Goal: Task Accomplishment & Management: Use online tool/utility

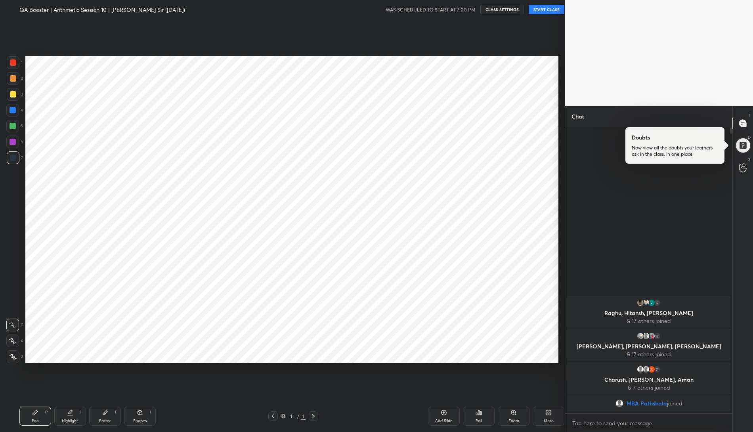
scroll to position [381, 533]
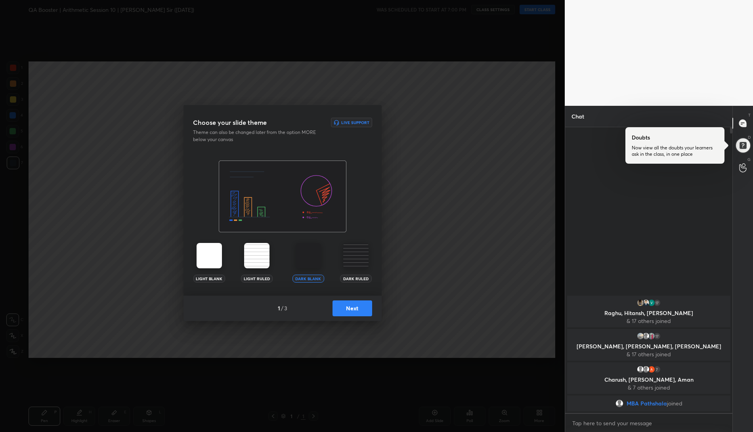
click at [351, 312] on button "Next" at bounding box center [352, 308] width 40 height 16
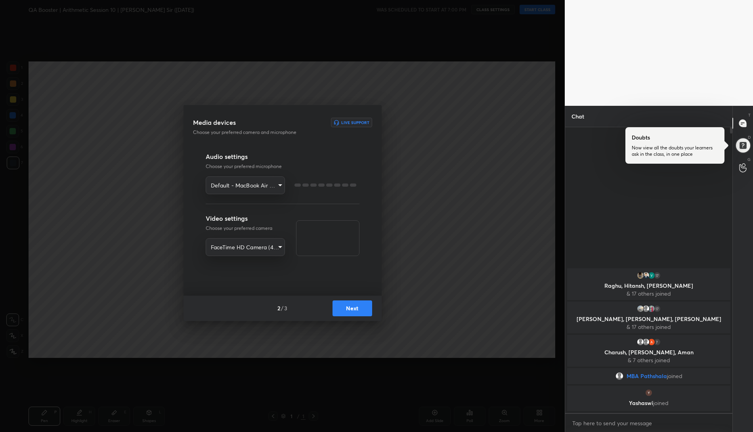
click at [351, 312] on button "Next" at bounding box center [352, 308] width 40 height 16
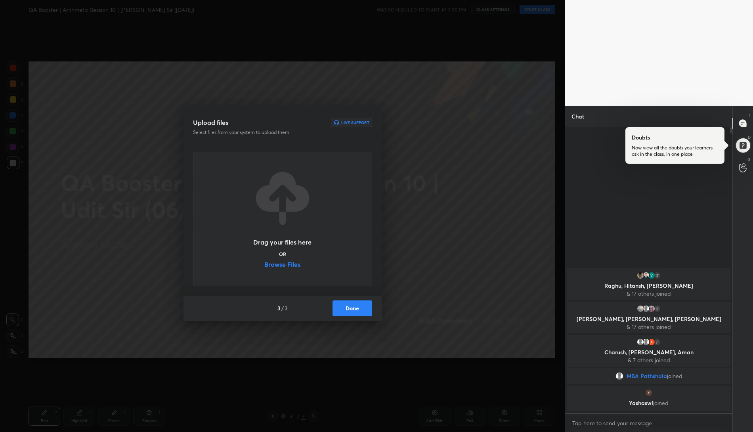
click at [351, 312] on button "Done" at bounding box center [352, 308] width 40 height 16
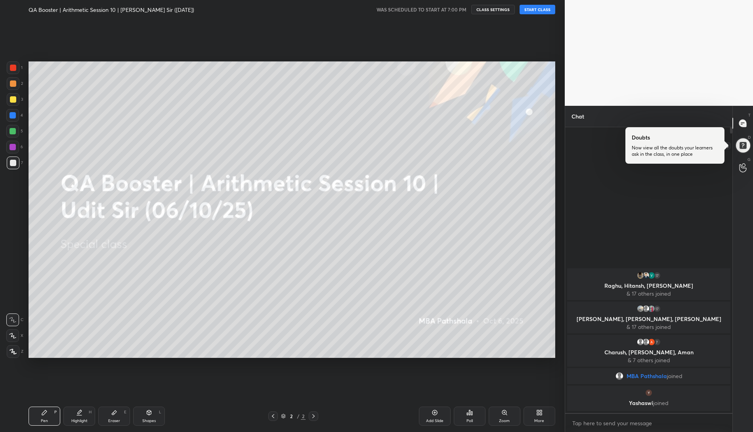
click at [741, 143] on div at bounding box center [742, 145] width 16 height 16
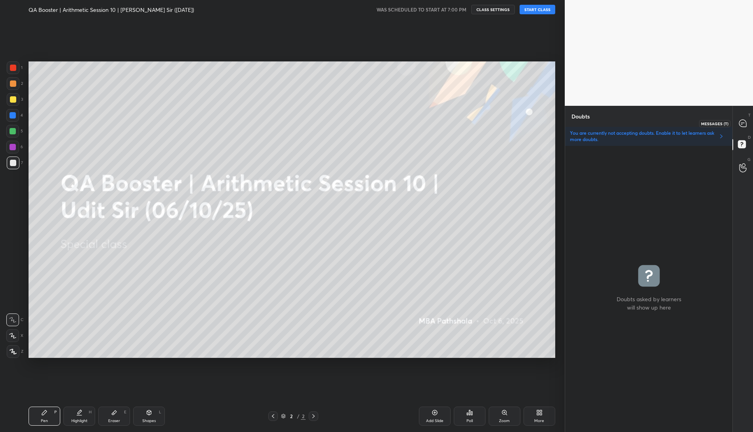
click at [742, 121] on icon at bounding box center [742, 123] width 7 height 7
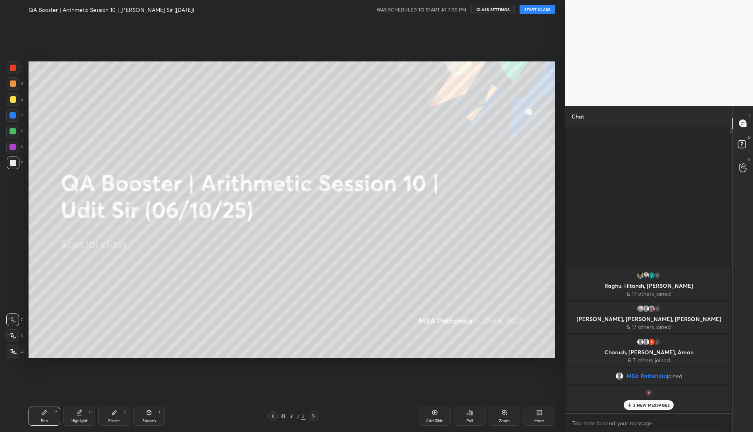
scroll to position [283, 165]
click at [529, 8] on button "START CLASS" at bounding box center [537, 10] width 36 height 10
click at [741, 145] on rect at bounding box center [742, 145] width 8 height 8
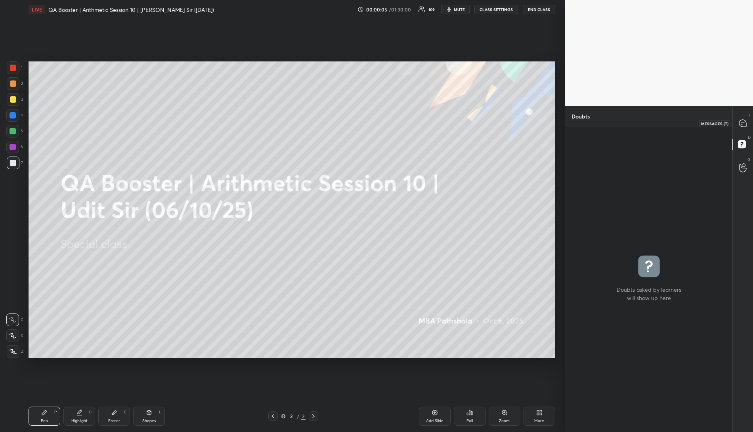
click at [741, 120] on icon at bounding box center [742, 123] width 7 height 7
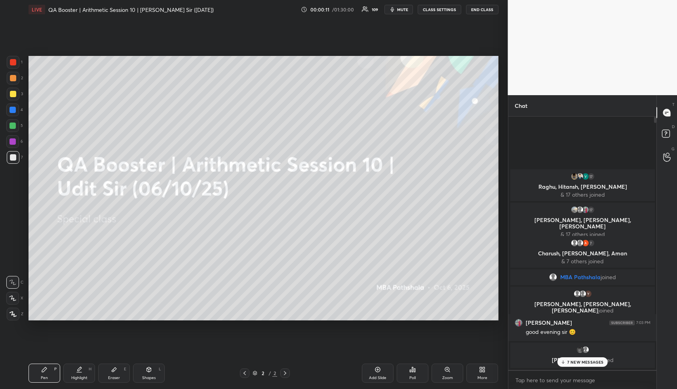
scroll to position [3, 3]
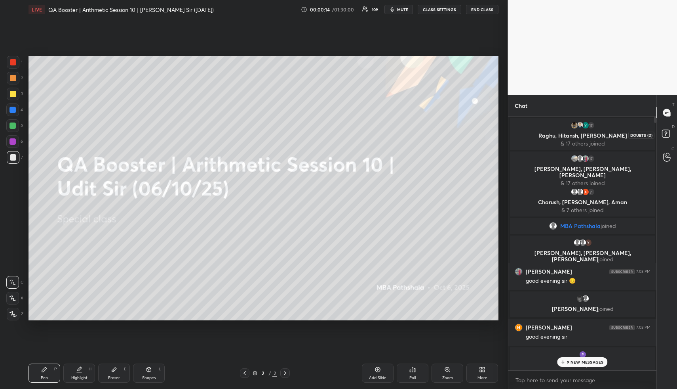
click at [667, 131] on rect at bounding box center [666, 134] width 8 height 8
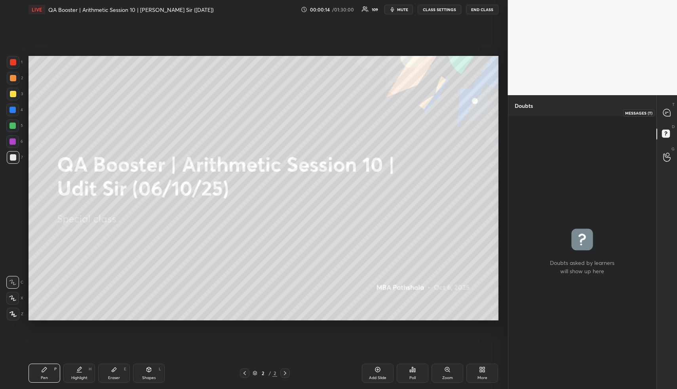
click at [666, 113] on icon at bounding box center [666, 113] width 1 height 0
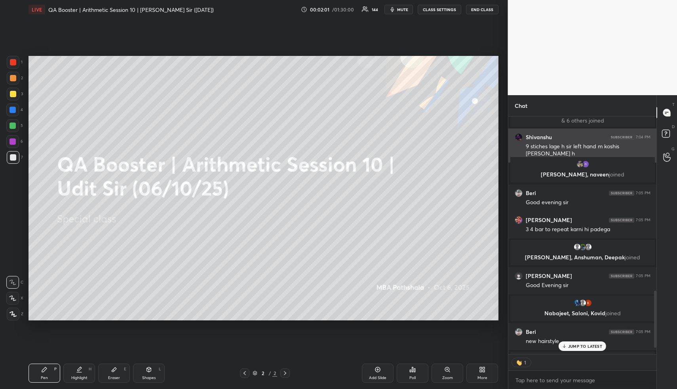
scroll to position [751, 0]
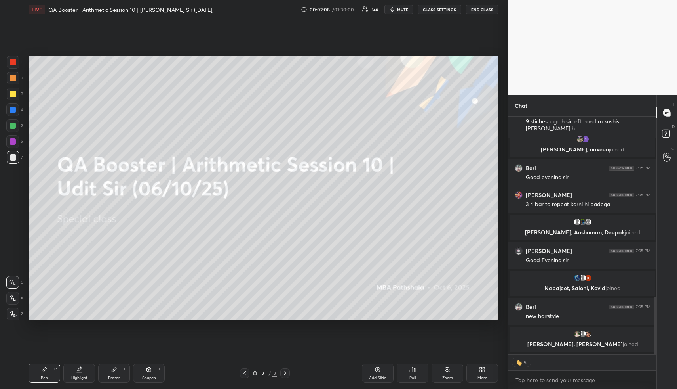
click at [443, 11] on button "CLASS SETTINGS" at bounding box center [440, 10] width 44 height 10
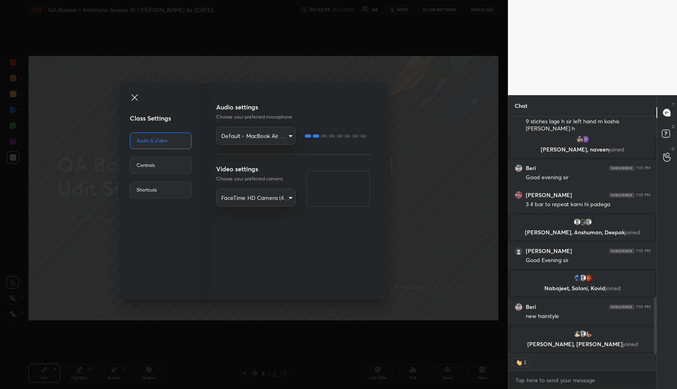
click at [167, 171] on div "Controls" at bounding box center [161, 165] width 62 height 17
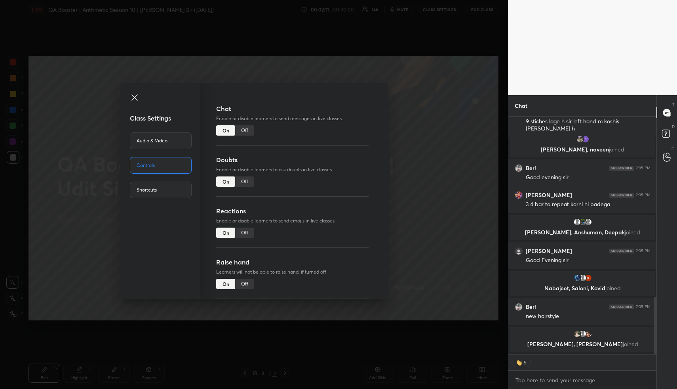
click at [243, 231] on div "Off" at bounding box center [244, 232] width 19 height 10
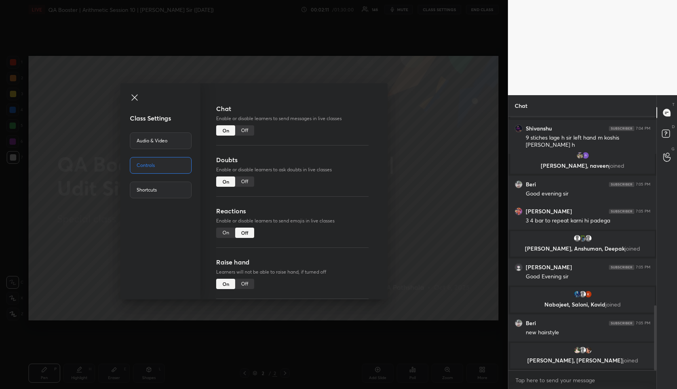
click at [448, 221] on div "Class Settings Audio & Video Controls Shortcuts Chat Enable or disable learners…" at bounding box center [254, 194] width 508 height 389
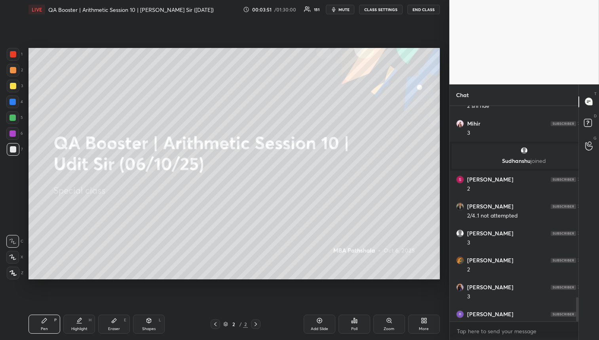
scroll to position [39326, 39198]
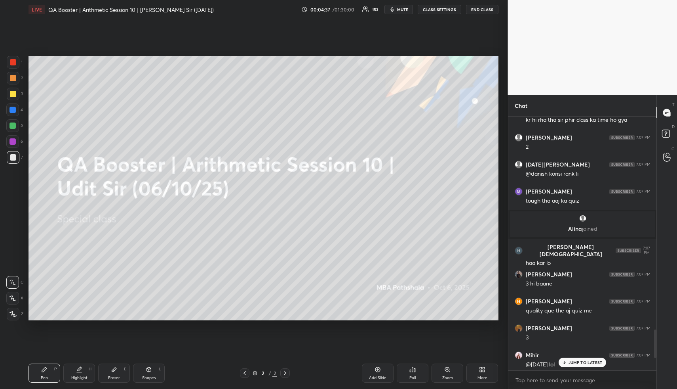
type textarea "x"
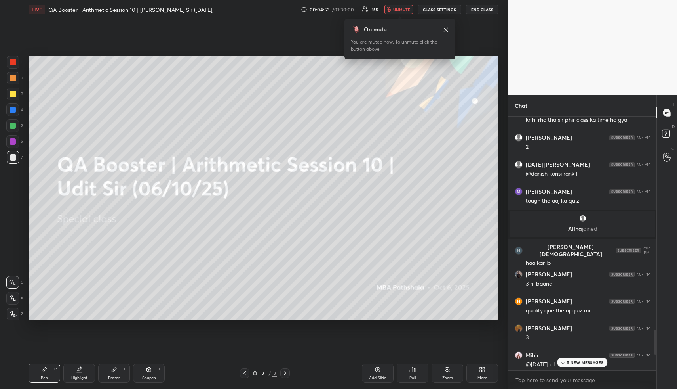
click at [486, 380] on div "More" at bounding box center [483, 378] width 10 height 4
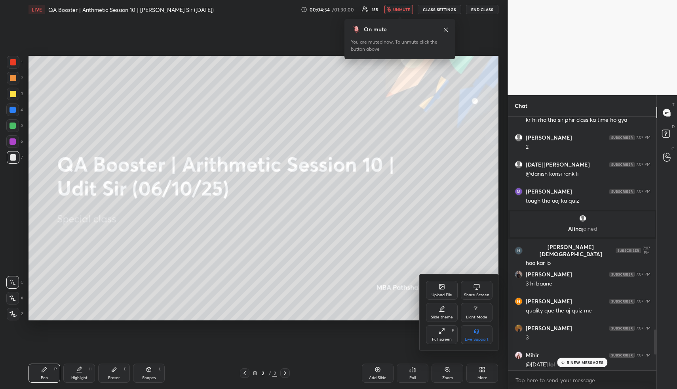
click at [439, 286] on icon at bounding box center [442, 286] width 6 height 6
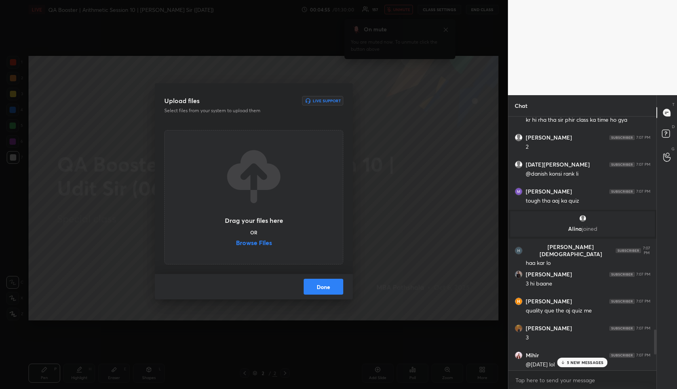
click at [260, 240] on label "Browse Files" at bounding box center [254, 243] width 36 height 8
click at [236, 240] on input "Browse Files" at bounding box center [236, 243] width 0 height 8
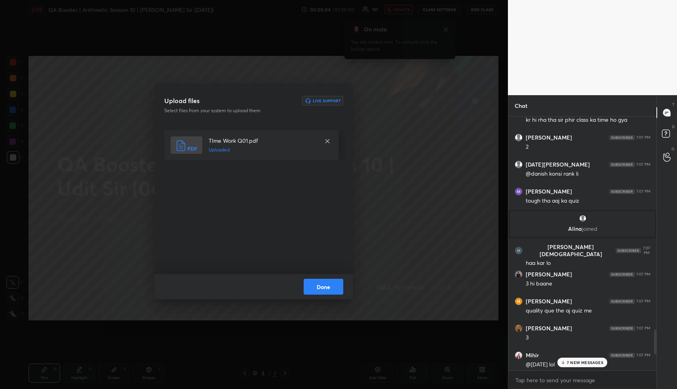
click at [324, 288] on button "Done" at bounding box center [324, 286] width 40 height 16
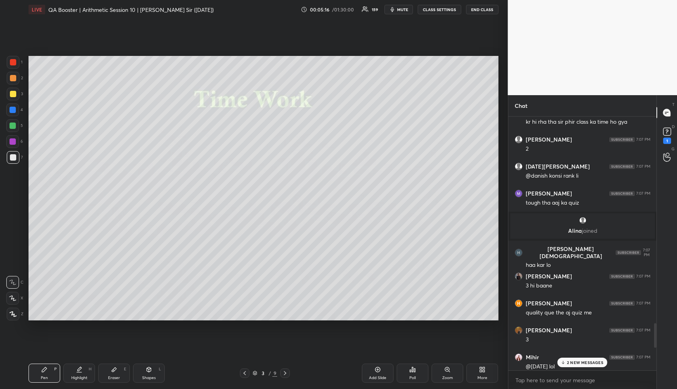
scroll to position [2125, 0]
click at [668, 133] on rect at bounding box center [668, 132] width 8 height 8
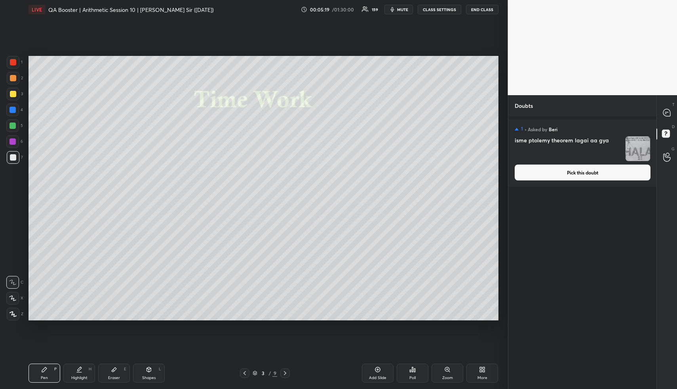
click at [583, 173] on button "Pick this doubt" at bounding box center [583, 172] width 136 height 16
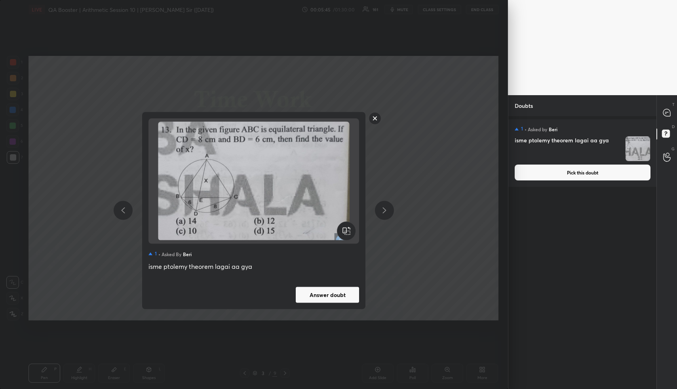
click at [373, 122] on rect at bounding box center [375, 118] width 12 height 12
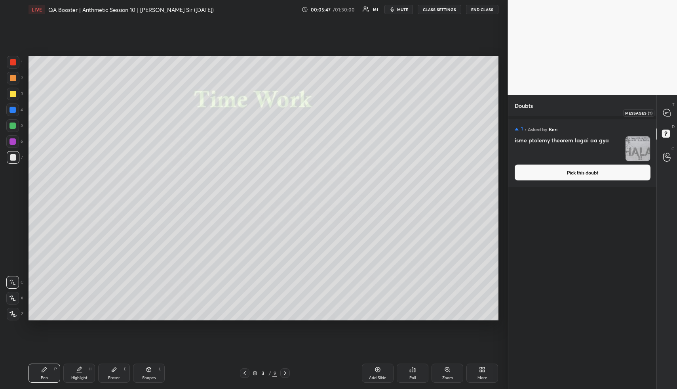
click at [668, 111] on icon at bounding box center [667, 112] width 7 height 7
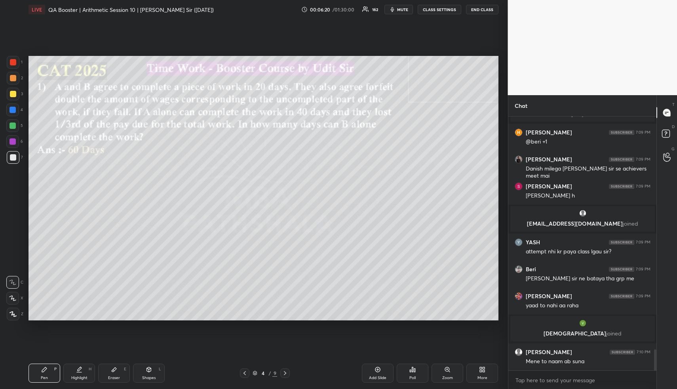
scroll to position [2834, 0]
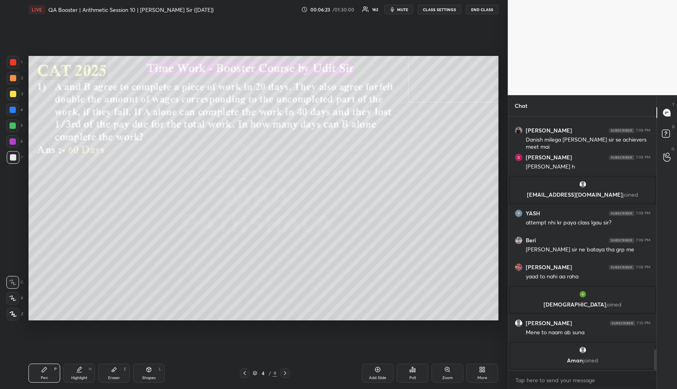
click at [245, 370] on icon at bounding box center [245, 373] width 6 height 6
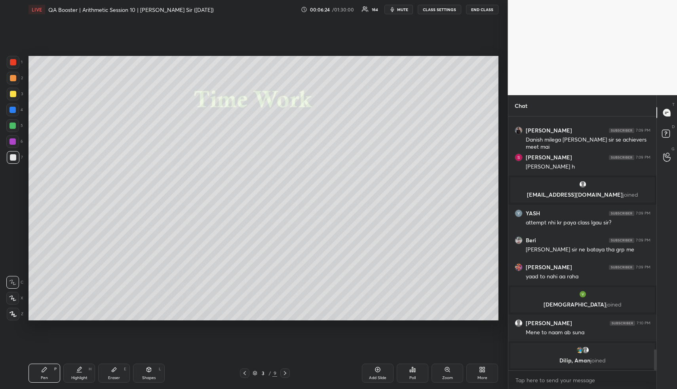
drag, startPoint x: 52, startPoint y: 372, endPoint x: 50, endPoint y: 347, distance: 25.0
click at [52, 372] on div "Pen P" at bounding box center [45, 372] width 32 height 19
click at [15, 78] on div at bounding box center [13, 78] width 6 height 6
click at [15, 77] on div at bounding box center [13, 78] width 6 height 6
click at [13, 316] on icon at bounding box center [13, 314] width 7 height 6
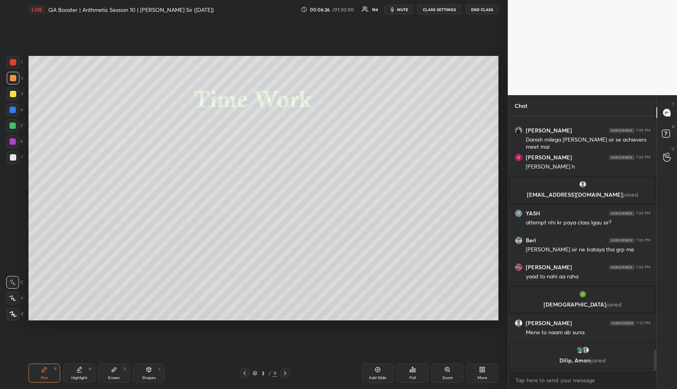
click at [17, 313] on div at bounding box center [13, 313] width 13 height 13
click at [18, 309] on div at bounding box center [13, 313] width 13 height 13
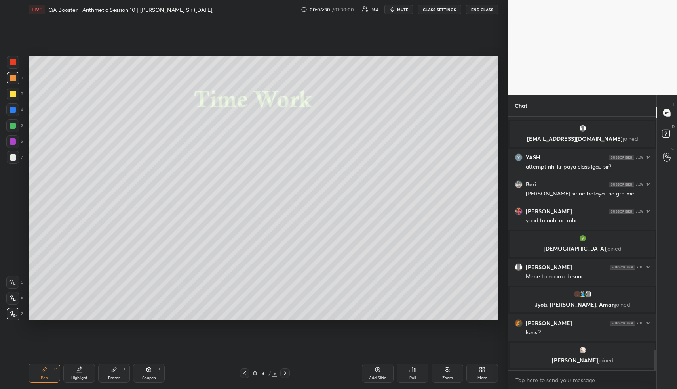
scroll to position [2867, 0]
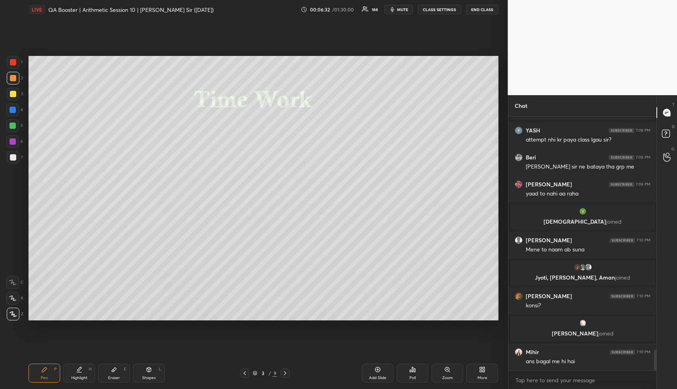
drag, startPoint x: 77, startPoint y: 370, endPoint x: 91, endPoint y: 343, distance: 30.1
click at [76, 368] on div "Highlight H" at bounding box center [79, 372] width 32 height 19
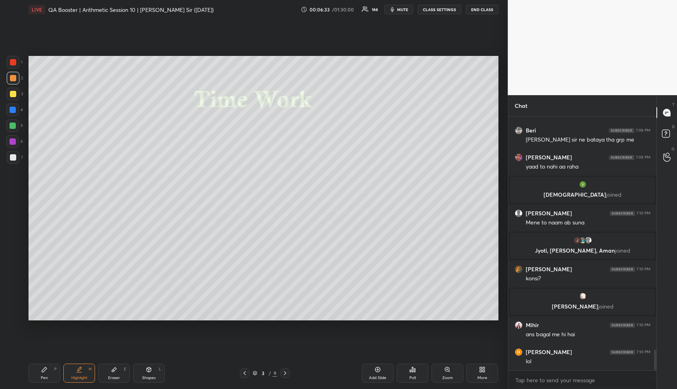
scroll to position [2920, 0]
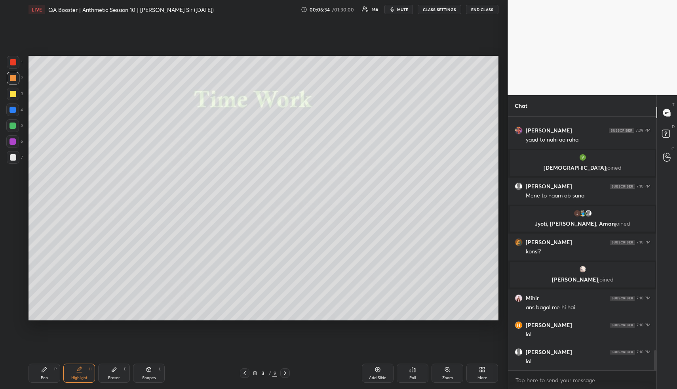
click at [148, 374] on div "Shapes L" at bounding box center [149, 372] width 32 height 19
click at [151, 372] on div "Shapes L" at bounding box center [149, 372] width 32 height 19
click at [13, 92] on div at bounding box center [13, 94] width 6 height 6
click at [15, 93] on div at bounding box center [13, 94] width 6 height 6
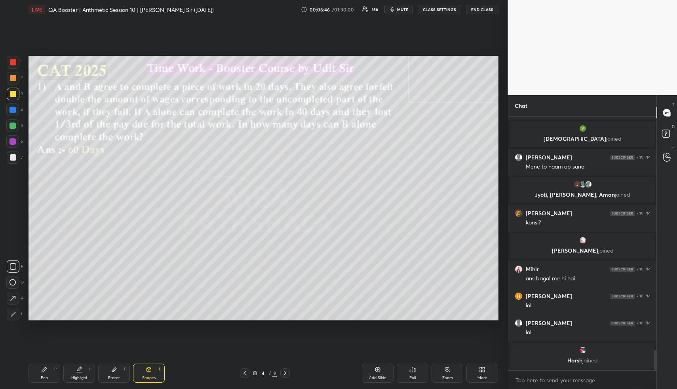
scroll to position [2955, 0]
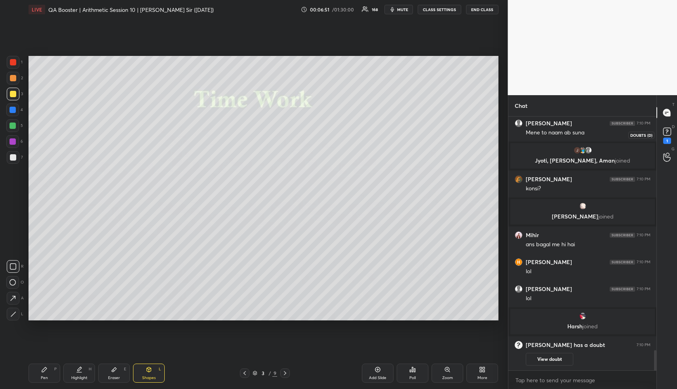
click at [667, 135] on rect at bounding box center [668, 132] width 8 height 8
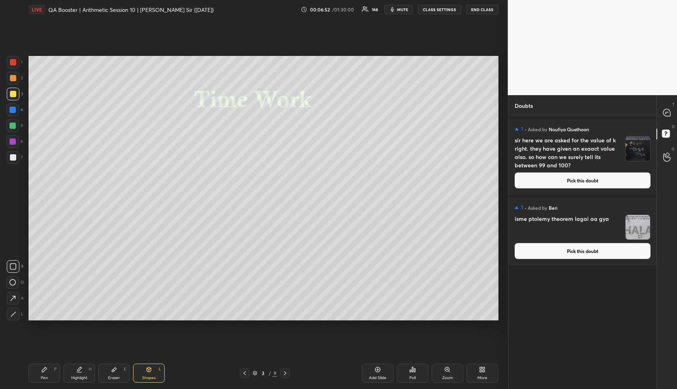
click at [603, 179] on button "Pick this doubt" at bounding box center [583, 180] width 136 height 16
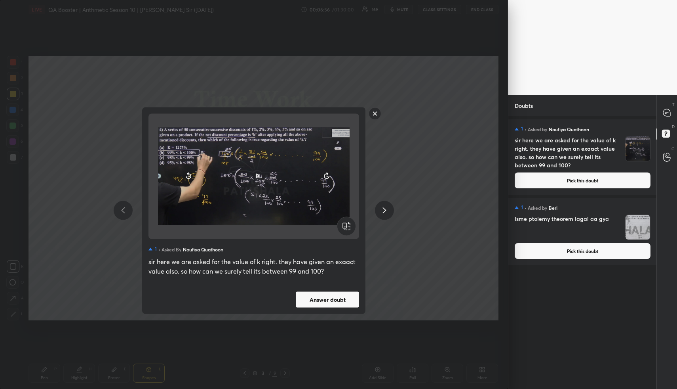
click at [376, 113] on rect at bounding box center [375, 113] width 12 height 12
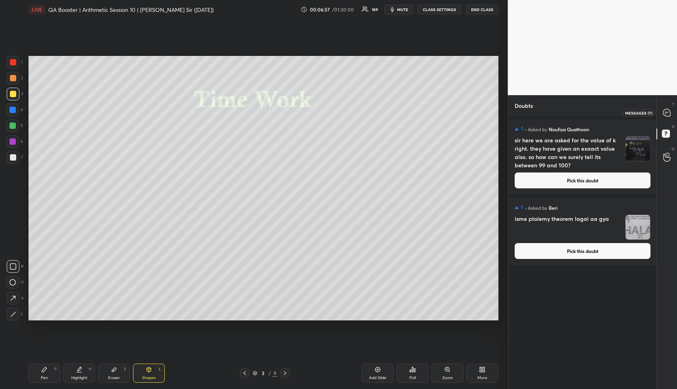
click at [663, 114] on icon at bounding box center [667, 113] width 8 height 8
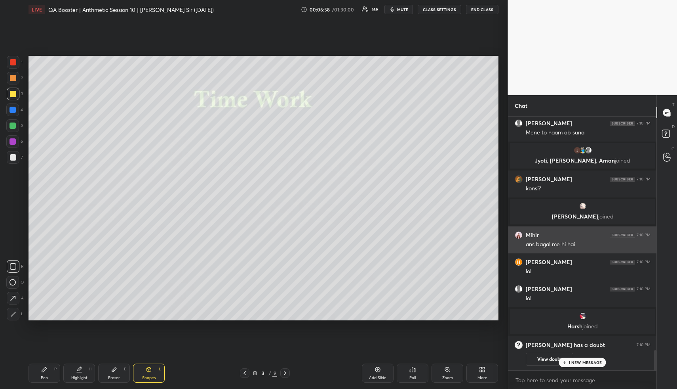
scroll to position [3171, 0]
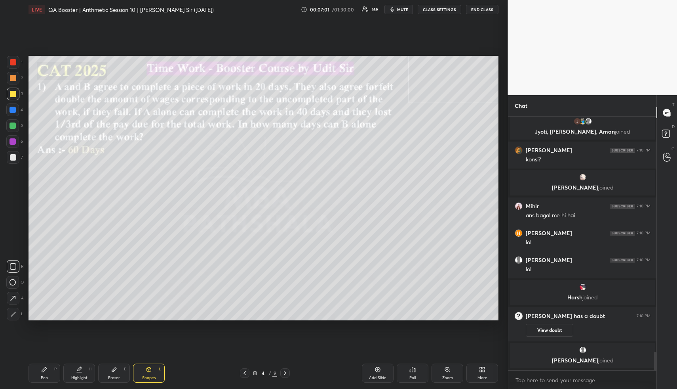
drag, startPoint x: 77, startPoint y: 370, endPoint x: 83, endPoint y: 327, distance: 44.0
click at [76, 370] on icon at bounding box center [79, 369] width 6 height 6
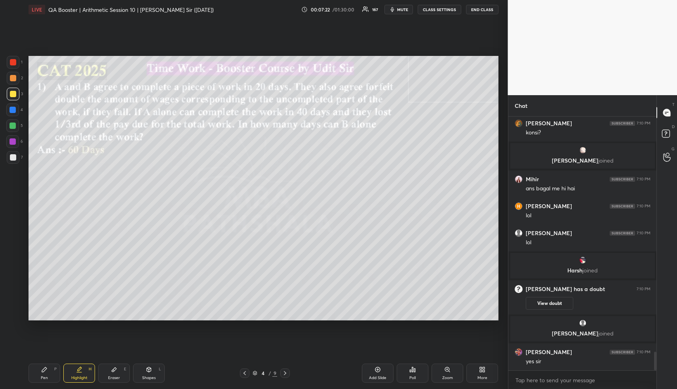
scroll to position [3225, 0]
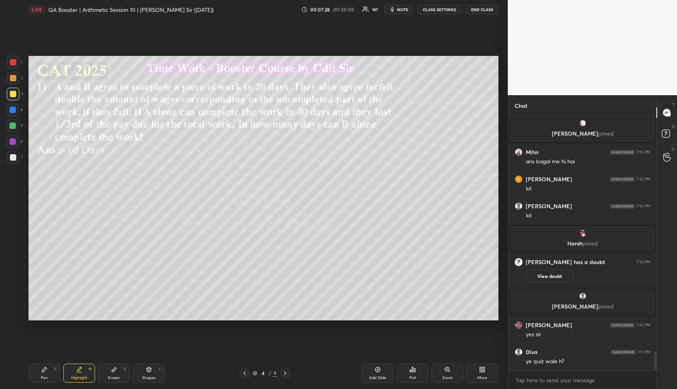
click at [79, 369] on icon at bounding box center [79, 369] width 6 height 6
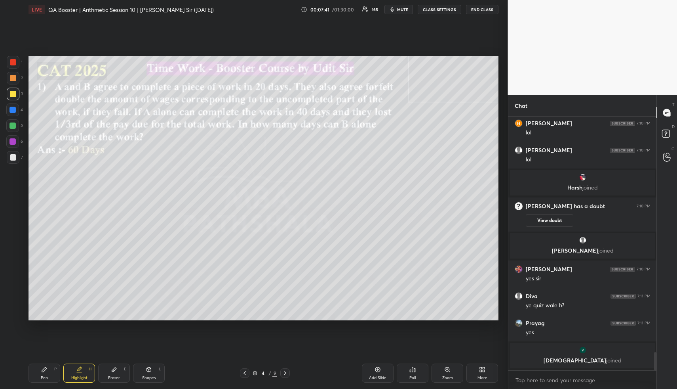
scroll to position [3074, 0]
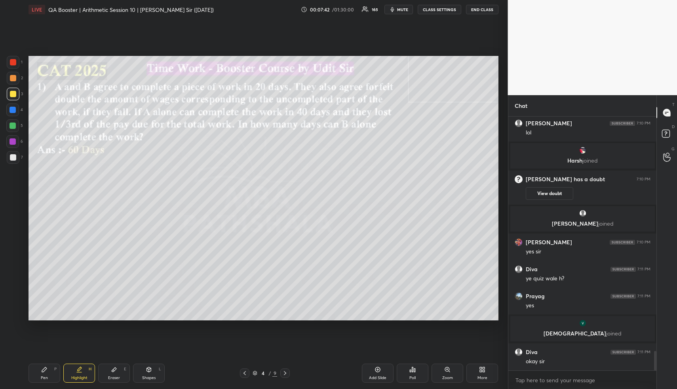
click at [55, 374] on div "Pen P" at bounding box center [45, 372] width 32 height 19
click at [15, 124] on div at bounding box center [12, 125] width 13 height 13
click at [15, 124] on div at bounding box center [13, 125] width 6 height 6
click at [12, 79] on div at bounding box center [13, 78] width 6 height 6
click at [12, 128] on div at bounding box center [12, 125] width 13 height 13
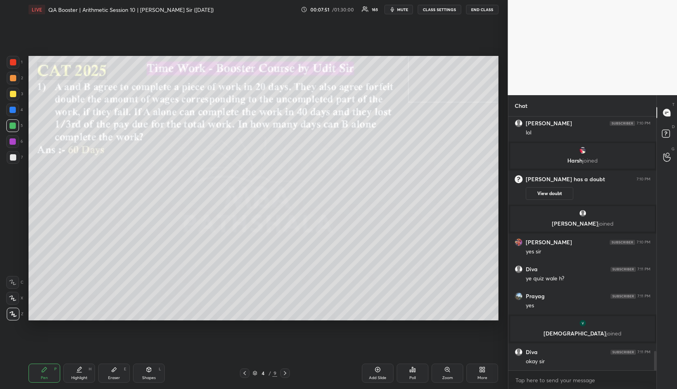
scroll to position [3101, 0]
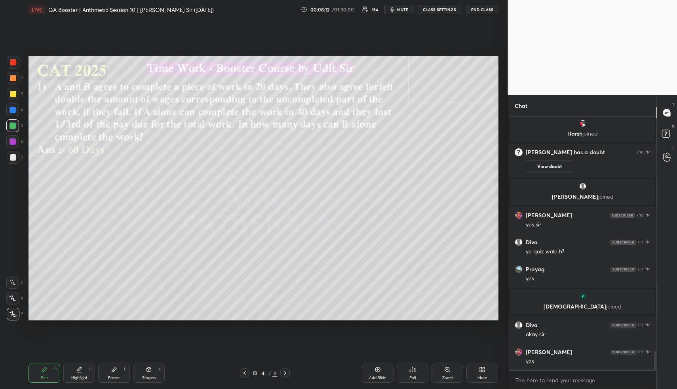
click at [50, 368] on div "Pen P" at bounding box center [45, 372] width 32 height 19
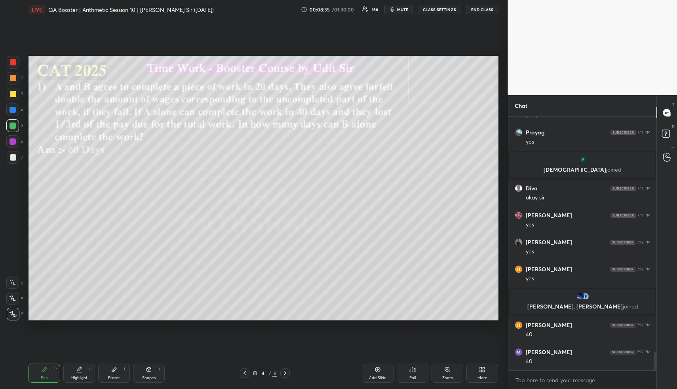
scroll to position [3227, 0]
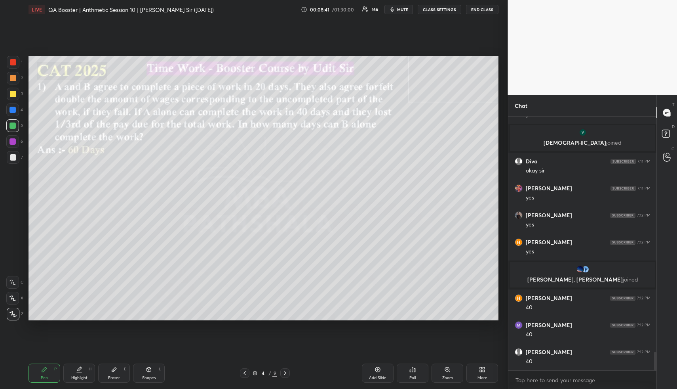
drag, startPoint x: 84, startPoint y: 374, endPoint x: 98, endPoint y: 343, distance: 34.8
click at [82, 374] on div "Highlight H" at bounding box center [79, 372] width 32 height 19
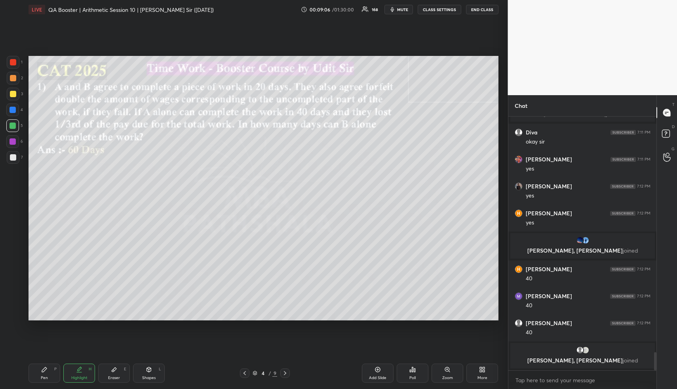
drag, startPoint x: 46, startPoint y: 374, endPoint x: 45, endPoint y: 370, distance: 4.8
click at [45, 373] on div "Pen P" at bounding box center [45, 372] width 32 height 19
click at [13, 78] on div at bounding box center [13, 78] width 6 height 6
click at [75, 373] on div "Highlight H" at bounding box center [79, 372] width 32 height 19
drag, startPoint x: 75, startPoint y: 373, endPoint x: 90, endPoint y: 324, distance: 51.4
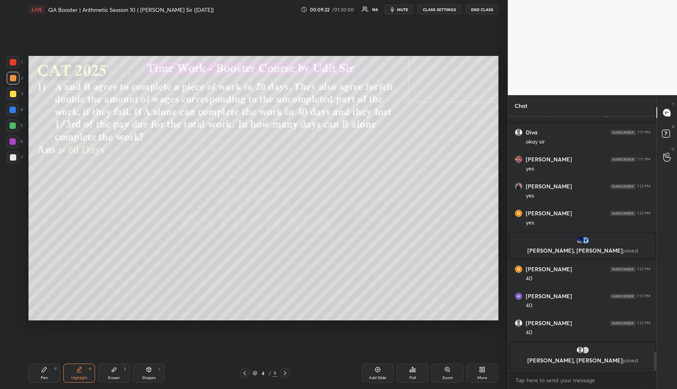
click at [75, 372] on div "Highlight H" at bounding box center [79, 372] width 32 height 19
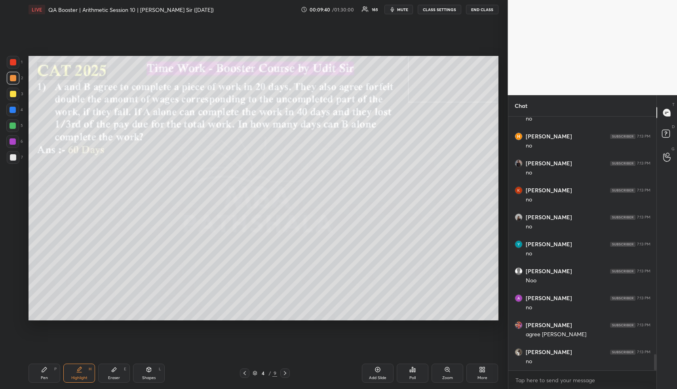
scroll to position [3746, 0]
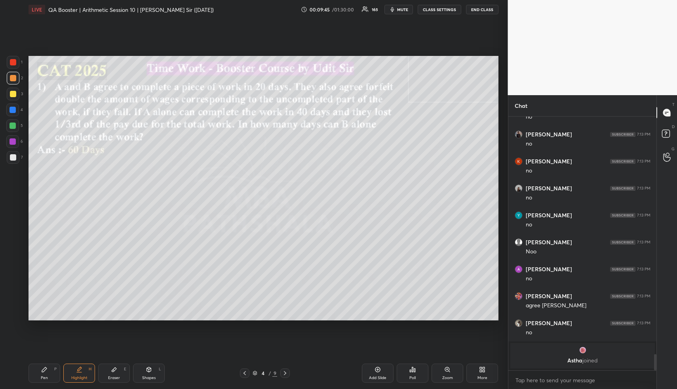
drag, startPoint x: 51, startPoint y: 373, endPoint x: 46, endPoint y: 342, distance: 30.9
click at [48, 372] on div "Pen P" at bounding box center [45, 372] width 32 height 19
click at [12, 96] on div at bounding box center [13, 94] width 6 height 6
click at [11, 127] on div at bounding box center [13, 125] width 6 height 6
click at [10, 298] on icon at bounding box center [12, 298] width 7 height 6
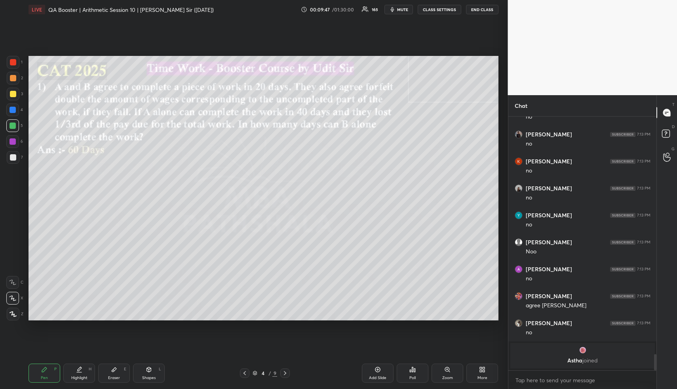
click at [12, 295] on icon at bounding box center [12, 298] width 7 height 6
click at [12, 112] on div at bounding box center [13, 110] width 6 height 6
click at [12, 111] on div at bounding box center [13, 110] width 6 height 6
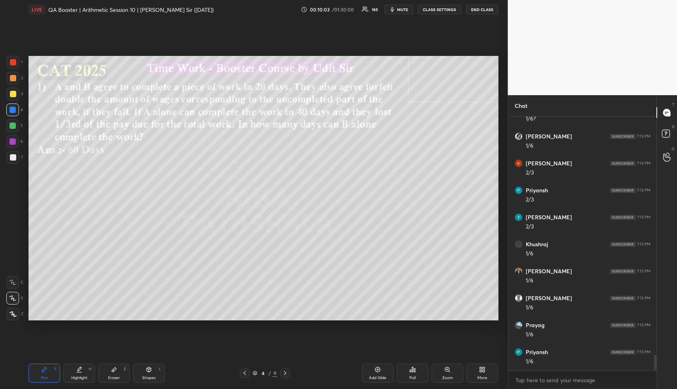
scroll to position [3962, 0]
click at [76, 379] on div "Highlight" at bounding box center [79, 378] width 16 height 4
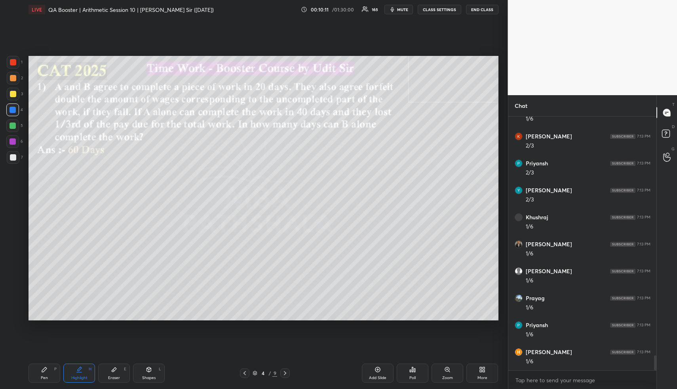
click at [78, 377] on div "Highlight" at bounding box center [79, 378] width 16 height 4
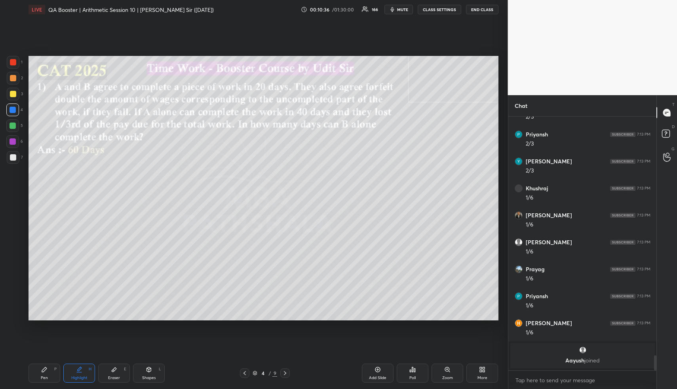
click at [43, 373] on div "Pen P" at bounding box center [45, 372] width 32 height 19
drag, startPoint x: 14, startPoint y: 123, endPoint x: 23, endPoint y: 124, distance: 9.5
click at [14, 122] on div at bounding box center [13, 125] width 6 height 6
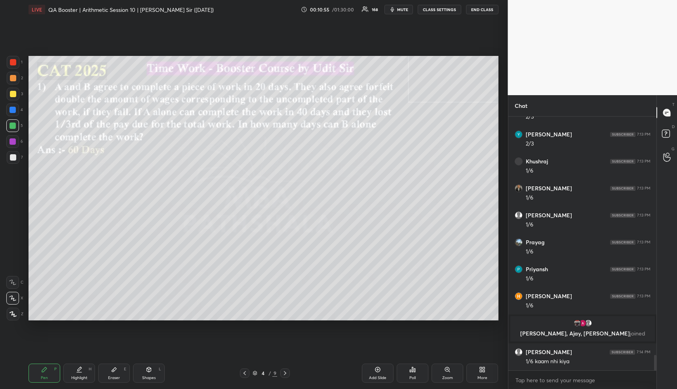
scroll to position [3937, 0]
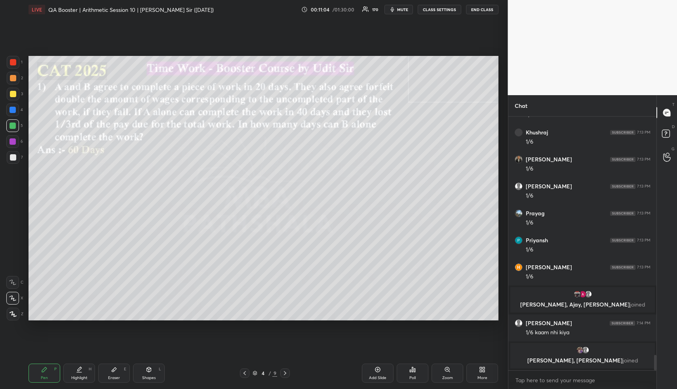
click at [153, 376] on div "Shapes" at bounding box center [148, 378] width 13 height 4
click at [153, 374] on div "Shapes L" at bounding box center [149, 372] width 32 height 19
click at [12, 158] on div at bounding box center [13, 157] width 6 height 6
drag, startPoint x: 13, startPoint y: 156, endPoint x: 19, endPoint y: 157, distance: 6.4
click at [14, 156] on div at bounding box center [13, 157] width 6 height 6
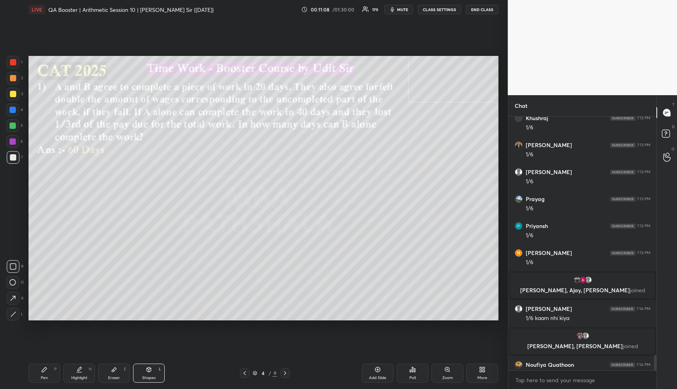
scroll to position [3950, 0]
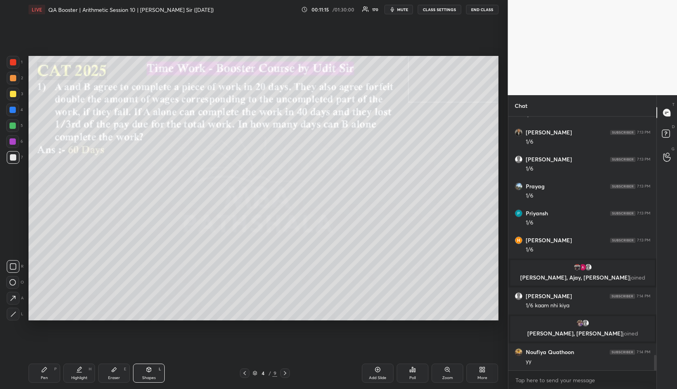
click at [145, 369] on div "Shapes L" at bounding box center [149, 372] width 32 height 19
drag, startPoint x: 146, startPoint y: 370, endPoint x: 138, endPoint y: 359, distance: 13.1
click at [143, 369] on div "Shapes L" at bounding box center [149, 372] width 32 height 19
click at [11, 84] on div "1 2 3 4 5 6 7" at bounding box center [14, 111] width 17 height 111
click at [13, 81] on div at bounding box center [13, 78] width 13 height 13
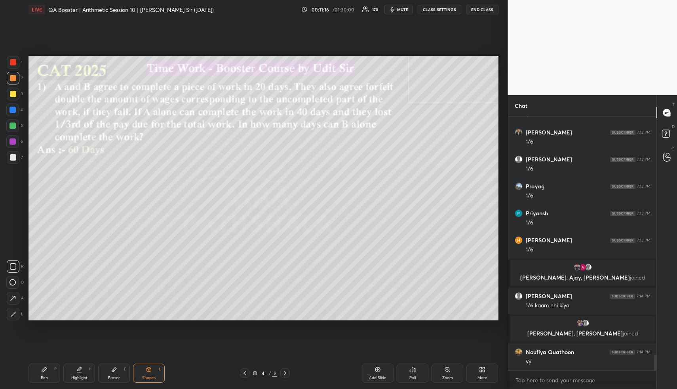
click at [15, 79] on div at bounding box center [13, 78] width 6 height 6
click at [81, 376] on div "Highlight" at bounding box center [79, 378] width 16 height 4
drag, startPoint x: 82, startPoint y: 375, endPoint x: 80, endPoint y: 372, distance: 4.1
click at [80, 374] on div "Highlight H" at bounding box center [79, 372] width 32 height 19
click at [45, 374] on div "Pen P" at bounding box center [45, 372] width 32 height 19
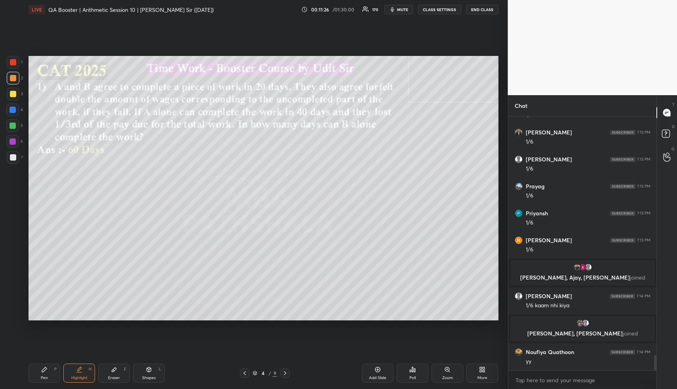
drag, startPoint x: 46, startPoint y: 374, endPoint x: 47, endPoint y: 347, distance: 26.9
click at [46, 374] on div "Pen P" at bounding box center [45, 372] width 32 height 19
click at [12, 78] on div at bounding box center [13, 78] width 6 height 6
click at [10, 81] on div at bounding box center [13, 78] width 13 height 13
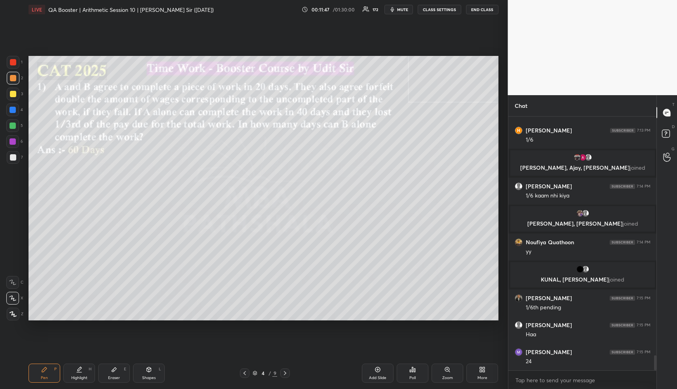
scroll to position [4065, 0]
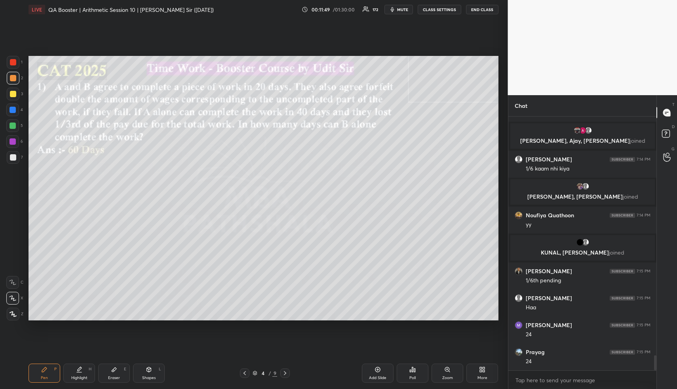
click at [149, 379] on div "Shapes" at bounding box center [148, 378] width 13 height 4
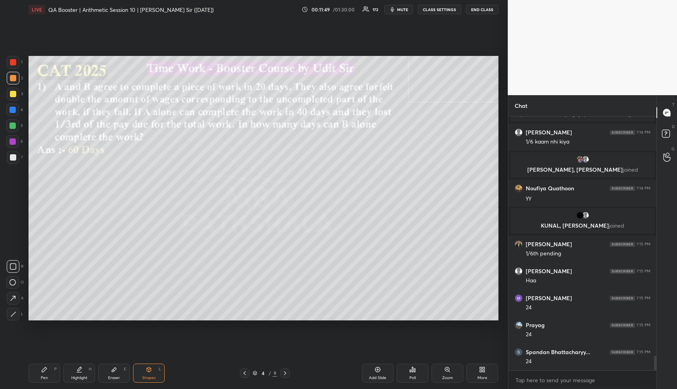
click at [13, 121] on div at bounding box center [12, 125] width 13 height 13
click at [14, 122] on div at bounding box center [12, 125] width 13 height 13
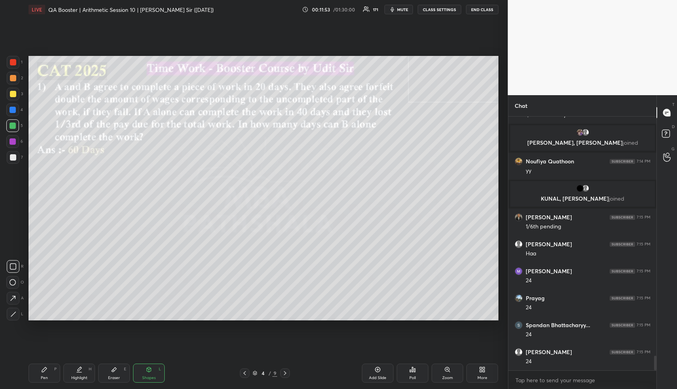
drag, startPoint x: 84, startPoint y: 375, endPoint x: 88, endPoint y: 355, distance: 20.8
click at [82, 374] on div "Highlight H" at bounding box center [79, 372] width 32 height 19
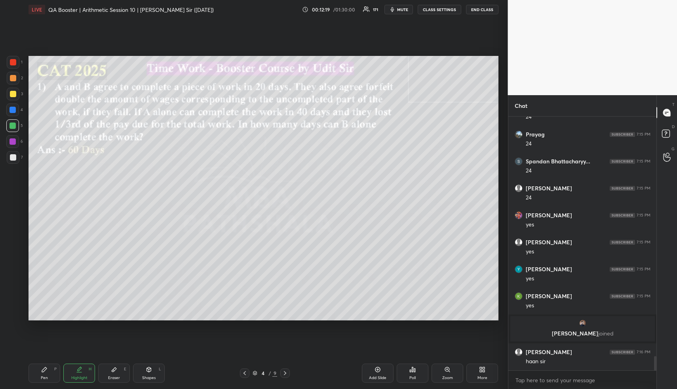
scroll to position [4210, 0]
click at [44, 376] on div "Pen" at bounding box center [44, 378] width 7 height 4
click at [12, 80] on div at bounding box center [13, 78] width 6 height 6
drag, startPoint x: 151, startPoint y: 373, endPoint x: 132, endPoint y: 340, distance: 37.9
click at [150, 372] on div "Shapes L" at bounding box center [149, 372] width 32 height 19
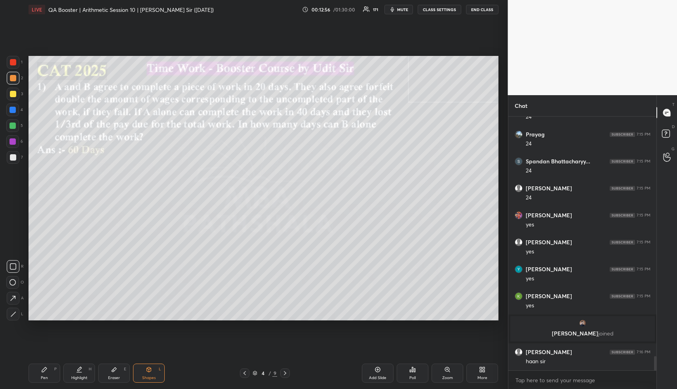
click at [11, 122] on div at bounding box center [13, 125] width 6 height 6
click at [14, 124] on div at bounding box center [13, 125] width 6 height 6
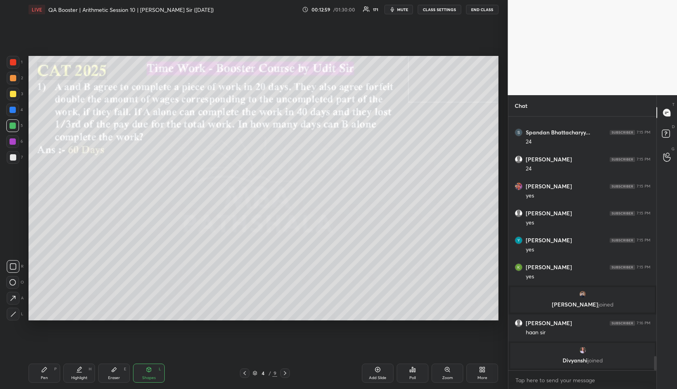
click at [84, 372] on div "Highlight H" at bounding box center [79, 372] width 32 height 19
click at [84, 370] on div "Highlight H" at bounding box center [79, 372] width 32 height 19
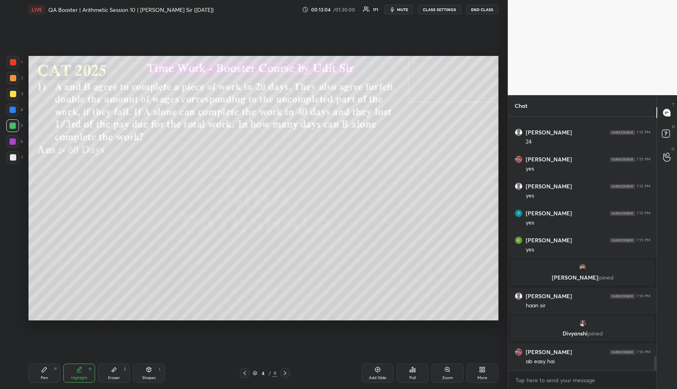
scroll to position [4278, 0]
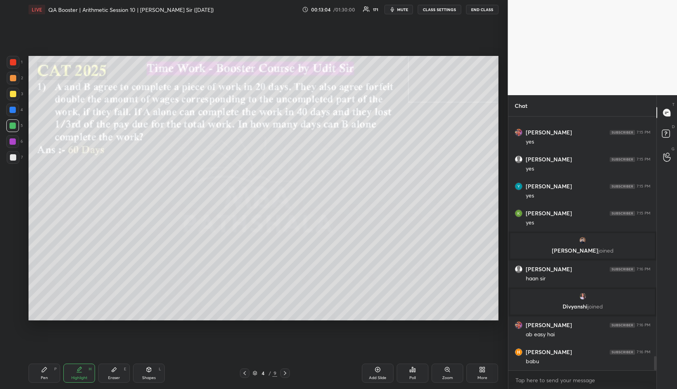
click at [43, 380] on div "Pen P" at bounding box center [45, 372] width 32 height 19
click at [10, 151] on div at bounding box center [13, 157] width 13 height 13
click at [12, 154] on div at bounding box center [13, 157] width 13 height 13
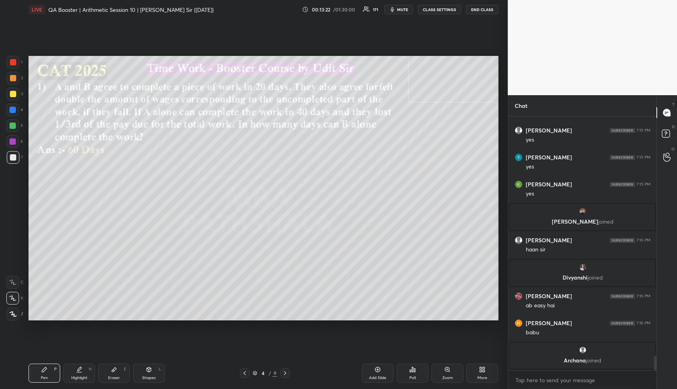
click at [150, 370] on icon at bounding box center [149, 369] width 4 height 5
click at [10, 139] on div at bounding box center [13, 141] width 6 height 6
click at [11, 140] on div at bounding box center [13, 141] width 6 height 6
click at [226, 322] on div "Setting up your live class Poll for secs No correct answer Start poll" at bounding box center [263, 188] width 477 height 338
click at [88, 370] on div "Highlight H" at bounding box center [79, 372] width 32 height 19
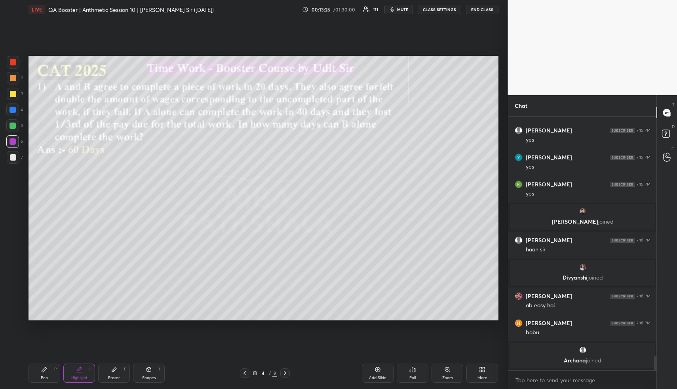
click at [90, 370] on div "H" at bounding box center [90, 369] width 3 height 4
click at [72, 380] on div "Highlight H" at bounding box center [79, 372] width 32 height 19
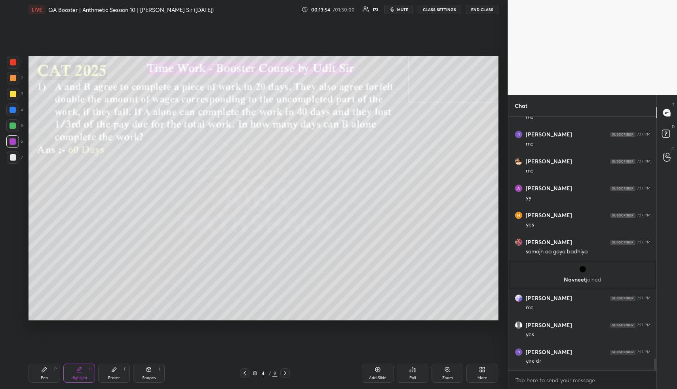
scroll to position [5135, 0]
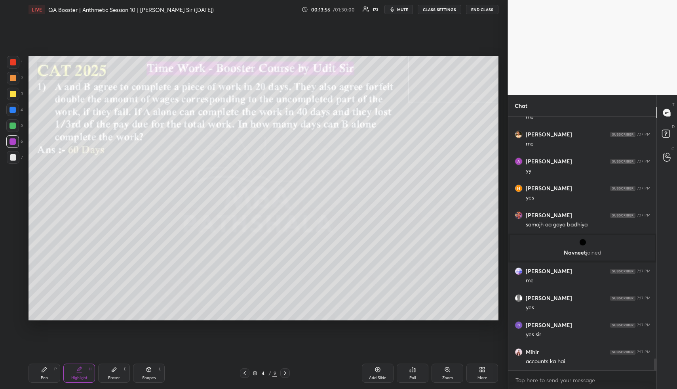
click at [87, 371] on div "Highlight H" at bounding box center [79, 372] width 32 height 19
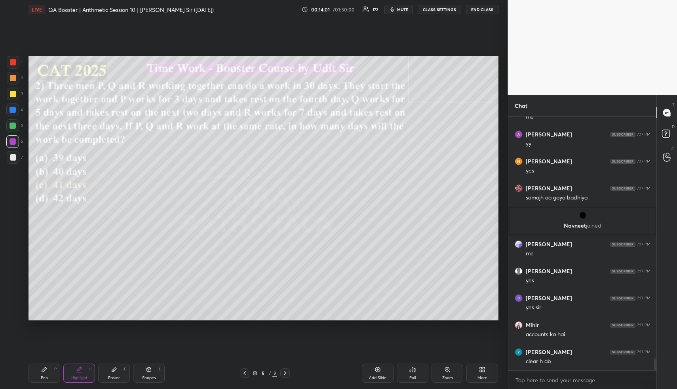
drag, startPoint x: 74, startPoint y: 375, endPoint x: 84, endPoint y: 331, distance: 45.5
click at [71, 370] on div "Highlight H" at bounding box center [79, 372] width 32 height 19
drag, startPoint x: 78, startPoint y: 380, endPoint x: 65, endPoint y: 330, distance: 51.4
click at [74, 376] on div "Highlight" at bounding box center [79, 378] width 16 height 4
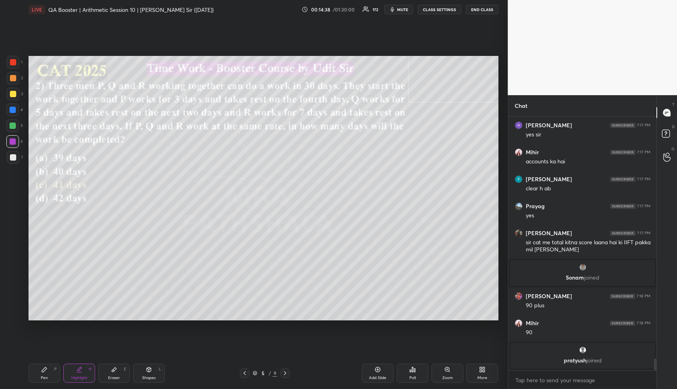
scroll to position [5086, 0]
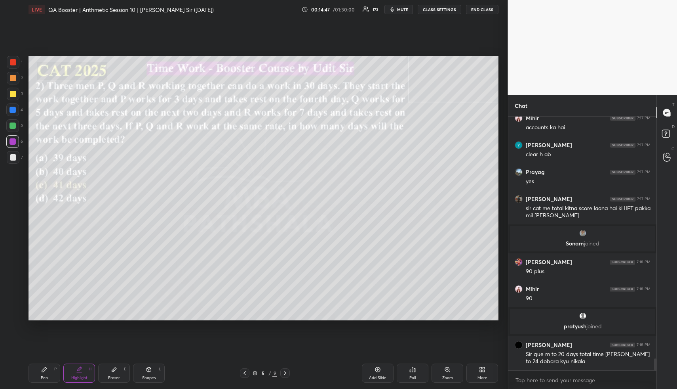
click at [148, 373] on div "Shapes L" at bounding box center [149, 372] width 32 height 19
click at [13, 120] on div at bounding box center [12, 125] width 13 height 13
drag, startPoint x: 72, startPoint y: 372, endPoint x: 84, endPoint y: 339, distance: 35.3
click at [71, 373] on div "Highlight H" at bounding box center [79, 372] width 32 height 19
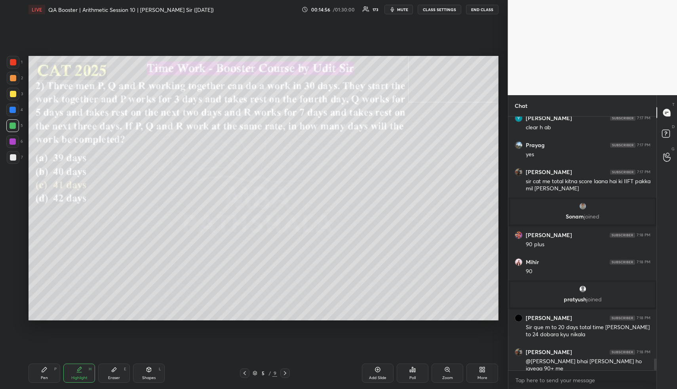
click at [153, 376] on div "Shapes" at bounding box center [148, 378] width 13 height 4
click at [12, 76] on div at bounding box center [13, 78] width 6 height 6
click at [13, 76] on div at bounding box center [13, 78] width 6 height 6
drag, startPoint x: 77, startPoint y: 374, endPoint x: 78, endPoint y: 364, distance: 10.4
click at [76, 373] on div "Highlight H" at bounding box center [79, 372] width 32 height 19
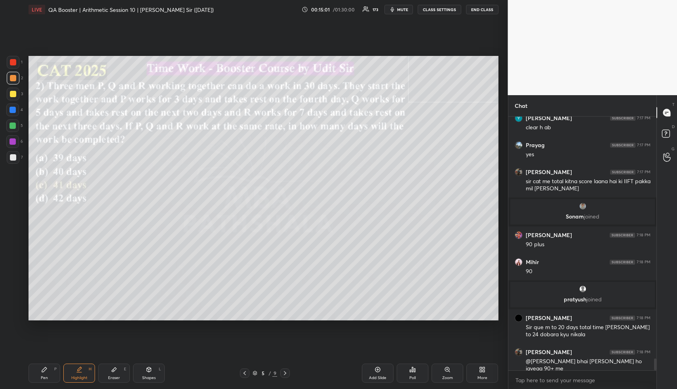
scroll to position [5140, 0]
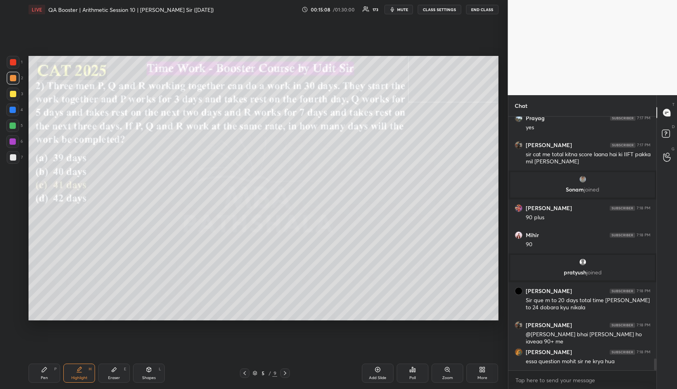
click at [70, 371] on div "Highlight H" at bounding box center [79, 372] width 32 height 19
drag, startPoint x: 70, startPoint y: 370, endPoint x: 68, endPoint y: 328, distance: 42.9
click at [69, 369] on div "Highlight H" at bounding box center [79, 372] width 32 height 19
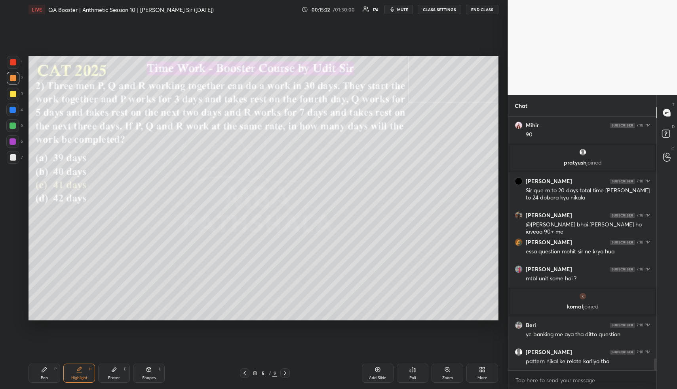
scroll to position [5255, 0]
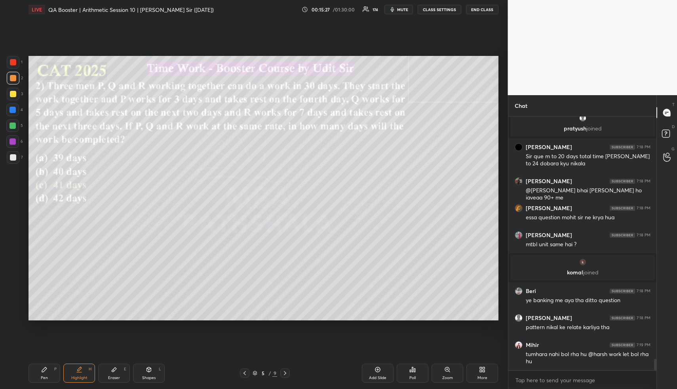
drag, startPoint x: 70, startPoint y: 373, endPoint x: 71, endPoint y: 366, distance: 6.4
click at [69, 370] on div "Highlight H" at bounding box center [79, 372] width 32 height 19
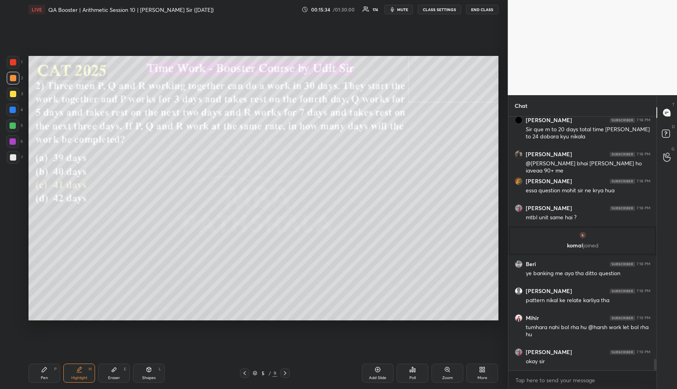
click at [50, 373] on div "Pen P" at bounding box center [45, 372] width 32 height 19
click at [11, 90] on div at bounding box center [13, 94] width 13 height 13
drag, startPoint x: 11, startPoint y: 90, endPoint x: 19, endPoint y: 91, distance: 8.1
click at [11, 91] on div at bounding box center [13, 94] width 13 height 13
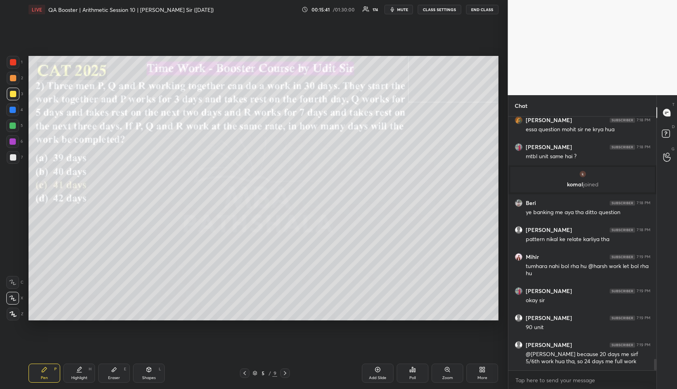
scroll to position [5370, 0]
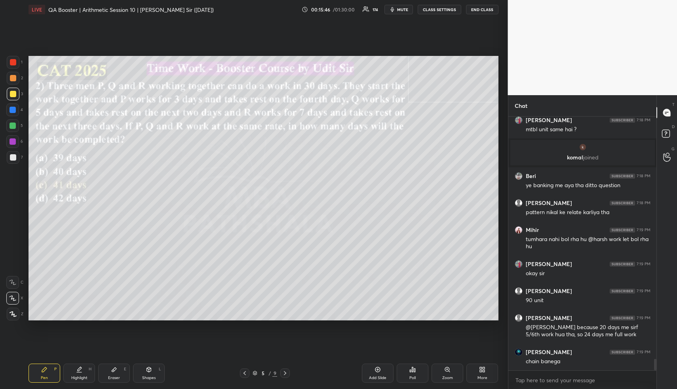
drag, startPoint x: 144, startPoint y: 378, endPoint x: 125, endPoint y: 325, distance: 55.6
click at [143, 376] on div "Shapes" at bounding box center [148, 378] width 13 height 4
click at [10, 105] on div at bounding box center [12, 109] width 13 height 13
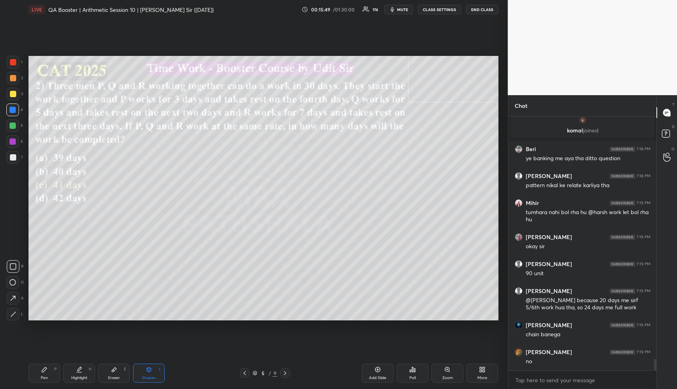
drag, startPoint x: 80, startPoint y: 374, endPoint x: 85, endPoint y: 367, distance: 8.4
click at [77, 374] on div "Highlight H" at bounding box center [79, 372] width 32 height 19
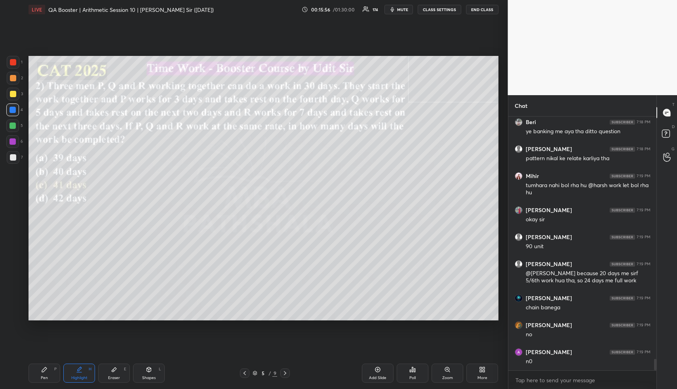
click at [81, 378] on div "Highlight" at bounding box center [79, 378] width 16 height 4
drag, startPoint x: 46, startPoint y: 377, endPoint x: 42, endPoint y: 322, distance: 54.8
click at [45, 376] on div "Pen" at bounding box center [44, 378] width 7 height 4
click at [10, 123] on div at bounding box center [13, 125] width 6 height 6
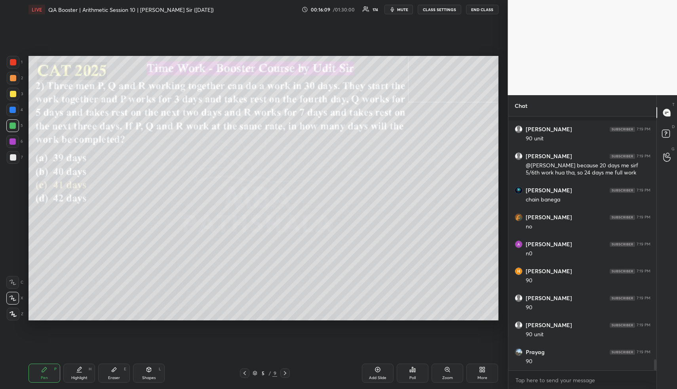
scroll to position [5586, 0]
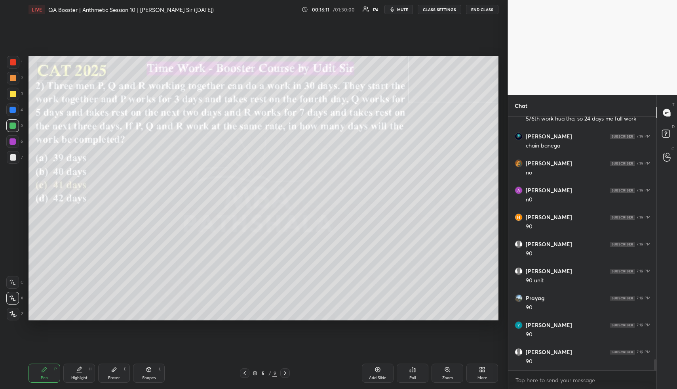
click at [149, 370] on icon at bounding box center [149, 369] width 4 height 5
click at [14, 155] on div at bounding box center [13, 157] width 13 height 13
drag, startPoint x: 14, startPoint y: 155, endPoint x: 21, endPoint y: 158, distance: 6.9
click at [16, 158] on div at bounding box center [13, 157] width 13 height 13
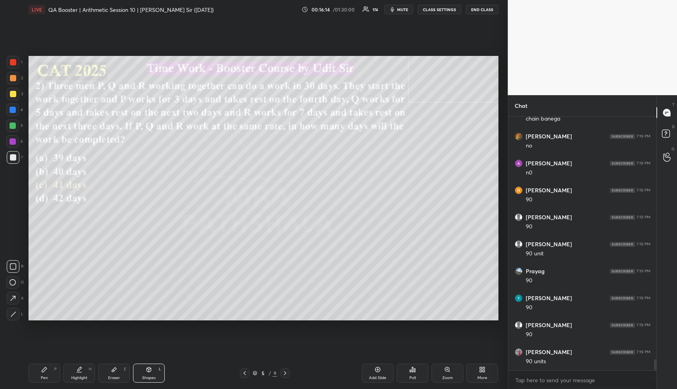
click at [44, 374] on div "Pen P" at bounding box center [45, 372] width 32 height 19
click at [44, 373] on div "Pen P" at bounding box center [45, 372] width 32 height 19
click at [13, 75] on div at bounding box center [13, 78] width 6 height 6
click at [12, 76] on div at bounding box center [13, 78] width 6 height 6
click at [12, 79] on div at bounding box center [13, 78] width 6 height 6
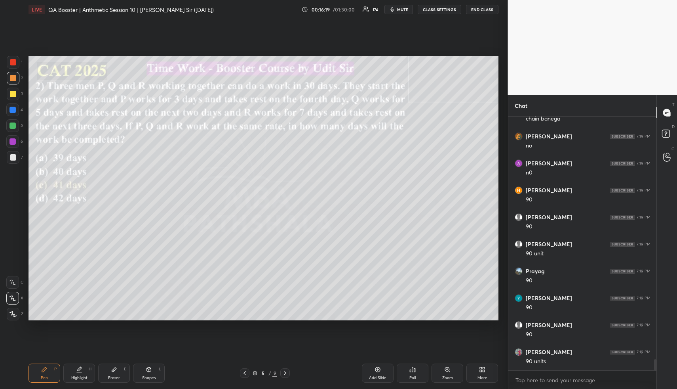
click at [13, 79] on div at bounding box center [13, 78] width 6 height 6
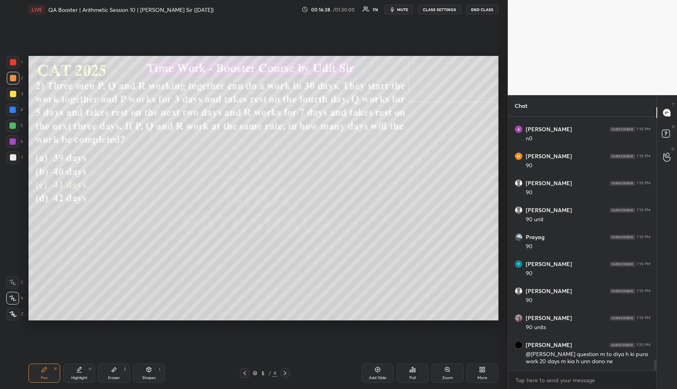
drag, startPoint x: 148, startPoint y: 370, endPoint x: 148, endPoint y: 364, distance: 5.6
click at [147, 372] on icon at bounding box center [149, 369] width 6 height 6
click at [13, 106] on div at bounding box center [12, 109] width 13 height 13
drag, startPoint x: 12, startPoint y: 270, endPoint x: 23, endPoint y: 259, distance: 15.4
click at [13, 268] on div at bounding box center [13, 266] width 13 height 13
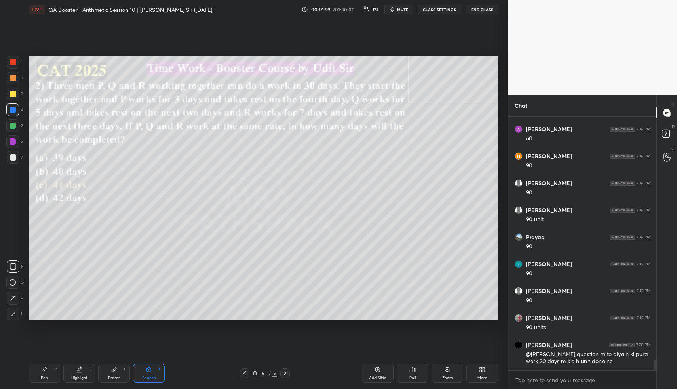
scroll to position [5676, 0]
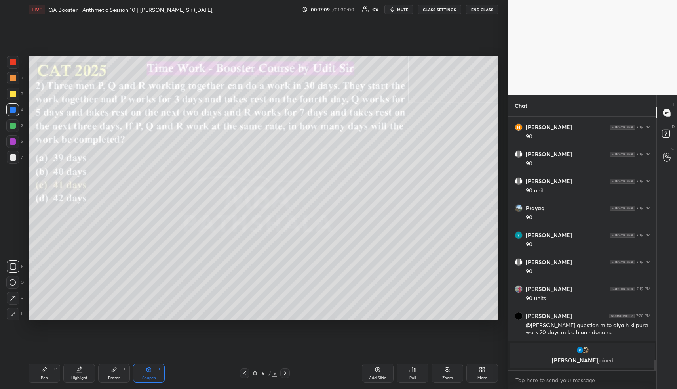
drag, startPoint x: 79, startPoint y: 376, endPoint x: 85, endPoint y: 366, distance: 11.4
click at [80, 376] on div "Highlight" at bounding box center [79, 378] width 16 height 4
click at [46, 368] on div "Pen P" at bounding box center [45, 372] width 32 height 19
click at [50, 370] on div "Pen P" at bounding box center [45, 372] width 32 height 19
click at [11, 129] on div at bounding box center [12, 125] width 13 height 13
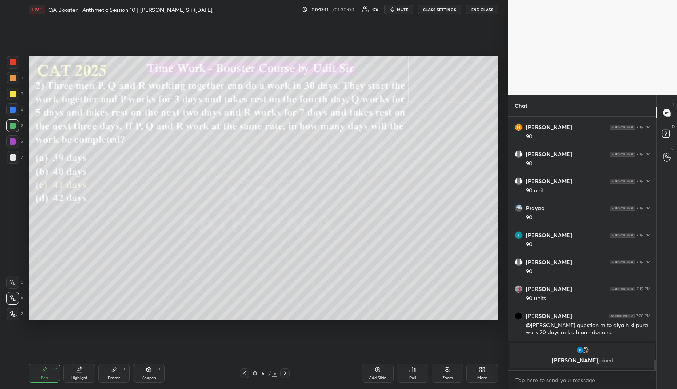
drag, startPoint x: 11, startPoint y: 128, endPoint x: 19, endPoint y: 127, distance: 8.0
click at [11, 129] on div at bounding box center [12, 125] width 13 height 13
click at [13, 122] on div at bounding box center [12, 125] width 13 height 13
click at [6, 121] on div "1 2 3 4 5 6 7 R O A L C X Z Erase all C X Z" at bounding box center [12, 188] width 25 height 264
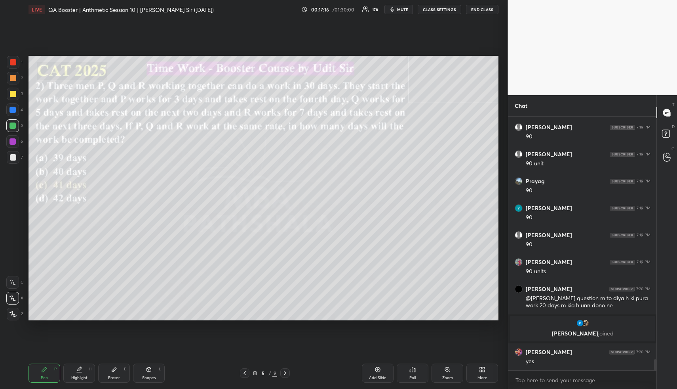
scroll to position [5590, 0]
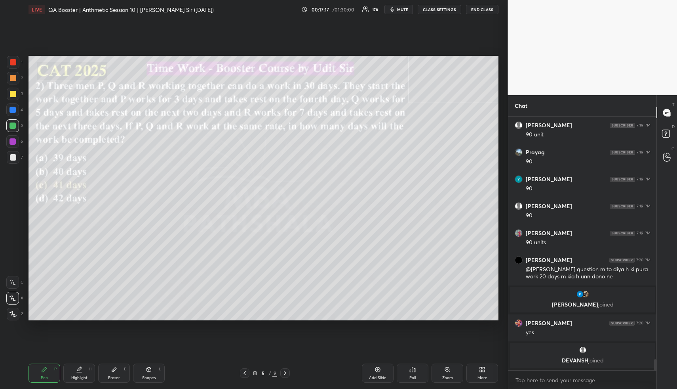
click at [75, 371] on div "Highlight H" at bounding box center [79, 372] width 32 height 19
click at [48, 372] on div "Pen P" at bounding box center [45, 372] width 32 height 19
drag, startPoint x: 14, startPoint y: 81, endPoint x: 9, endPoint y: 72, distance: 10.1
click at [14, 82] on div at bounding box center [13, 78] width 13 height 13
drag, startPoint x: 36, startPoint y: 366, endPoint x: 24, endPoint y: 307, distance: 59.9
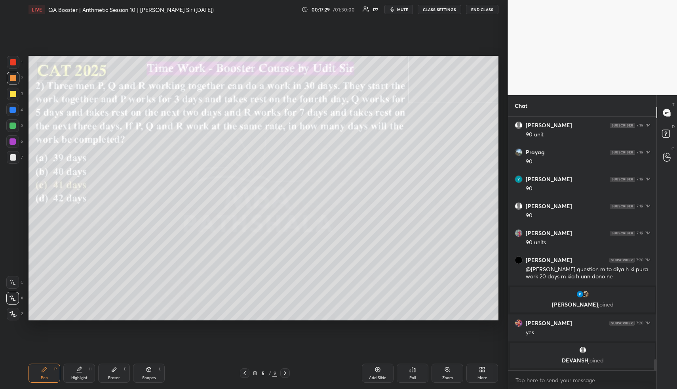
click at [32, 364] on div "Pen P" at bounding box center [45, 372] width 32 height 19
click at [10, 92] on div at bounding box center [13, 94] width 6 height 6
click at [11, 96] on div at bounding box center [13, 94] width 6 height 6
drag, startPoint x: 14, startPoint y: 100, endPoint x: 27, endPoint y: 105, distance: 14.1
click at [14, 100] on div "1 2 3 4 5 6 7" at bounding box center [14, 111] width 17 height 111
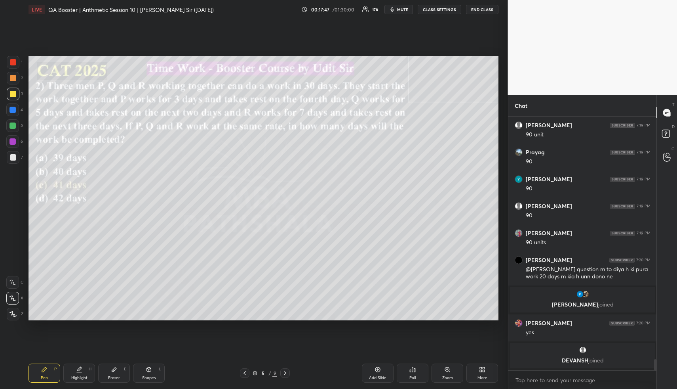
click at [13, 80] on div at bounding box center [13, 78] width 6 height 6
click at [13, 128] on div at bounding box center [13, 125] width 6 height 6
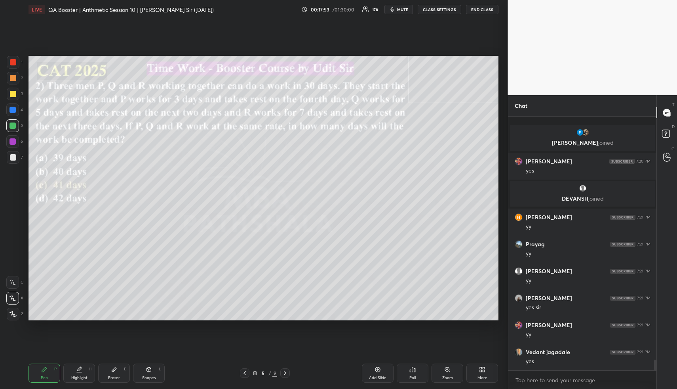
scroll to position [5772, 0]
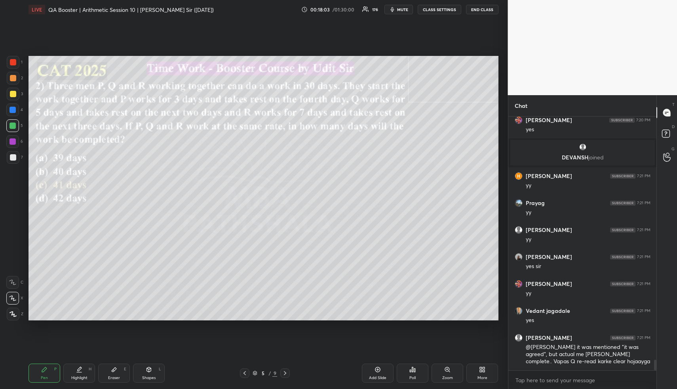
click at [11, 140] on div at bounding box center [13, 141] width 6 height 6
drag, startPoint x: 48, startPoint y: 370, endPoint x: 50, endPoint y: 354, distance: 16.4
click at [48, 368] on div "Pen P" at bounding box center [45, 372] width 32 height 19
drag, startPoint x: 13, startPoint y: 79, endPoint x: 27, endPoint y: 88, distance: 16.0
click at [13, 78] on div at bounding box center [13, 78] width 6 height 6
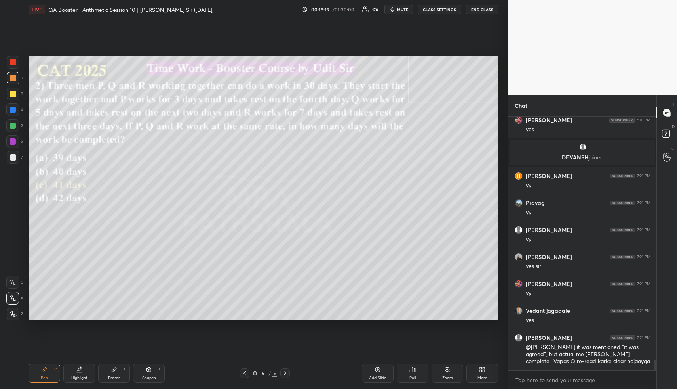
click at [150, 372] on icon at bounding box center [149, 369] width 6 height 6
click at [150, 371] on icon at bounding box center [149, 369] width 6 height 6
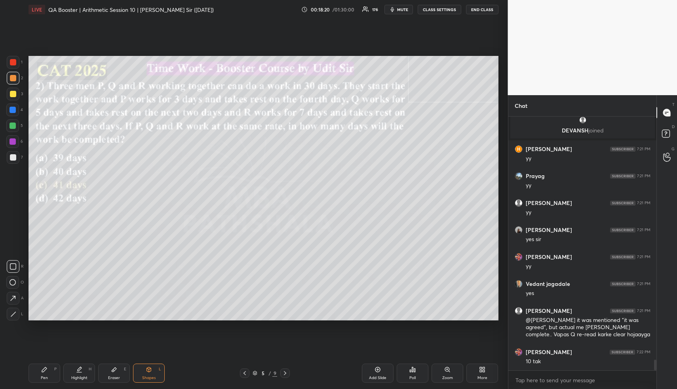
click at [13, 107] on div at bounding box center [13, 110] width 6 height 6
click at [13, 108] on div at bounding box center [13, 110] width 6 height 6
click at [13, 267] on icon at bounding box center [13, 266] width 6 height 6
click at [41, 373] on div "Pen P" at bounding box center [45, 372] width 32 height 19
drag, startPoint x: 43, startPoint y: 372, endPoint x: 48, endPoint y: 340, distance: 32.4
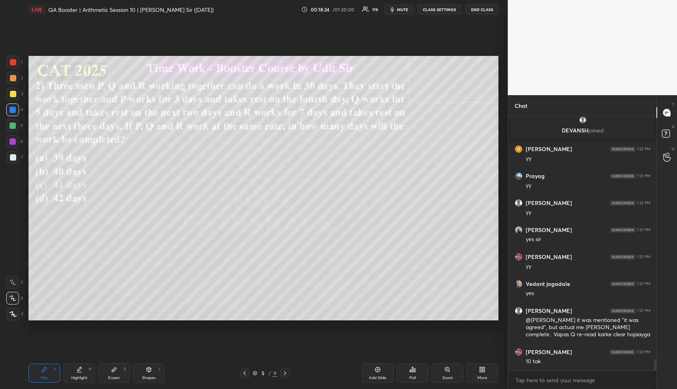
click at [44, 369] on div "Pen P" at bounding box center [45, 372] width 32 height 19
click at [13, 95] on div at bounding box center [13, 94] width 6 height 6
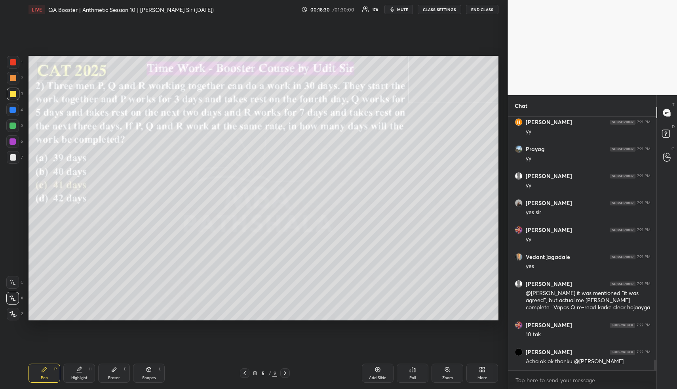
click at [11, 122] on div at bounding box center [12, 125] width 13 height 13
drag, startPoint x: 13, startPoint y: 123, endPoint x: 26, endPoint y: 128, distance: 13.5
click at [14, 124] on div at bounding box center [13, 125] width 6 height 6
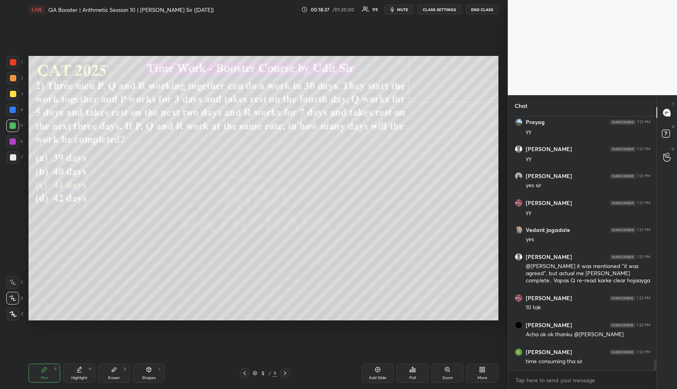
click at [13, 141] on div at bounding box center [13, 141] width 6 height 6
drag, startPoint x: 74, startPoint y: 372, endPoint x: 78, endPoint y: 370, distance: 4.5
click at [76, 372] on div "Highlight H" at bounding box center [79, 372] width 32 height 19
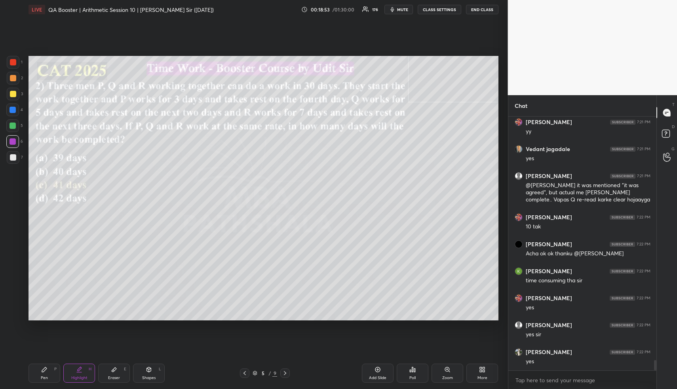
scroll to position [5960, 0]
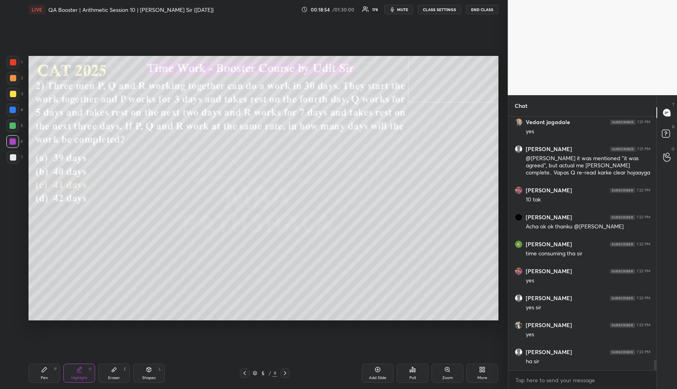
drag, startPoint x: 72, startPoint y: 367, endPoint x: 77, endPoint y: 349, distance: 18.4
click at [73, 367] on div "Highlight H" at bounding box center [79, 372] width 32 height 19
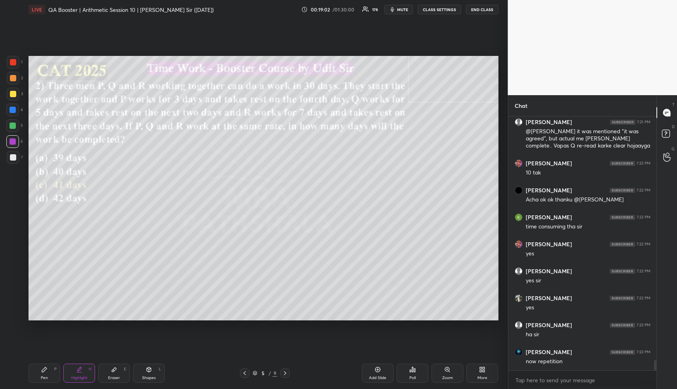
scroll to position [6014, 0]
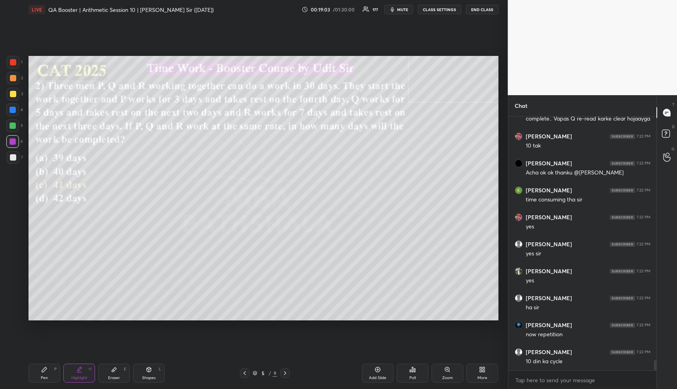
drag, startPoint x: 77, startPoint y: 374, endPoint x: 77, endPoint y: 342, distance: 32.1
click at [76, 374] on div "Highlight H" at bounding box center [79, 372] width 32 height 19
drag, startPoint x: 90, startPoint y: 376, endPoint x: 105, endPoint y: 334, distance: 44.4
click at [90, 373] on div "Highlight H" at bounding box center [79, 372] width 32 height 19
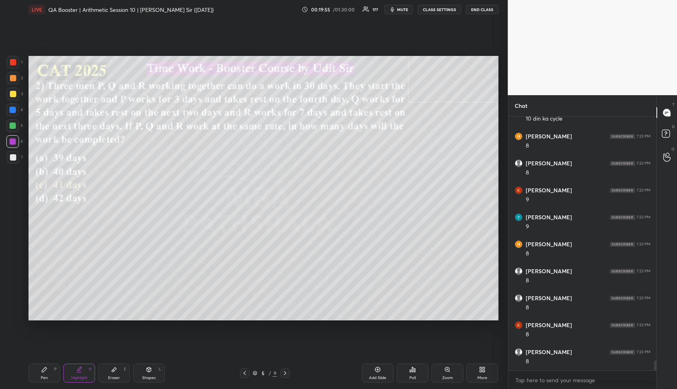
scroll to position [6283, 0]
click at [75, 377] on div "Highlight" at bounding box center [79, 378] width 16 height 4
click at [85, 378] on div "Highlight" at bounding box center [79, 378] width 16 height 4
drag, startPoint x: 52, startPoint y: 372, endPoint x: 54, endPoint y: 332, distance: 40.5
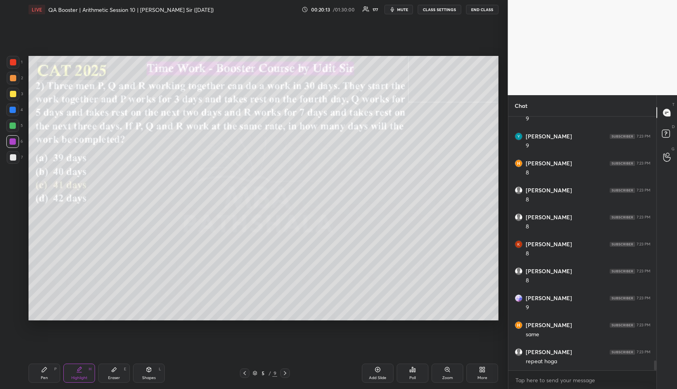
click at [50, 372] on div "Pen P" at bounding box center [45, 372] width 32 height 19
click at [6, 71] on div "1 2 3 4 5 6 7 R O A L C X Z Erase all C X Z" at bounding box center [12, 188] width 25 height 264
click at [75, 362] on div "Pen P Highlight H Eraser E Shapes L 5 / 9 Add Slide Poll Zoom More" at bounding box center [264, 373] width 470 height 32
click at [77, 369] on icon at bounding box center [79, 369] width 6 height 6
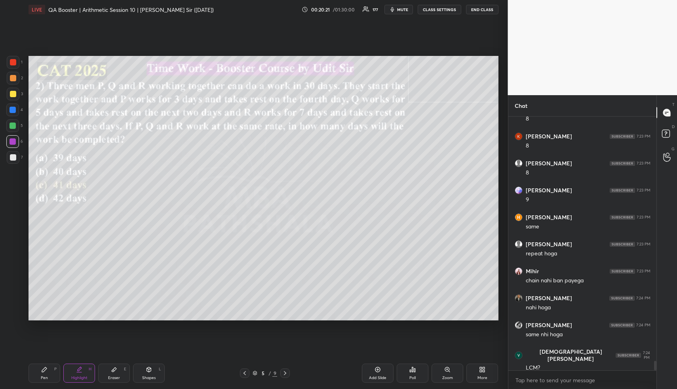
scroll to position [6474, 0]
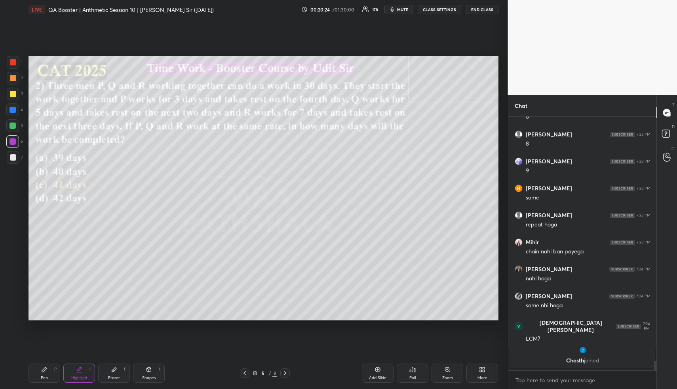
click at [50, 372] on div "Pen P" at bounding box center [45, 372] width 32 height 19
drag, startPoint x: 80, startPoint y: 371, endPoint x: 83, endPoint y: 363, distance: 8.5
click at [76, 372] on div "Highlight H" at bounding box center [79, 372] width 32 height 19
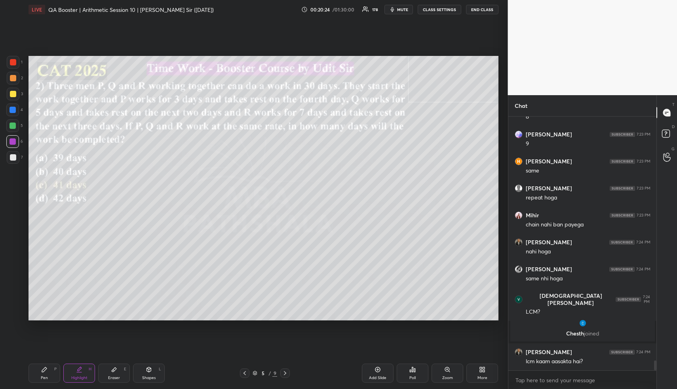
scroll to position [6224, 0]
drag, startPoint x: 83, startPoint y: 377, endPoint x: 84, endPoint y: 364, distance: 12.3
click at [82, 376] on div "Highlight" at bounding box center [79, 378] width 16 height 4
drag, startPoint x: 87, startPoint y: 376, endPoint x: 106, endPoint y: 322, distance: 57.5
click at [87, 374] on div "Highlight H" at bounding box center [79, 372] width 32 height 19
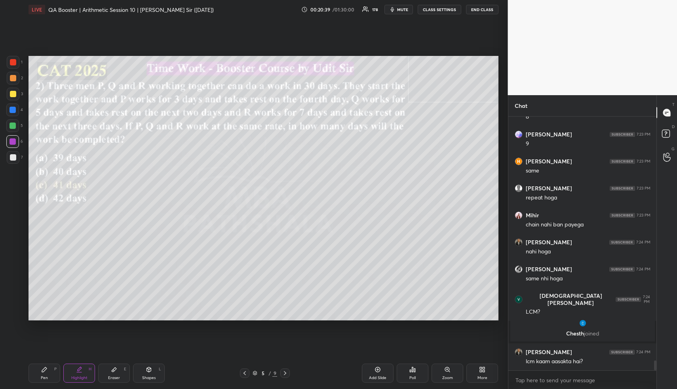
click at [505, 269] on div "1 2 3 4 5 6 7 R O A L C X Z Erase all C X Z LIVE QA Booster | Arithmetic Sessio…" at bounding box center [254, 194] width 508 height 389
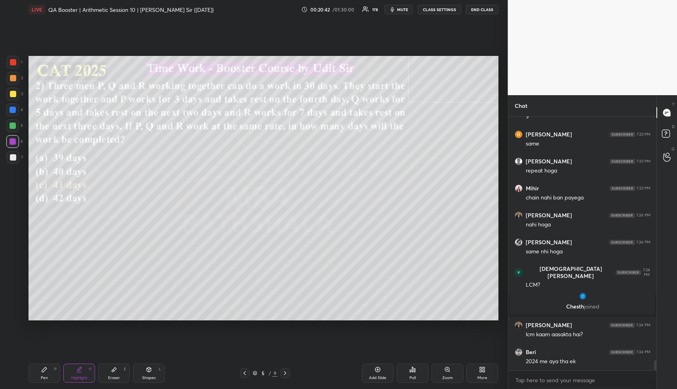
scroll to position [6278, 0]
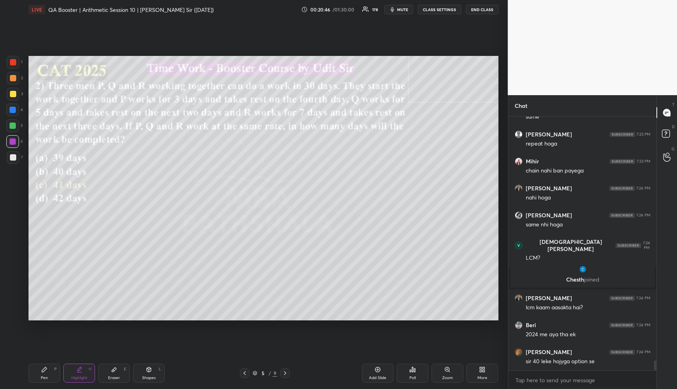
drag, startPoint x: 85, startPoint y: 375, endPoint x: 94, endPoint y: 354, distance: 23.0
click at [86, 374] on div "Highlight H" at bounding box center [79, 372] width 32 height 19
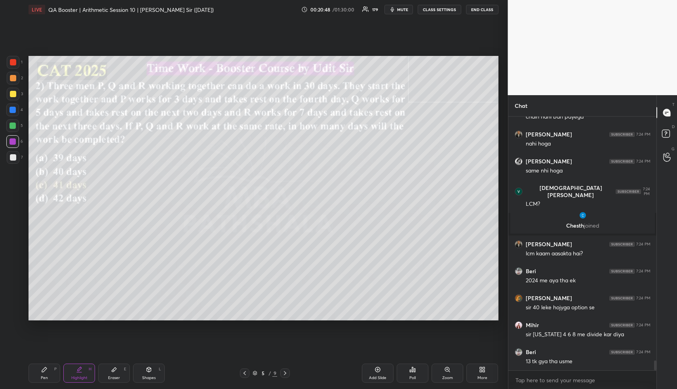
scroll to position [6359, 0]
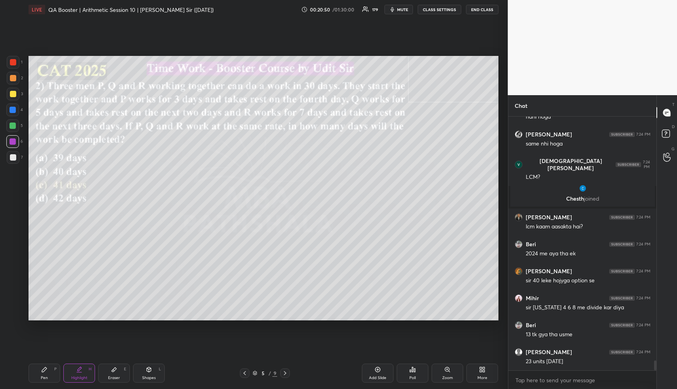
click at [53, 373] on div "Pen P" at bounding box center [45, 372] width 32 height 19
click at [52, 374] on div "Pen P" at bounding box center [45, 372] width 32 height 19
click at [7, 79] on div at bounding box center [13, 78] width 13 height 13
click at [10, 80] on div at bounding box center [13, 78] width 6 height 6
click at [12, 83] on div at bounding box center [13, 78] width 13 height 13
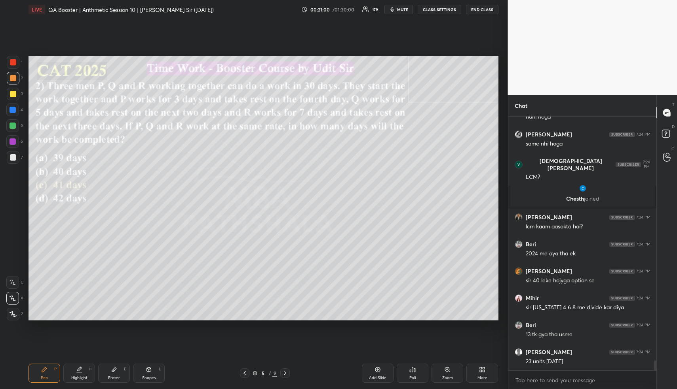
click at [45, 369] on icon at bounding box center [44, 369] width 6 height 6
click at [9, 91] on div at bounding box center [13, 94] width 13 height 13
click at [9, 92] on div at bounding box center [13, 94] width 13 height 13
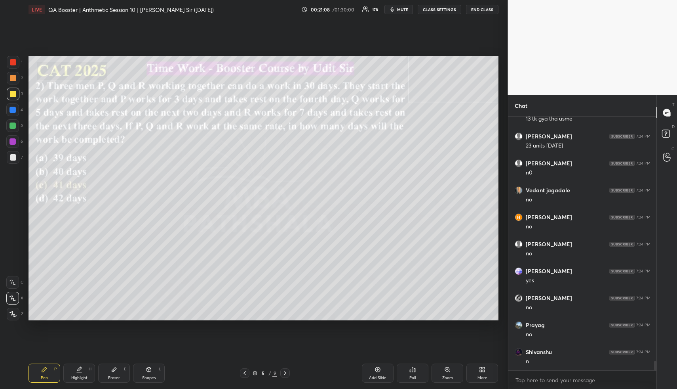
scroll to position [6655, 0]
click at [116, 369] on div "Eraser E" at bounding box center [114, 372] width 32 height 19
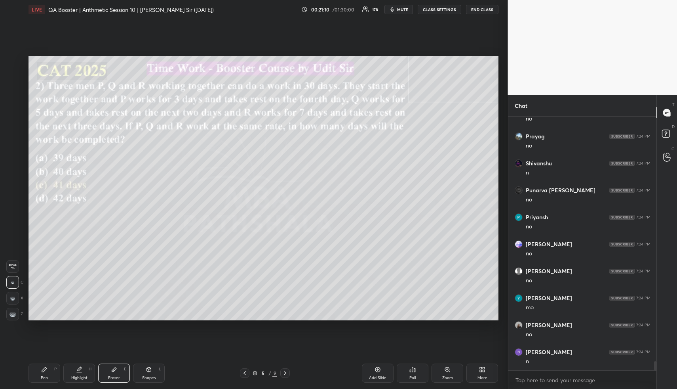
scroll to position [6790, 0]
click at [41, 378] on div "Pen" at bounding box center [44, 378] width 7 height 4
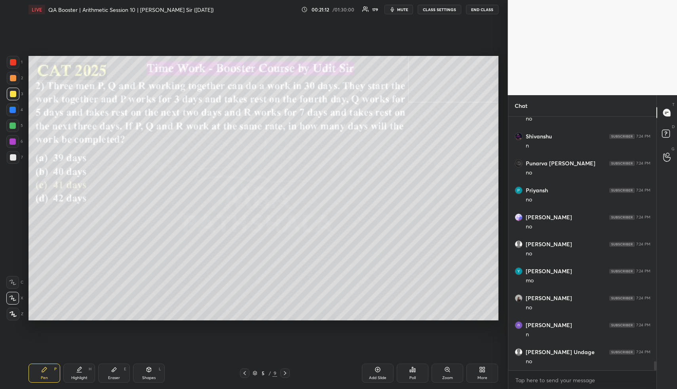
click at [42, 379] on div "Pen" at bounding box center [44, 378] width 7 height 4
click at [10, 143] on div at bounding box center [12, 141] width 13 height 13
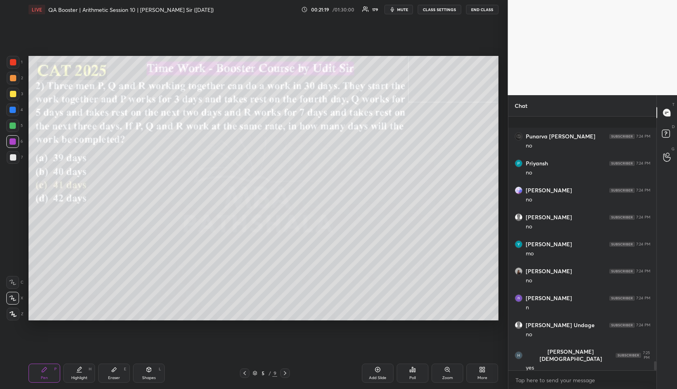
scroll to position [6871, 0]
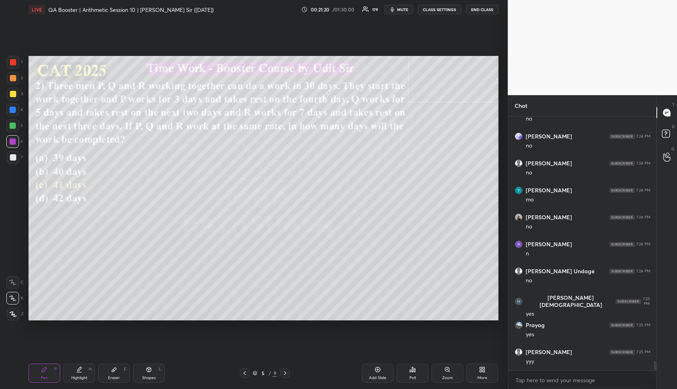
click at [11, 129] on div at bounding box center [12, 125] width 13 height 13
click at [11, 131] on div at bounding box center [12, 125] width 13 height 13
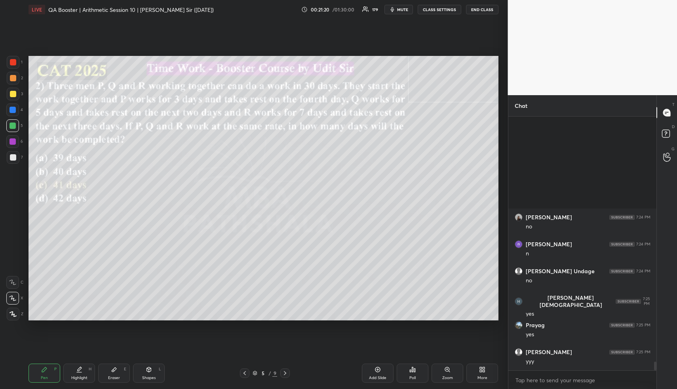
scroll to position [7005, 0]
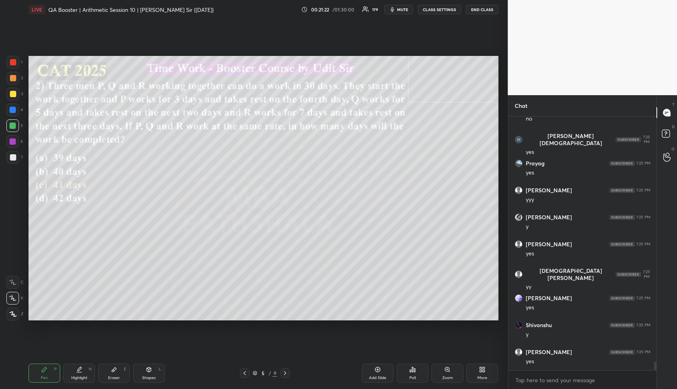
drag, startPoint x: 51, startPoint y: 377, endPoint x: 47, endPoint y: 369, distance: 9.4
click at [50, 376] on div "Pen P" at bounding box center [45, 372] width 32 height 19
click at [12, 139] on div at bounding box center [13, 141] width 6 height 6
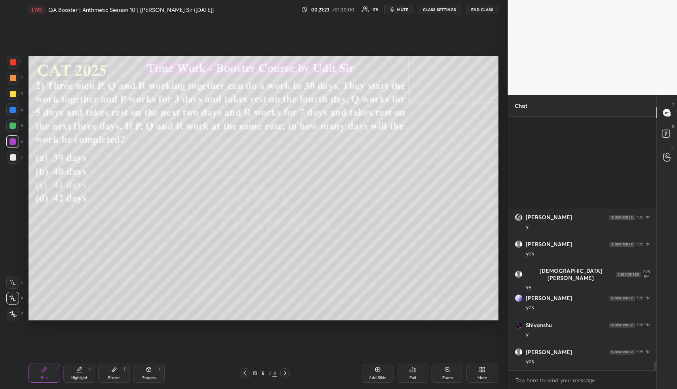
scroll to position [7167, 0]
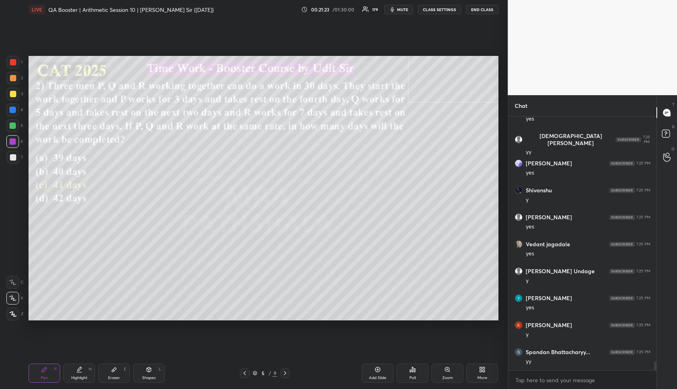
drag, startPoint x: 11, startPoint y: 141, endPoint x: 23, endPoint y: 153, distance: 16.5
click at [11, 141] on div at bounding box center [13, 141] width 6 height 6
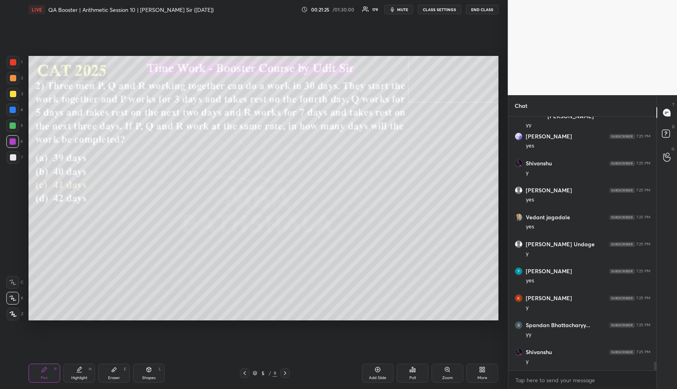
scroll to position [7248, 0]
click at [84, 372] on div "Highlight H" at bounding box center [79, 372] width 32 height 19
click at [90, 370] on div "Highlight H" at bounding box center [79, 372] width 32 height 19
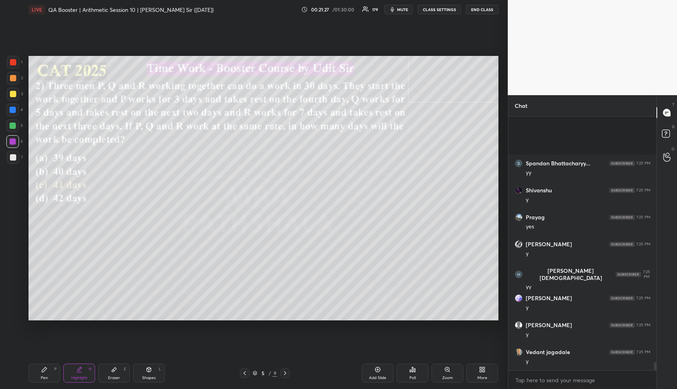
scroll to position [7436, 0]
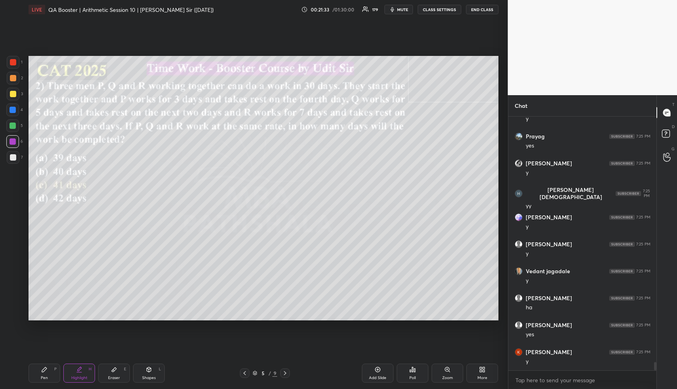
drag, startPoint x: 56, startPoint y: 370, endPoint x: 52, endPoint y: 370, distance: 4.0
click at [52, 370] on div "Pen P" at bounding box center [45, 372] width 32 height 19
click at [52, 371] on div "Pen P" at bounding box center [45, 372] width 32 height 19
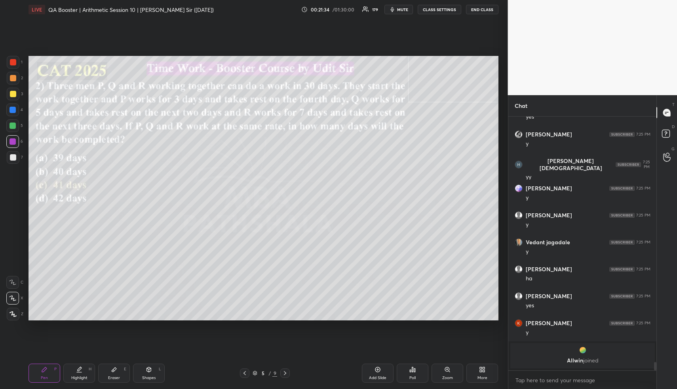
drag, startPoint x: 13, startPoint y: 75, endPoint x: 14, endPoint y: 82, distance: 6.7
click at [11, 75] on div at bounding box center [13, 78] width 6 height 6
click at [84, 372] on div "Highlight H" at bounding box center [79, 372] width 32 height 19
click at [84, 373] on div "Highlight H" at bounding box center [79, 372] width 32 height 19
click at [50, 372] on div "Pen P" at bounding box center [45, 372] width 32 height 19
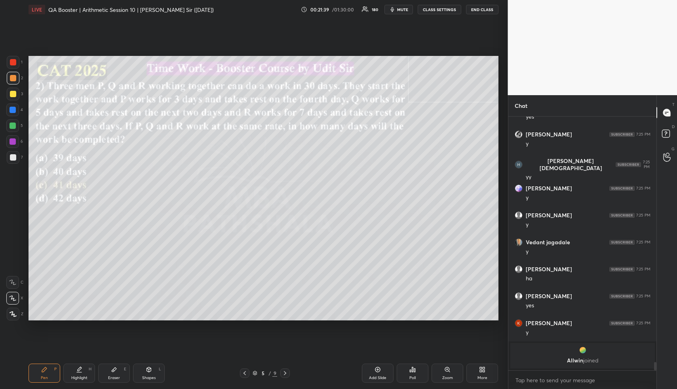
click at [13, 90] on div at bounding box center [13, 94] width 13 height 13
drag, startPoint x: 12, startPoint y: 90, endPoint x: 14, endPoint y: 95, distance: 5.2
click at [12, 92] on div at bounding box center [13, 94] width 13 height 13
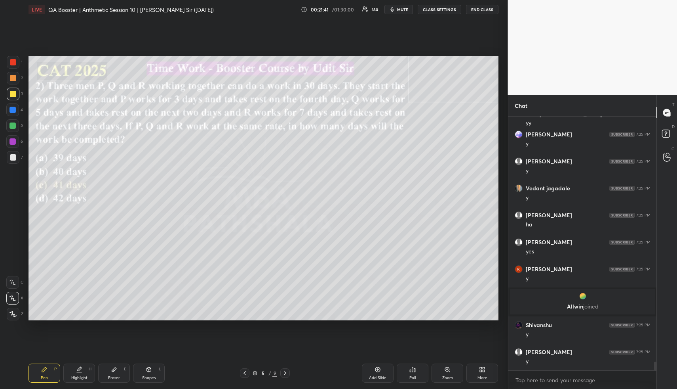
scroll to position [7209, 0]
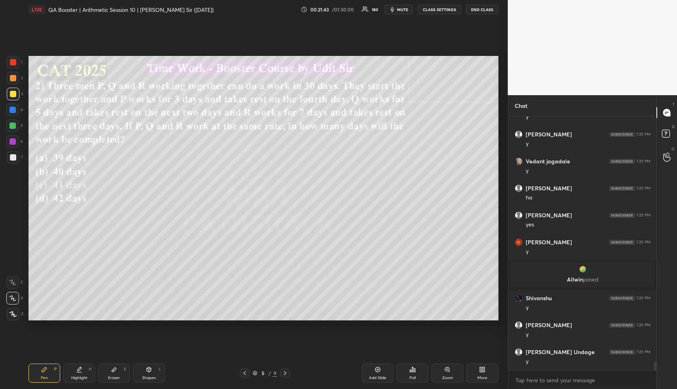
click at [83, 374] on div "Highlight H" at bounding box center [79, 372] width 32 height 19
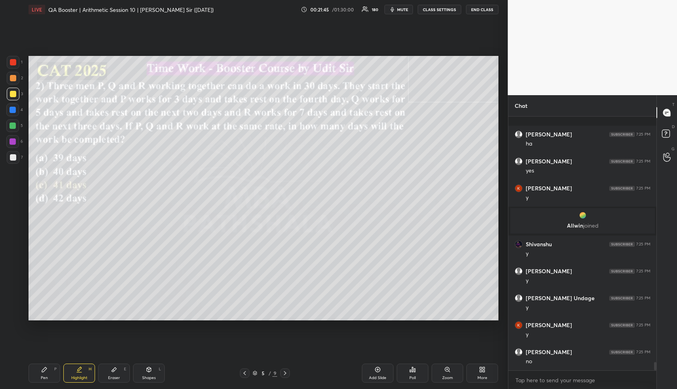
scroll to position [7317, 0]
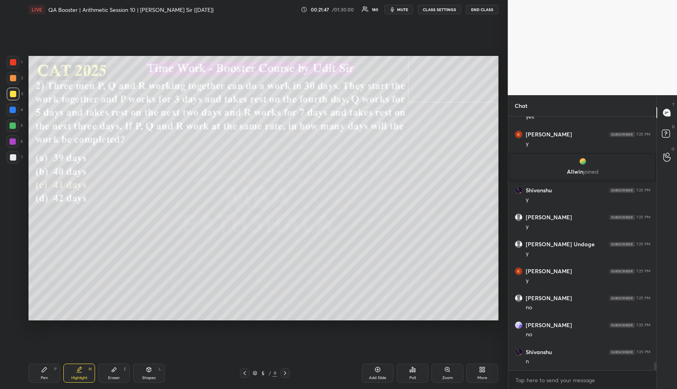
drag, startPoint x: 45, startPoint y: 375, endPoint x: 58, endPoint y: 334, distance: 43.7
click at [45, 376] on div "Pen" at bounding box center [44, 378] width 7 height 4
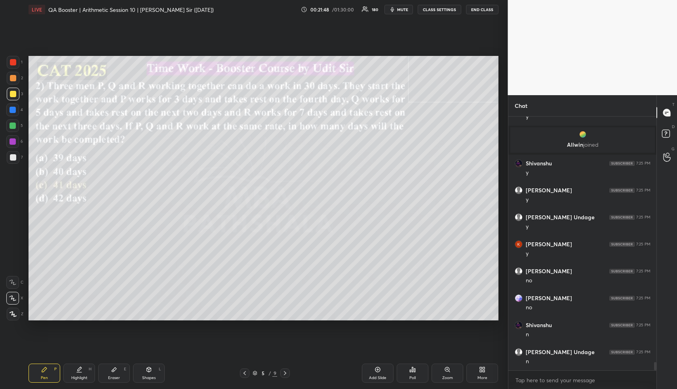
scroll to position [7370, 0]
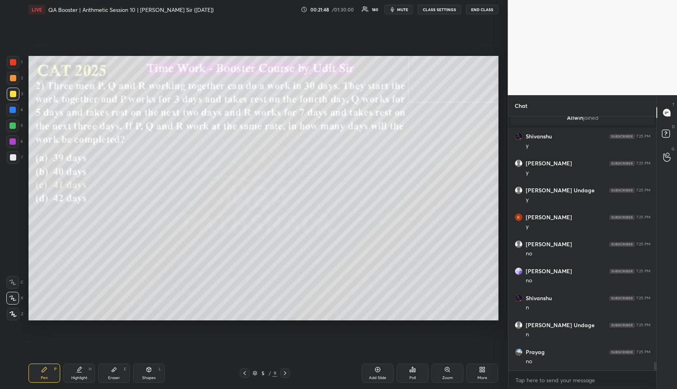
drag, startPoint x: 13, startPoint y: 141, endPoint x: 28, endPoint y: 150, distance: 17.1
click at [12, 141] on div at bounding box center [13, 141] width 6 height 6
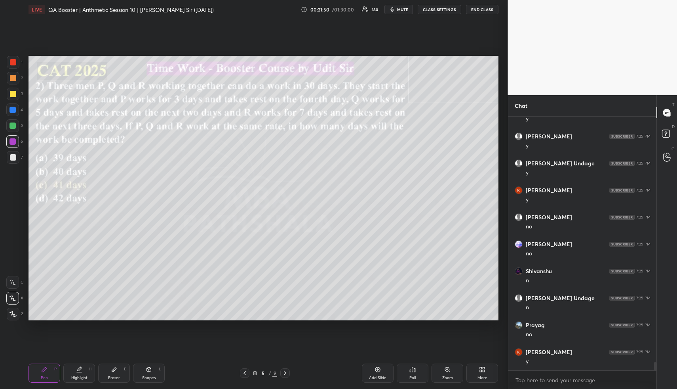
click at [84, 366] on div "Highlight H" at bounding box center [79, 372] width 32 height 19
click at [89, 365] on div "Highlight H" at bounding box center [79, 372] width 32 height 19
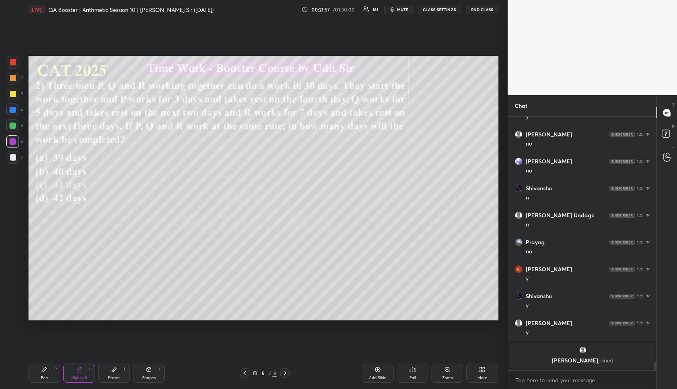
click at [83, 368] on div "Highlight H" at bounding box center [79, 372] width 32 height 19
click at [46, 377] on div "Pen" at bounding box center [44, 378] width 7 height 4
drag, startPoint x: 87, startPoint y: 370, endPoint x: 103, endPoint y: 334, distance: 39.7
click at [86, 370] on div "Highlight H" at bounding box center [79, 372] width 32 height 19
click at [503, 257] on div "1 2 3 4 5 6 7 R O A L C X Z Erase all C X Z LIVE QA Booster | Arithmetic Sessio…" at bounding box center [254, 194] width 508 height 389
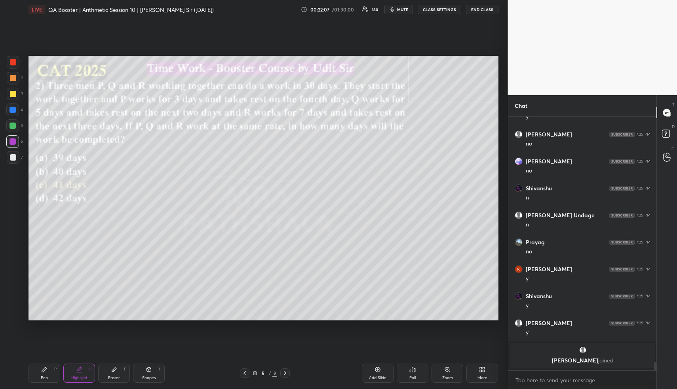
drag, startPoint x: 51, startPoint y: 379, endPoint x: 63, endPoint y: 332, distance: 48.2
click at [49, 378] on div "Pen P" at bounding box center [45, 372] width 32 height 19
click at [8, 78] on div at bounding box center [13, 78] width 13 height 13
click at [10, 79] on div at bounding box center [13, 78] width 6 height 6
drag, startPoint x: 85, startPoint y: 376, endPoint x: 86, endPoint y: 370, distance: 6.0
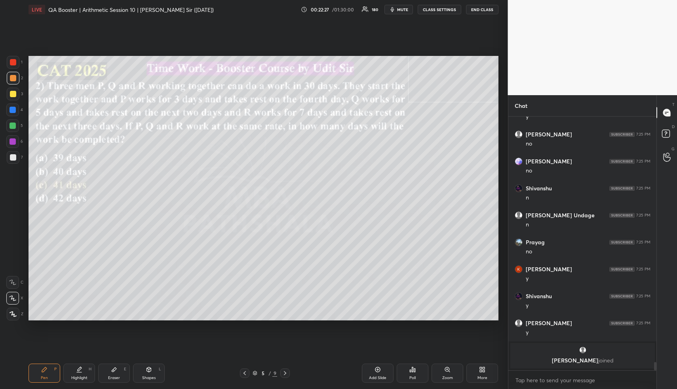
click at [84, 376] on div "Highlight" at bounding box center [79, 378] width 16 height 4
click at [86, 372] on div "Highlight H" at bounding box center [79, 372] width 32 height 19
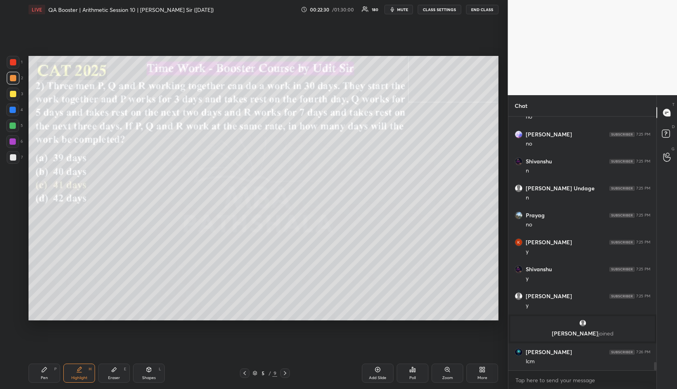
drag, startPoint x: 76, startPoint y: 372, endPoint x: 80, endPoint y: 330, distance: 41.8
click at [74, 371] on div "Highlight H" at bounding box center [79, 372] width 32 height 19
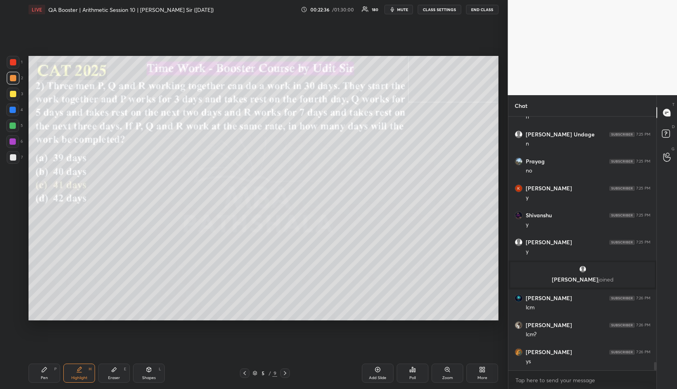
scroll to position [7488, 0]
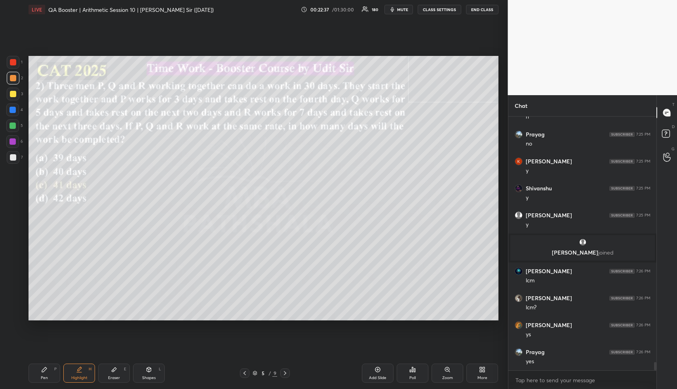
drag, startPoint x: 77, startPoint y: 372, endPoint x: 87, endPoint y: 322, distance: 50.9
click at [76, 371] on icon at bounding box center [79, 369] width 6 height 6
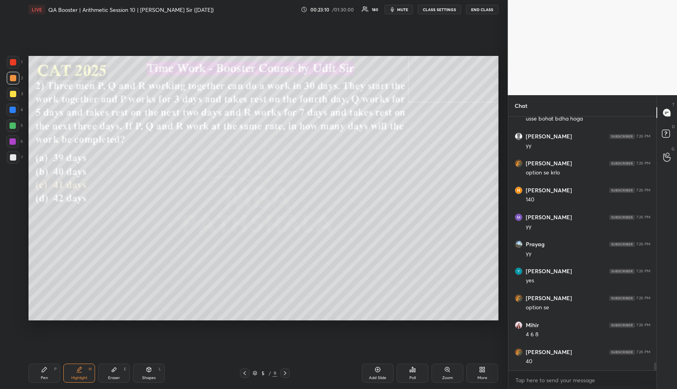
scroll to position [7838, 0]
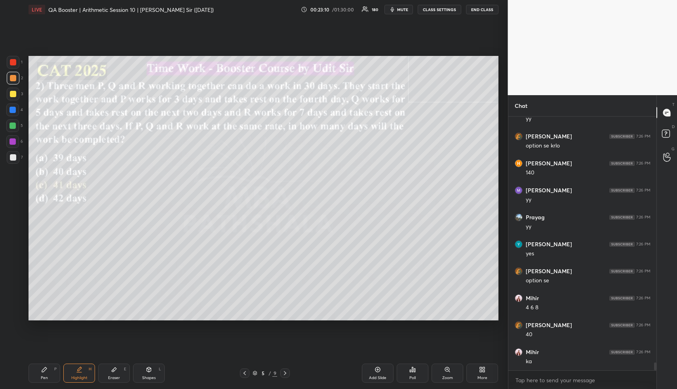
click at [38, 370] on div "Pen P" at bounding box center [45, 372] width 32 height 19
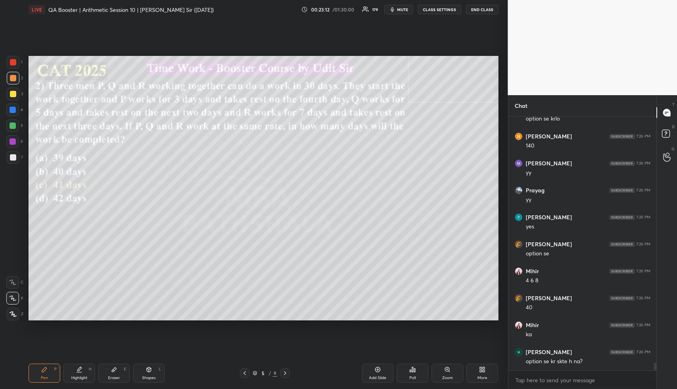
click at [14, 95] on div at bounding box center [13, 94] width 6 height 6
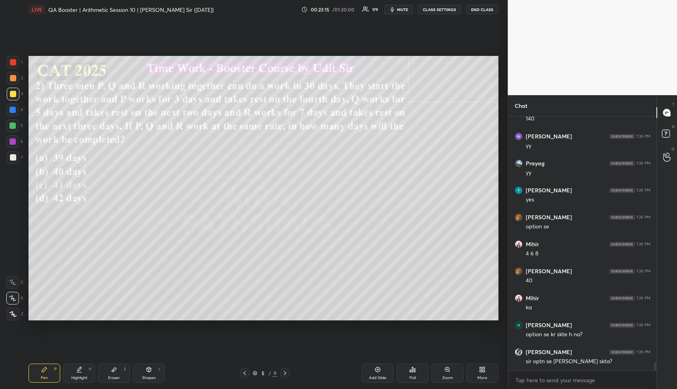
click at [79, 370] on icon at bounding box center [79, 369] width 6 height 6
click at [80, 372] on div "Highlight H" at bounding box center [79, 372] width 32 height 19
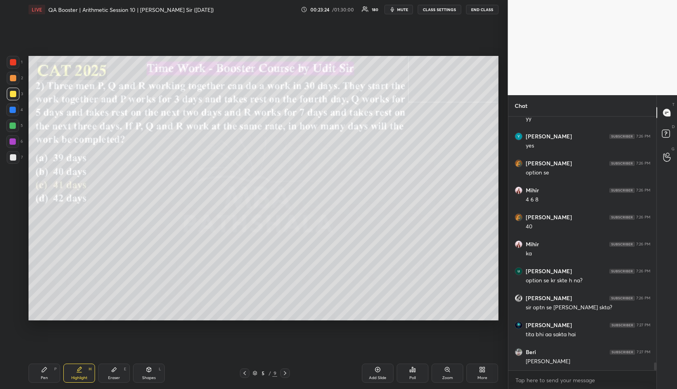
scroll to position [7973, 0]
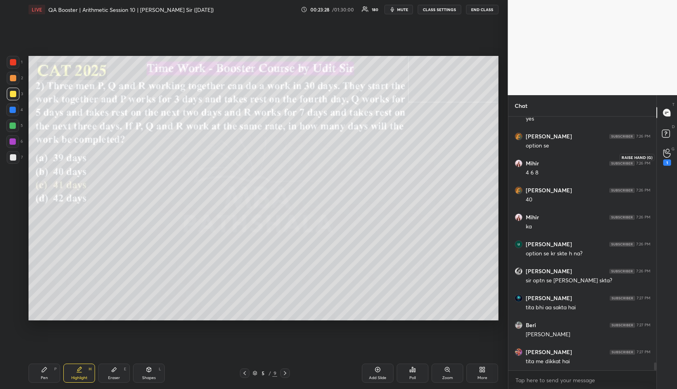
click at [667, 154] on icon at bounding box center [668, 153] width 8 height 9
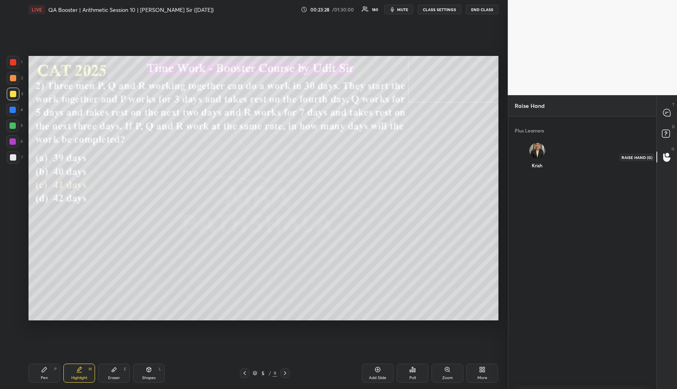
scroll to position [3, 3]
click at [534, 154] on div "Krish" at bounding box center [537, 157] width 45 height 42
click at [538, 172] on button "INVITE" at bounding box center [537, 171] width 38 height 10
click at [668, 136] on rect at bounding box center [666, 134] width 8 height 8
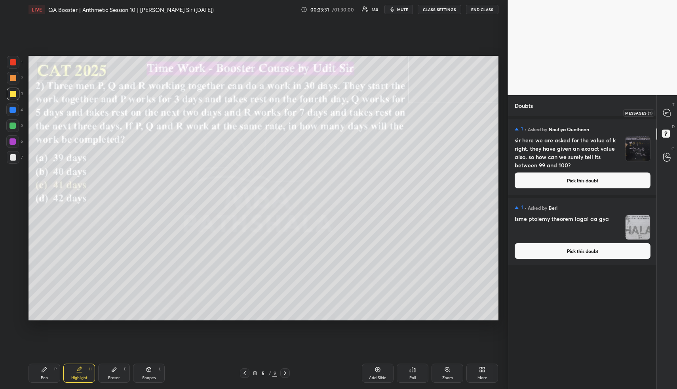
click at [668, 110] on icon at bounding box center [667, 112] width 7 height 7
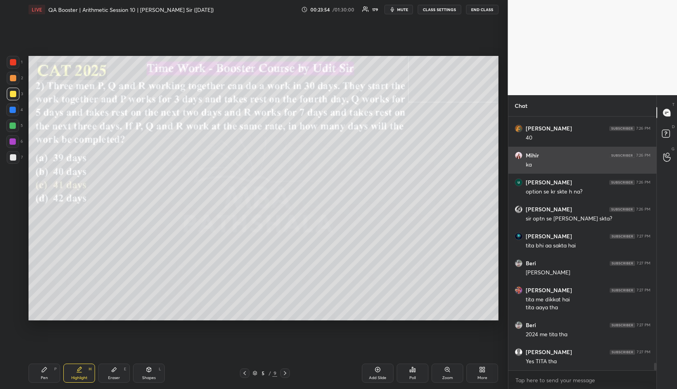
scroll to position [8249, 0]
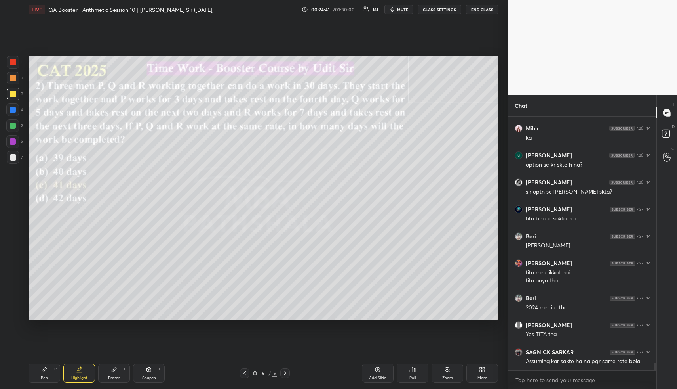
click at [80, 369] on div "Highlight H" at bounding box center [79, 372] width 32 height 19
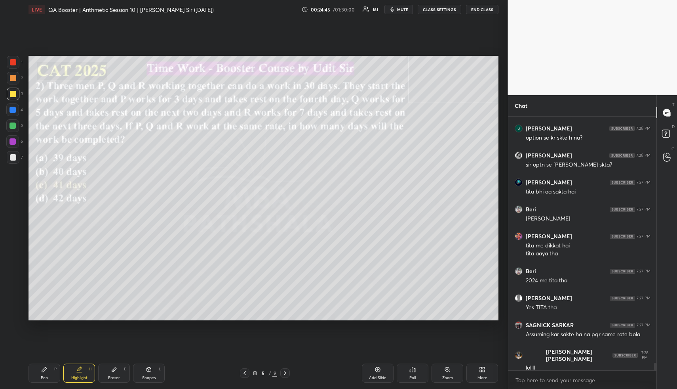
drag, startPoint x: 88, startPoint y: 374, endPoint x: 82, endPoint y: 370, distance: 7.1
click at [83, 374] on div "Highlight H" at bounding box center [79, 372] width 32 height 19
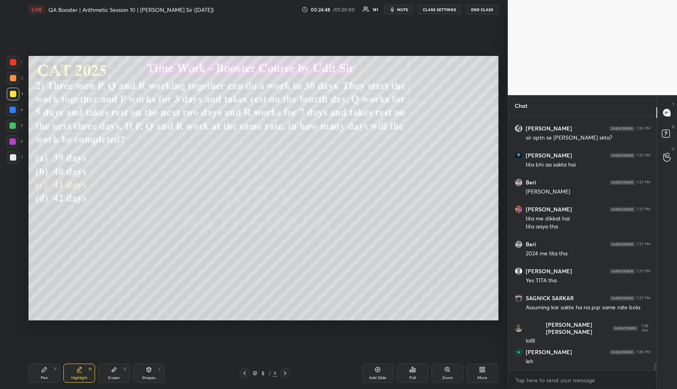
scroll to position [8330, 0]
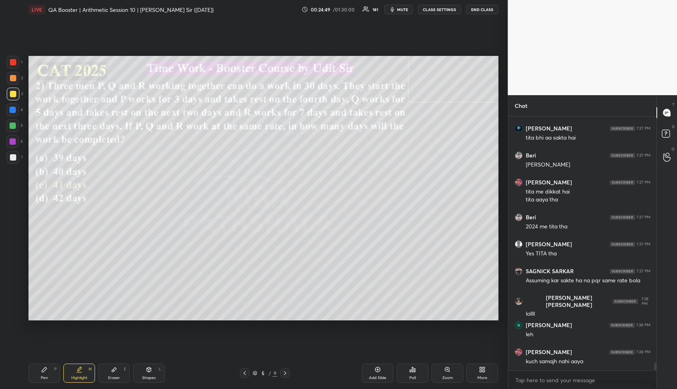
drag, startPoint x: 80, startPoint y: 370, endPoint x: 85, endPoint y: 355, distance: 16.2
click at [77, 371] on icon at bounding box center [79, 369] width 6 height 6
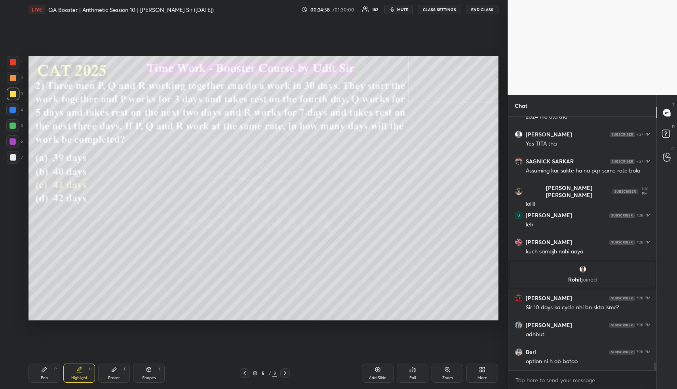
scroll to position [8061, 0]
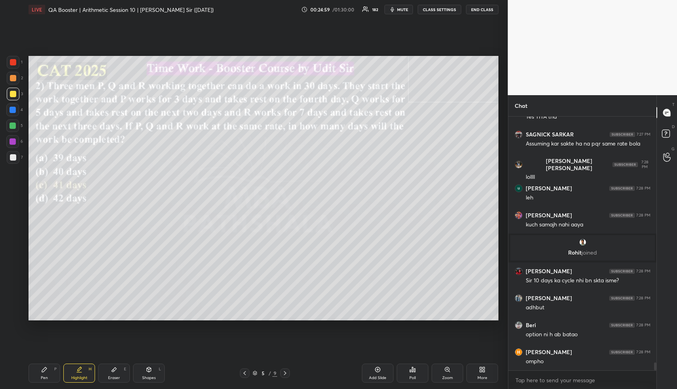
drag, startPoint x: 76, startPoint y: 374, endPoint x: 78, endPoint y: 369, distance: 4.9
click at [76, 374] on div "Highlight H" at bounding box center [79, 372] width 32 height 19
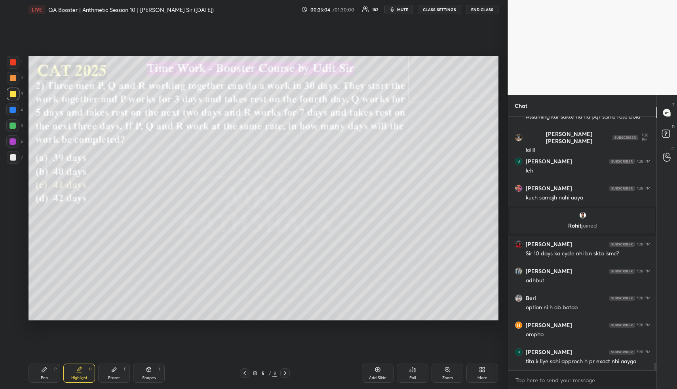
scroll to position [8115, 0]
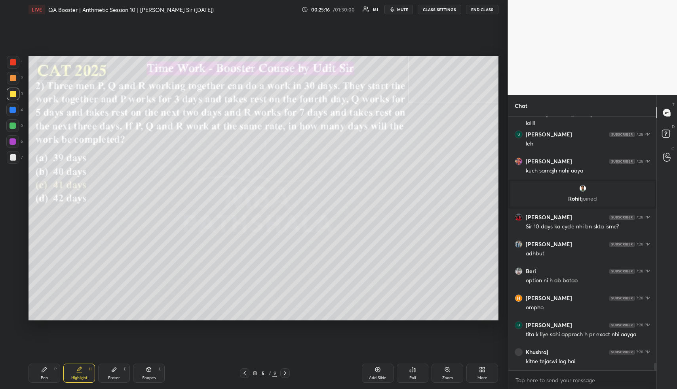
drag, startPoint x: 88, startPoint y: 366, endPoint x: 110, endPoint y: 323, distance: 48.2
click at [88, 364] on div "Highlight H" at bounding box center [79, 372] width 32 height 19
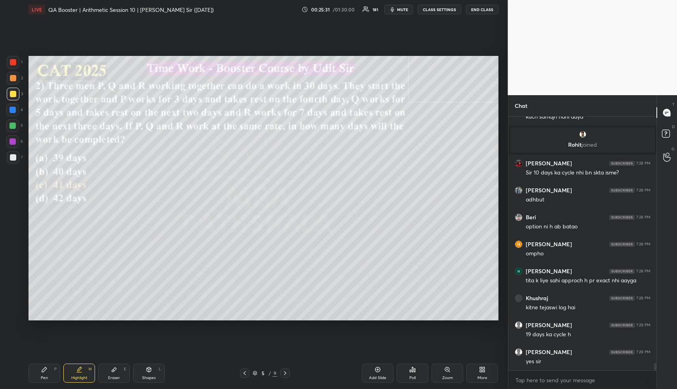
scroll to position [8196, 0]
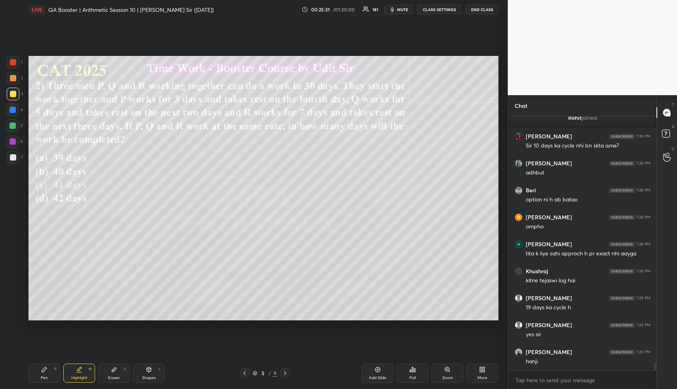
click at [82, 373] on div "Highlight H" at bounding box center [79, 372] width 32 height 19
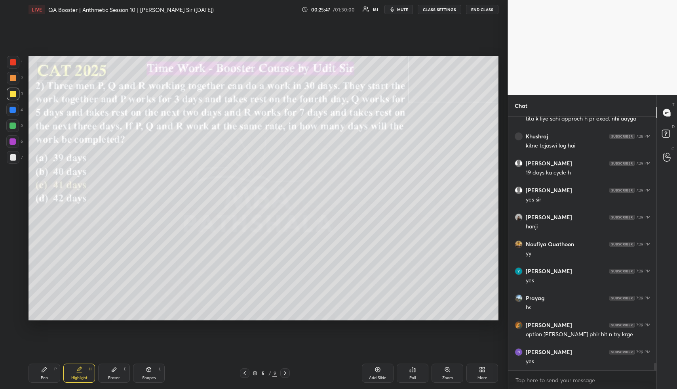
scroll to position [8365, 0]
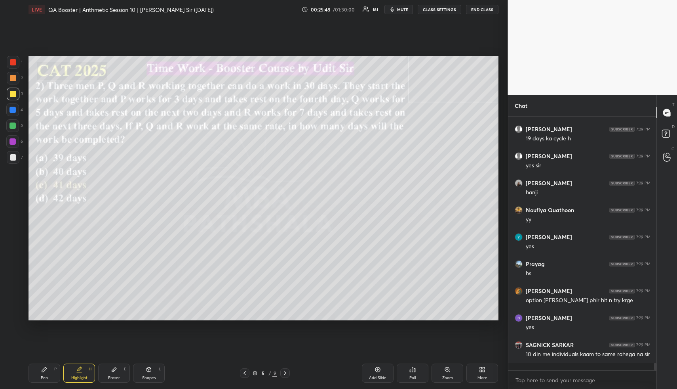
click at [77, 374] on div "Highlight H" at bounding box center [79, 372] width 32 height 19
drag, startPoint x: 89, startPoint y: 372, endPoint x: 88, endPoint y: 361, distance: 12.0
click at [87, 373] on div "Highlight H" at bounding box center [79, 372] width 32 height 19
drag, startPoint x: 113, startPoint y: 374, endPoint x: 111, endPoint y: 368, distance: 6.6
click at [112, 373] on div "Eraser E" at bounding box center [114, 372] width 32 height 19
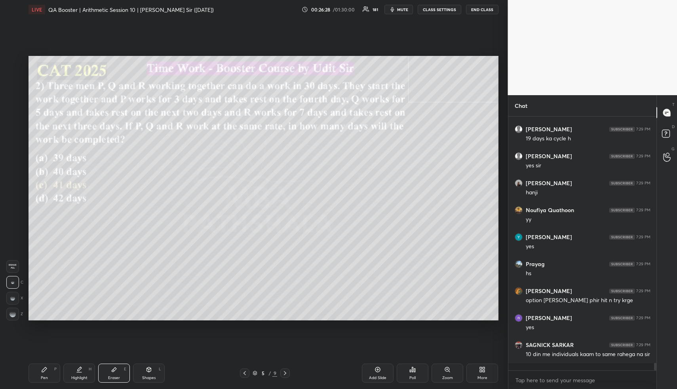
drag, startPoint x: 13, startPoint y: 316, endPoint x: 15, endPoint y: 307, distance: 8.7
click at [13, 315] on g at bounding box center [13, 314] width 6 height 6
drag, startPoint x: 78, startPoint y: 376, endPoint x: 74, endPoint y: 325, distance: 50.8
click at [76, 374] on div "Highlight H" at bounding box center [79, 372] width 32 height 19
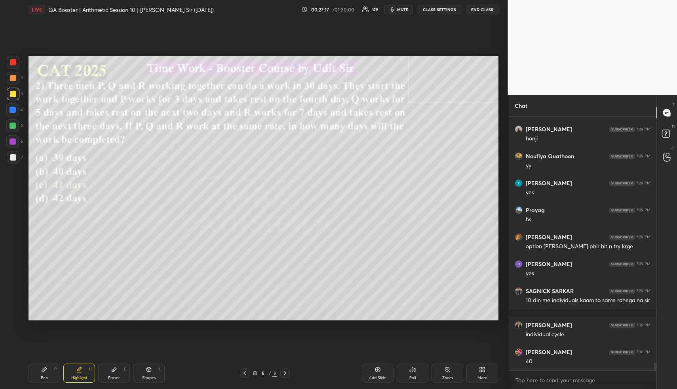
scroll to position [8473, 0]
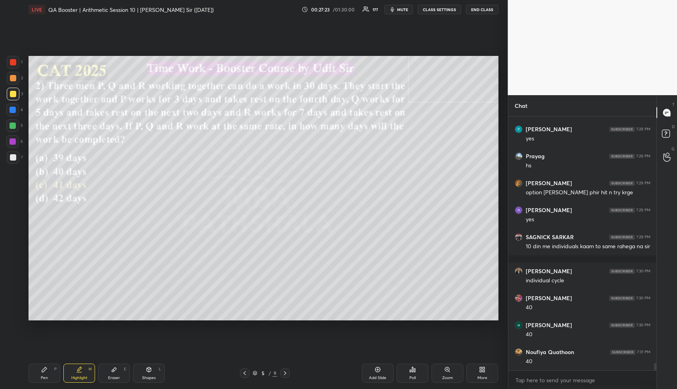
click at [46, 368] on icon at bounding box center [44, 369] width 6 height 6
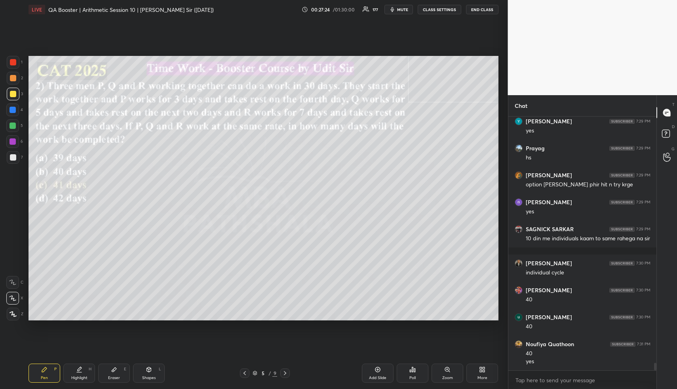
click at [78, 376] on div "Highlight" at bounding box center [79, 378] width 16 height 4
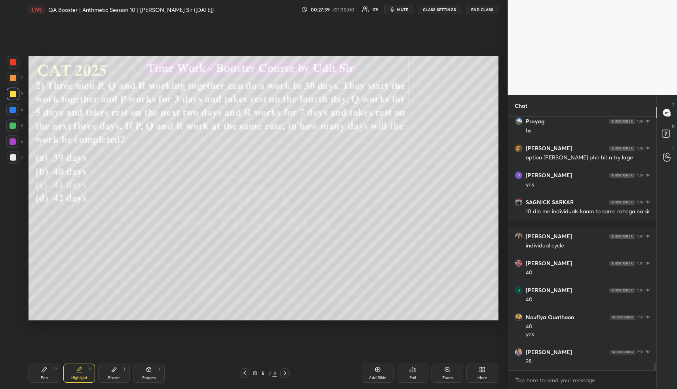
scroll to position [8534, 0]
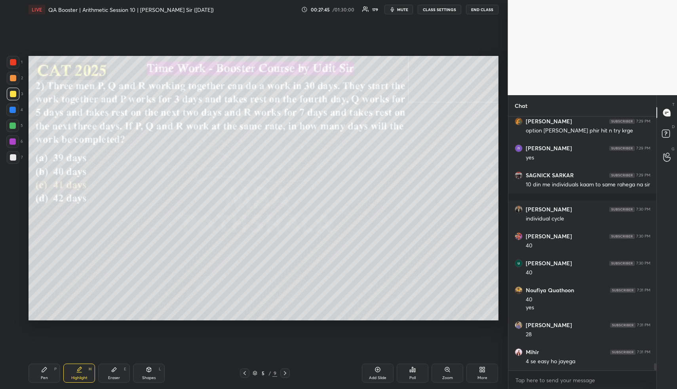
click at [77, 378] on div "Highlight H" at bounding box center [79, 372] width 32 height 19
click at [13, 123] on div at bounding box center [13, 125] width 6 height 6
drag, startPoint x: 78, startPoint y: 376, endPoint x: 69, endPoint y: 322, distance: 53.9
click at [76, 374] on div "Highlight H" at bounding box center [79, 372] width 32 height 19
click at [16, 108] on div at bounding box center [12, 109] width 13 height 13
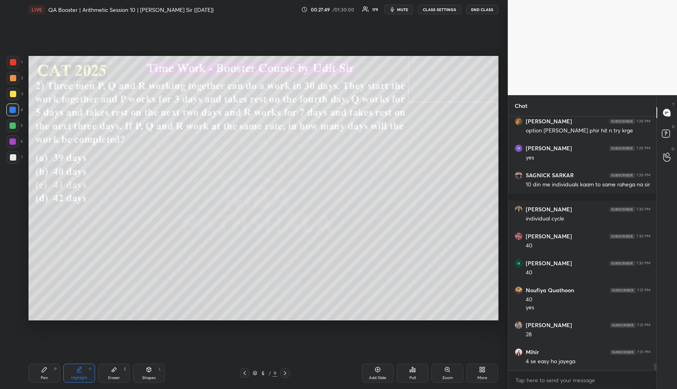
drag, startPoint x: 72, startPoint y: 375, endPoint x: 76, endPoint y: 328, distance: 46.9
click at [70, 372] on div "Highlight H" at bounding box center [79, 372] width 32 height 19
click at [74, 371] on div "Highlight H" at bounding box center [79, 372] width 32 height 19
click at [79, 373] on div "Highlight H" at bounding box center [79, 372] width 32 height 19
drag, startPoint x: 81, startPoint y: 367, endPoint x: 77, endPoint y: 364, distance: 4.8
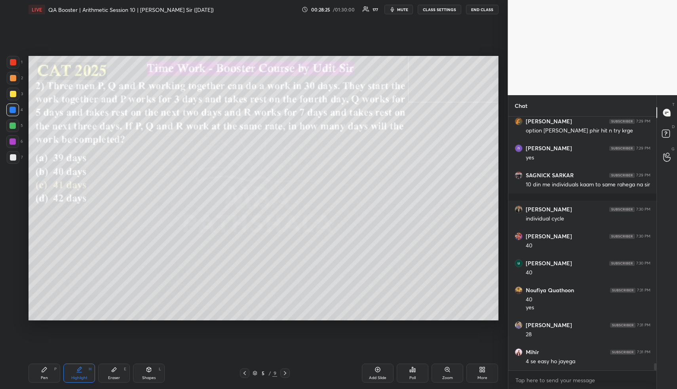
click at [77, 368] on icon at bounding box center [79, 369] width 6 height 6
click at [382, 376] on div "Add Slide" at bounding box center [377, 378] width 17 height 4
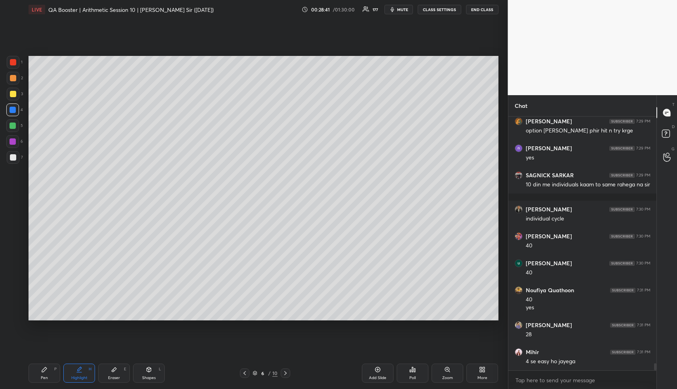
click at [35, 378] on div "Pen P" at bounding box center [45, 372] width 32 height 19
click at [11, 126] on div at bounding box center [13, 125] width 6 height 6
click at [13, 125] on div at bounding box center [13, 125] width 6 height 6
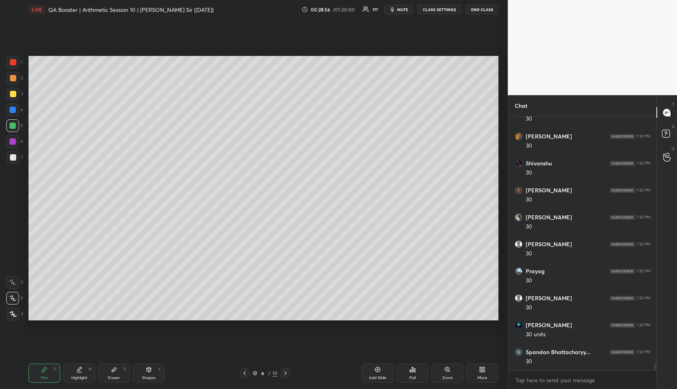
scroll to position [8965, 0]
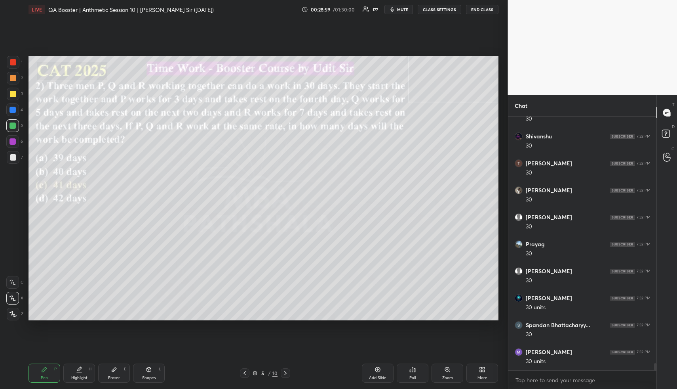
click at [82, 372] on div "Highlight H" at bounding box center [79, 372] width 32 height 19
click at [79, 373] on div "Highlight H" at bounding box center [79, 372] width 32 height 19
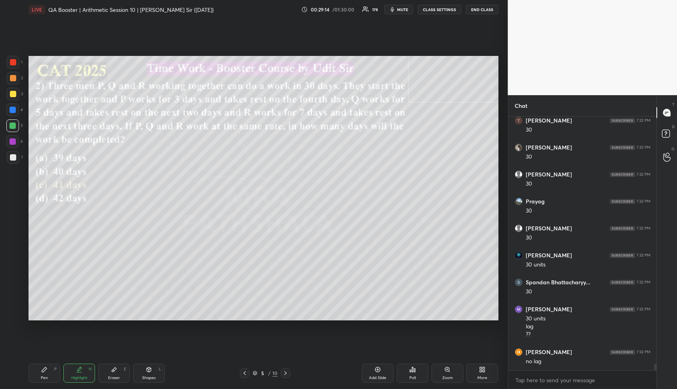
scroll to position [9035, 0]
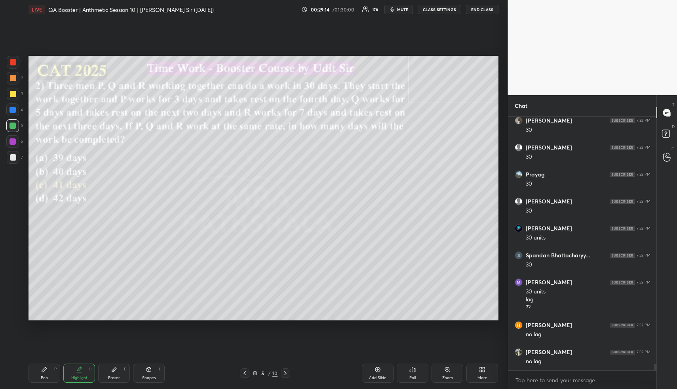
click at [285, 373] on icon at bounding box center [285, 373] width 6 height 6
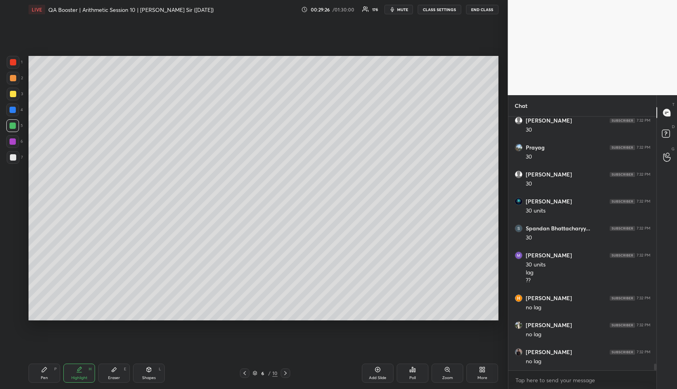
scroll to position [9089, 0]
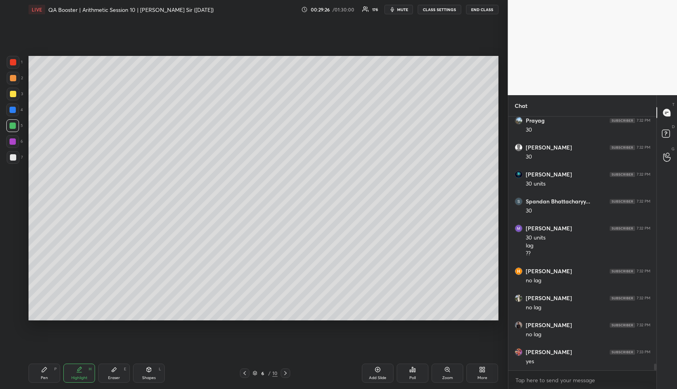
click at [72, 367] on div "Highlight H" at bounding box center [79, 372] width 32 height 19
click at [34, 376] on div "Pen P" at bounding box center [45, 372] width 32 height 19
drag, startPoint x: 40, startPoint y: 371, endPoint x: 42, endPoint y: 328, distance: 43.3
click at [40, 369] on div "Pen P" at bounding box center [45, 372] width 32 height 19
click at [11, 111] on div at bounding box center [13, 110] width 6 height 6
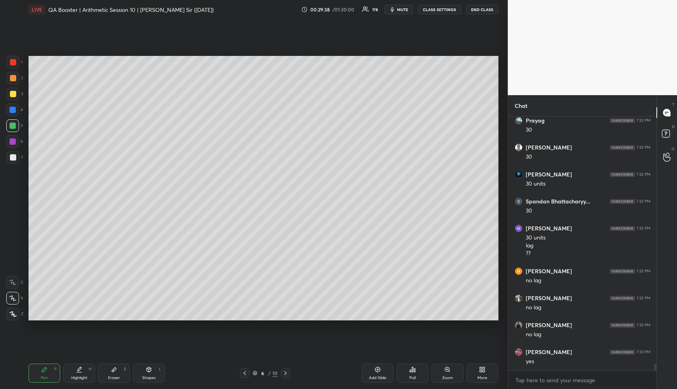
click at [11, 112] on div at bounding box center [13, 110] width 6 height 6
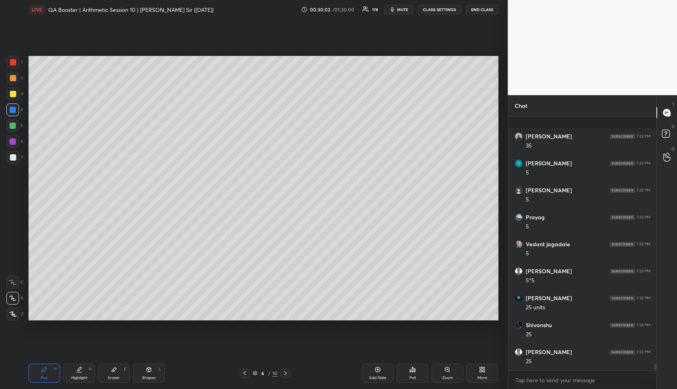
scroll to position [9466, 0]
click at [75, 375] on div "Highlight H" at bounding box center [79, 372] width 32 height 19
click at [49, 366] on div "Pen P" at bounding box center [45, 372] width 32 height 19
click at [49, 368] on div "Pen P" at bounding box center [45, 372] width 32 height 19
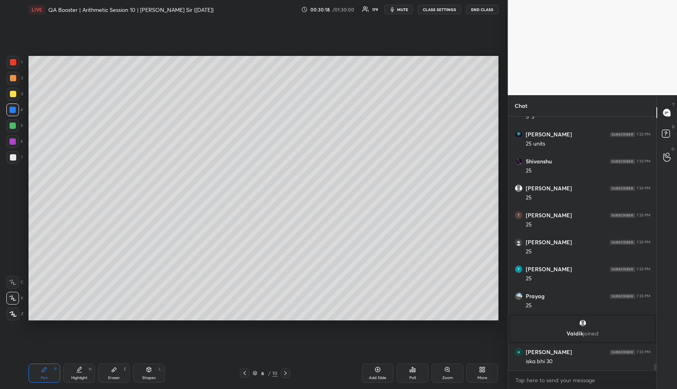
scroll to position [9163, 0]
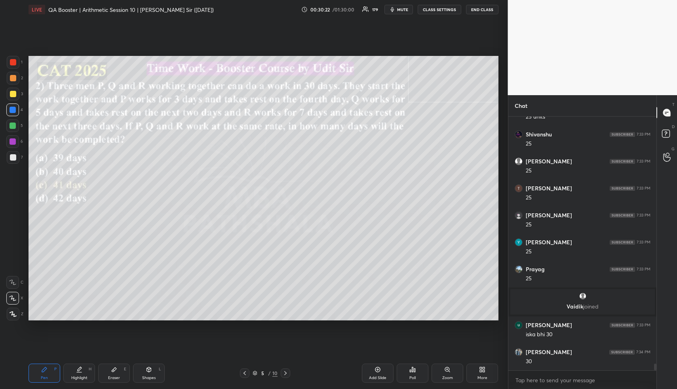
click at [78, 365] on div "Highlight H" at bounding box center [79, 372] width 32 height 19
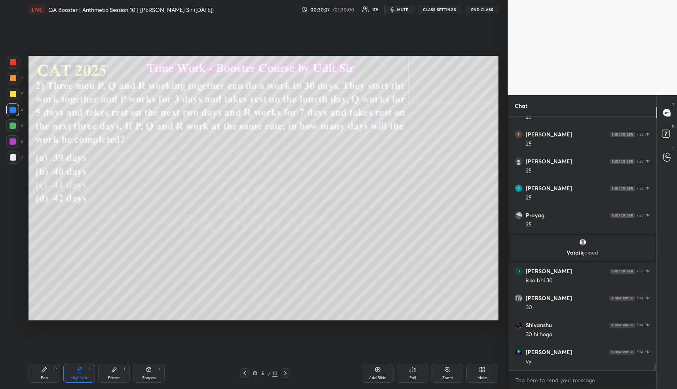
scroll to position [9270, 0]
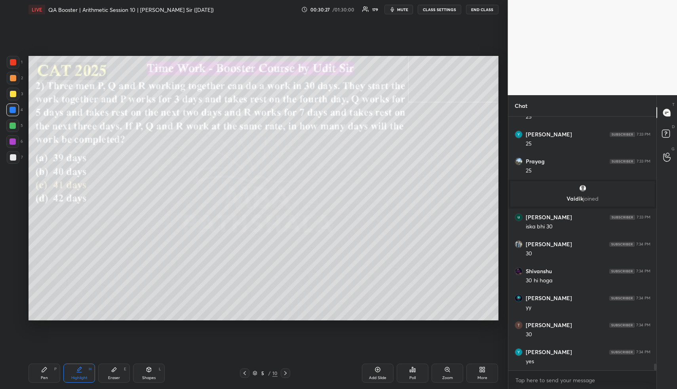
click at [287, 373] on icon at bounding box center [285, 373] width 6 height 6
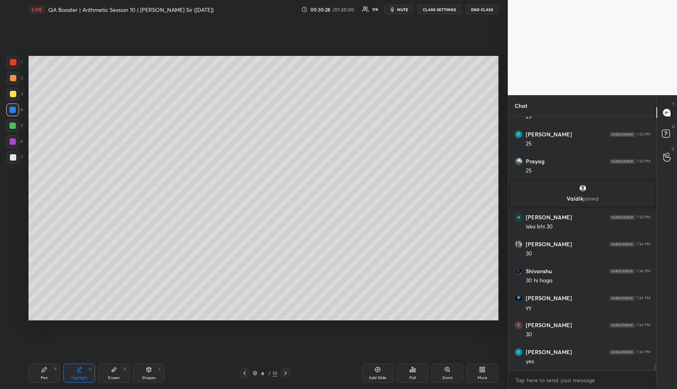
drag, startPoint x: 48, startPoint y: 369, endPoint x: 48, endPoint y: 327, distance: 41.6
click at [48, 368] on div "Pen P" at bounding box center [45, 372] width 32 height 19
click at [13, 97] on div at bounding box center [13, 94] width 13 height 13
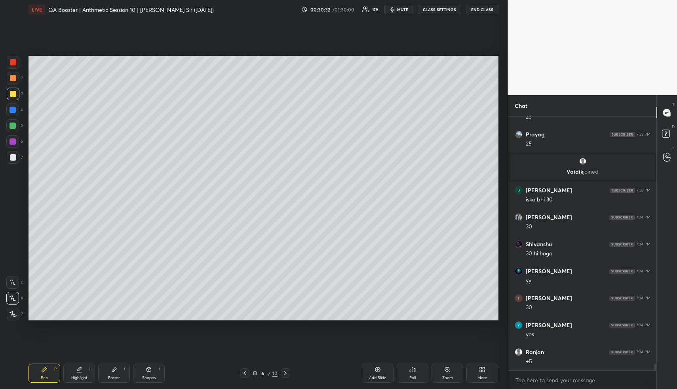
scroll to position [9324, 0]
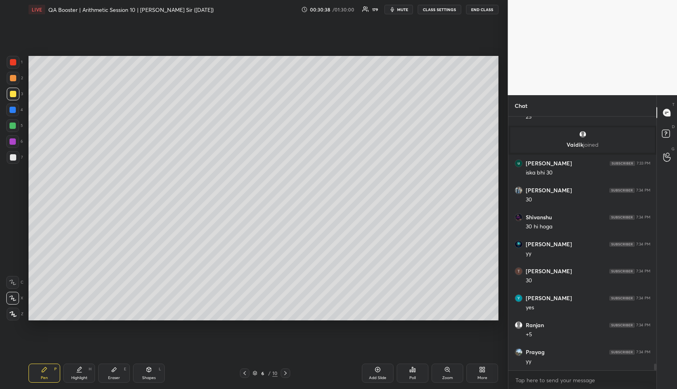
drag, startPoint x: 47, startPoint y: 369, endPoint x: 46, endPoint y: 361, distance: 8.3
click at [46, 365] on div "Pen P" at bounding box center [45, 372] width 32 height 19
drag, startPoint x: 16, startPoint y: 81, endPoint x: 26, endPoint y: 82, distance: 10.4
click at [15, 79] on div at bounding box center [13, 78] width 13 height 13
click at [11, 116] on div "1 2 3 4 5 6 7" at bounding box center [14, 111] width 17 height 111
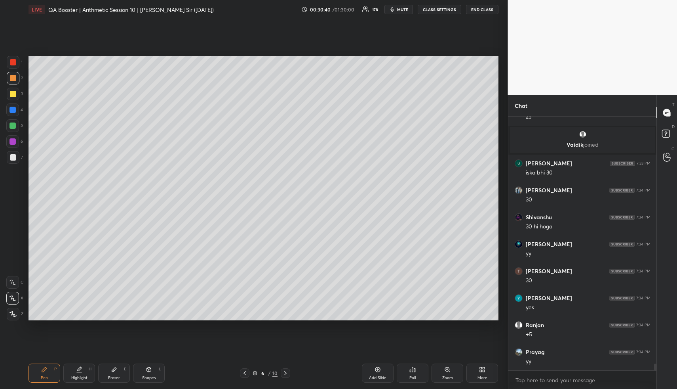
scroll to position [9351, 0]
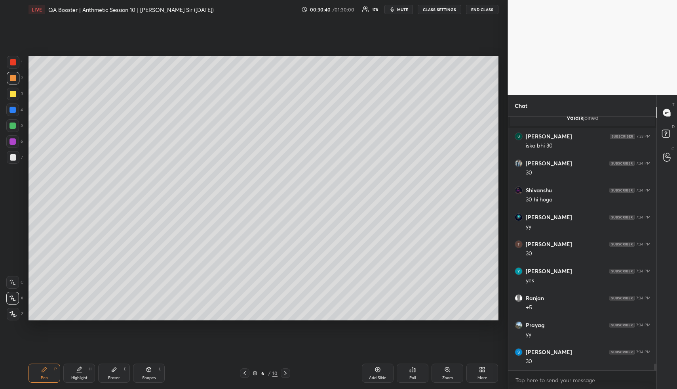
drag, startPoint x: 13, startPoint y: 127, endPoint x: 23, endPoint y: 121, distance: 11.0
click at [13, 127] on div at bounding box center [13, 125] width 6 height 6
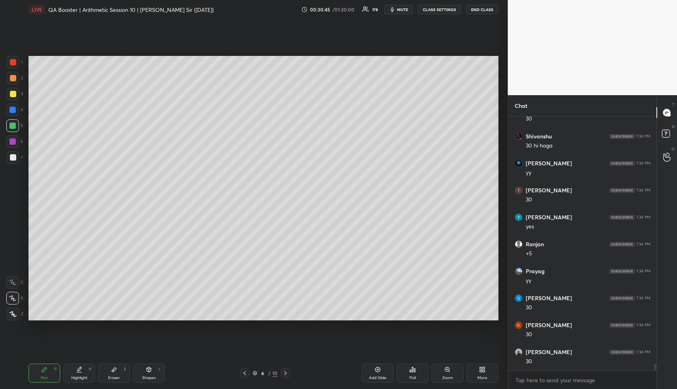
scroll to position [9432, 0]
click at [65, 377] on div "Highlight H" at bounding box center [79, 372] width 32 height 19
click at [70, 376] on div "Highlight H" at bounding box center [79, 372] width 32 height 19
click at [82, 376] on div "Highlight" at bounding box center [79, 378] width 16 height 4
click at [25, 143] on div "Setting up your live class Poll for secs No correct answer Start poll" at bounding box center [263, 188] width 477 height 338
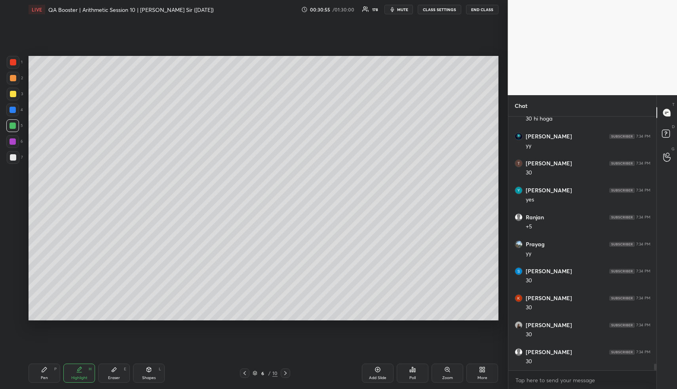
drag, startPoint x: 246, startPoint y: 374, endPoint x: 247, endPoint y: 359, distance: 15.5
click at [244, 373] on icon at bounding box center [245, 373] width 2 height 4
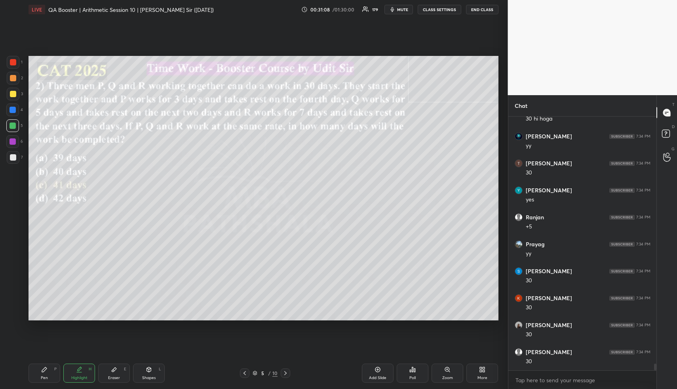
click at [287, 372] on icon at bounding box center [285, 373] width 6 height 6
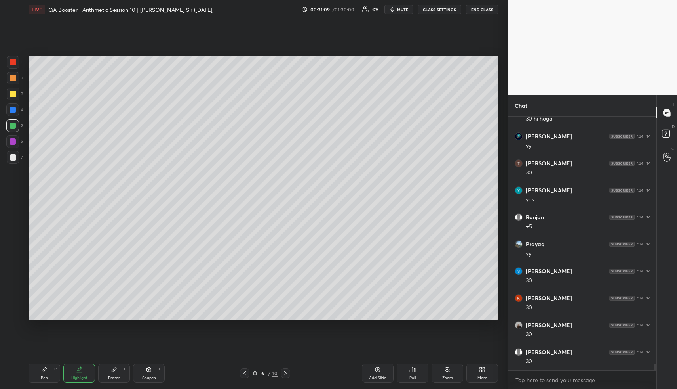
drag, startPoint x: 38, startPoint y: 373, endPoint x: 44, endPoint y: 322, distance: 51.1
click at [39, 366] on div "Pen P" at bounding box center [45, 372] width 32 height 19
drag, startPoint x: 17, startPoint y: 124, endPoint x: 23, endPoint y: 124, distance: 6.7
click at [17, 124] on div at bounding box center [12, 125] width 13 height 13
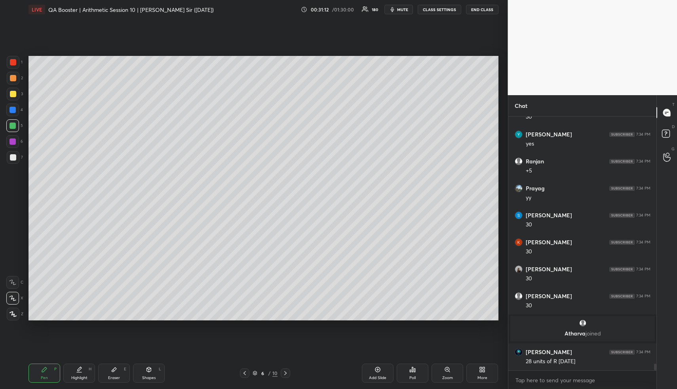
scroll to position [9395, 0]
drag, startPoint x: 241, startPoint y: 373, endPoint x: 235, endPoint y: 370, distance: 7.3
click at [242, 373] on div at bounding box center [245, 373] width 10 height 10
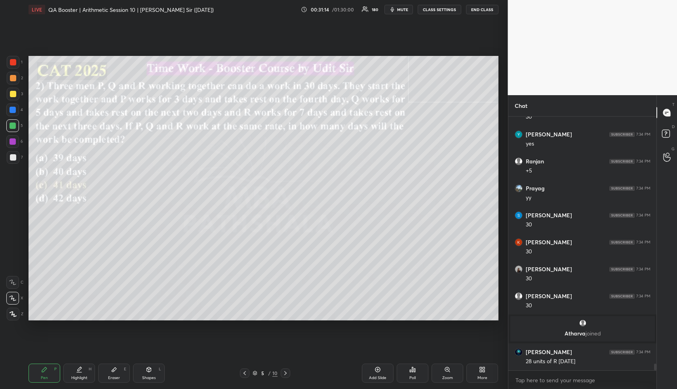
click at [86, 372] on div "Highlight H" at bounding box center [79, 372] width 32 height 19
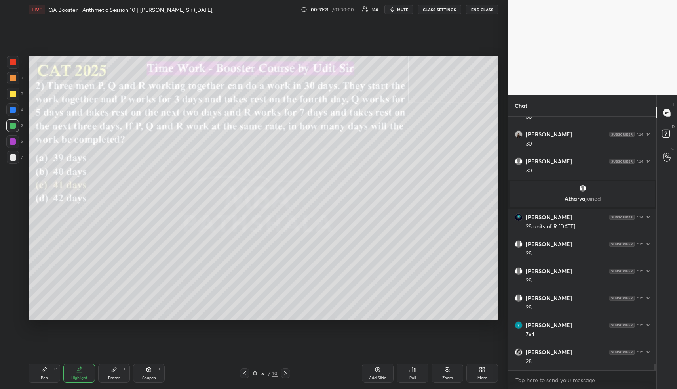
scroll to position [9557, 0]
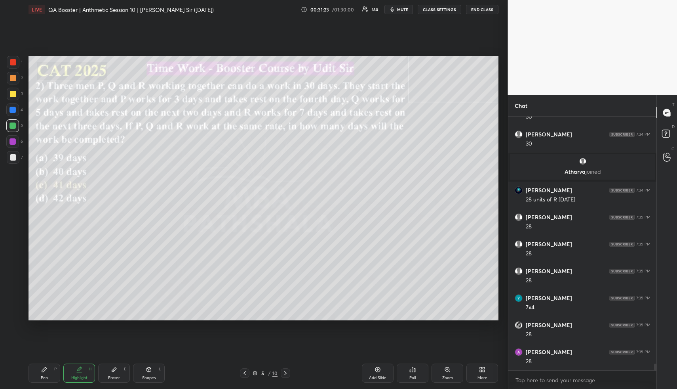
click at [284, 373] on icon at bounding box center [285, 373] width 6 height 6
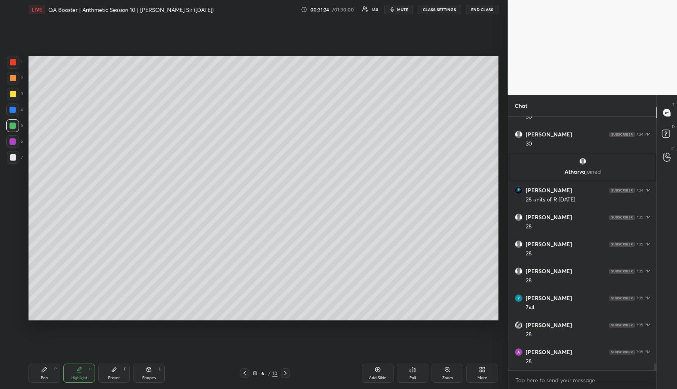
click at [12, 127] on div at bounding box center [13, 125] width 6 height 6
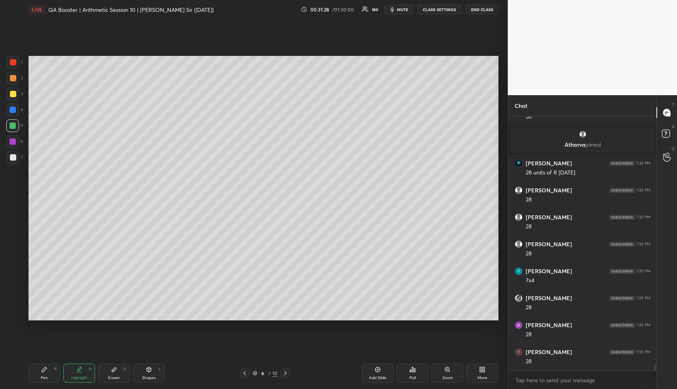
click at [42, 374] on div "Pen P" at bounding box center [45, 372] width 32 height 19
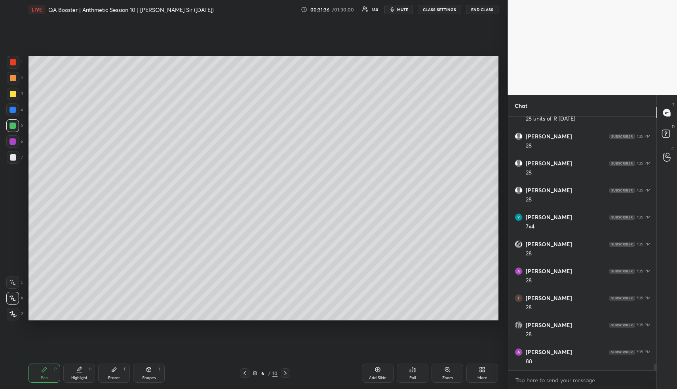
scroll to position [9665, 0]
click at [79, 370] on icon at bounding box center [80, 368] width 4 height 4
drag, startPoint x: 82, startPoint y: 372, endPoint x: 89, endPoint y: 361, distance: 13.5
click at [83, 372] on div "Highlight H" at bounding box center [79, 372] width 32 height 19
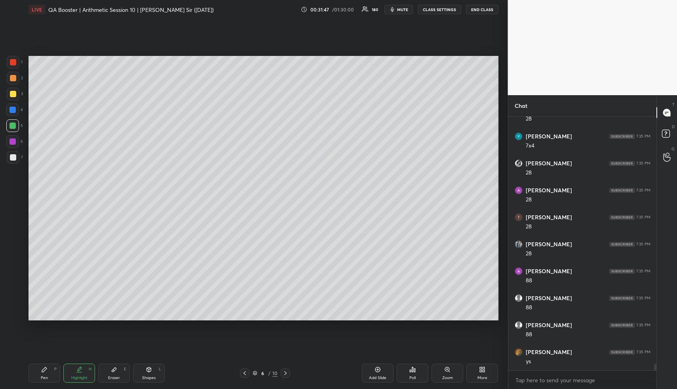
click at [242, 373] on icon at bounding box center [245, 373] width 6 height 6
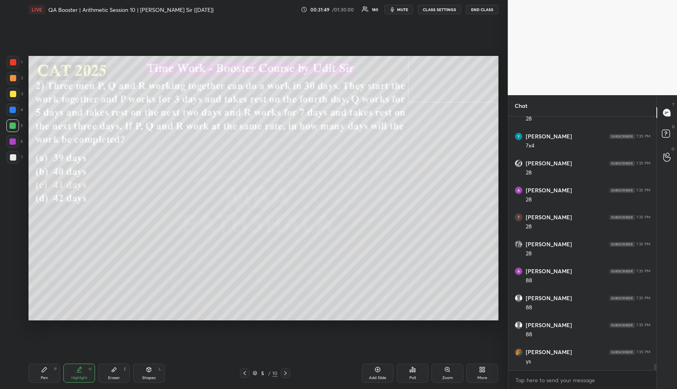
click at [285, 372] on icon at bounding box center [285, 373] width 6 height 6
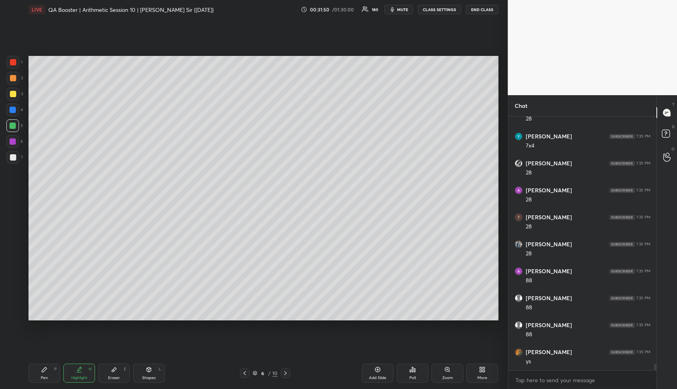
click at [45, 376] on div "Pen" at bounding box center [44, 378] width 7 height 4
click at [13, 82] on div at bounding box center [13, 78] width 13 height 13
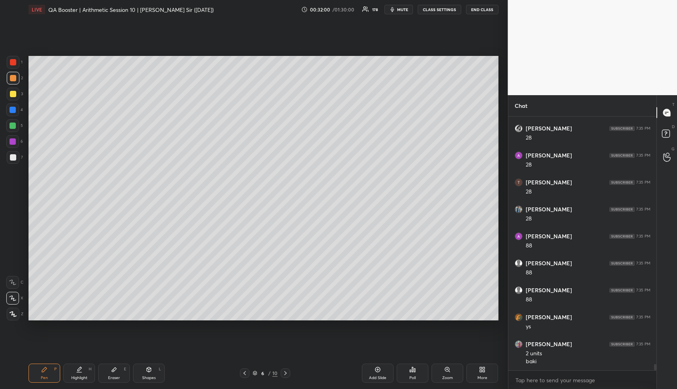
click at [15, 156] on div at bounding box center [13, 157] width 13 height 13
click at [16, 156] on div at bounding box center [13, 157] width 13 height 13
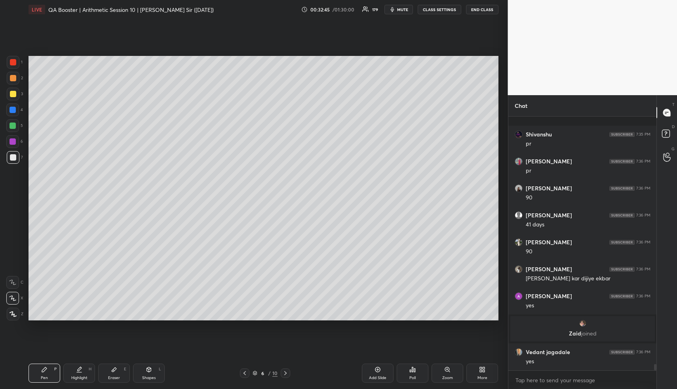
scroll to position [10160, 0]
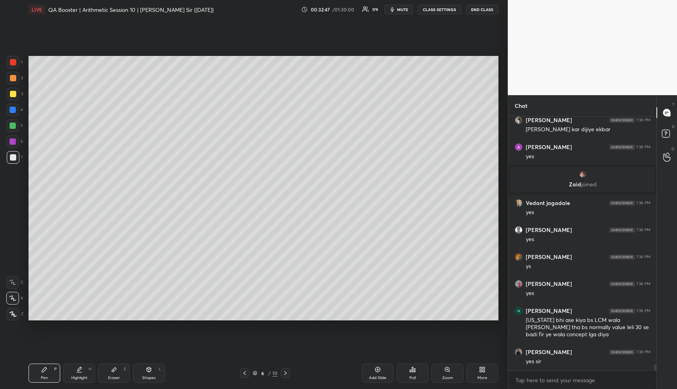
click at [87, 375] on div "Highlight H" at bounding box center [79, 372] width 32 height 19
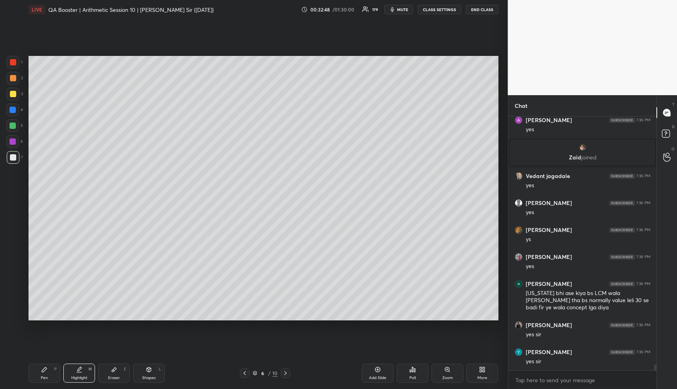
click at [242, 374] on icon at bounding box center [245, 373] width 6 height 6
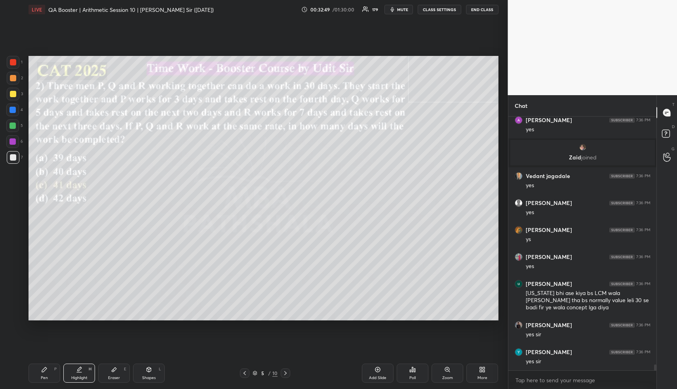
scroll to position [10309, 0]
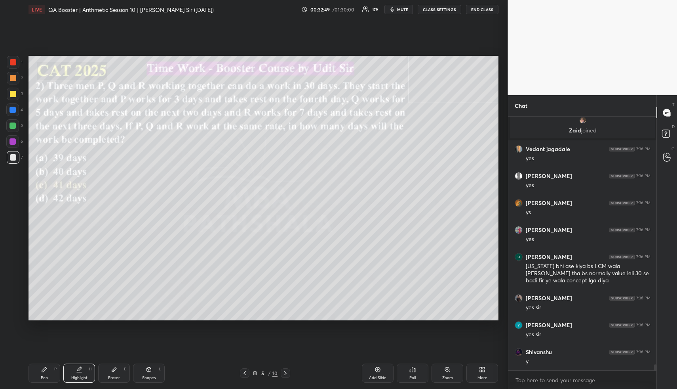
click at [80, 376] on div "Highlight" at bounding box center [79, 378] width 16 height 4
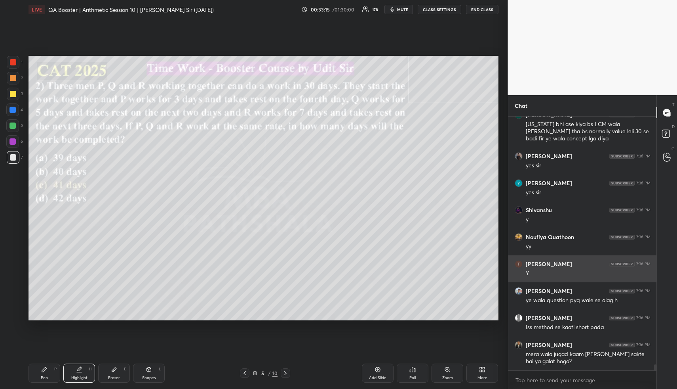
scroll to position [10485, 0]
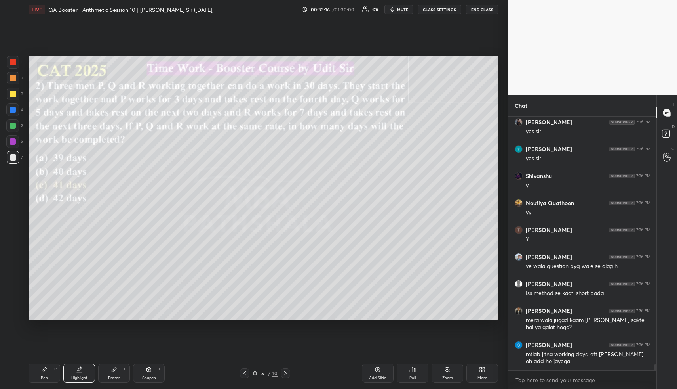
drag, startPoint x: 74, startPoint y: 384, endPoint x: 97, endPoint y: 329, distance: 59.1
click at [74, 383] on div "Pen P Highlight H Eraser E Shapes L 5 / 10 Add Slide Poll Zoom More" at bounding box center [264, 373] width 470 height 32
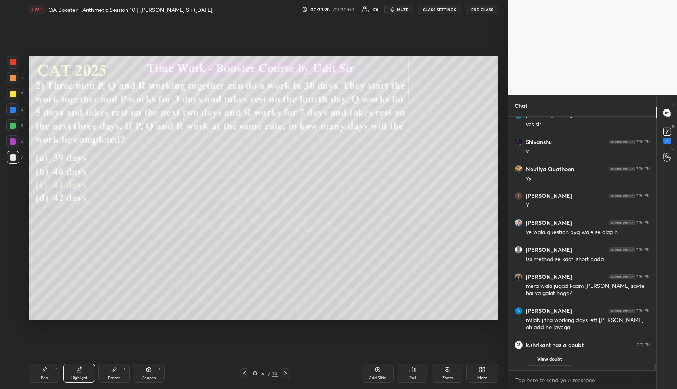
scroll to position [10439, 0]
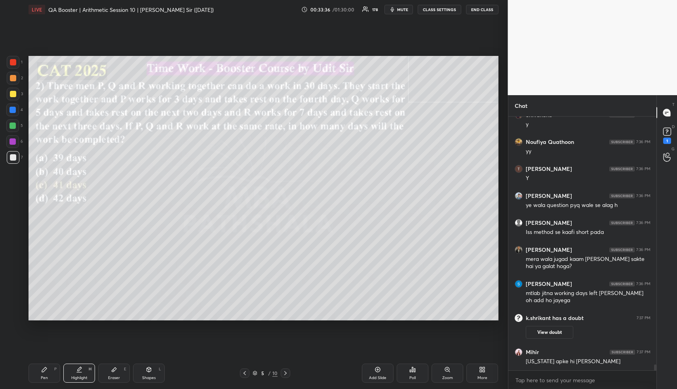
click at [284, 375] on icon at bounding box center [285, 373] width 6 height 6
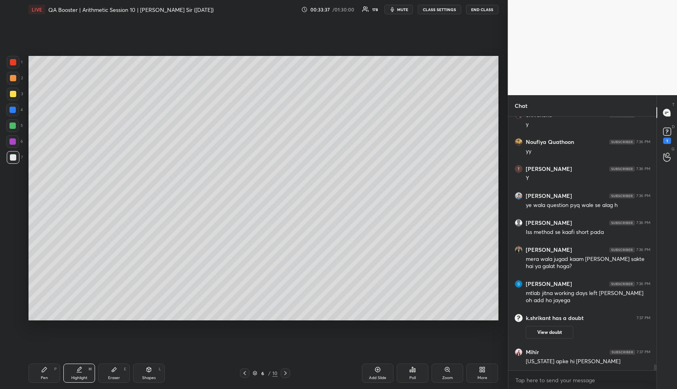
drag, startPoint x: 90, startPoint y: 373, endPoint x: 94, endPoint y: 363, distance: 11.0
click at [91, 372] on div "Highlight H" at bounding box center [79, 372] width 32 height 19
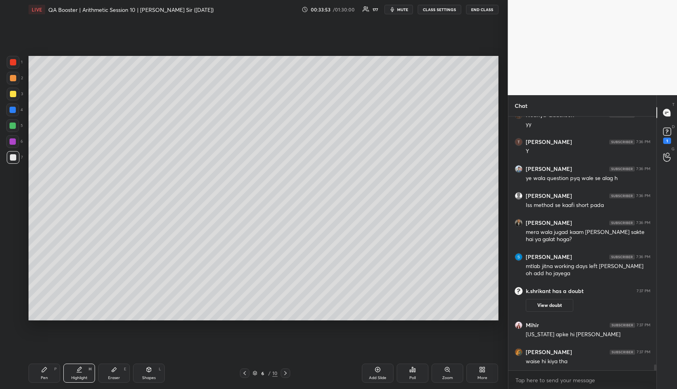
click at [48, 375] on div "Pen P" at bounding box center [45, 372] width 32 height 19
drag, startPoint x: 13, startPoint y: 78, endPoint x: 25, endPoint y: 83, distance: 12.7
click at [13, 78] on div at bounding box center [13, 78] width 6 height 6
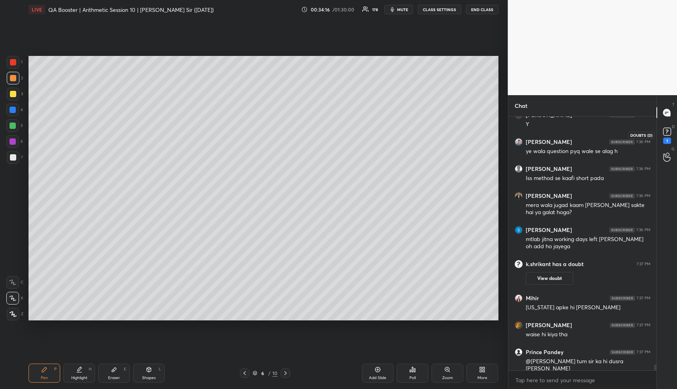
click at [669, 134] on rect at bounding box center [668, 132] width 8 height 8
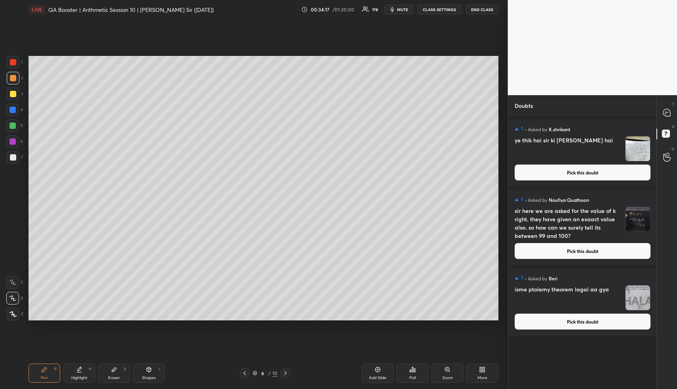
click at [589, 171] on button "Pick this doubt" at bounding box center [583, 172] width 136 height 16
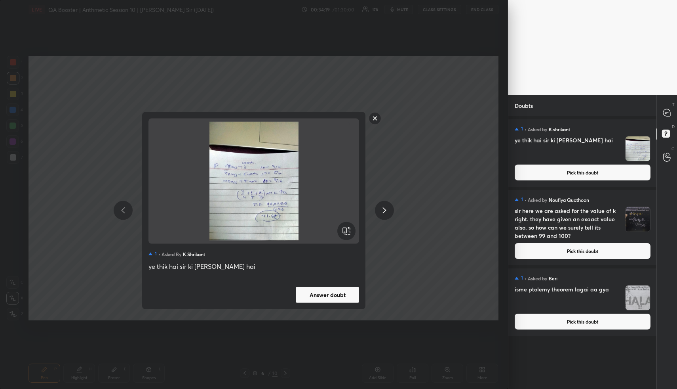
click at [378, 119] on rect at bounding box center [375, 118] width 12 height 12
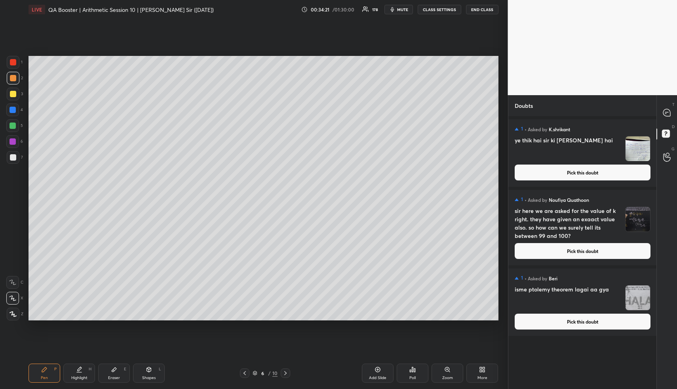
click at [605, 252] on button "Pick this doubt" at bounding box center [583, 251] width 136 height 16
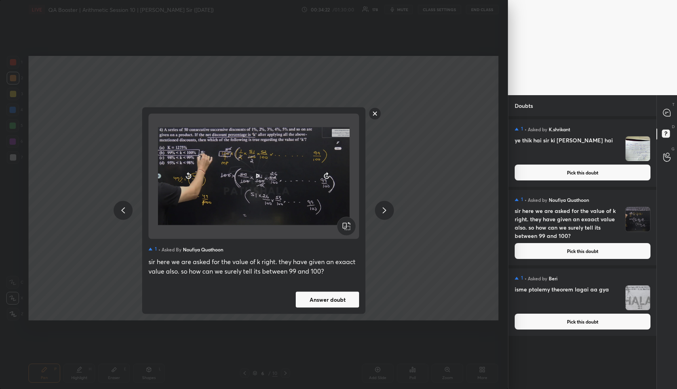
click at [377, 111] on rect at bounding box center [375, 113] width 12 height 12
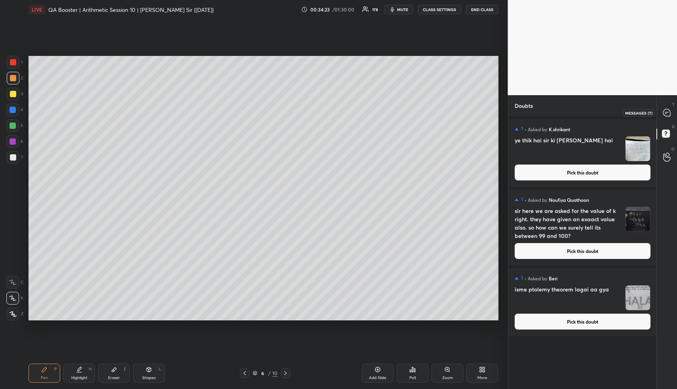
click at [664, 110] on icon at bounding box center [667, 112] width 7 height 7
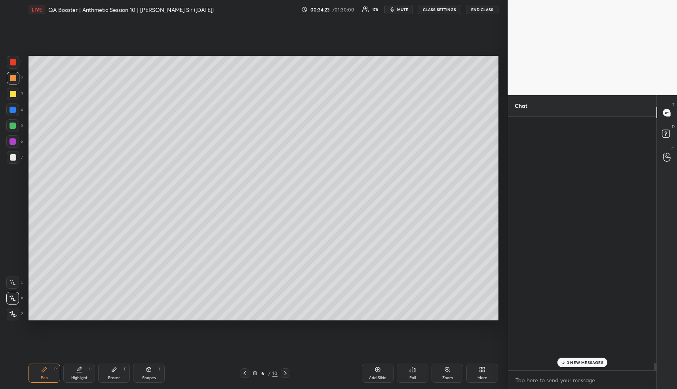
scroll to position [251, 146]
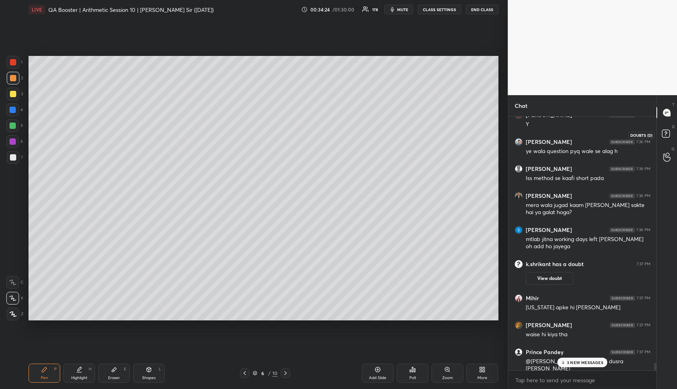
click at [664, 133] on rect at bounding box center [666, 134] width 8 height 8
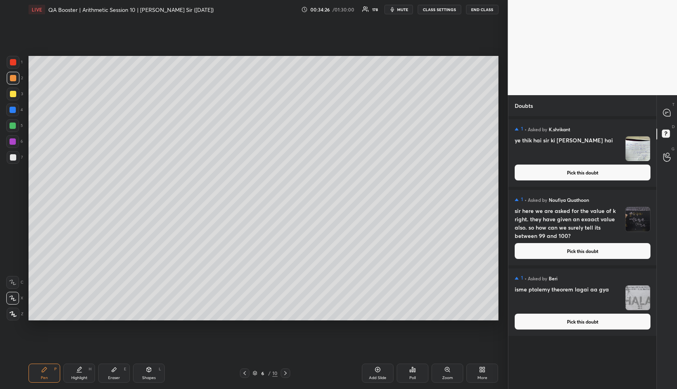
click at [588, 253] on button "Pick this doubt" at bounding box center [583, 251] width 136 height 16
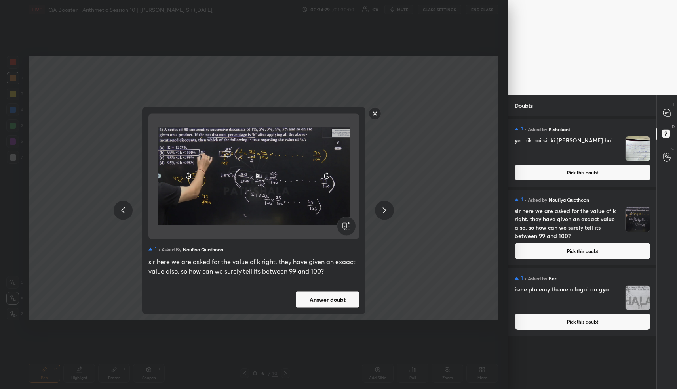
click at [378, 113] on rect at bounding box center [375, 113] width 12 height 12
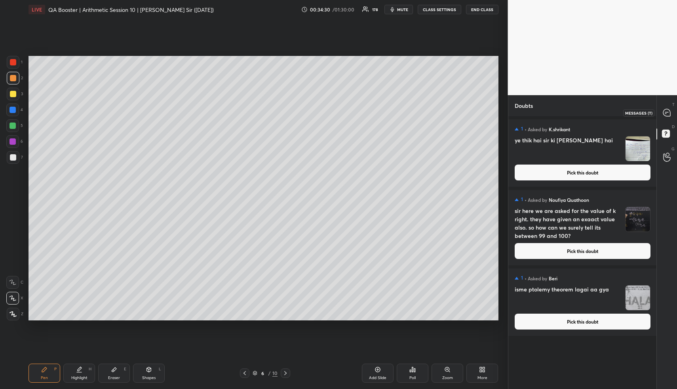
click at [669, 117] on div at bounding box center [668, 112] width 16 height 14
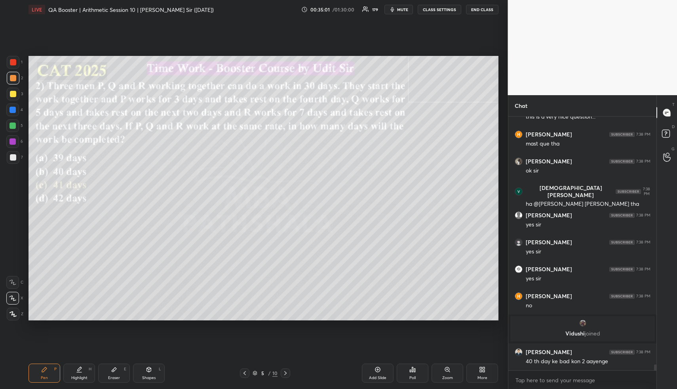
scroll to position [10670, 0]
drag, startPoint x: 83, startPoint y: 370, endPoint x: 85, endPoint y: 374, distance: 4.3
click at [82, 372] on div "Highlight H" at bounding box center [79, 372] width 32 height 19
drag, startPoint x: 85, startPoint y: 374, endPoint x: 88, endPoint y: 347, distance: 28.0
click at [83, 374] on div "Highlight H" at bounding box center [79, 372] width 32 height 19
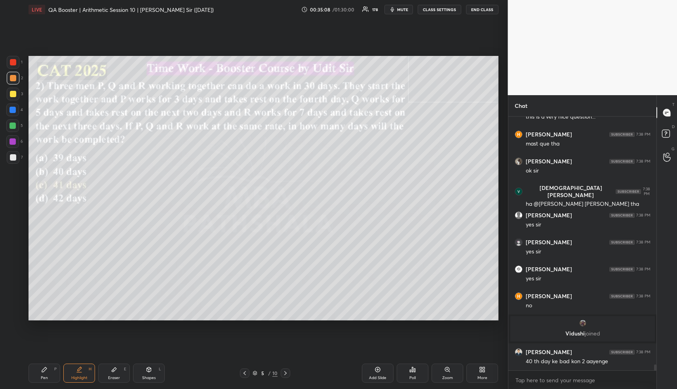
click at [284, 375] on icon at bounding box center [285, 373] width 6 height 6
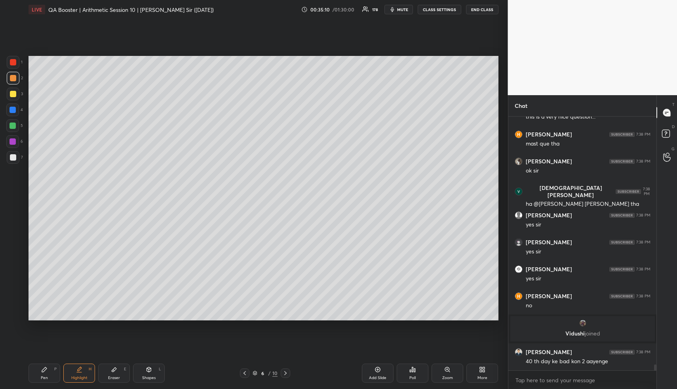
scroll to position [10697, 0]
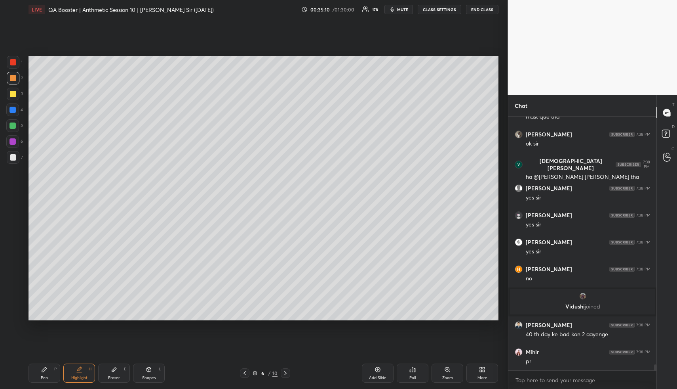
drag, startPoint x: 70, startPoint y: 375, endPoint x: 77, endPoint y: 332, distance: 43.4
click at [69, 373] on div "Highlight H" at bounding box center [79, 372] width 32 height 19
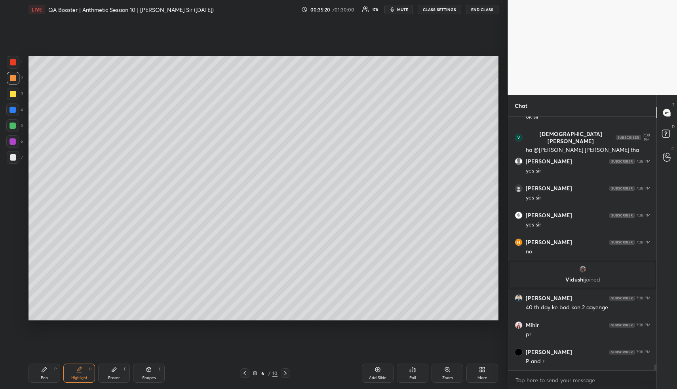
click at [376, 377] on div "Add Slide" at bounding box center [377, 378] width 17 height 4
click at [53, 370] on div "Pen P" at bounding box center [45, 372] width 32 height 19
click at [12, 88] on div at bounding box center [13, 94] width 13 height 13
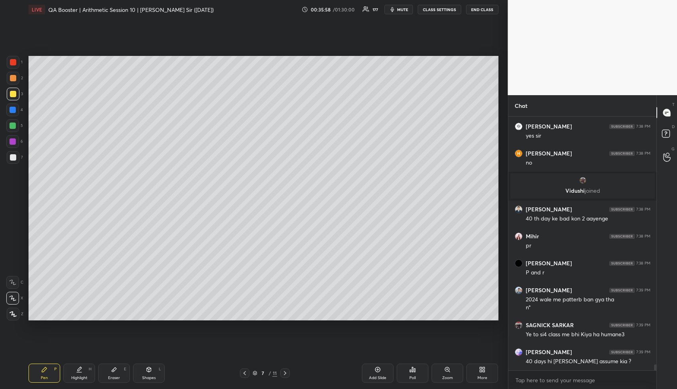
scroll to position [10839, 0]
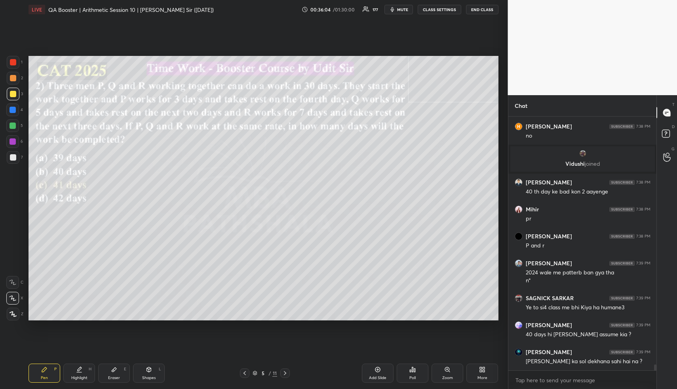
click at [86, 375] on div "Highlight H" at bounding box center [79, 372] width 32 height 19
click at [88, 373] on div "Highlight H" at bounding box center [79, 372] width 32 height 19
click at [500, 270] on div "Setting up your live class Poll for secs No correct answer Start poll" at bounding box center [263, 188] width 477 height 338
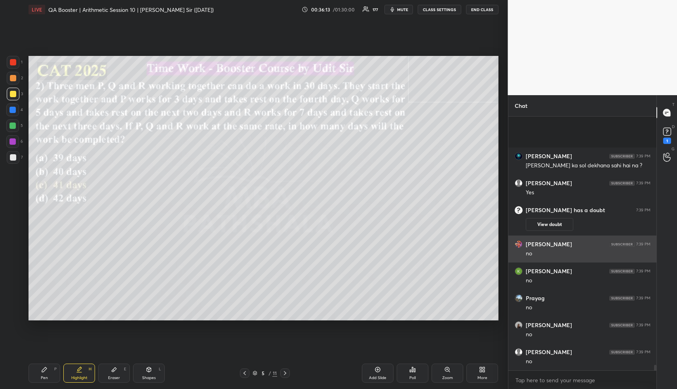
scroll to position [11016, 0]
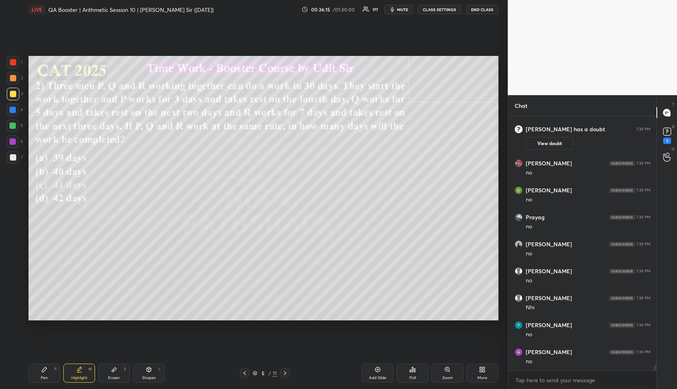
click at [84, 379] on div "Highlight" at bounding box center [79, 378] width 16 height 4
click at [671, 130] on icon at bounding box center [668, 132] width 12 height 12
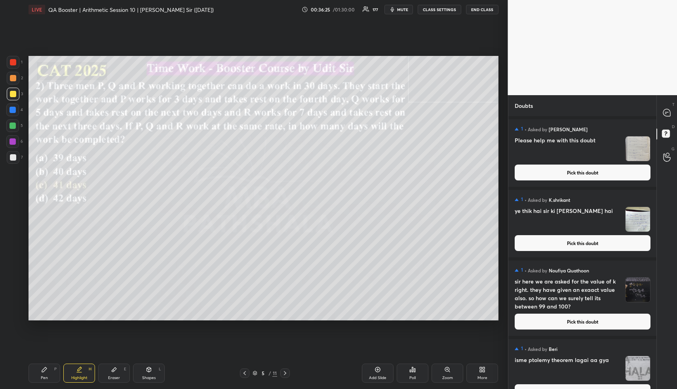
scroll to position [17, 0]
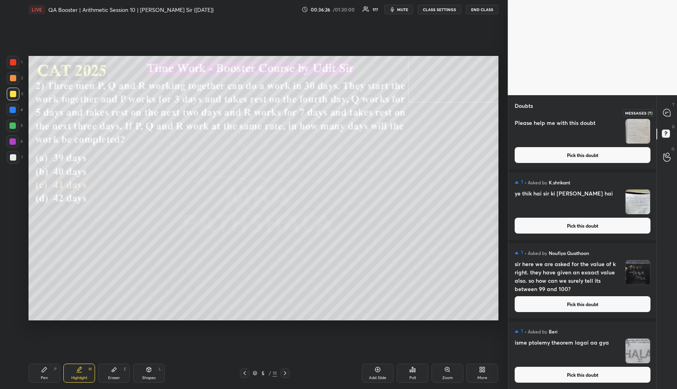
click at [668, 112] on icon at bounding box center [667, 112] width 3 height 0
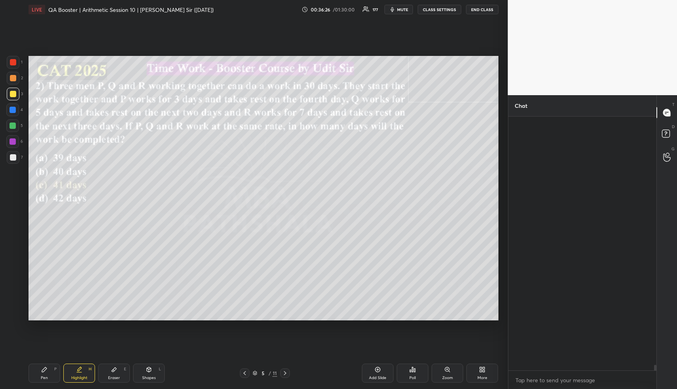
scroll to position [251, 146]
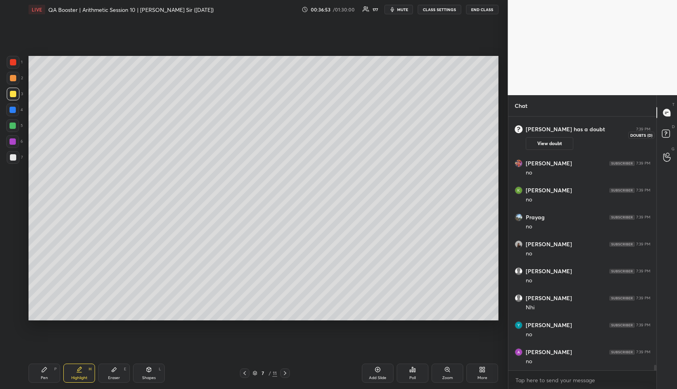
click at [666, 133] on icon at bounding box center [666, 133] width 3 height 3
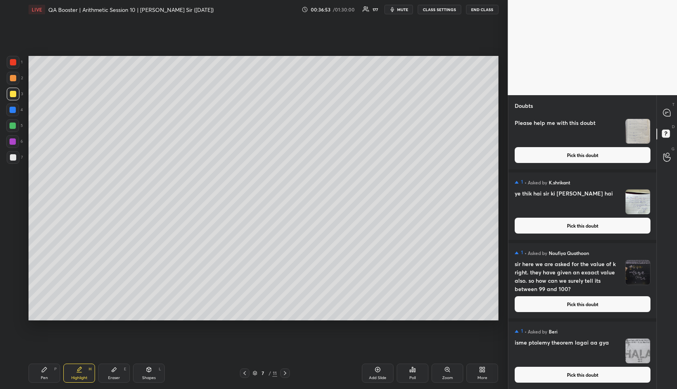
scroll to position [0, 0]
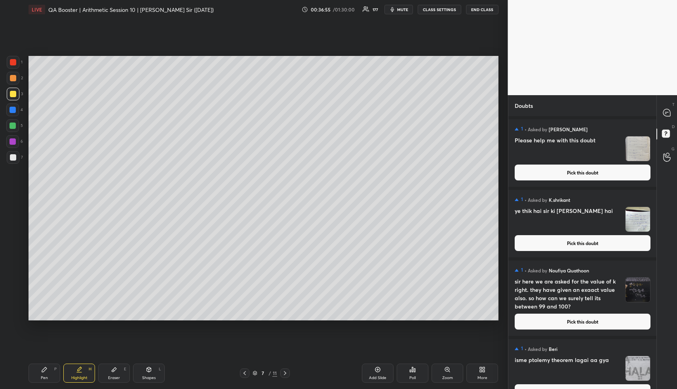
click at [573, 170] on button "Pick this doubt" at bounding box center [583, 172] width 136 height 16
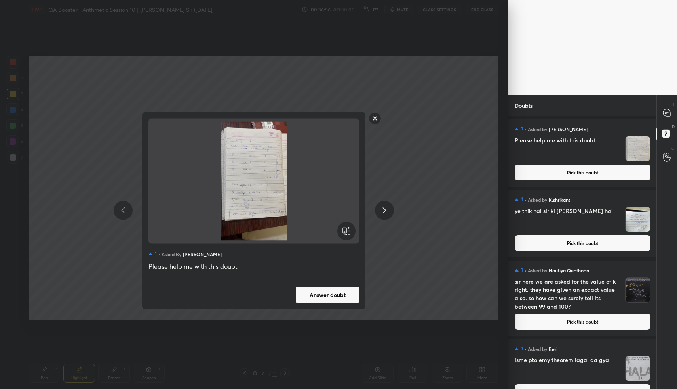
click at [336, 297] on button "Answer doubt" at bounding box center [327, 294] width 63 height 16
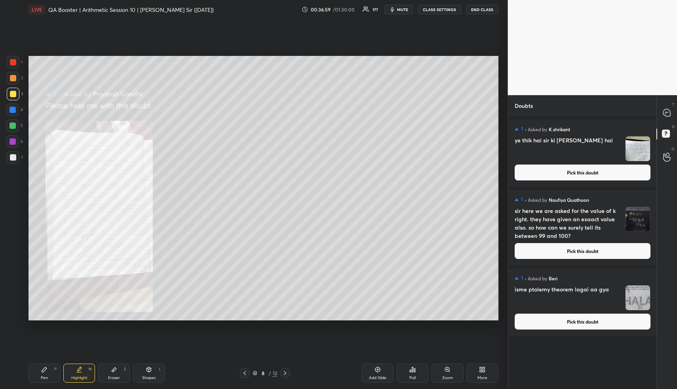
click at [580, 175] on button "Pick this doubt" at bounding box center [583, 172] width 136 height 16
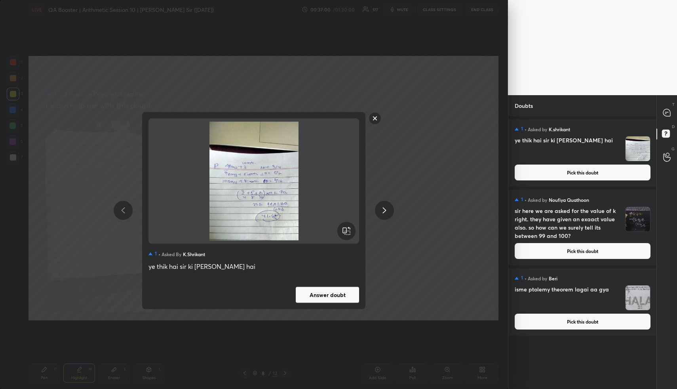
click at [330, 292] on button "Answer doubt" at bounding box center [327, 294] width 63 height 16
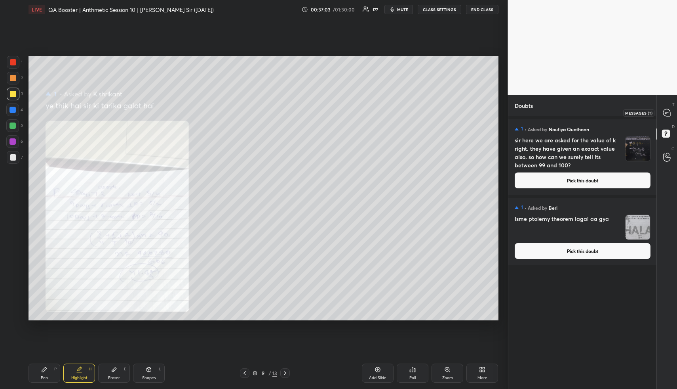
click at [668, 111] on icon at bounding box center [667, 112] width 7 height 7
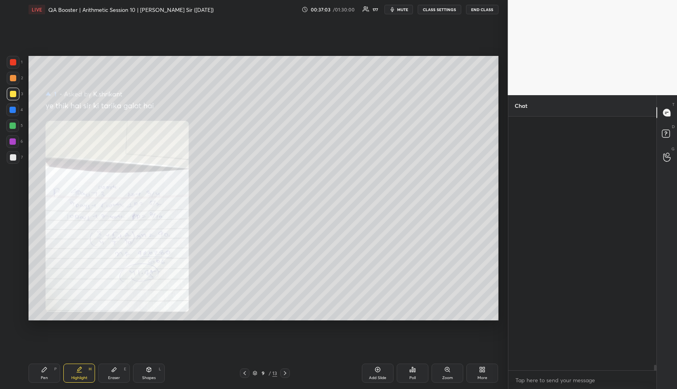
scroll to position [251, 146]
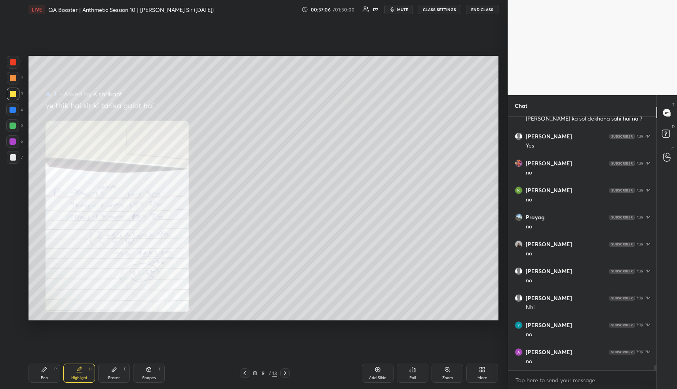
click at [84, 376] on div "Highlight" at bounding box center [79, 378] width 16 height 4
click at [13, 63] on div at bounding box center [13, 62] width 6 height 6
drag, startPoint x: 14, startPoint y: 63, endPoint x: 24, endPoint y: 70, distance: 12.3
click at [14, 65] on div at bounding box center [13, 62] width 13 height 13
click at [45, 372] on div "Pen P" at bounding box center [45, 372] width 32 height 19
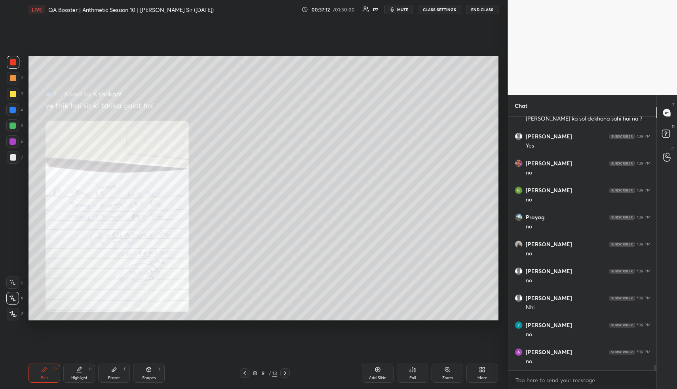
click at [48, 370] on div "Pen P" at bounding box center [45, 372] width 32 height 19
drag, startPoint x: 48, startPoint y: 376, endPoint x: 62, endPoint y: 340, distance: 38.5
click at [49, 374] on div "Pen P" at bounding box center [45, 372] width 32 height 19
click at [11, 113] on div at bounding box center [12, 109] width 13 height 13
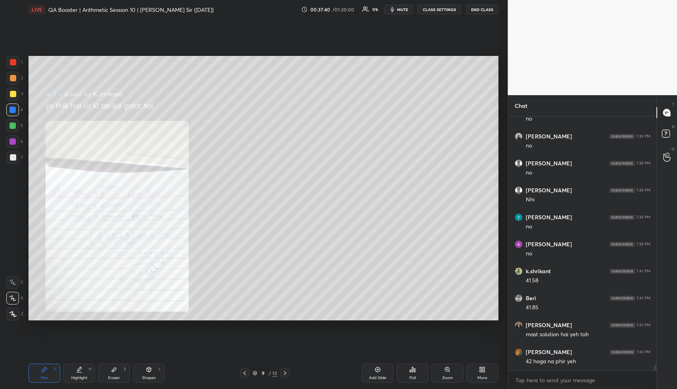
scroll to position [11275, 0]
click at [50, 372] on div "Pen P" at bounding box center [45, 372] width 32 height 19
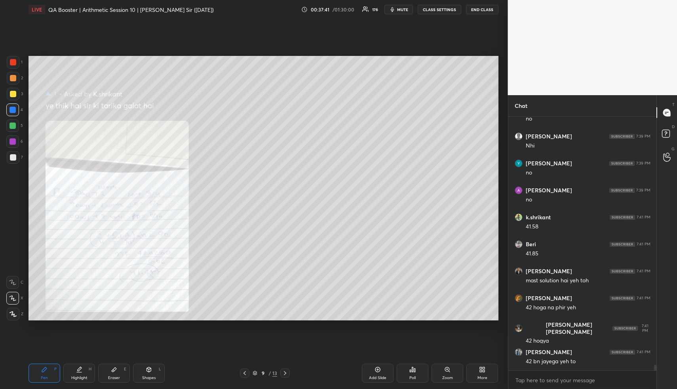
click at [14, 78] on div at bounding box center [13, 78] width 6 height 6
drag, startPoint x: 13, startPoint y: 64, endPoint x: 10, endPoint y: 59, distance: 5.5
click at [12, 65] on div at bounding box center [13, 62] width 6 height 6
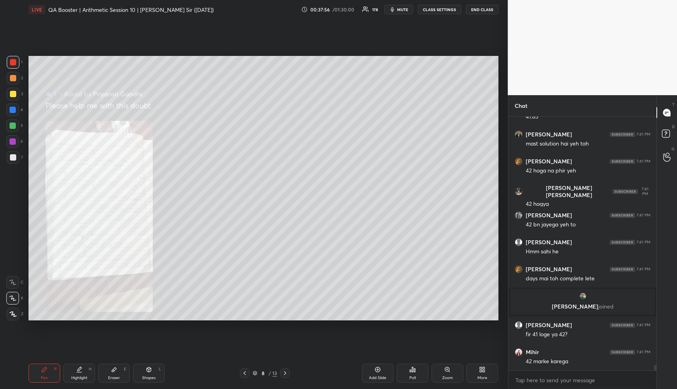
scroll to position [11466, 0]
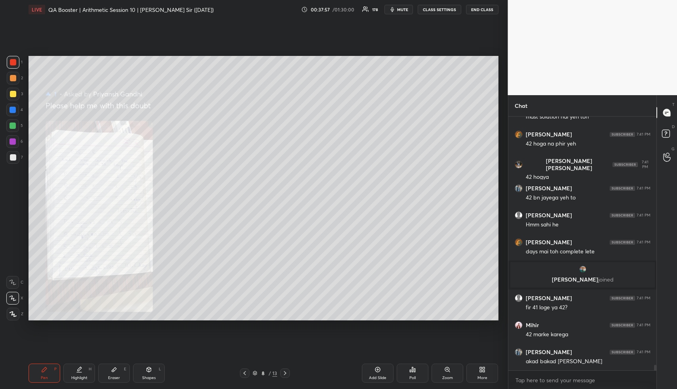
drag, startPoint x: 451, startPoint y: 374, endPoint x: 460, endPoint y: 343, distance: 31.2
click at [449, 372] on div "Zoom" at bounding box center [448, 372] width 32 height 19
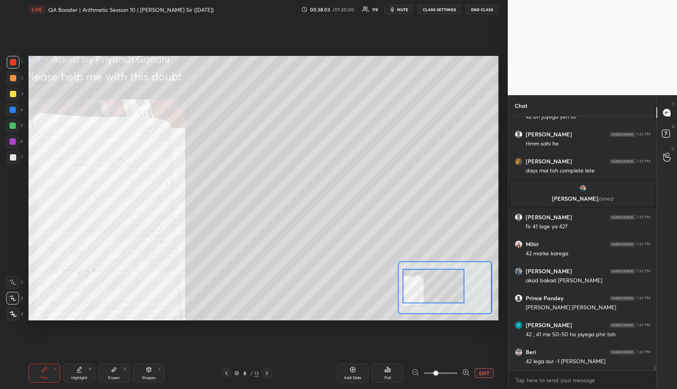
scroll to position [11573, 0]
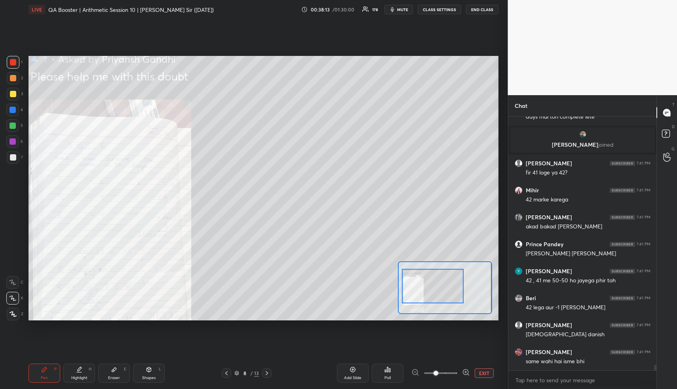
drag, startPoint x: 449, startPoint y: 292, endPoint x: 441, endPoint y: 290, distance: 9.0
click at [441, 290] on div at bounding box center [433, 286] width 62 height 34
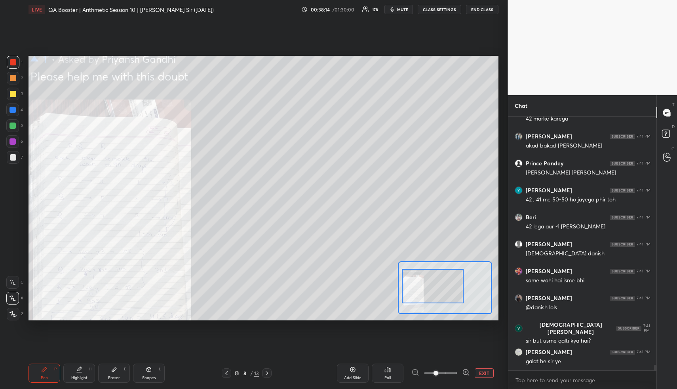
drag, startPoint x: 465, startPoint y: 372, endPoint x: 464, endPoint y: 364, distance: 7.6
click at [464, 371] on icon at bounding box center [466, 372] width 8 height 8
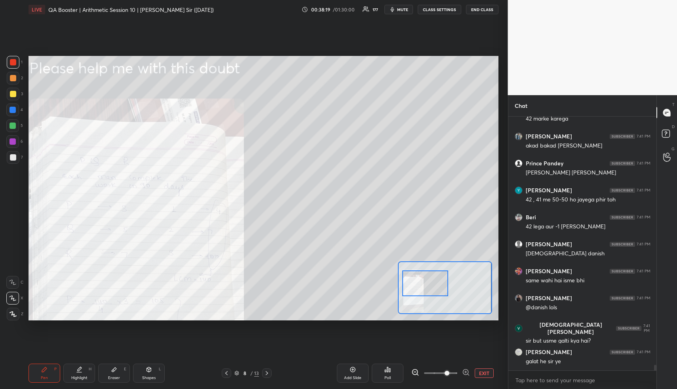
scroll to position [11708, 0]
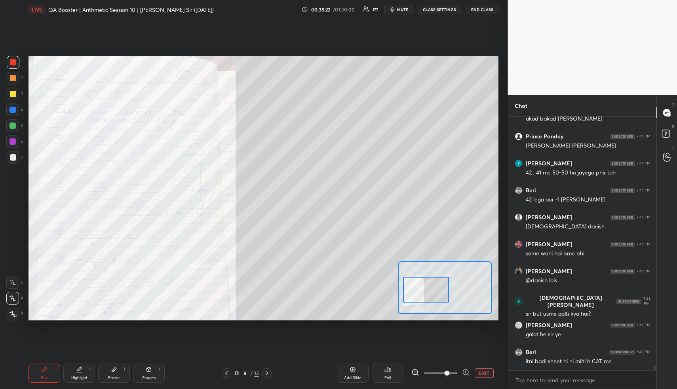
drag, startPoint x: 443, startPoint y: 292, endPoint x: 440, endPoint y: 298, distance: 6.6
click at [440, 298] on div at bounding box center [426, 290] width 46 height 26
click at [418, 370] on icon at bounding box center [416, 372] width 8 height 8
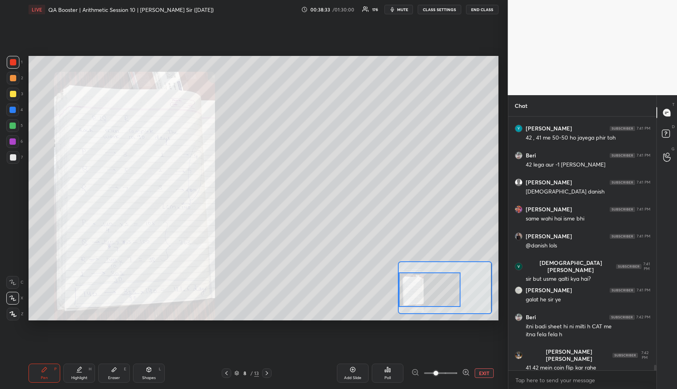
scroll to position [11770, 0]
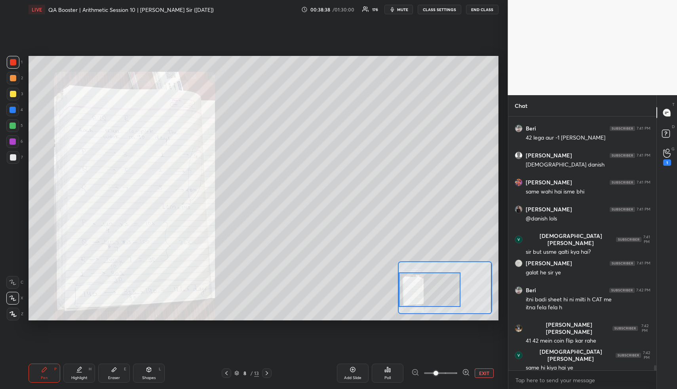
click at [669, 147] on div "G Raise Hand (G) 1" at bounding box center [667, 157] width 20 height 22
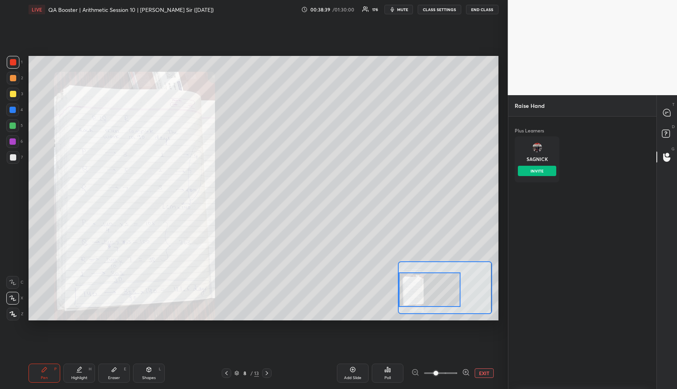
click at [540, 151] on img "grid" at bounding box center [537, 148] width 10 height 10
click at [539, 173] on button "INVITE" at bounding box center [537, 171] width 38 height 10
click at [669, 133] on rect at bounding box center [666, 134] width 8 height 8
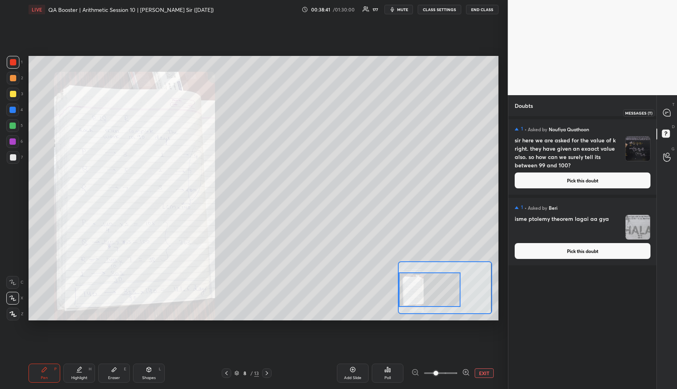
click at [668, 110] on icon at bounding box center [667, 112] width 7 height 7
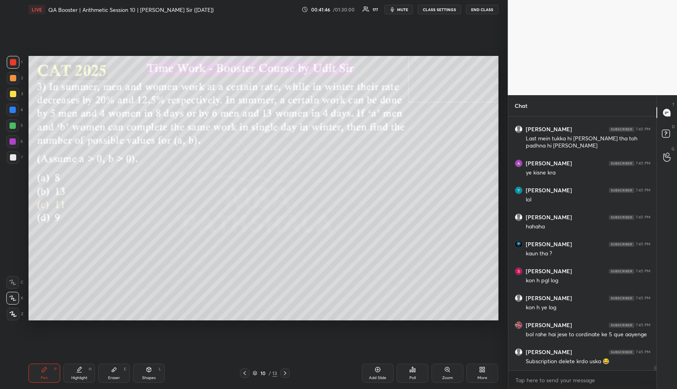
scroll to position [12995, 0]
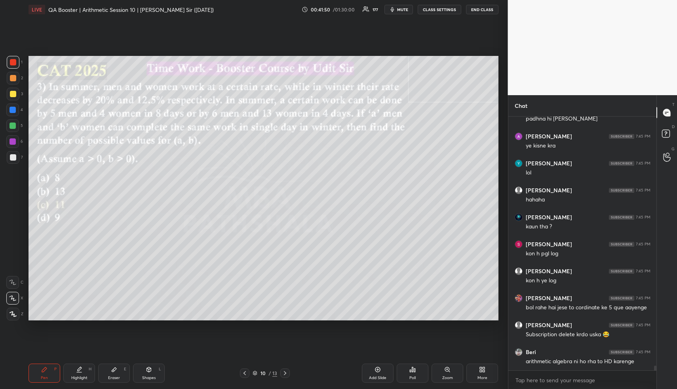
drag, startPoint x: 93, startPoint y: 372, endPoint x: 90, endPoint y: 371, distance: 4.1
click at [90, 371] on div "Highlight H" at bounding box center [79, 372] width 32 height 19
click at [87, 371] on div "Highlight H" at bounding box center [79, 372] width 32 height 19
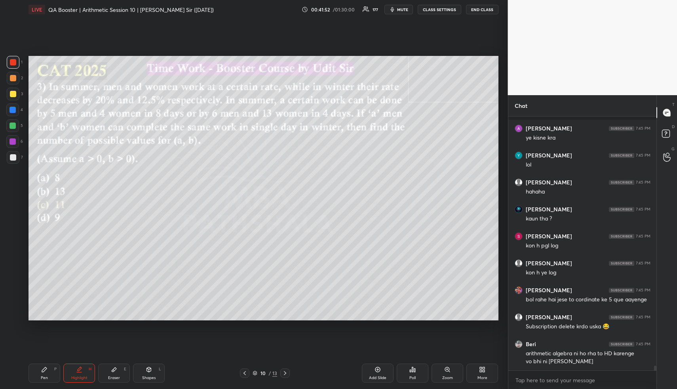
scroll to position [13037, 0]
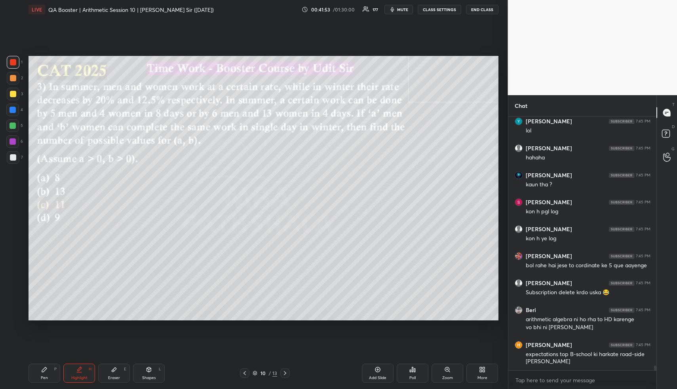
click at [44, 375] on div "Pen P" at bounding box center [45, 372] width 32 height 19
click at [48, 376] on div "Pen P" at bounding box center [45, 372] width 32 height 19
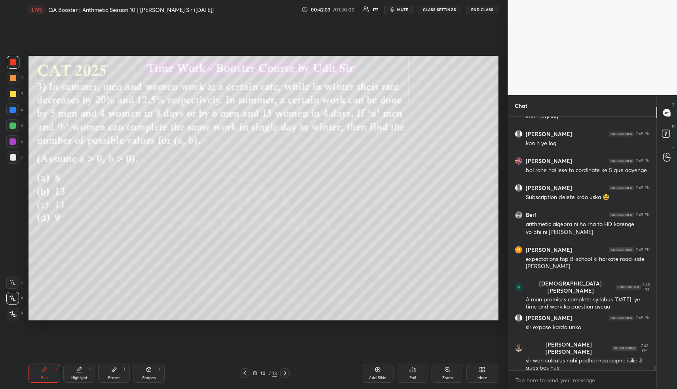
scroll to position [13159, 0]
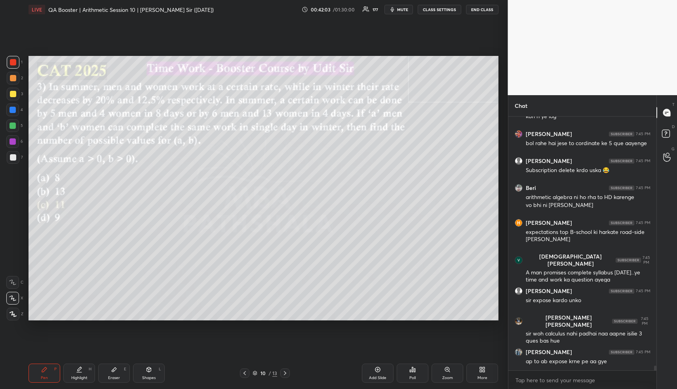
click at [154, 378] on div "Shapes" at bounding box center [148, 378] width 13 height 4
drag, startPoint x: 156, startPoint y: 374, endPoint x: 153, endPoint y: 356, distance: 18.0
click at [155, 374] on div "Shapes L" at bounding box center [149, 372] width 32 height 19
click at [16, 76] on div at bounding box center [13, 78] width 13 height 13
drag, startPoint x: 14, startPoint y: 77, endPoint x: 21, endPoint y: 72, distance: 8.2
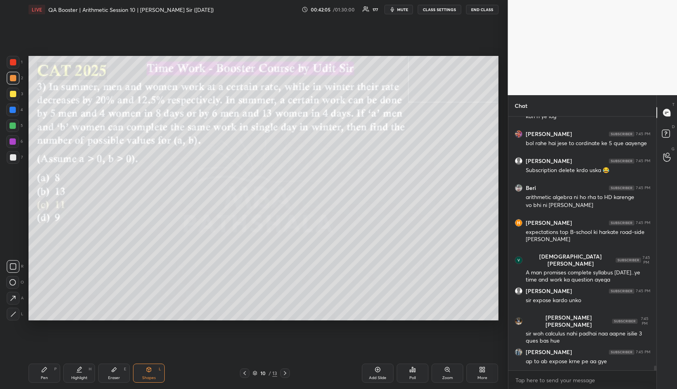
click at [13, 77] on div at bounding box center [13, 78] width 6 height 6
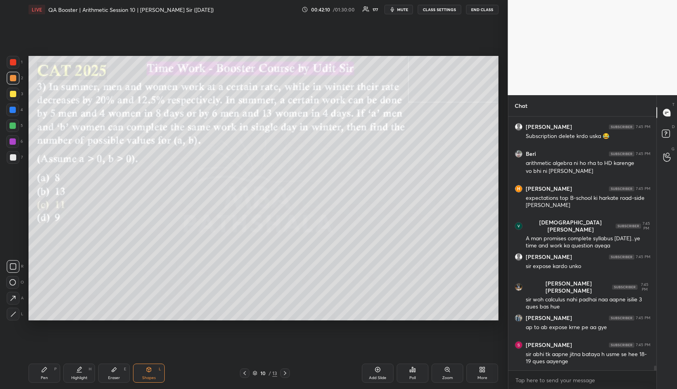
scroll to position [13220, 0]
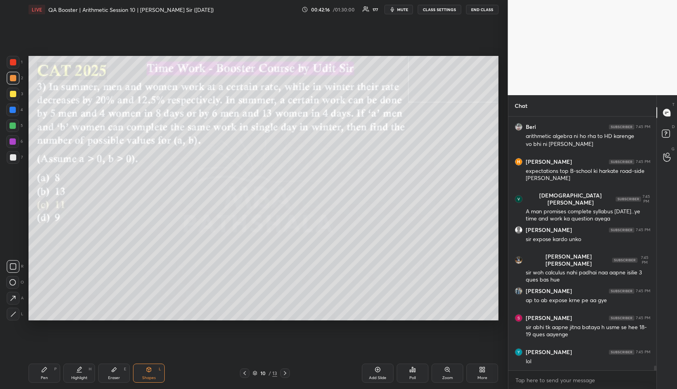
click at [45, 377] on div "Pen" at bounding box center [44, 378] width 7 height 4
click at [47, 373] on div "Pen P" at bounding box center [45, 372] width 32 height 19
click at [10, 94] on div at bounding box center [13, 94] width 6 height 6
click at [11, 94] on div at bounding box center [13, 94] width 6 height 6
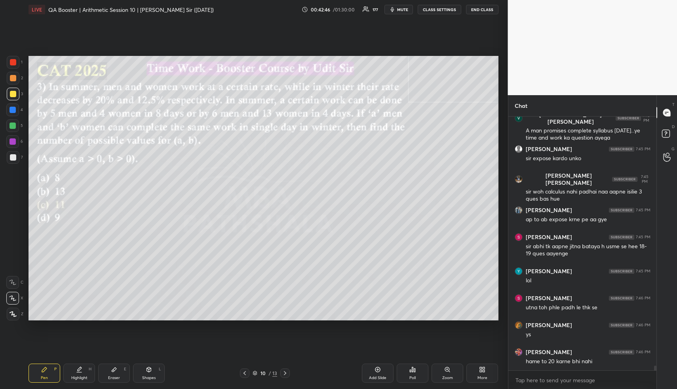
scroll to position [13354, 0]
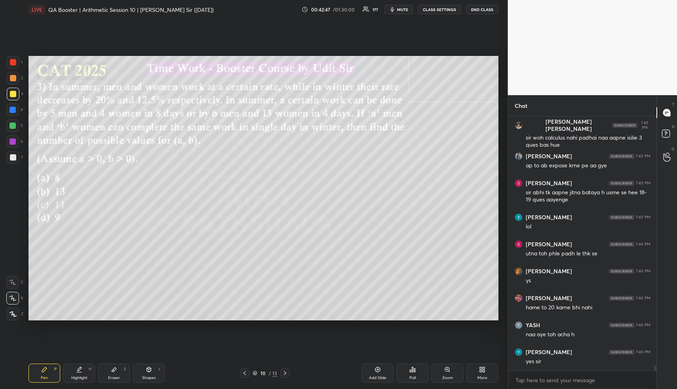
click at [46, 377] on div "Pen" at bounding box center [44, 378] width 7 height 4
click at [13, 82] on div at bounding box center [13, 78] width 13 height 13
click at [10, 81] on div at bounding box center [13, 78] width 13 height 13
click at [46, 372] on div "Pen P" at bounding box center [45, 372] width 32 height 19
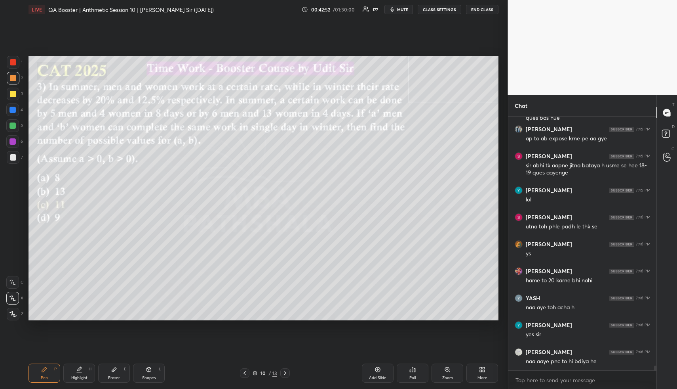
drag, startPoint x: 112, startPoint y: 369, endPoint x: 113, endPoint y: 365, distance: 4.1
click at [113, 368] on icon at bounding box center [114, 369] width 6 height 6
drag, startPoint x: 50, startPoint y: 372, endPoint x: 50, endPoint y: 368, distance: 4.8
click at [49, 373] on div "Pen P" at bounding box center [45, 372] width 32 height 19
click at [112, 375] on div "Eraser E" at bounding box center [114, 372] width 32 height 19
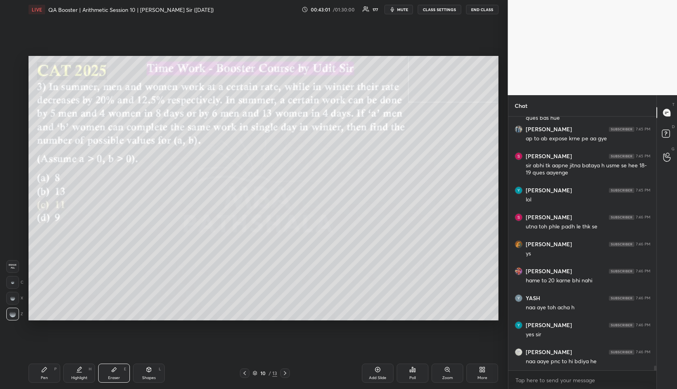
click at [14, 261] on div "Erase all" at bounding box center [12, 266] width 13 height 13
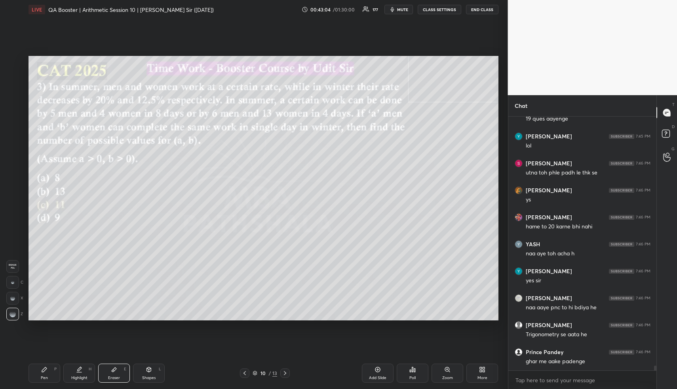
scroll to position [13462, 0]
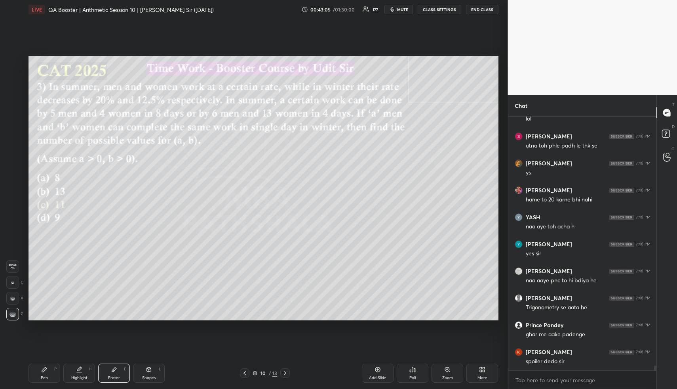
click at [42, 371] on icon at bounding box center [44, 369] width 5 height 5
click at [43, 370] on icon at bounding box center [44, 369] width 6 height 6
click at [16, 97] on div at bounding box center [13, 94] width 13 height 13
click at [14, 99] on div at bounding box center [13, 94] width 13 height 13
click at [13, 99] on div at bounding box center [13, 94] width 13 height 13
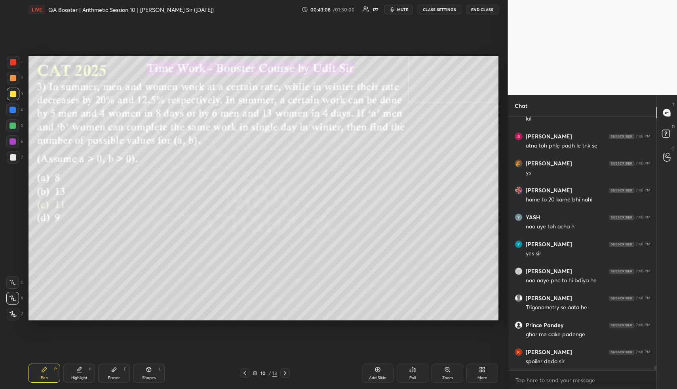
click at [15, 99] on div at bounding box center [13, 94] width 13 height 13
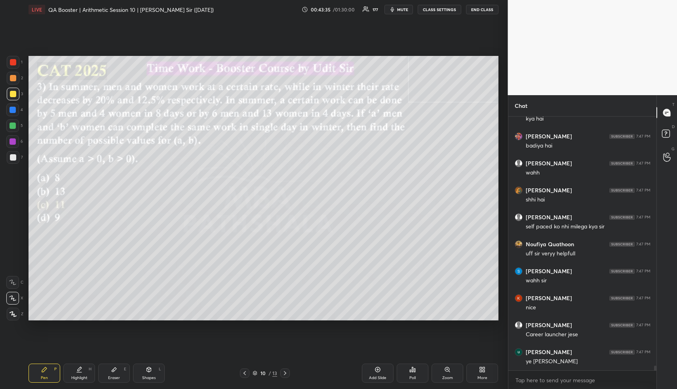
scroll to position [13873, 0]
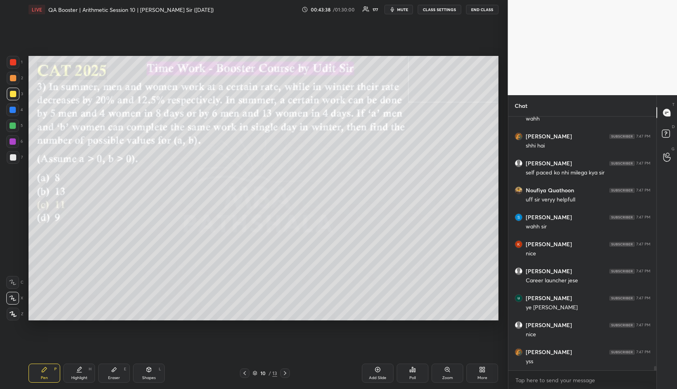
click at [71, 379] on div "Highlight" at bounding box center [79, 378] width 16 height 4
drag, startPoint x: 73, startPoint y: 376, endPoint x: 92, endPoint y: 330, distance: 49.6
click at [73, 376] on div "Highlight" at bounding box center [79, 378] width 16 height 4
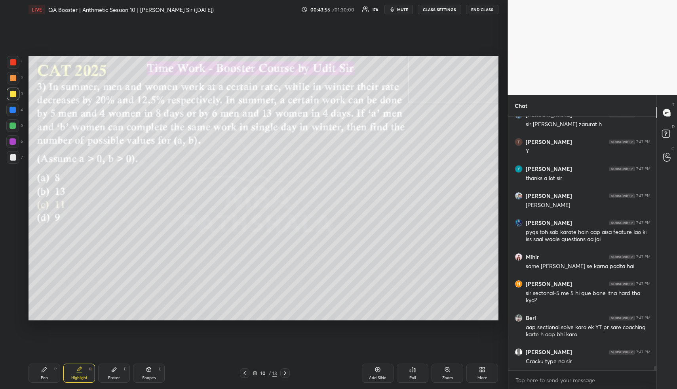
scroll to position [14225, 0]
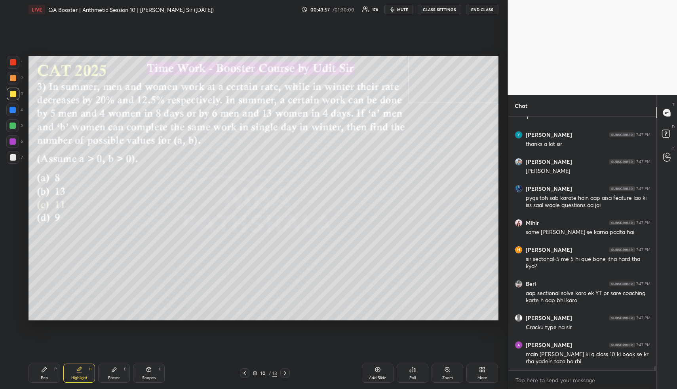
click at [40, 376] on div "Pen P" at bounding box center [45, 372] width 32 height 19
drag, startPoint x: 40, startPoint y: 375, endPoint x: 42, endPoint y: 369, distance: 5.7
click at [40, 375] on div "Pen P" at bounding box center [45, 372] width 32 height 19
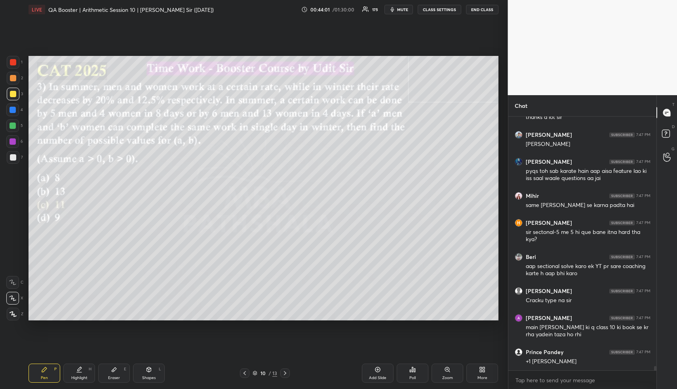
click at [8, 112] on div at bounding box center [12, 109] width 13 height 13
click at [11, 126] on div at bounding box center [13, 125] width 6 height 6
click at [13, 128] on div at bounding box center [13, 125] width 6 height 6
drag, startPoint x: 84, startPoint y: 373, endPoint x: 82, endPoint y: 364, distance: 9.4
click at [82, 373] on div "Highlight H" at bounding box center [79, 372] width 32 height 19
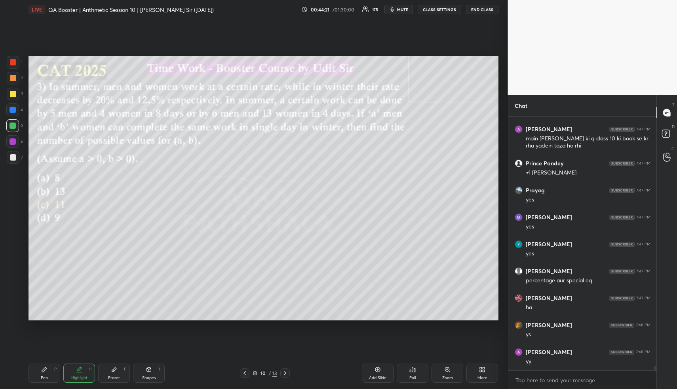
scroll to position [14468, 0]
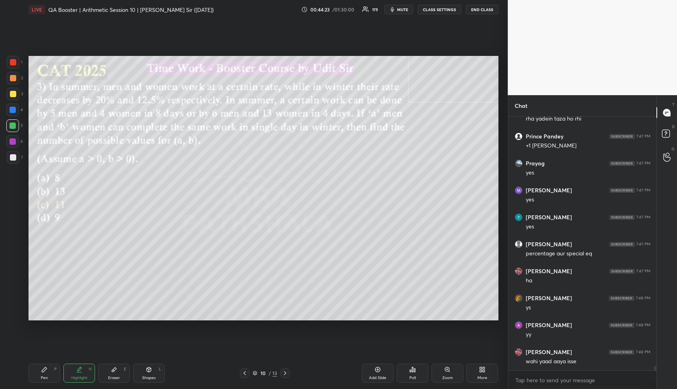
click at [34, 372] on div "Pen P" at bounding box center [45, 372] width 32 height 19
click at [40, 372] on div "Pen P" at bounding box center [45, 372] width 32 height 19
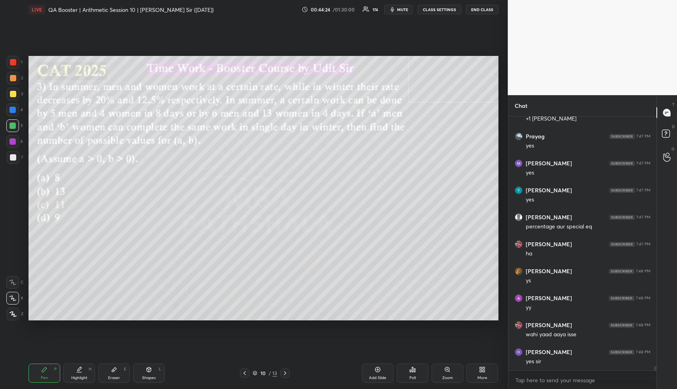
drag, startPoint x: 13, startPoint y: 76, endPoint x: 21, endPoint y: 79, distance: 8.4
click at [13, 76] on div at bounding box center [13, 78] width 6 height 6
click at [9, 93] on div at bounding box center [13, 94] width 13 height 13
click at [8, 95] on div at bounding box center [13, 94] width 13 height 13
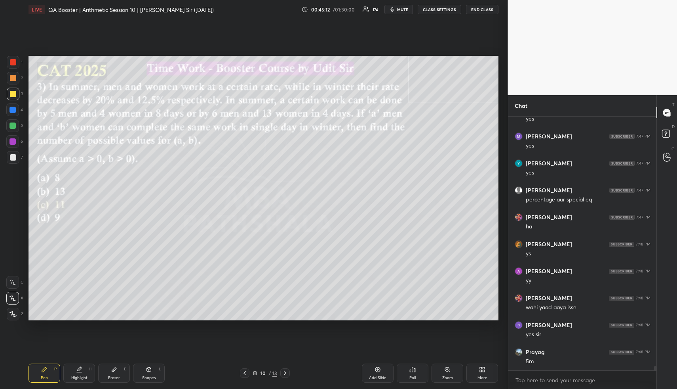
click at [15, 112] on div at bounding box center [12, 109] width 13 height 13
click at [17, 112] on div at bounding box center [12, 109] width 13 height 13
click at [85, 364] on div "Highlight H" at bounding box center [79, 372] width 32 height 19
click at [85, 366] on div "Highlight H" at bounding box center [79, 372] width 32 height 19
click at [52, 370] on div "Pen P" at bounding box center [45, 372] width 32 height 19
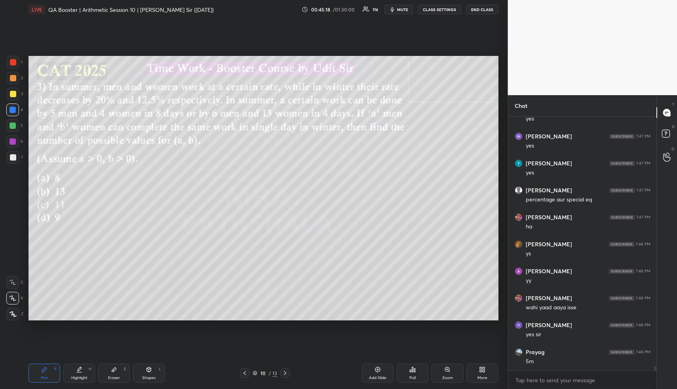
drag, startPoint x: 13, startPoint y: 92, endPoint x: 26, endPoint y: 97, distance: 14.3
click at [12, 92] on div at bounding box center [13, 94] width 6 height 6
drag, startPoint x: 148, startPoint y: 376, endPoint x: 148, endPoint y: 357, distance: 18.2
click at [148, 374] on div "Shapes L" at bounding box center [149, 372] width 32 height 19
click at [14, 125] on div at bounding box center [13, 125] width 6 height 6
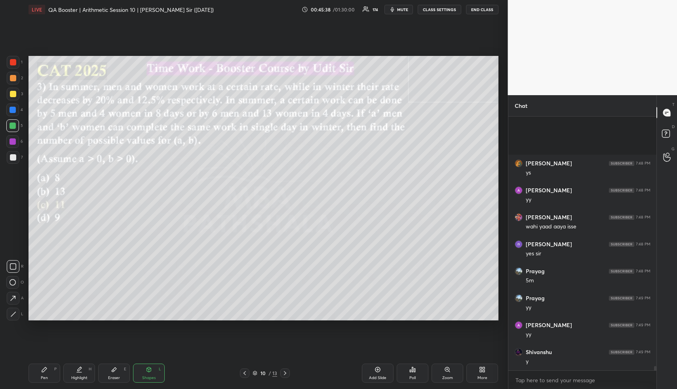
scroll to position [14683, 0]
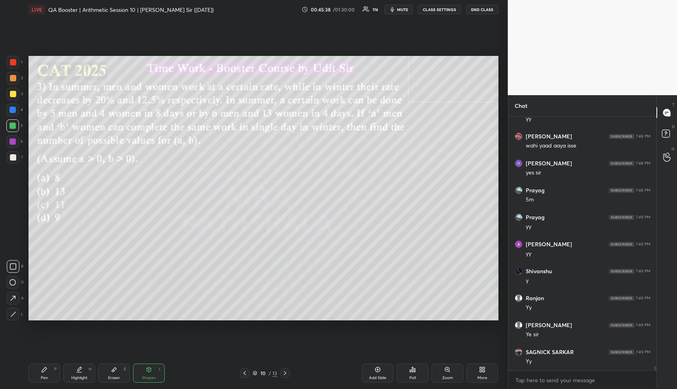
click at [80, 376] on div "Highlight" at bounding box center [79, 378] width 16 height 4
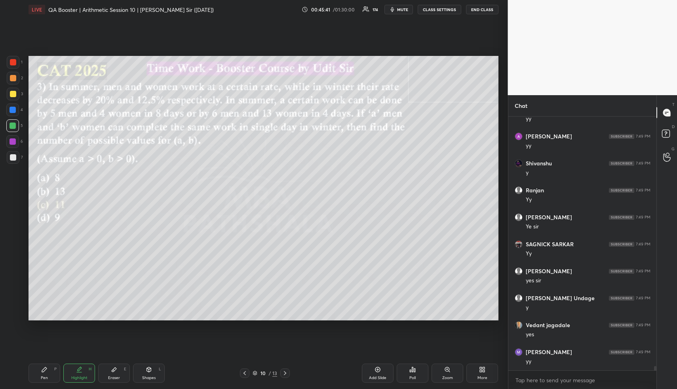
scroll to position [14818, 0]
click at [80, 372] on icon at bounding box center [79, 372] width 5 height 0
drag, startPoint x: 53, startPoint y: 377, endPoint x: 61, endPoint y: 345, distance: 33.1
click at [48, 379] on div "Pen P" at bounding box center [45, 372] width 32 height 19
click at [15, 111] on div at bounding box center [13, 110] width 6 height 6
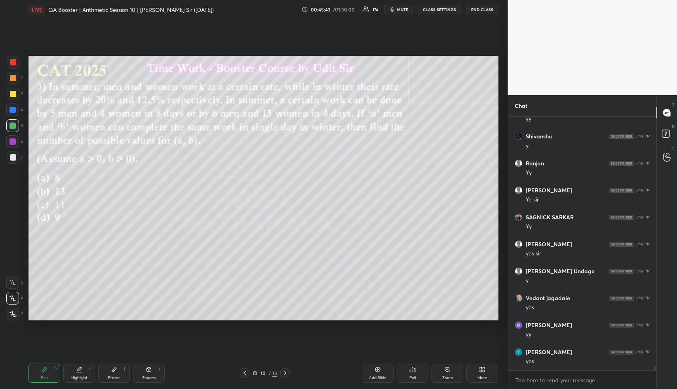
click at [16, 111] on div at bounding box center [12, 109] width 13 height 13
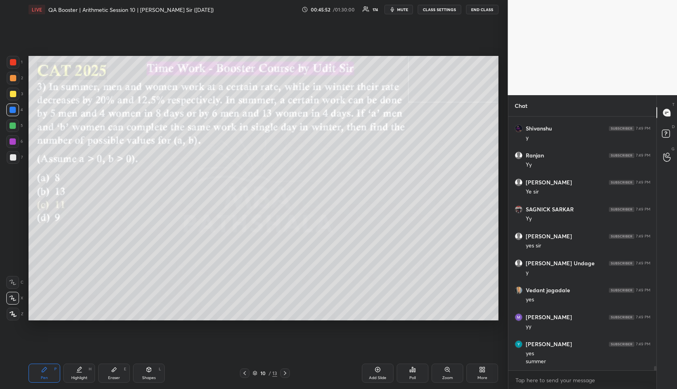
drag, startPoint x: 76, startPoint y: 376, endPoint x: 42, endPoint y: 377, distance: 34.1
click at [73, 376] on div "Highlight" at bounding box center [79, 378] width 16 height 4
drag, startPoint x: 36, startPoint y: 378, endPoint x: 41, endPoint y: 339, distance: 40.0
click at [35, 375] on div "Pen P" at bounding box center [45, 372] width 32 height 19
click at [11, 76] on div at bounding box center [13, 78] width 6 height 6
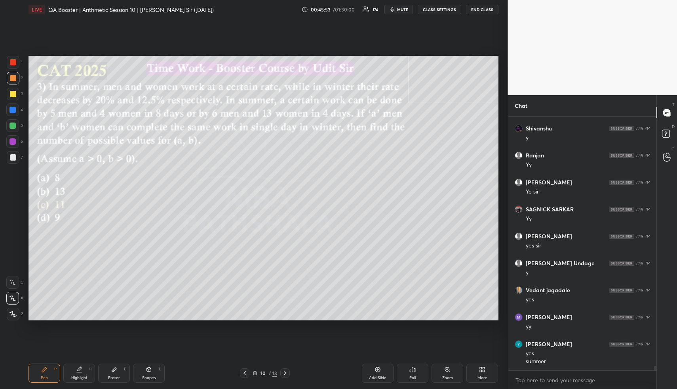
click at [13, 75] on div at bounding box center [13, 78] width 6 height 6
drag, startPoint x: 82, startPoint y: 376, endPoint x: 95, endPoint y: 327, distance: 50.7
click at [81, 374] on div "Highlight H" at bounding box center [79, 372] width 32 height 19
drag, startPoint x: 52, startPoint y: 374, endPoint x: 52, endPoint y: 364, distance: 10.3
click at [52, 373] on div "Pen P" at bounding box center [45, 372] width 32 height 19
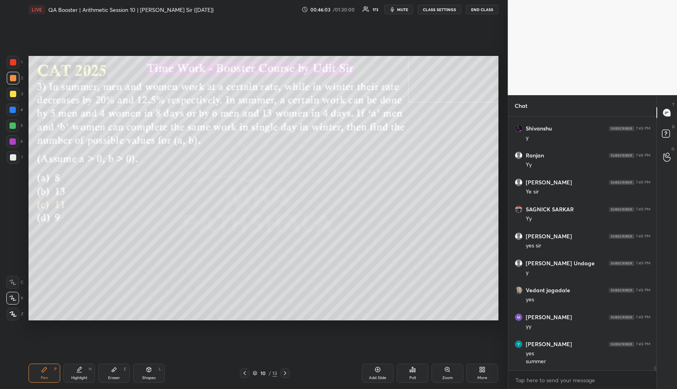
click at [12, 153] on div at bounding box center [13, 157] width 13 height 13
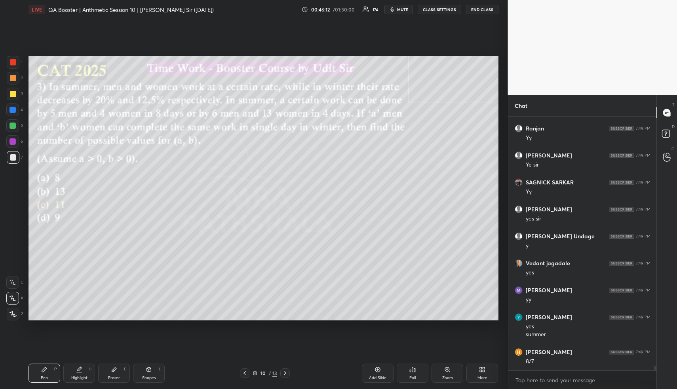
scroll to position [14880, 0]
click at [74, 373] on div "Highlight H" at bounding box center [79, 372] width 32 height 19
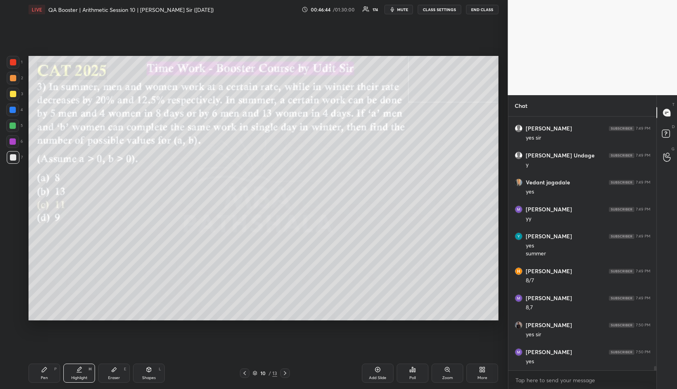
scroll to position [14960, 0]
click at [55, 372] on div "Pen P" at bounding box center [45, 372] width 32 height 19
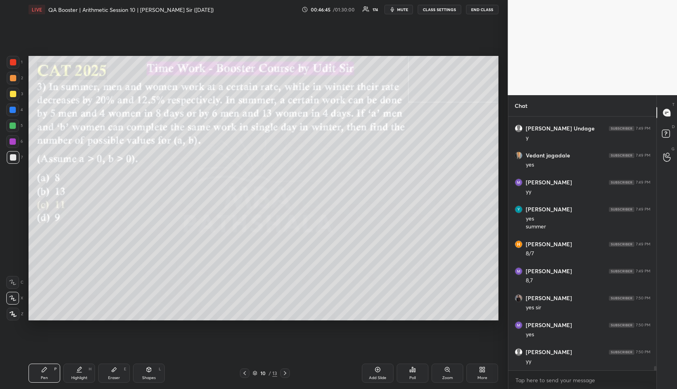
scroll to position [14987, 0]
click at [8, 124] on div at bounding box center [12, 125] width 13 height 13
click at [10, 124] on div at bounding box center [13, 125] width 6 height 6
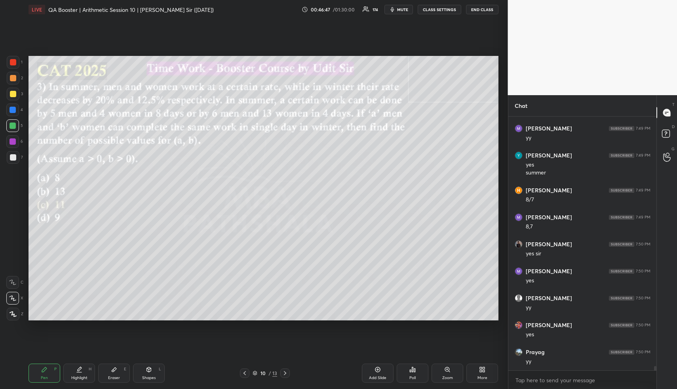
click at [85, 376] on div "Highlight" at bounding box center [79, 378] width 16 height 4
click at [85, 373] on div "Highlight H" at bounding box center [79, 372] width 32 height 19
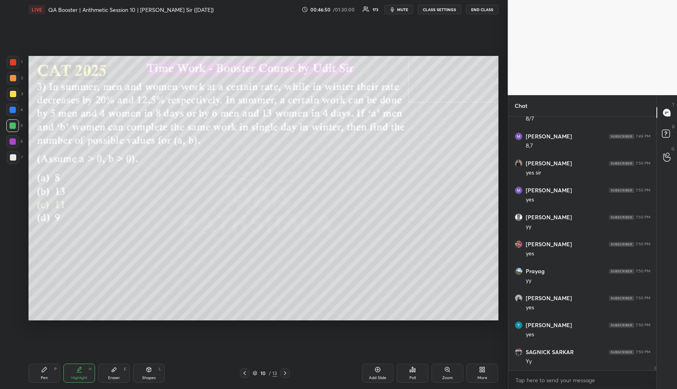
scroll to position [15122, 0]
drag, startPoint x: 44, startPoint y: 381, endPoint x: 46, endPoint y: 368, distance: 12.8
click at [44, 381] on div "Pen P" at bounding box center [45, 372] width 32 height 19
click at [11, 76] on div at bounding box center [13, 78] width 6 height 6
drag, startPoint x: 44, startPoint y: 371, endPoint x: 48, endPoint y: 351, distance: 20.8
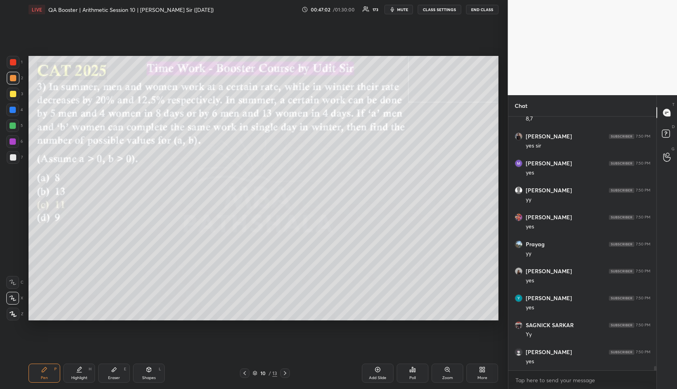
click at [43, 371] on icon at bounding box center [44, 369] width 6 height 6
click at [11, 94] on div at bounding box center [13, 94] width 6 height 6
click at [14, 78] on div at bounding box center [13, 78] width 6 height 6
click at [11, 95] on div at bounding box center [13, 94] width 6 height 6
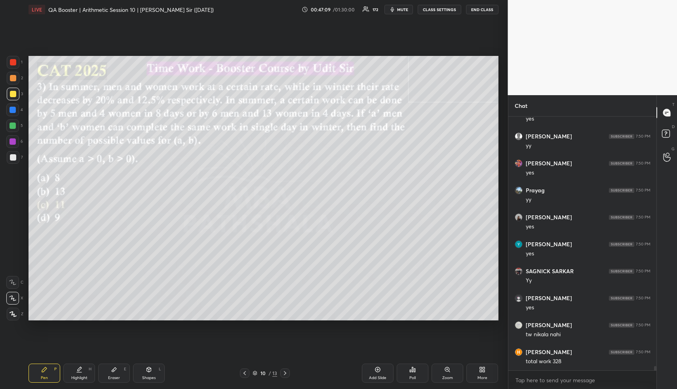
click at [74, 377] on div "Highlight" at bounding box center [79, 378] width 16 height 4
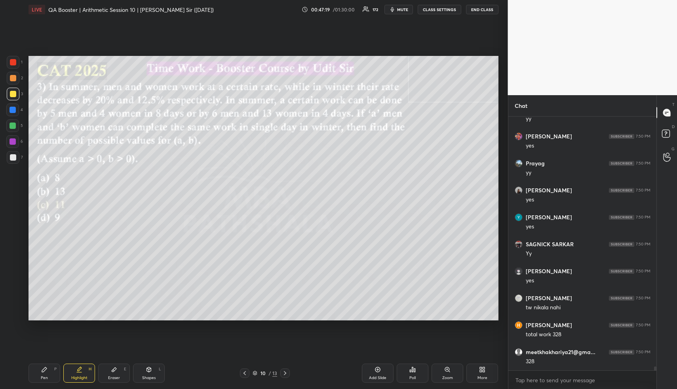
drag, startPoint x: 52, startPoint y: 379, endPoint x: 41, endPoint y: 344, distance: 36.0
click at [48, 378] on div "Pen P" at bounding box center [45, 372] width 32 height 19
click at [11, 126] on div at bounding box center [13, 125] width 6 height 6
drag, startPoint x: 87, startPoint y: 376, endPoint x: 108, endPoint y: 352, distance: 32.0
click at [84, 374] on div "Highlight H" at bounding box center [79, 372] width 32 height 19
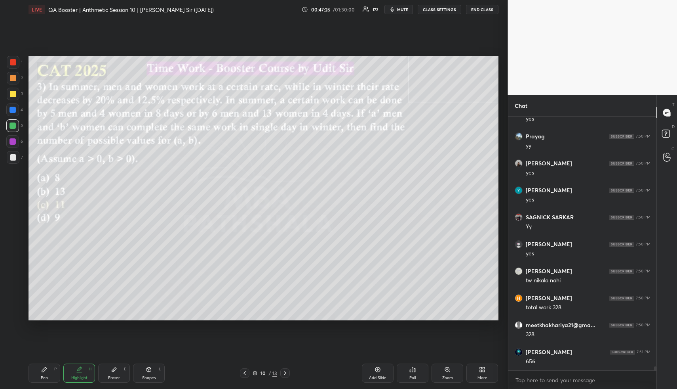
scroll to position [15257, 0]
click at [46, 374] on div "Pen P" at bounding box center [45, 372] width 32 height 19
drag, startPoint x: 46, startPoint y: 374, endPoint x: 48, endPoint y: 363, distance: 11.0
click at [46, 372] on div "Pen P" at bounding box center [45, 372] width 32 height 19
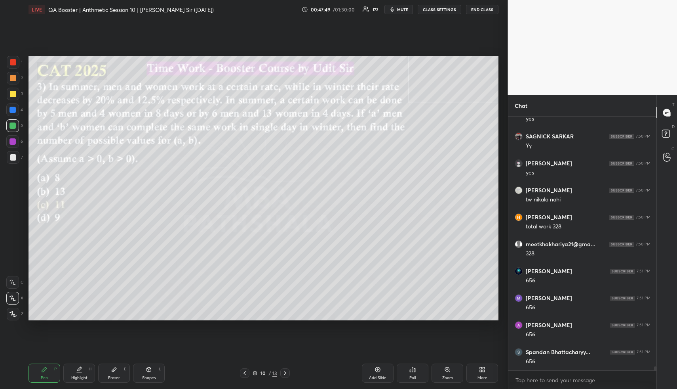
scroll to position [15338, 0]
click at [77, 372] on div "Highlight H" at bounding box center [79, 372] width 32 height 19
drag, startPoint x: 78, startPoint y: 371, endPoint x: 104, endPoint y: 324, distance: 53.7
click at [80, 370] on icon at bounding box center [79, 369] width 6 height 6
click at [76, 372] on icon at bounding box center [79, 369] width 6 height 6
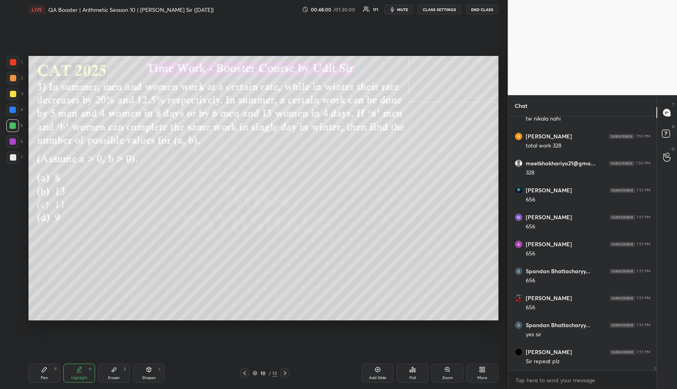
scroll to position [15418, 0]
click at [73, 370] on div "Highlight H" at bounding box center [79, 372] width 32 height 19
click at [75, 372] on div "Highlight H" at bounding box center [79, 372] width 32 height 19
click at [79, 373] on div "Highlight H" at bounding box center [79, 372] width 32 height 19
click at [82, 372] on div "Highlight H" at bounding box center [79, 372] width 32 height 19
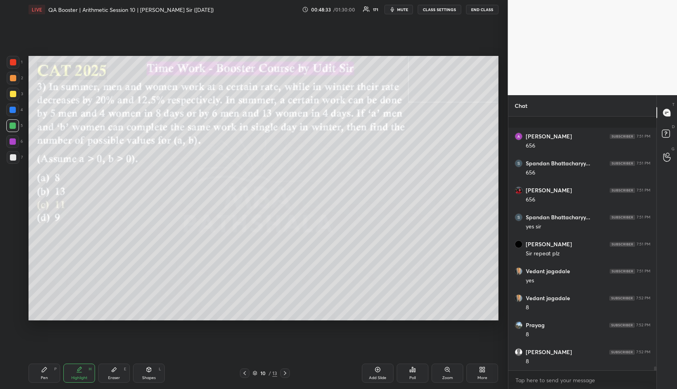
scroll to position [15553, 0]
click at [39, 374] on div "Pen P" at bounding box center [45, 372] width 32 height 19
click at [39, 372] on div "Pen P" at bounding box center [45, 372] width 32 height 19
click at [9, 109] on div at bounding box center [12, 109] width 13 height 13
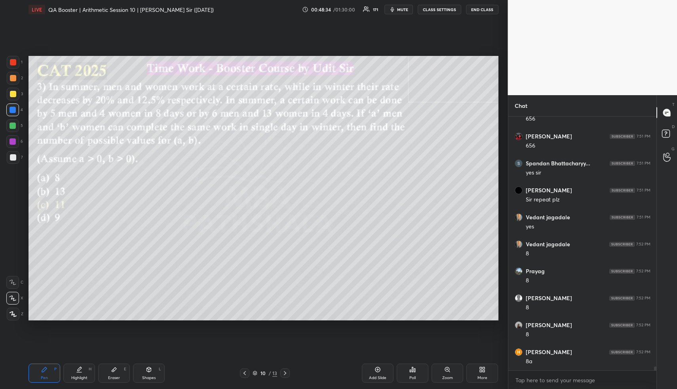
click at [10, 111] on div at bounding box center [13, 110] width 6 height 6
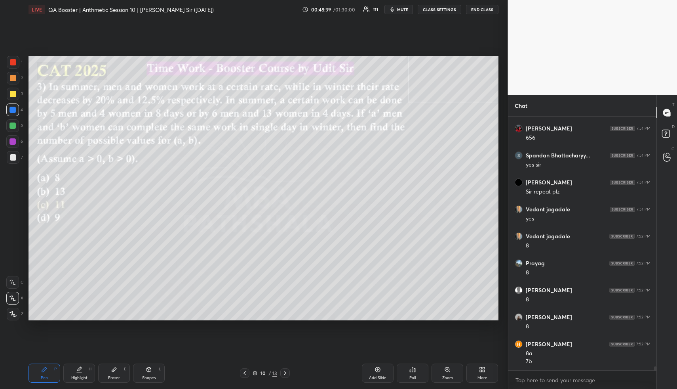
scroll to position [15588, 0]
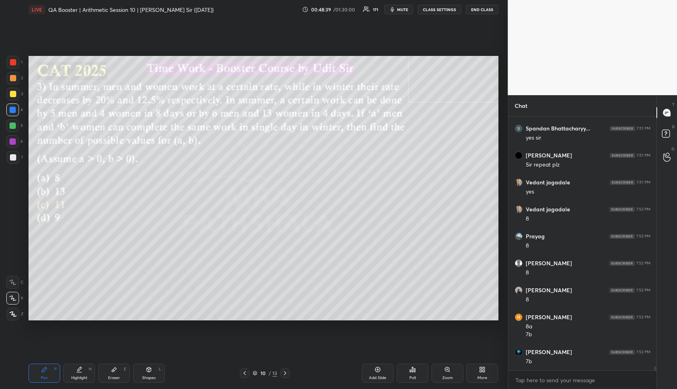
click at [79, 370] on icon at bounding box center [80, 368] width 4 height 4
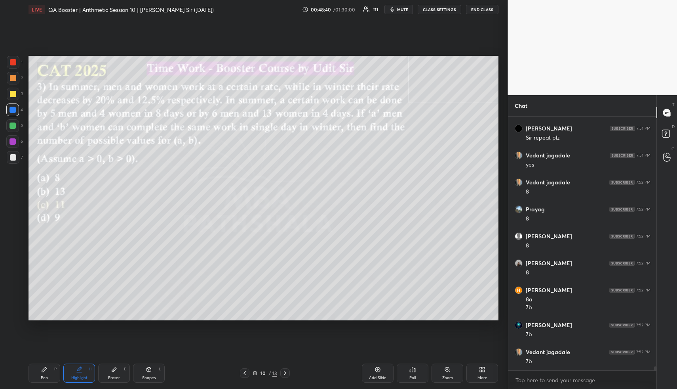
scroll to position [15642, 0]
click at [45, 374] on div "Pen P" at bounding box center [45, 372] width 32 height 19
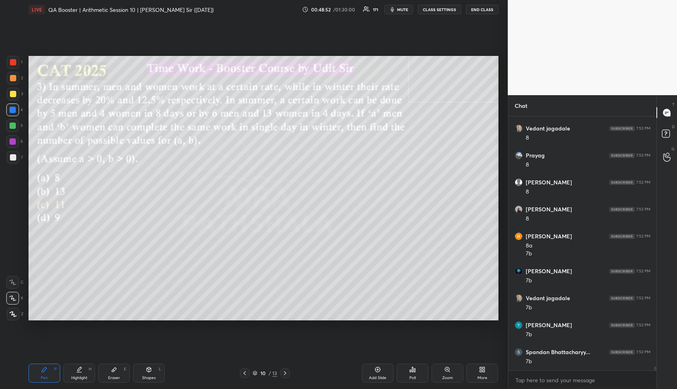
scroll to position [15696, 0]
click at [158, 369] on div "Shapes L" at bounding box center [149, 372] width 32 height 19
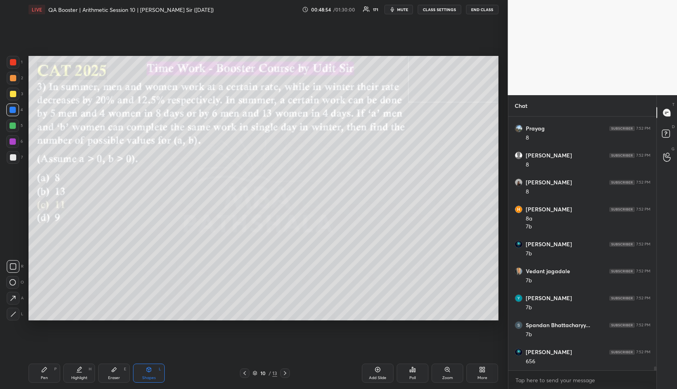
drag, startPoint x: 157, startPoint y: 370, endPoint x: 147, endPoint y: 344, distance: 27.7
click at [157, 370] on div "Shapes L" at bounding box center [149, 372] width 32 height 19
drag, startPoint x: 13, startPoint y: 156, endPoint x: 27, endPoint y: 165, distance: 16.8
click at [13, 158] on div at bounding box center [13, 157] width 6 height 6
drag, startPoint x: 85, startPoint y: 372, endPoint x: 89, endPoint y: 370, distance: 4.6
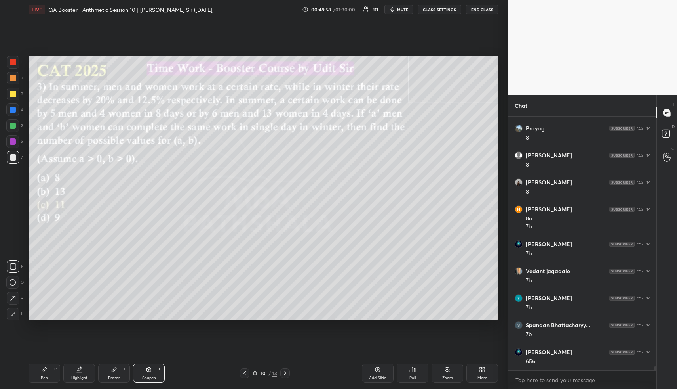
click at [86, 372] on div "Highlight H" at bounding box center [79, 372] width 32 height 19
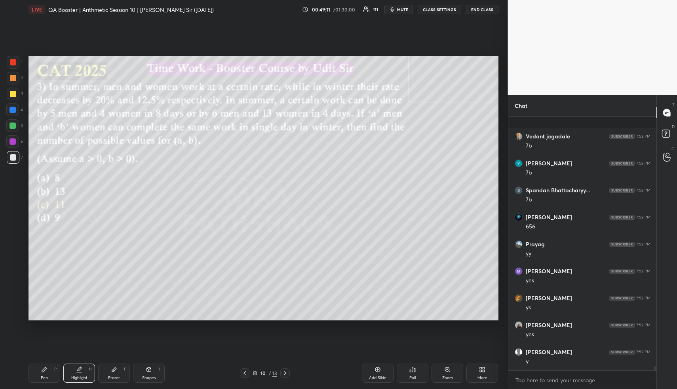
scroll to position [15884, 0]
click at [79, 370] on icon at bounding box center [79, 369] width 6 height 6
click at [379, 373] on div "Add Slide" at bounding box center [378, 372] width 32 height 19
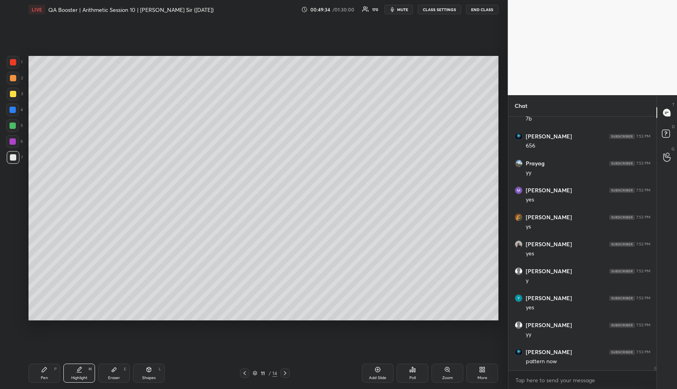
click at [48, 377] on div "Pen P" at bounding box center [45, 372] width 32 height 19
drag, startPoint x: 10, startPoint y: 94, endPoint x: 22, endPoint y: 89, distance: 13.5
click at [10, 93] on div at bounding box center [13, 94] width 6 height 6
click at [53, 372] on div "Pen P" at bounding box center [45, 372] width 32 height 19
click at [8, 105] on div at bounding box center [12, 109] width 13 height 13
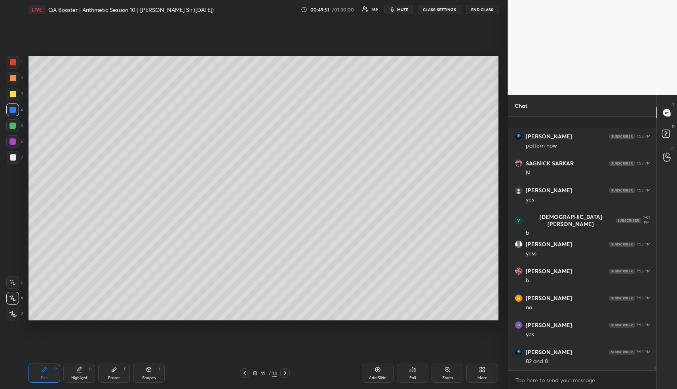
scroll to position [16181, 0]
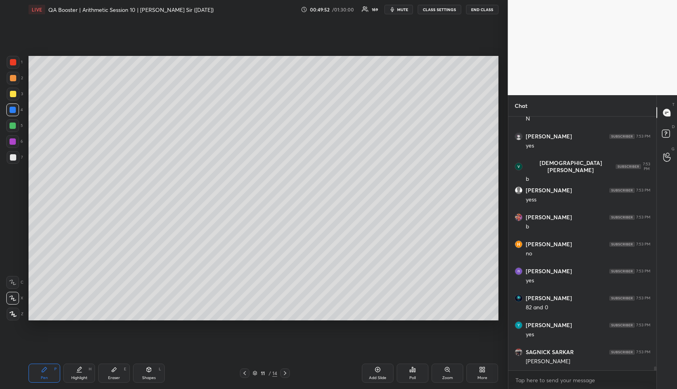
drag, startPoint x: 82, startPoint y: 372, endPoint x: 81, endPoint y: 355, distance: 16.7
click at [81, 370] on icon at bounding box center [79, 369] width 6 height 6
click at [36, 378] on div "Pen P" at bounding box center [45, 372] width 32 height 19
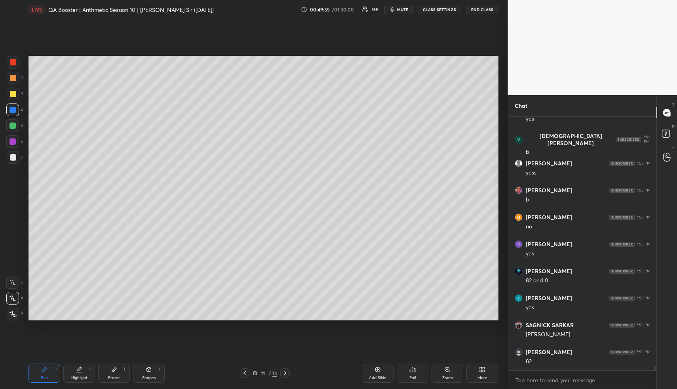
click at [10, 155] on div at bounding box center [13, 157] width 6 height 6
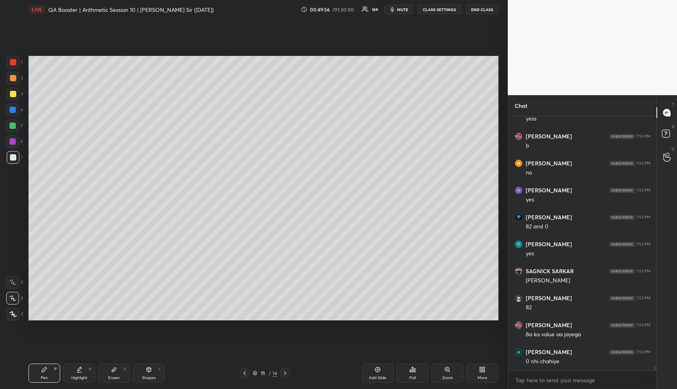
scroll to position [16288, 0]
click at [76, 372] on icon at bounding box center [79, 369] width 6 height 6
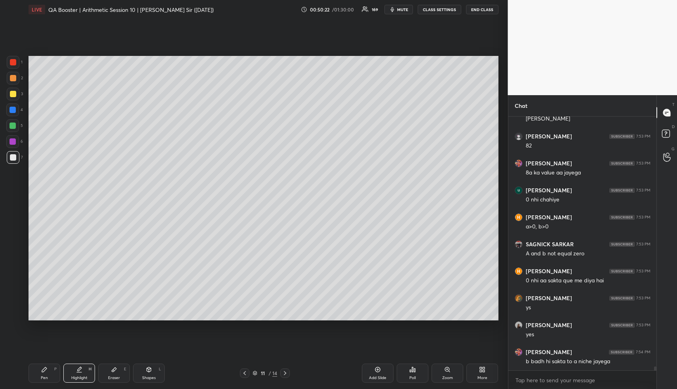
scroll to position [16450, 0]
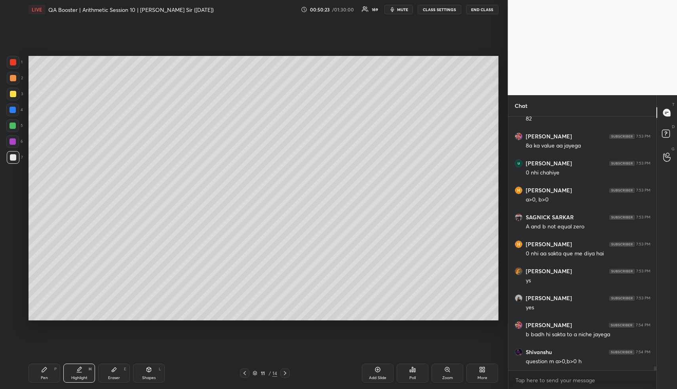
click at [246, 374] on icon at bounding box center [245, 373] width 6 height 6
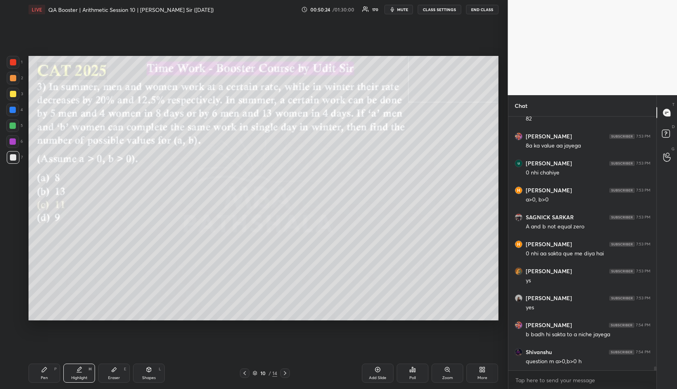
scroll to position [16477, 0]
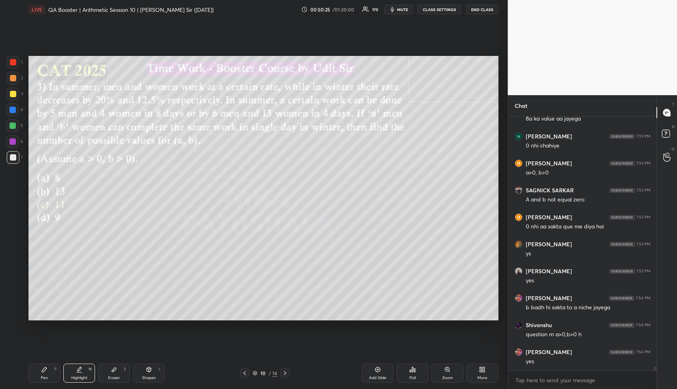
drag, startPoint x: 88, startPoint y: 374, endPoint x: 89, endPoint y: 332, distance: 42.0
click at [89, 369] on div "Highlight H" at bounding box center [79, 372] width 32 height 19
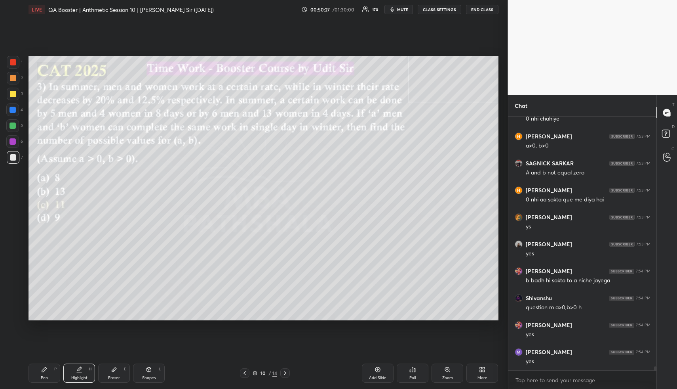
scroll to position [16531, 0]
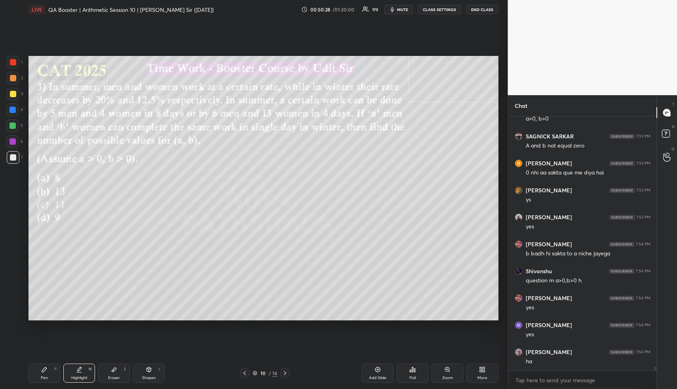
click at [284, 372] on icon at bounding box center [285, 373] width 6 height 6
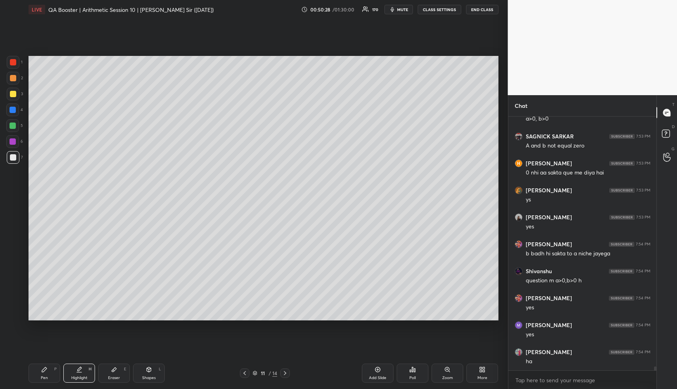
scroll to position [16585, 0]
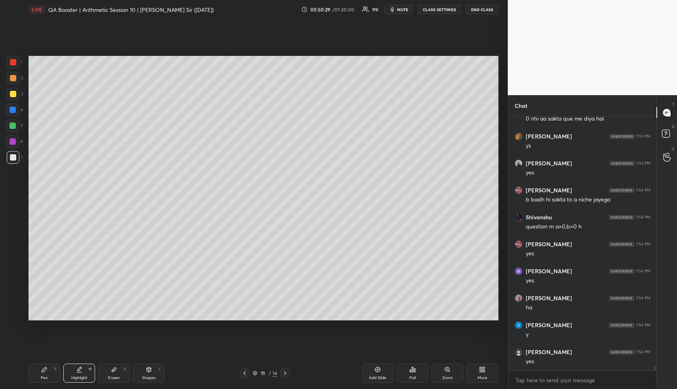
drag, startPoint x: 50, startPoint y: 372, endPoint x: 53, endPoint y: 334, distance: 38.2
click at [50, 366] on div "Pen P" at bounding box center [45, 372] width 32 height 19
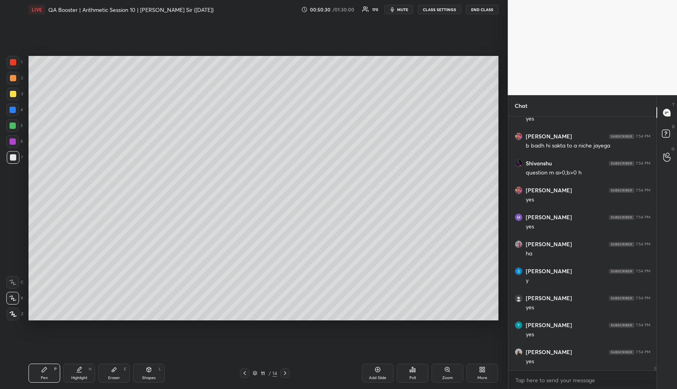
drag, startPoint x: 11, startPoint y: 126, endPoint x: 24, endPoint y: 122, distance: 13.0
click at [12, 126] on div at bounding box center [13, 125] width 6 height 6
click at [82, 369] on div "Highlight H" at bounding box center [79, 372] width 32 height 19
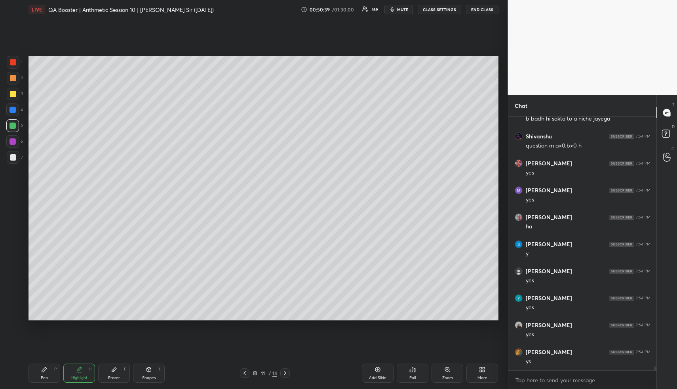
drag, startPoint x: 43, startPoint y: 378, endPoint x: 41, endPoint y: 373, distance: 5.2
click at [41, 373] on div "Pen P" at bounding box center [45, 372] width 32 height 19
drag, startPoint x: 11, startPoint y: 161, endPoint x: 24, endPoint y: 142, distance: 23.0
click at [10, 160] on div at bounding box center [13, 157] width 13 height 13
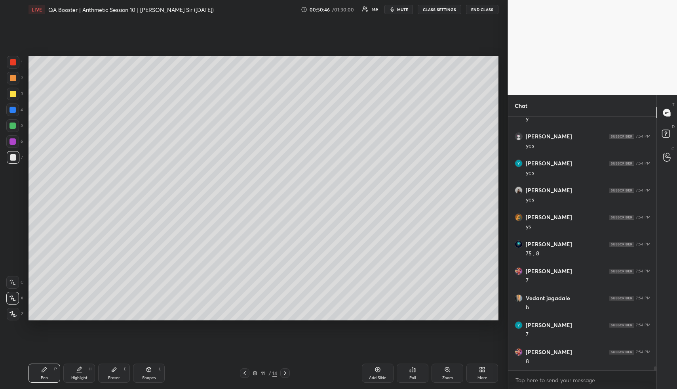
click at [15, 123] on div at bounding box center [13, 125] width 6 height 6
click at [82, 370] on icon at bounding box center [79, 369] width 6 height 6
click at [52, 364] on div "Pen P" at bounding box center [45, 372] width 32 height 19
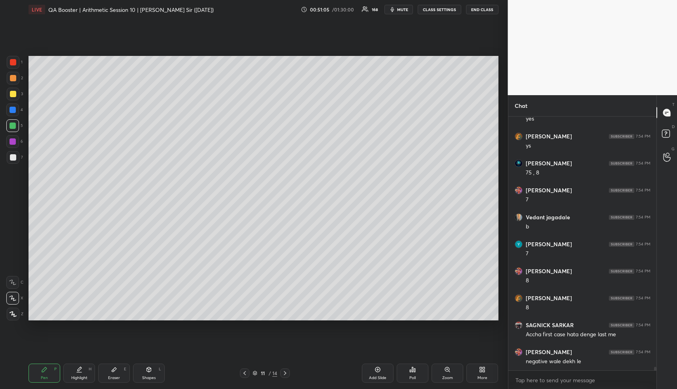
click at [9, 121] on div at bounding box center [12, 125] width 13 height 13
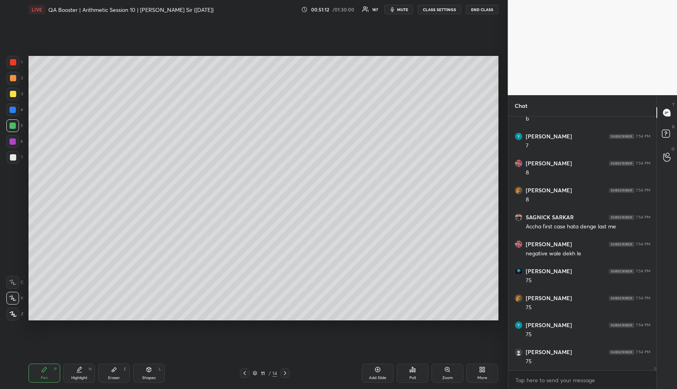
click at [12, 93] on div at bounding box center [13, 94] width 6 height 6
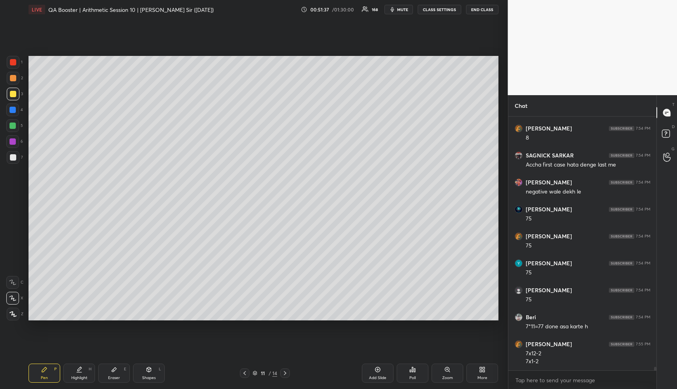
scroll to position [17077, 0]
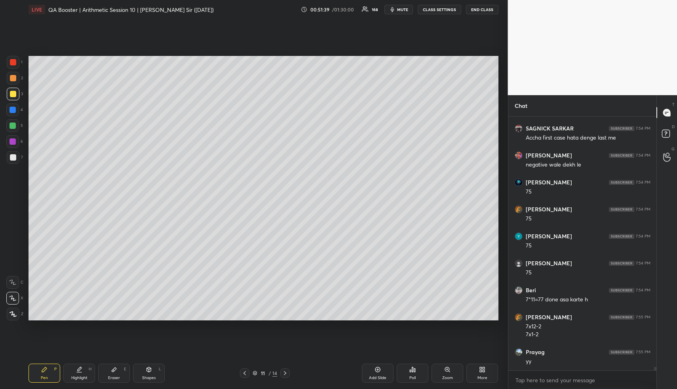
click at [13, 126] on div at bounding box center [13, 125] width 6 height 6
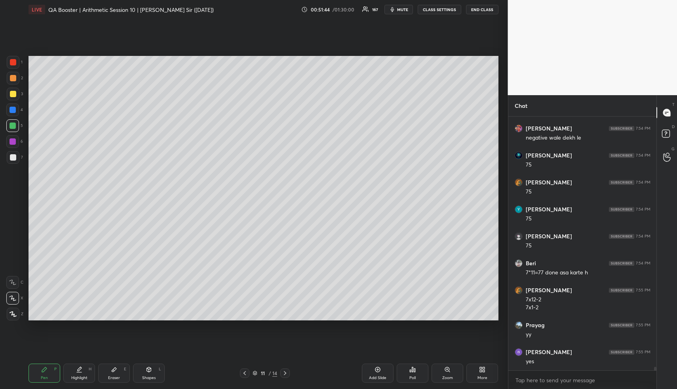
drag, startPoint x: 10, startPoint y: 94, endPoint x: 11, endPoint y: 99, distance: 4.8
click at [10, 94] on div at bounding box center [13, 94] width 6 height 6
click at [14, 98] on div at bounding box center [13, 94] width 13 height 13
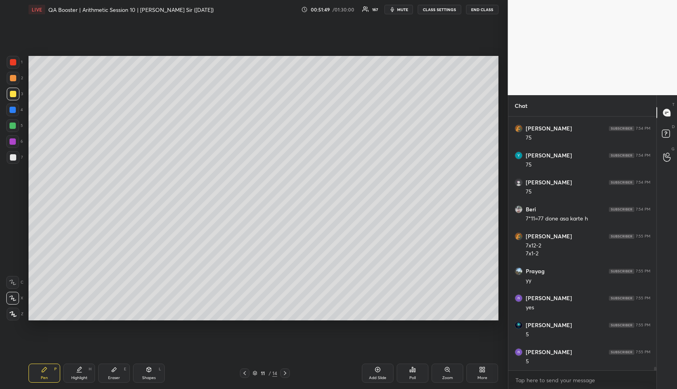
scroll to position [17239, 0]
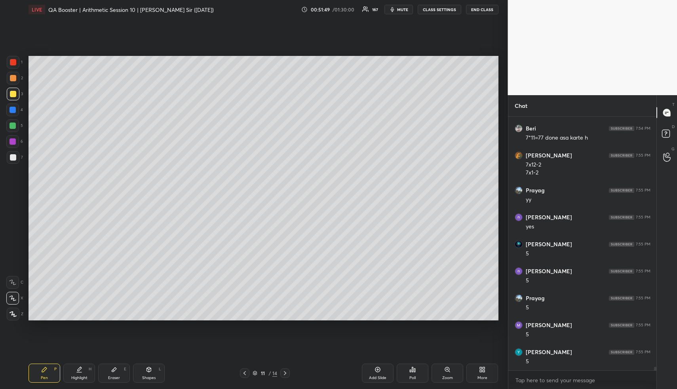
click at [13, 123] on div at bounding box center [12, 125] width 13 height 13
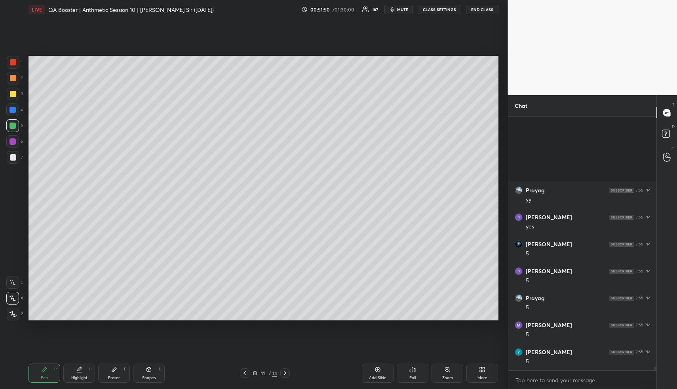
scroll to position [17347, 0]
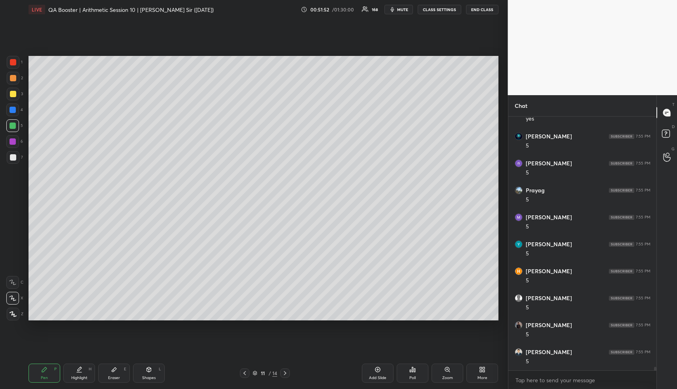
click at [80, 372] on icon at bounding box center [79, 369] width 6 height 6
click at [82, 376] on div "Highlight" at bounding box center [79, 378] width 16 height 4
drag, startPoint x: 248, startPoint y: 373, endPoint x: 231, endPoint y: 370, distance: 17.4
click at [248, 372] on div at bounding box center [245, 373] width 10 height 10
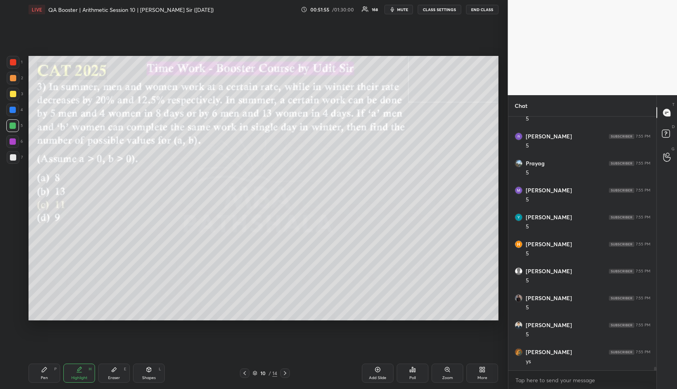
drag, startPoint x: 77, startPoint y: 372, endPoint x: 78, endPoint y: 368, distance: 4.8
click at [77, 372] on div "Highlight H" at bounding box center [79, 372] width 32 height 19
drag, startPoint x: 149, startPoint y: 375, endPoint x: 132, endPoint y: 332, distance: 45.7
click at [149, 370] on div "Shapes L" at bounding box center [149, 372] width 32 height 19
drag, startPoint x: 12, startPoint y: 123, endPoint x: 18, endPoint y: 129, distance: 8.7
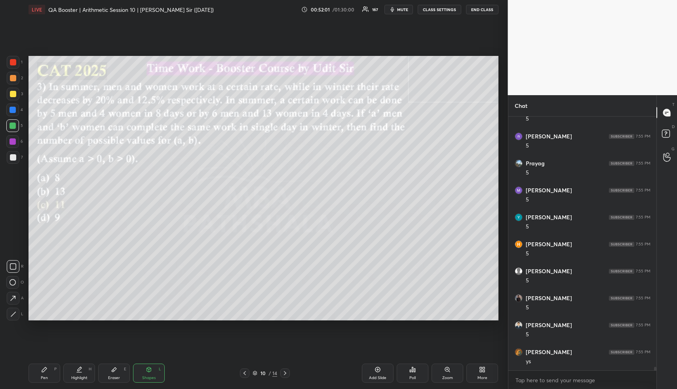
click at [13, 124] on div at bounding box center [13, 125] width 6 height 6
drag, startPoint x: 72, startPoint y: 374, endPoint x: 81, endPoint y: 323, distance: 51.1
click at [73, 365] on div "Highlight H" at bounding box center [79, 372] width 32 height 19
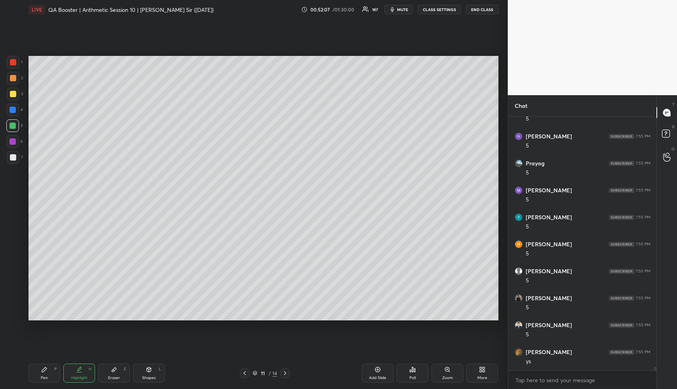
drag, startPoint x: 78, startPoint y: 378, endPoint x: 79, endPoint y: 370, distance: 7.2
click at [78, 374] on div "Highlight H" at bounding box center [79, 372] width 32 height 19
drag, startPoint x: 42, startPoint y: 380, endPoint x: 42, endPoint y: 375, distance: 4.4
click at [42, 376] on div "Pen" at bounding box center [44, 378] width 7 height 4
drag, startPoint x: 10, startPoint y: 155, endPoint x: 27, endPoint y: 146, distance: 19.0
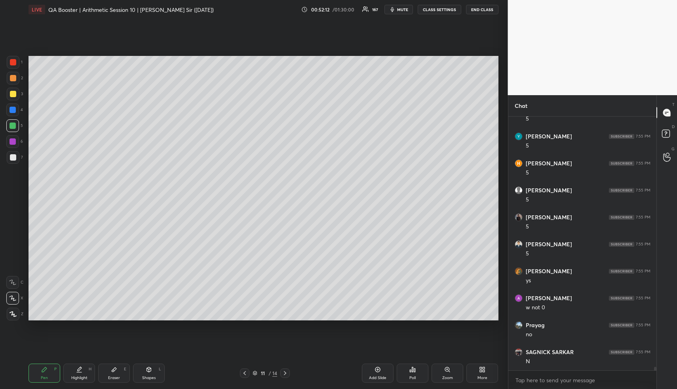
click at [11, 153] on div at bounding box center [13, 157] width 13 height 13
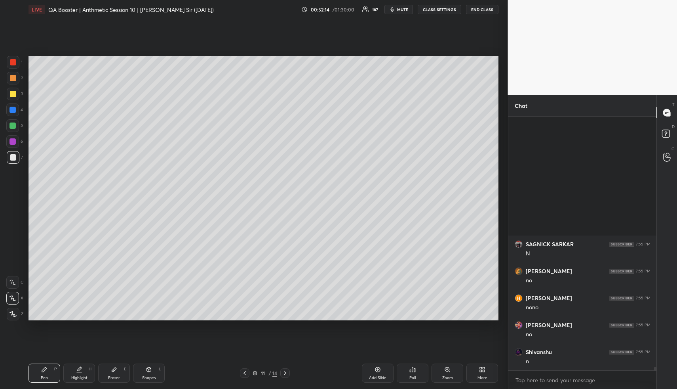
scroll to position [17724, 0]
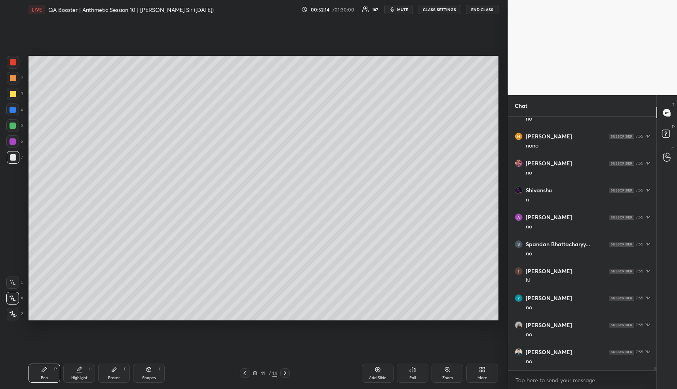
drag, startPoint x: 86, startPoint y: 369, endPoint x: 92, endPoint y: 330, distance: 39.9
click at [86, 368] on div "Highlight H" at bounding box center [79, 372] width 32 height 19
drag, startPoint x: 47, startPoint y: 380, endPoint x: 33, endPoint y: 324, distance: 58.3
click at [46, 374] on div "Pen P" at bounding box center [45, 372] width 32 height 19
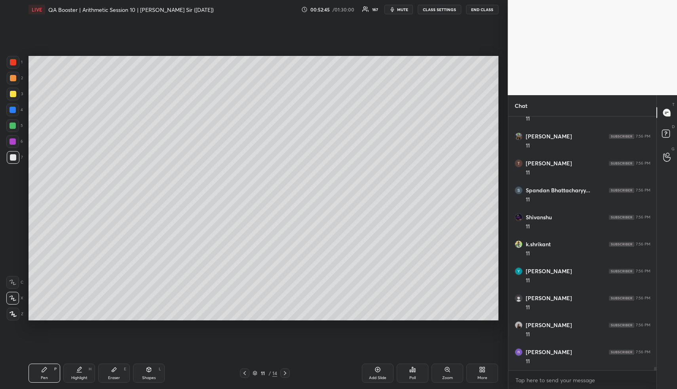
scroll to position [18775, 0]
click at [12, 111] on div at bounding box center [13, 110] width 6 height 6
click at [79, 371] on icon at bounding box center [79, 369] width 6 height 6
drag, startPoint x: 82, startPoint y: 372, endPoint x: 87, endPoint y: 349, distance: 24.3
click at [82, 371] on div "Highlight H" at bounding box center [79, 372] width 32 height 19
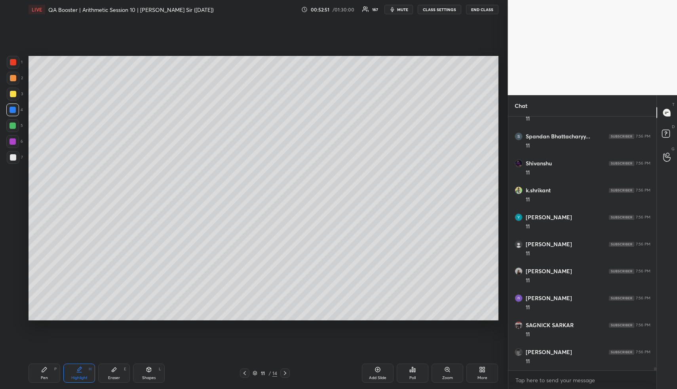
scroll to position [18828, 0]
drag, startPoint x: 49, startPoint y: 371, endPoint x: 59, endPoint y: 327, distance: 45.0
click at [49, 370] on div "Pen P" at bounding box center [45, 372] width 32 height 19
click at [71, 372] on div "Highlight H" at bounding box center [79, 372] width 32 height 19
click at [77, 372] on div "Highlight H" at bounding box center [79, 372] width 32 height 19
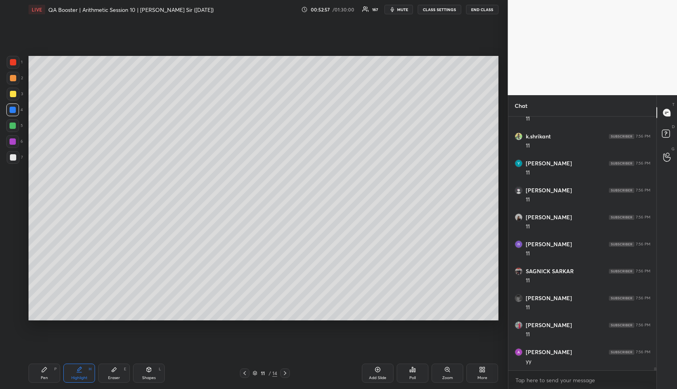
scroll to position [18882, 0]
click at [244, 366] on div "Pen P Highlight H Eraser E Shapes L 11 / 14 Add Slide Poll Zoom More" at bounding box center [264, 373] width 470 height 32
click at [248, 370] on icon at bounding box center [245, 373] width 6 height 6
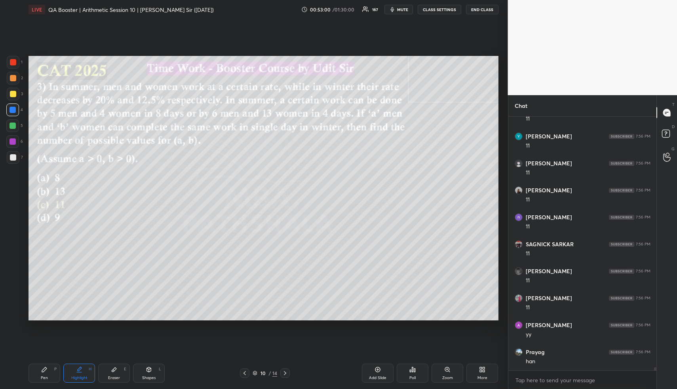
drag, startPoint x: 74, startPoint y: 378, endPoint x: 51, endPoint y: 374, distance: 23.3
click at [73, 376] on div "Highlight" at bounding box center [79, 378] width 16 height 4
click at [40, 376] on div "Pen P" at bounding box center [45, 372] width 32 height 19
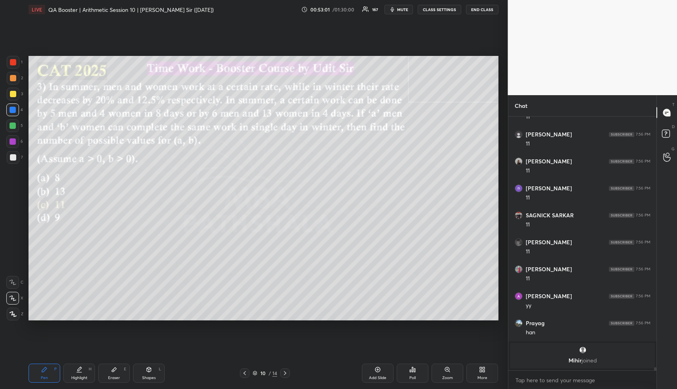
click at [146, 365] on div "Shapes L" at bounding box center [149, 372] width 32 height 19
click at [149, 365] on div "Shapes L" at bounding box center [149, 372] width 32 height 19
click at [15, 155] on div at bounding box center [13, 157] width 6 height 6
click at [16, 159] on div at bounding box center [13, 157] width 13 height 13
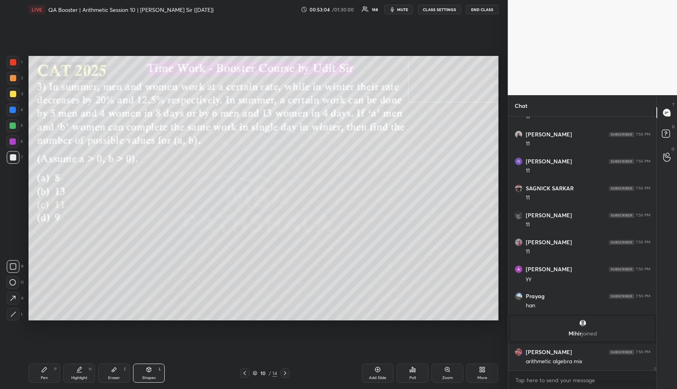
drag, startPoint x: 83, startPoint y: 373, endPoint x: 76, endPoint y: 325, distance: 48.1
click at [82, 371] on div "Highlight H" at bounding box center [79, 372] width 32 height 19
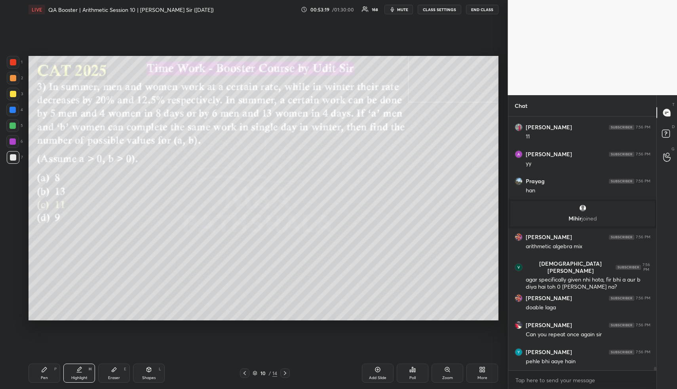
scroll to position [17003, 0]
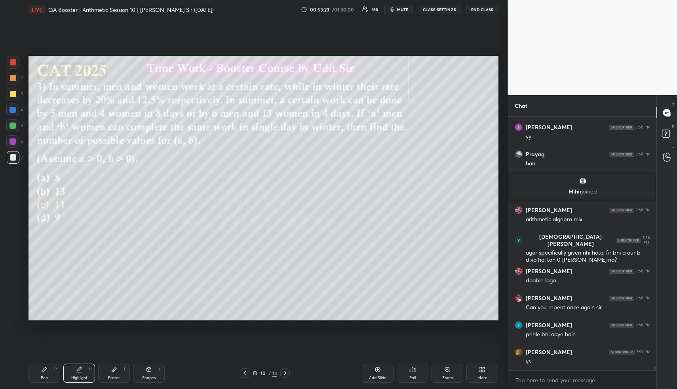
click at [75, 376] on div "Highlight" at bounding box center [79, 378] width 16 height 4
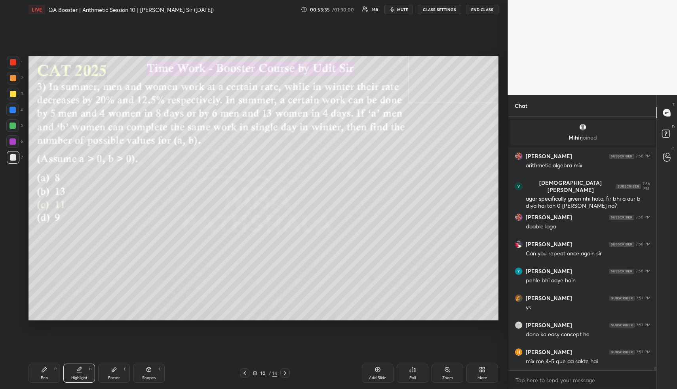
scroll to position [17083, 0]
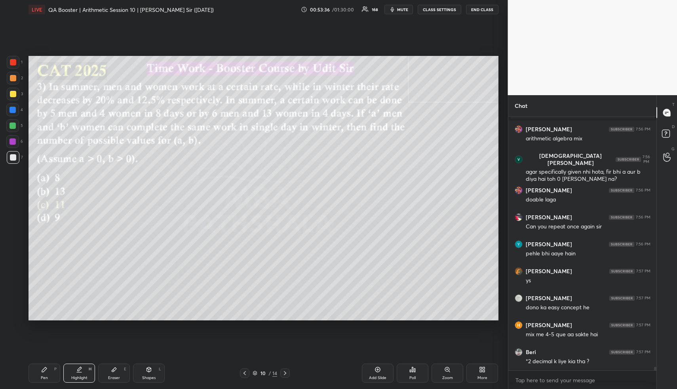
click at [286, 374] on icon at bounding box center [285, 373] width 6 height 6
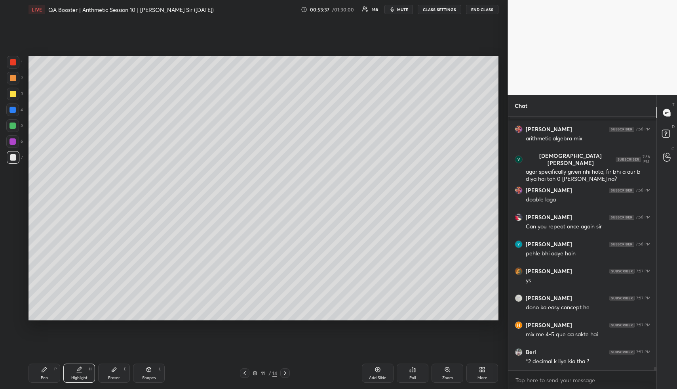
scroll to position [17110, 0]
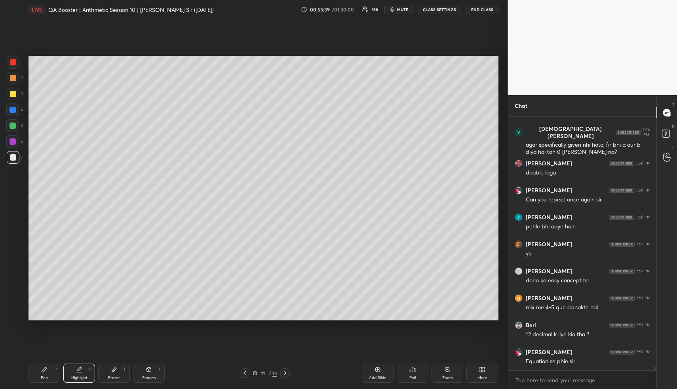
drag, startPoint x: 150, startPoint y: 371, endPoint x: 139, endPoint y: 332, distance: 41.0
click at [149, 370] on icon at bounding box center [149, 369] width 6 height 6
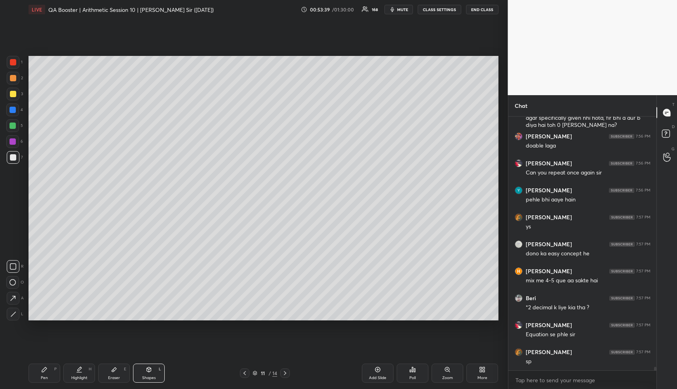
drag, startPoint x: 16, startPoint y: 76, endPoint x: 26, endPoint y: 75, distance: 9.5
click at [17, 77] on div at bounding box center [13, 78] width 13 height 13
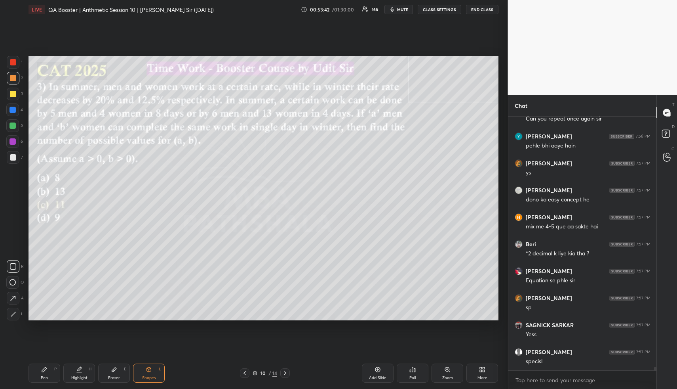
scroll to position [17218, 0]
drag, startPoint x: 80, startPoint y: 379, endPoint x: 92, endPoint y: 355, distance: 26.9
click at [79, 377] on div "Highlight" at bounding box center [79, 378] width 16 height 4
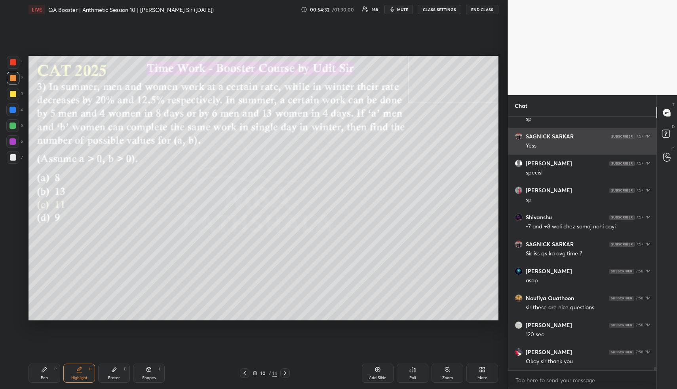
scroll to position [17407, 0]
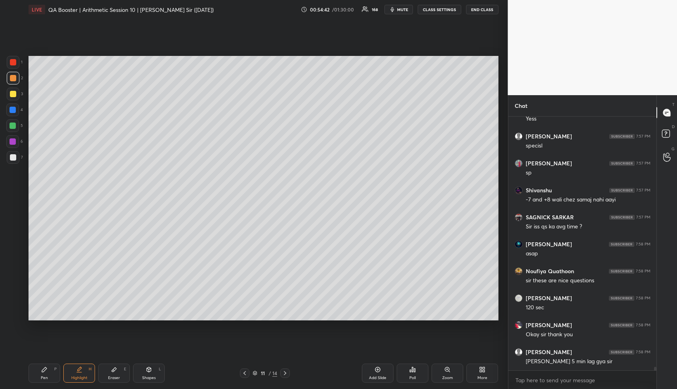
click at [75, 366] on div "Highlight H" at bounding box center [79, 372] width 32 height 19
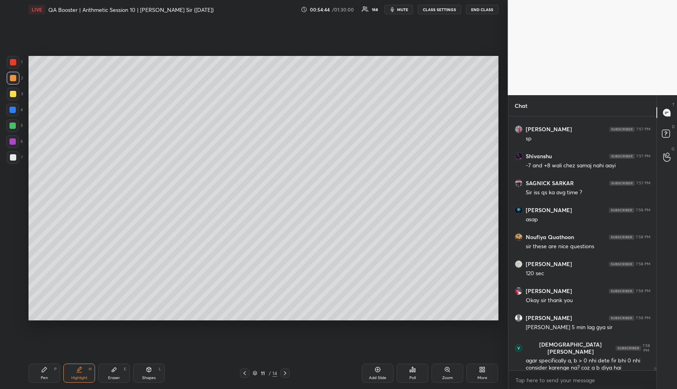
drag, startPoint x: 244, startPoint y: 373, endPoint x: 242, endPoint y: 370, distance: 4.1
click at [243, 372] on icon at bounding box center [245, 373] width 6 height 6
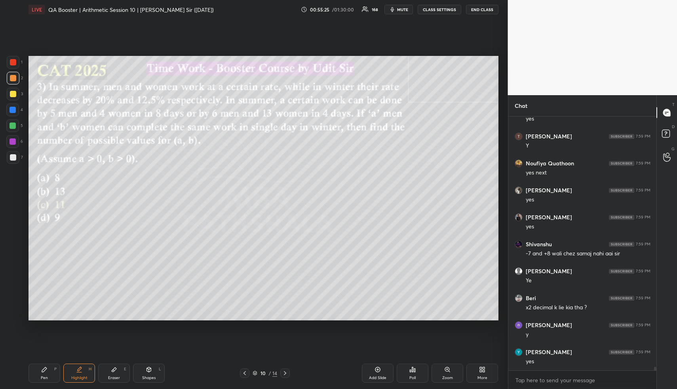
scroll to position [17899, 0]
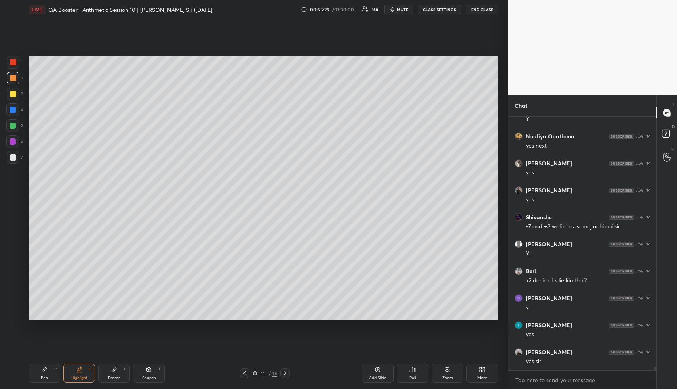
click at [74, 378] on div "Highlight H" at bounding box center [79, 372] width 32 height 19
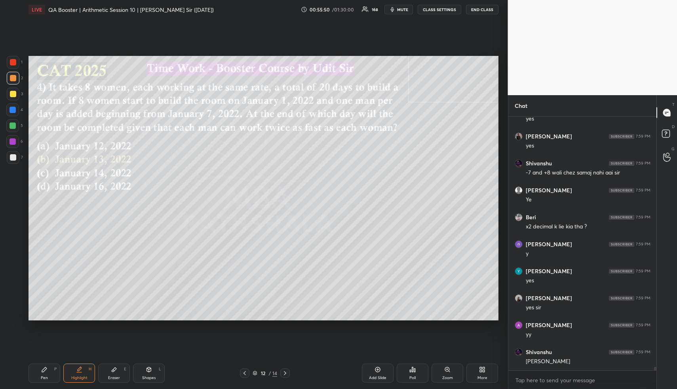
scroll to position [17960, 0]
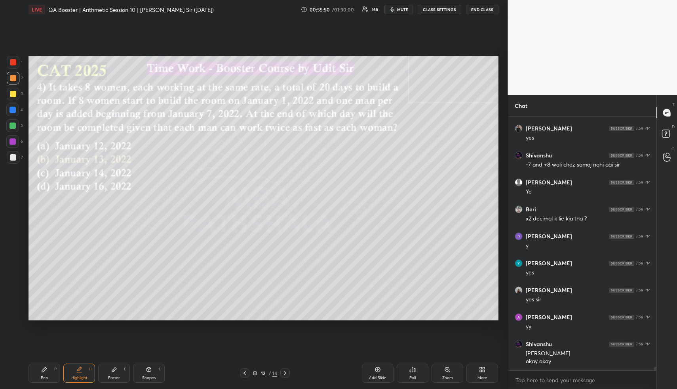
drag, startPoint x: 87, startPoint y: 374, endPoint x: 89, endPoint y: 360, distance: 13.6
click at [87, 372] on div "Highlight H" at bounding box center [79, 372] width 32 height 19
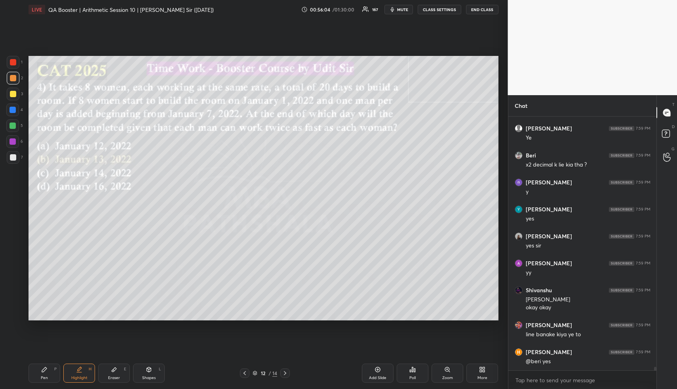
scroll to position [18041, 0]
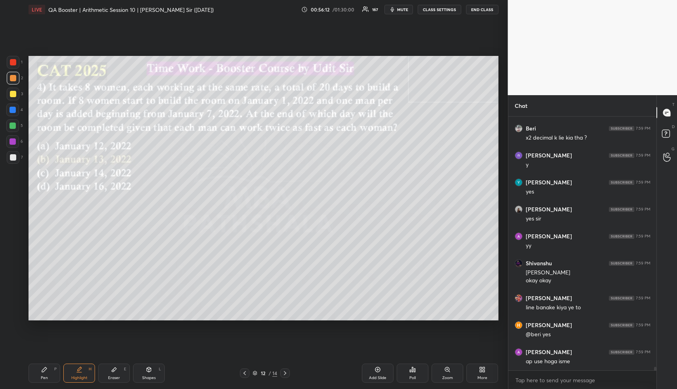
click at [52, 369] on div "Pen P" at bounding box center [45, 372] width 32 height 19
click at [53, 370] on div "Pen P" at bounding box center [45, 372] width 32 height 19
click at [11, 95] on div at bounding box center [13, 94] width 6 height 6
click at [14, 97] on div at bounding box center [13, 94] width 6 height 6
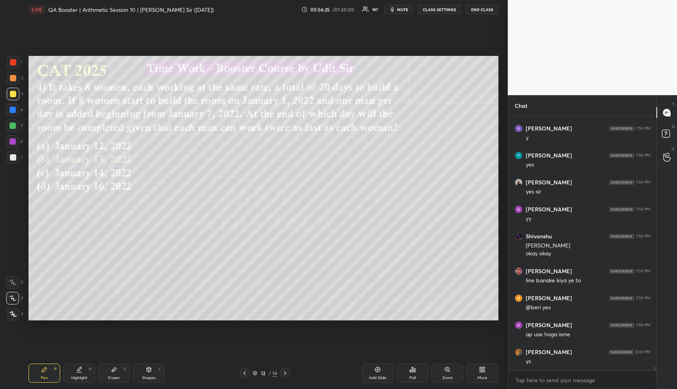
scroll to position [18097, 0]
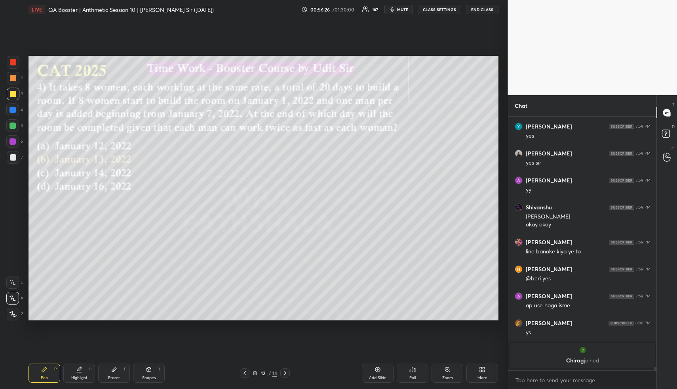
click at [44, 370] on div "Pen P" at bounding box center [45, 372] width 32 height 19
click at [11, 72] on div at bounding box center [13, 78] width 13 height 13
click at [84, 372] on div "Highlight H" at bounding box center [79, 372] width 32 height 19
drag, startPoint x: 83, startPoint y: 371, endPoint x: 90, endPoint y: 328, distance: 43.4
click at [83, 370] on div "Highlight H" at bounding box center [79, 372] width 32 height 19
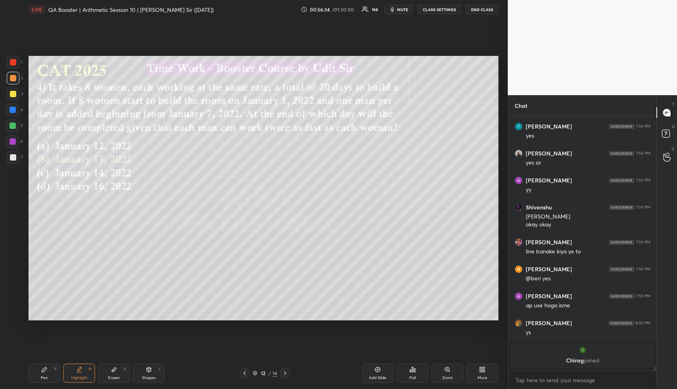
click at [48, 379] on div "Pen P" at bounding box center [45, 372] width 32 height 19
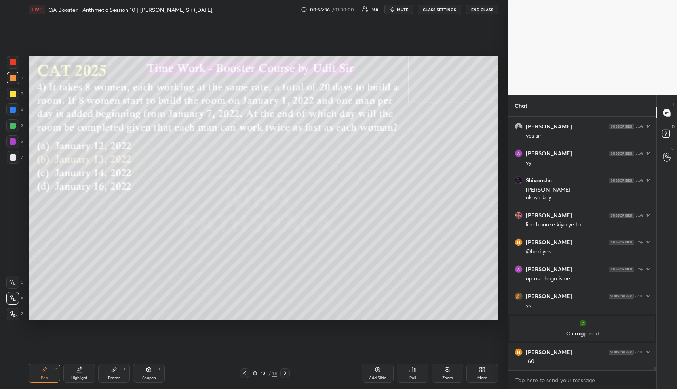
click at [13, 95] on div at bounding box center [13, 94] width 6 height 6
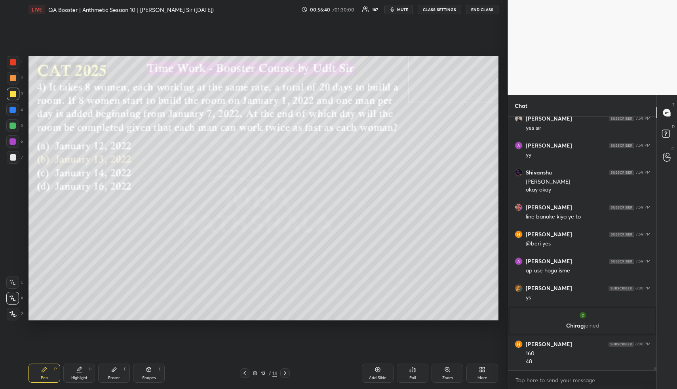
click at [81, 369] on div "Highlight H" at bounding box center [79, 372] width 32 height 19
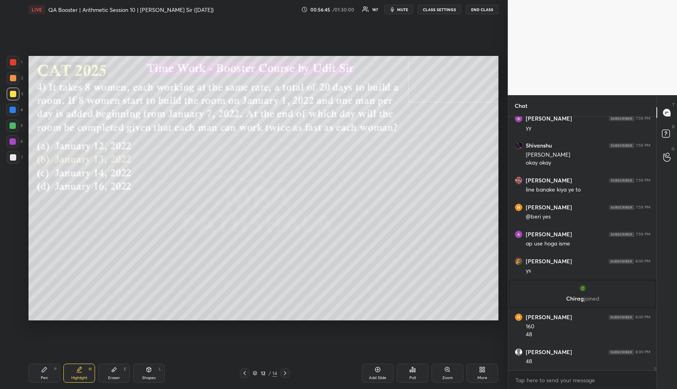
scroll to position [17842, 0]
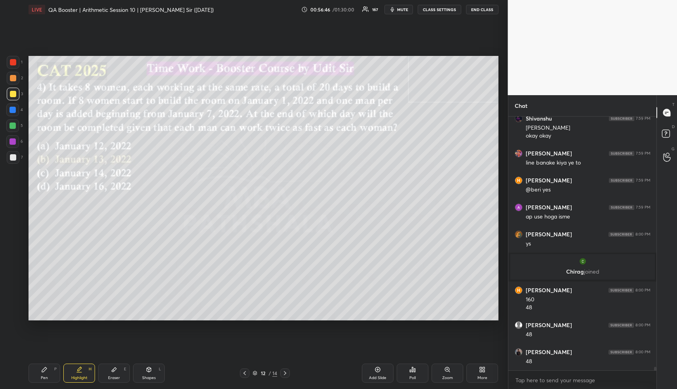
click at [44, 374] on div "Pen P" at bounding box center [45, 372] width 32 height 19
click at [12, 122] on div at bounding box center [12, 125] width 13 height 13
click at [12, 123] on div at bounding box center [13, 125] width 6 height 6
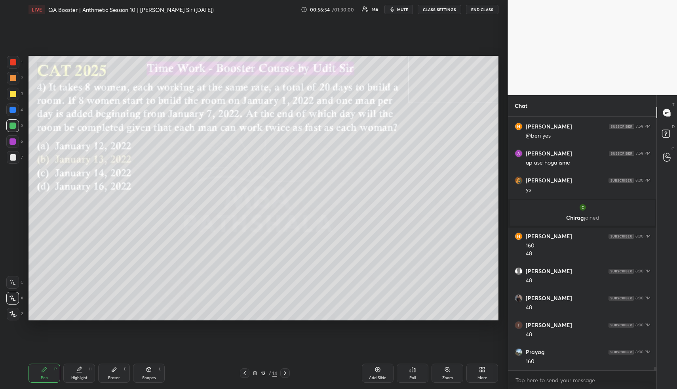
scroll to position [17922, 0]
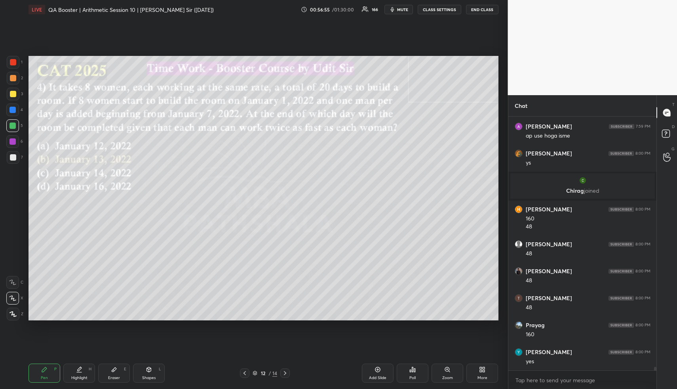
click at [81, 371] on div "Highlight H" at bounding box center [79, 372] width 32 height 19
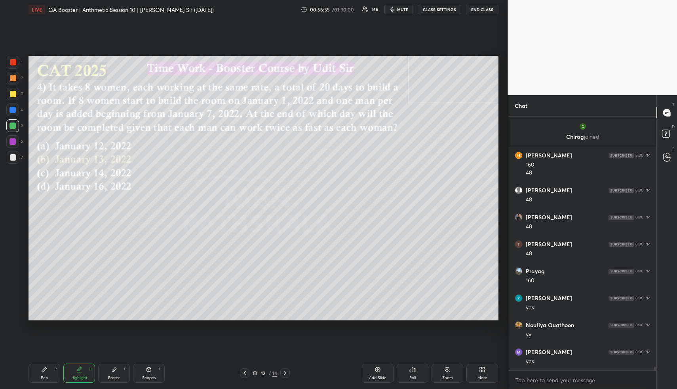
drag, startPoint x: 54, startPoint y: 372, endPoint x: 61, endPoint y: 322, distance: 50.4
click at [53, 370] on div "Pen P" at bounding box center [45, 372] width 32 height 19
click at [13, 94] on div at bounding box center [13, 94] width 6 height 6
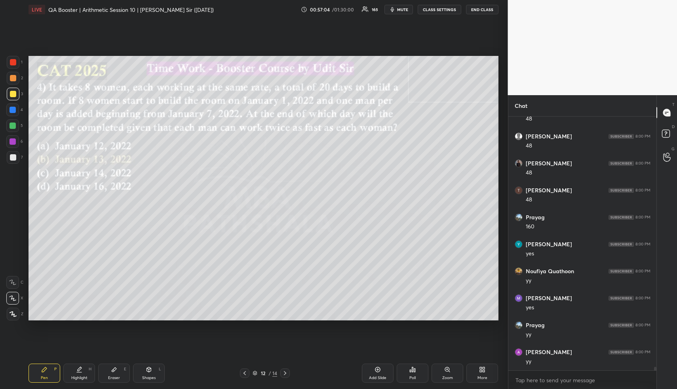
click at [80, 378] on div "Highlight" at bounding box center [79, 378] width 16 height 4
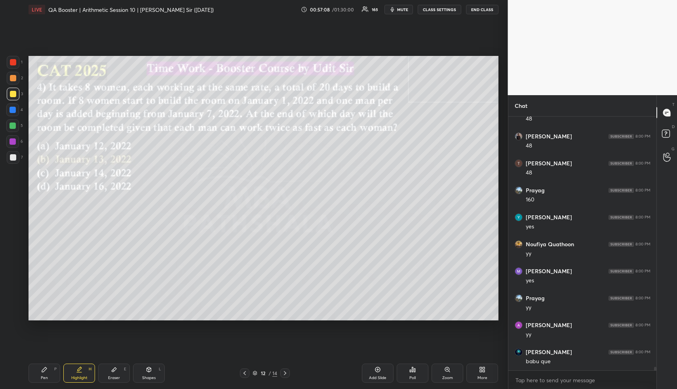
scroll to position [18084, 0]
drag, startPoint x: 45, startPoint y: 378, endPoint x: 66, endPoint y: 342, distance: 40.8
click at [43, 376] on div "Pen" at bounding box center [44, 378] width 7 height 4
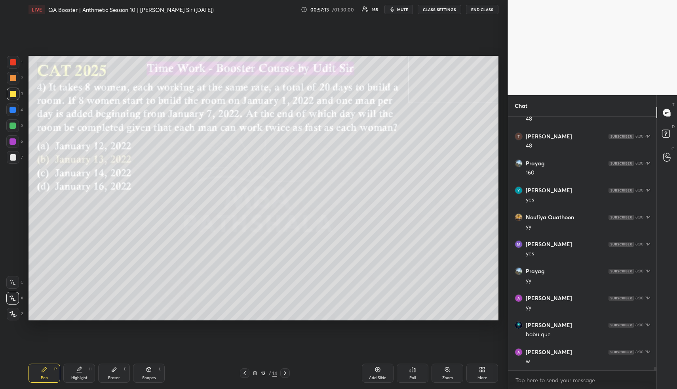
scroll to position [18111, 0]
drag, startPoint x: 79, startPoint y: 375, endPoint x: 90, endPoint y: 341, distance: 35.7
click at [78, 374] on div "Highlight H" at bounding box center [79, 372] width 32 height 19
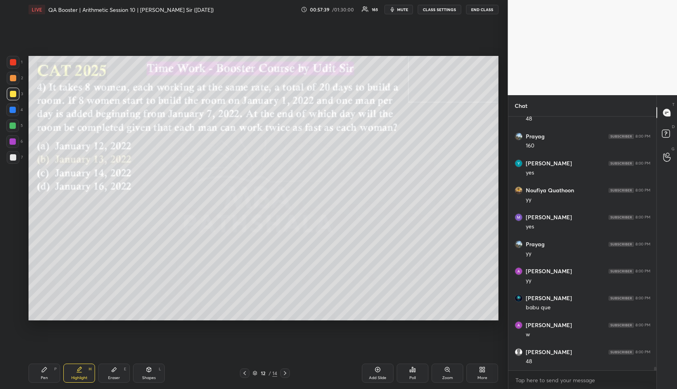
drag, startPoint x: 52, startPoint y: 373, endPoint x: 53, endPoint y: 364, distance: 8.8
click at [52, 373] on div "Pen P" at bounding box center [45, 372] width 32 height 19
drag, startPoint x: 7, startPoint y: 78, endPoint x: 19, endPoint y: 76, distance: 12.0
click at [9, 77] on div at bounding box center [13, 78] width 13 height 13
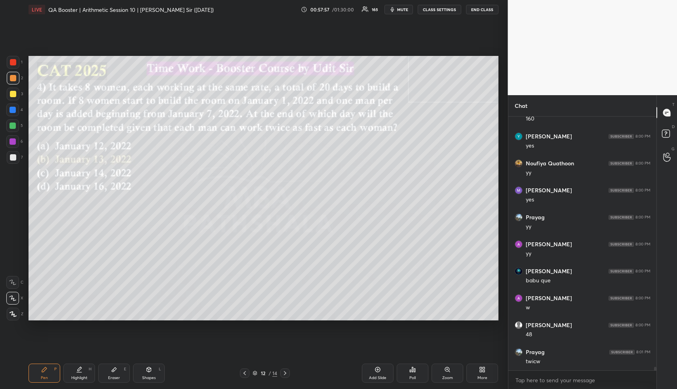
click at [41, 377] on div "Pen" at bounding box center [44, 378] width 7 height 4
click at [38, 375] on div "Pen P" at bounding box center [45, 372] width 32 height 19
click at [15, 94] on div at bounding box center [13, 94] width 6 height 6
click at [15, 95] on div at bounding box center [13, 94] width 6 height 6
click at [12, 161] on div at bounding box center [13, 157] width 13 height 13
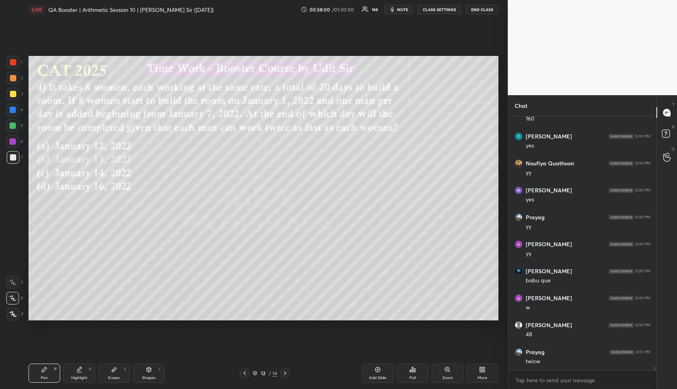
scroll to position [18165, 0]
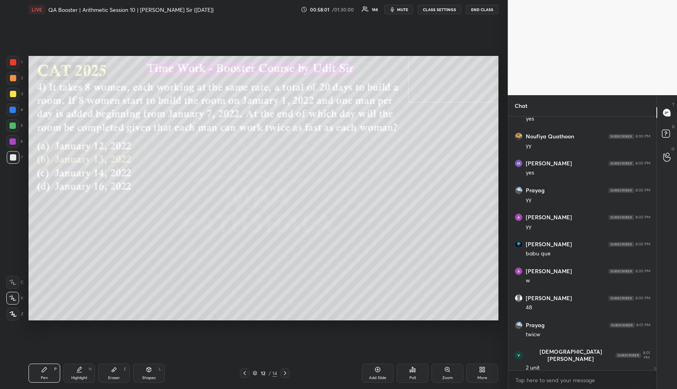
click at [14, 93] on div at bounding box center [13, 94] width 6 height 6
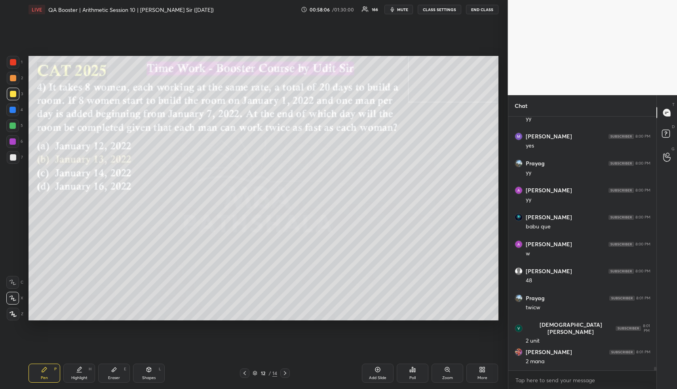
scroll to position [18219, 0]
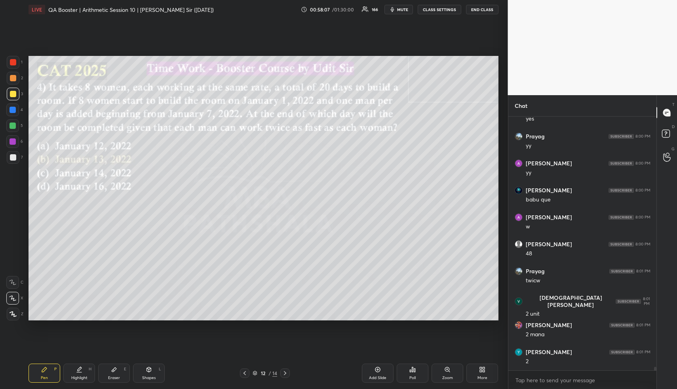
drag, startPoint x: 78, startPoint y: 369, endPoint x: 66, endPoint y: 369, distance: 12.3
click at [76, 369] on icon at bounding box center [79, 369] width 6 height 6
click at [48, 373] on div "Pen P" at bounding box center [45, 372] width 32 height 19
click at [7, 81] on div at bounding box center [13, 78] width 13 height 13
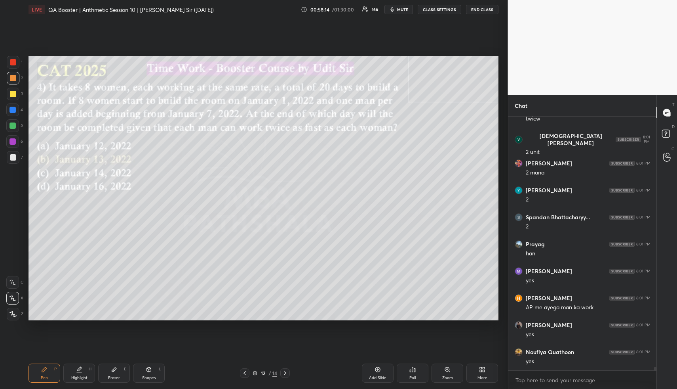
scroll to position [18407, 0]
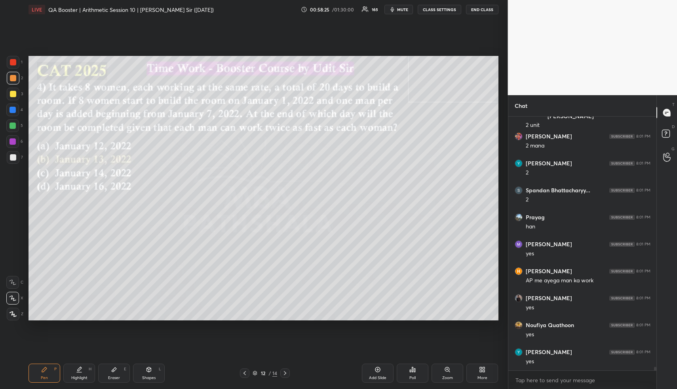
drag, startPoint x: 42, startPoint y: 377, endPoint x: 39, endPoint y: 351, distance: 25.9
click at [40, 375] on div "Pen P" at bounding box center [45, 372] width 32 height 19
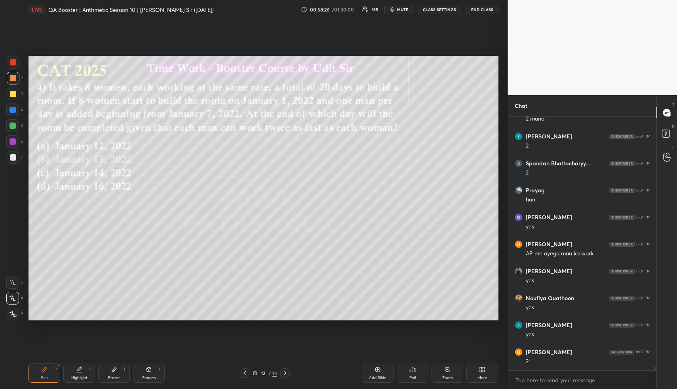
drag, startPoint x: 12, startPoint y: 122, endPoint x: 14, endPoint y: 126, distance: 4.8
click at [12, 122] on div at bounding box center [12, 125] width 13 height 13
drag, startPoint x: 14, startPoint y: 126, endPoint x: 22, endPoint y: 117, distance: 12.1
click at [13, 127] on div at bounding box center [13, 125] width 6 height 6
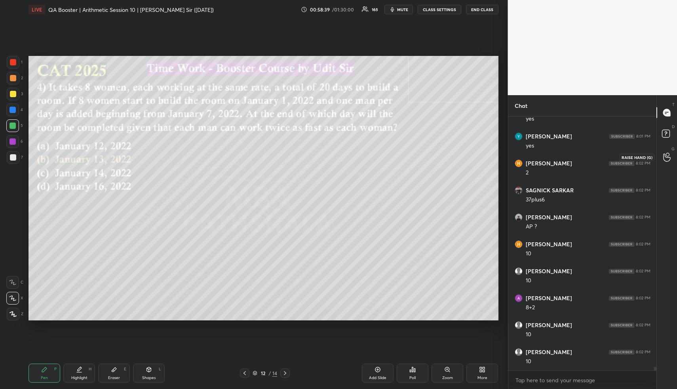
click at [668, 156] on icon at bounding box center [668, 157] width 8 height 9
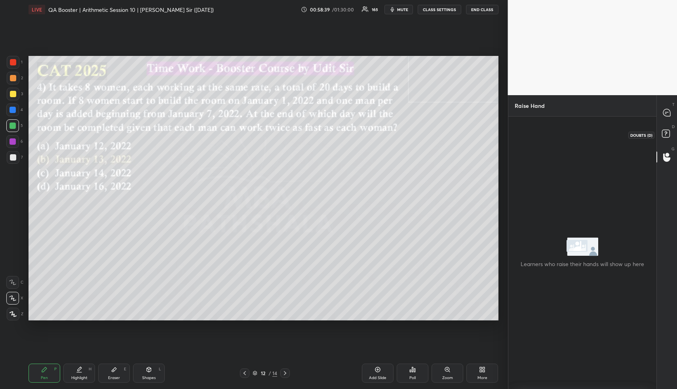
click at [665, 132] on icon at bounding box center [667, 135] width 14 height 14
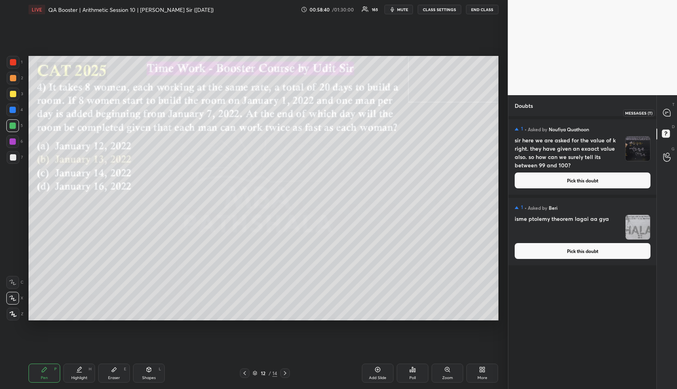
drag, startPoint x: 667, startPoint y: 112, endPoint x: 661, endPoint y: 114, distance: 6.6
click at [666, 111] on icon at bounding box center [667, 112] width 7 height 7
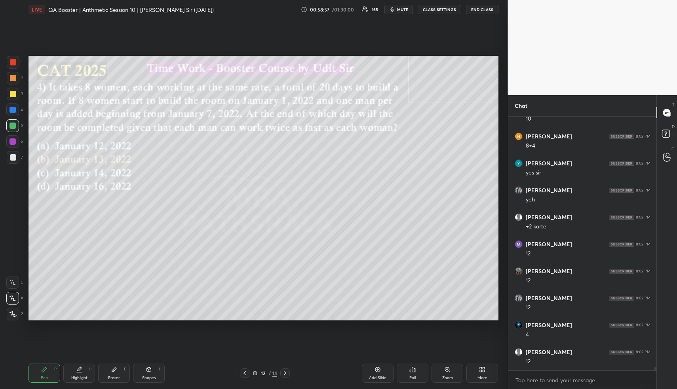
scroll to position [19080, 0]
drag, startPoint x: 71, startPoint y: 376, endPoint x: 73, endPoint y: 372, distance: 5.5
click at [69, 376] on div "Highlight H" at bounding box center [79, 372] width 32 height 19
click at [82, 385] on div "Pen P Highlight H Eraser E Shapes L 12 / 14 Add Slide Poll Zoom More" at bounding box center [264, 373] width 470 height 32
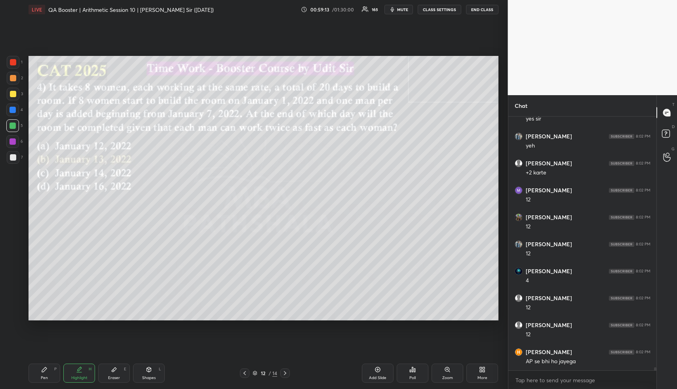
drag, startPoint x: 52, startPoint y: 377, endPoint x: 111, endPoint y: 330, distance: 75.9
click at [53, 372] on div "Pen P" at bounding box center [45, 372] width 32 height 19
click at [66, 374] on div "Highlight H" at bounding box center [79, 372] width 32 height 19
click at [78, 370] on icon at bounding box center [79, 369] width 6 height 6
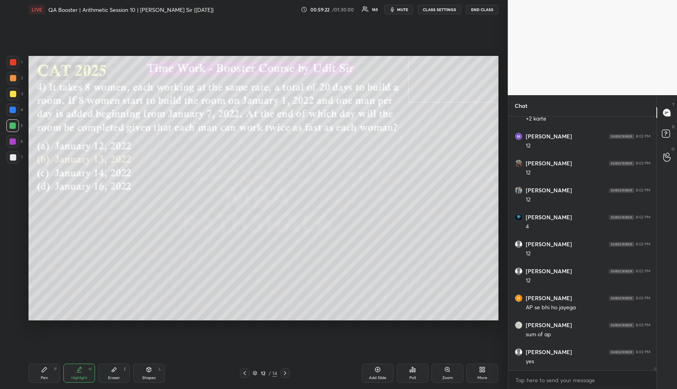
scroll to position [19187, 0]
click at [81, 372] on div "Highlight H" at bounding box center [79, 372] width 32 height 19
drag, startPoint x: 147, startPoint y: 379, endPoint x: 145, endPoint y: 372, distance: 7.2
click at [147, 376] on div "Shapes" at bounding box center [148, 378] width 13 height 4
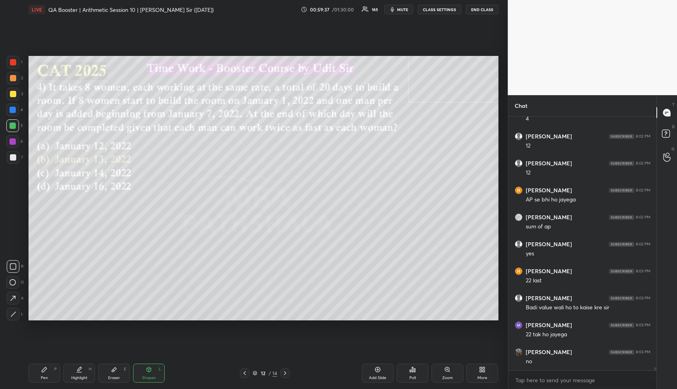
click at [10, 61] on div at bounding box center [13, 62] width 6 height 6
click at [86, 378] on div "Highlight H" at bounding box center [79, 372] width 32 height 19
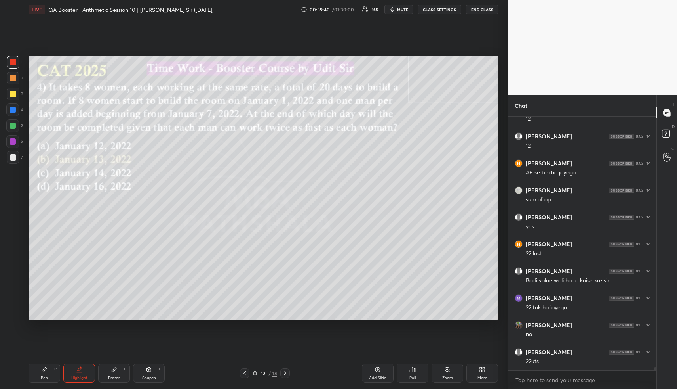
click at [84, 373] on div "Highlight H" at bounding box center [79, 372] width 32 height 19
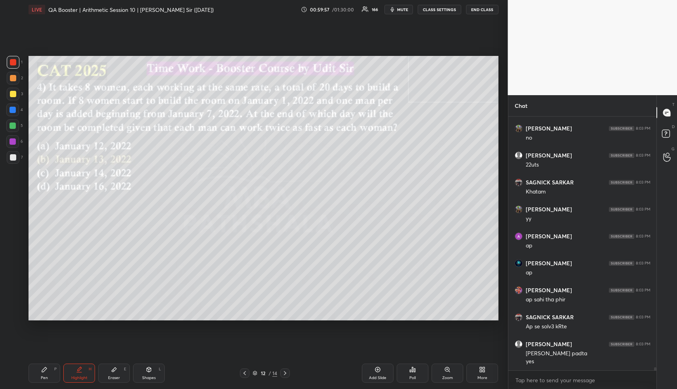
click at [381, 372] on div "Add Slide" at bounding box center [378, 372] width 32 height 19
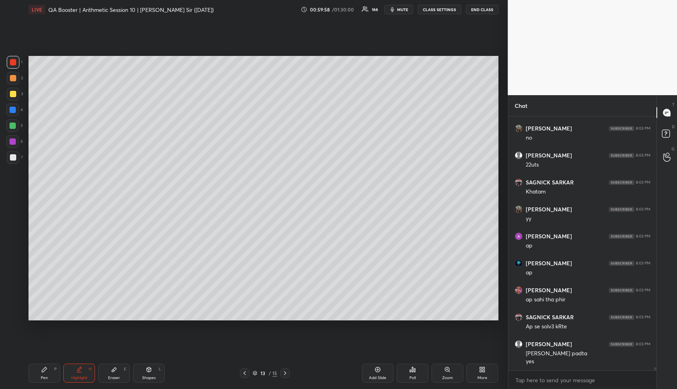
drag, startPoint x: 38, startPoint y: 375, endPoint x: 50, endPoint y: 328, distance: 48.2
click at [39, 372] on div "Pen P" at bounding box center [45, 372] width 32 height 19
click at [11, 76] on div at bounding box center [13, 78] width 6 height 6
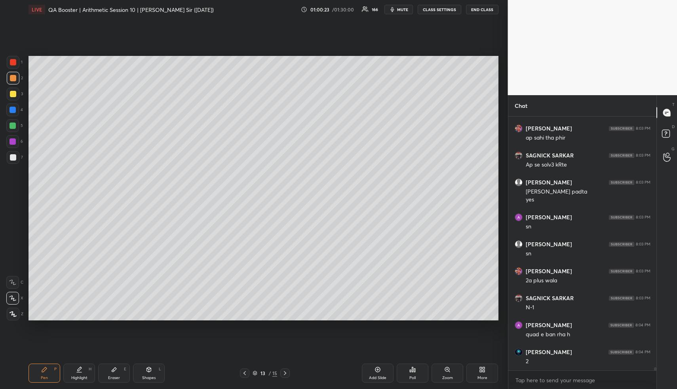
scroll to position [19680, 0]
click at [74, 376] on div "Highlight" at bounding box center [79, 378] width 16 height 4
click at [41, 371] on div "Pen P" at bounding box center [45, 372] width 32 height 19
click at [16, 111] on div at bounding box center [12, 109] width 13 height 13
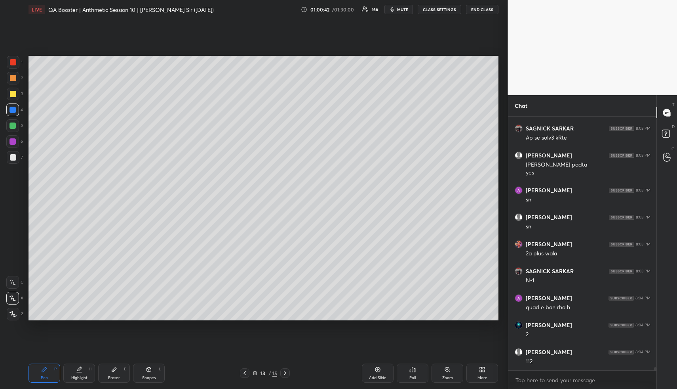
click at [11, 114] on div at bounding box center [12, 109] width 13 height 13
click at [77, 370] on icon at bounding box center [79, 369] width 6 height 6
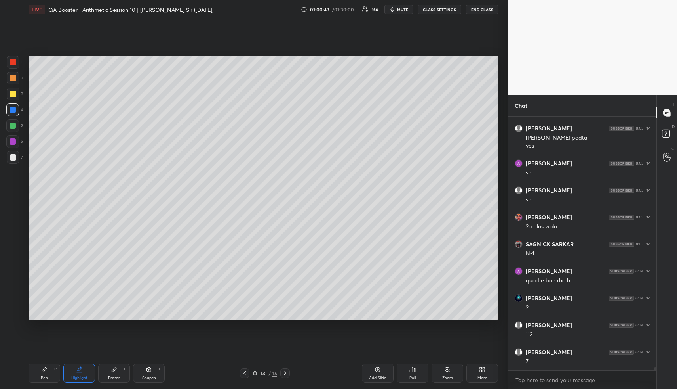
drag, startPoint x: 77, startPoint y: 369, endPoint x: 95, endPoint y: 324, distance: 48.9
click at [78, 368] on icon at bounding box center [79, 369] width 6 height 6
click at [62, 369] on div "Pen P Highlight H Eraser E Shapes L" at bounding box center [126, 372] width 194 height 19
click at [90, 369] on div "H" at bounding box center [90, 369] width 3 height 4
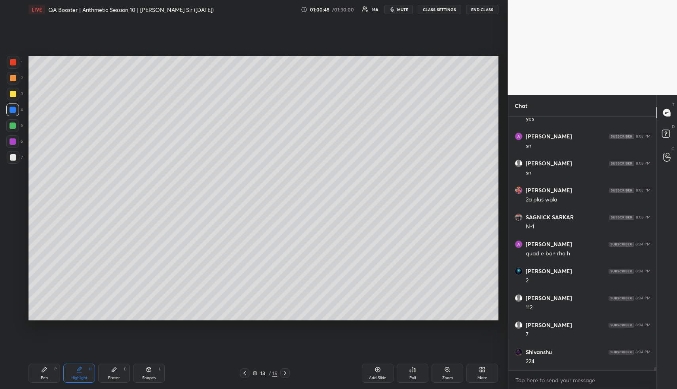
scroll to position [19761, 0]
drag, startPoint x: 106, startPoint y: 364, endPoint x: 108, endPoint y: 368, distance: 4.8
click at [106, 365] on div "Eraser E" at bounding box center [114, 372] width 32 height 19
click at [113, 371] on icon at bounding box center [114, 369] width 6 height 6
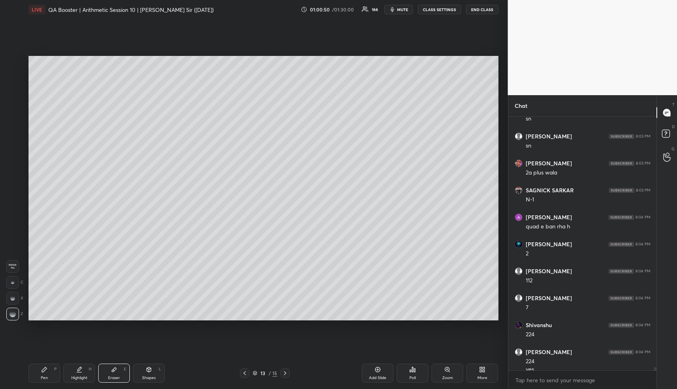
scroll to position [19769, 0]
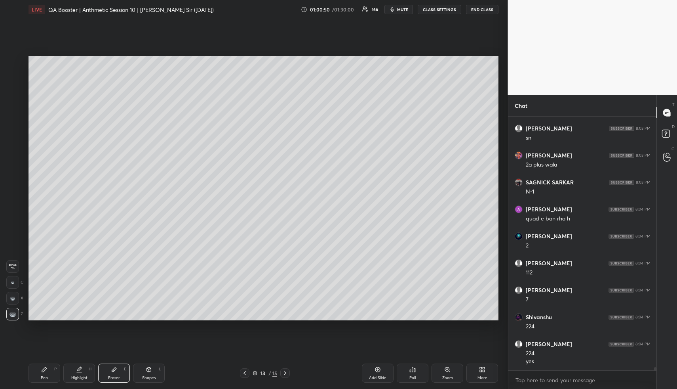
click at [46, 369] on icon at bounding box center [44, 369] width 6 height 6
drag, startPoint x: 50, startPoint y: 371, endPoint x: 63, endPoint y: 322, distance: 50.9
click at [50, 368] on div "Pen P" at bounding box center [45, 372] width 32 height 19
drag, startPoint x: 14, startPoint y: 76, endPoint x: 25, endPoint y: 84, distance: 14.1
click at [14, 79] on div at bounding box center [13, 78] width 6 height 6
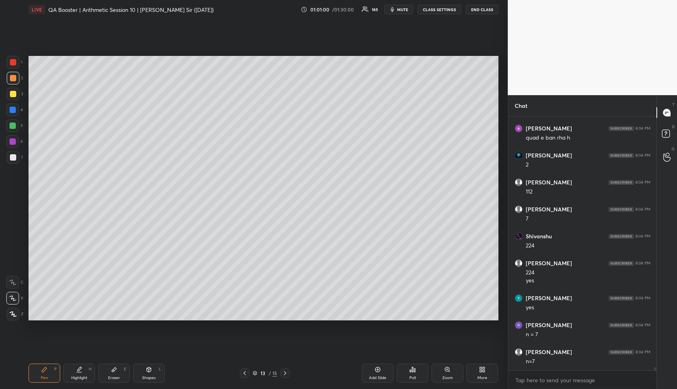
scroll to position [19877, 0]
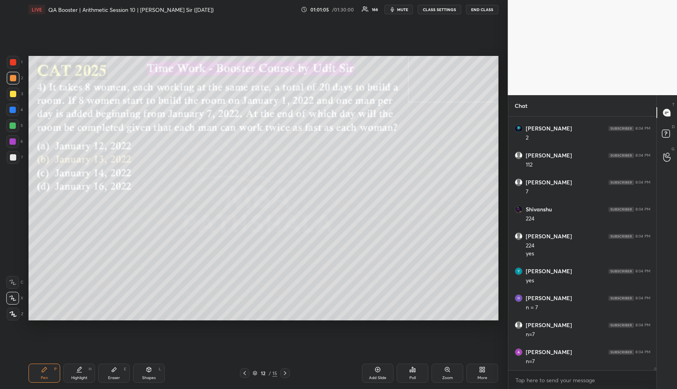
click at [82, 370] on div "Highlight H" at bounding box center [79, 372] width 32 height 19
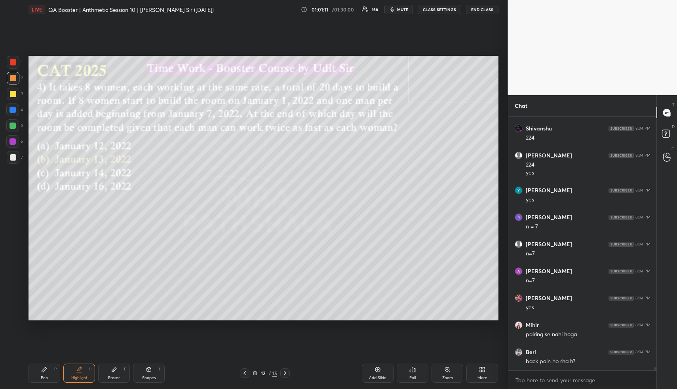
scroll to position [19984, 0]
click at [81, 370] on icon at bounding box center [79, 369] width 6 height 6
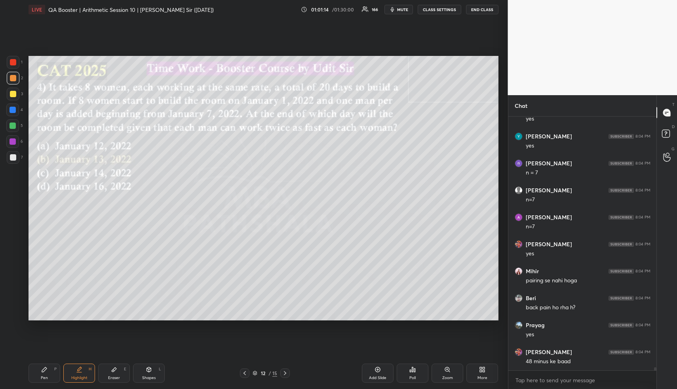
scroll to position [20038, 0]
drag, startPoint x: 46, startPoint y: 378, endPoint x: 48, endPoint y: 348, distance: 30.2
click at [45, 377] on div "Pen" at bounding box center [44, 378] width 7 height 4
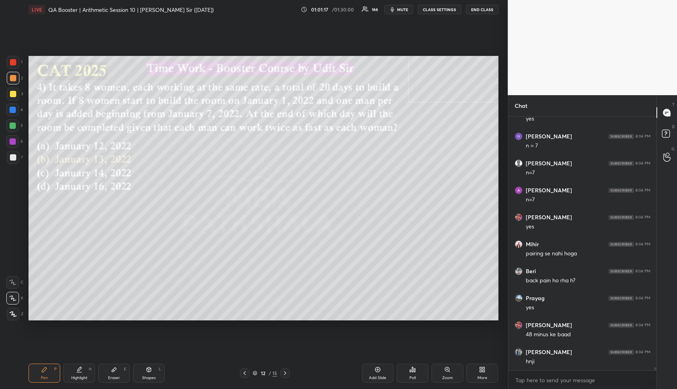
click at [11, 93] on div at bounding box center [13, 94] width 6 height 6
click at [78, 373] on div "Highlight H" at bounding box center [79, 372] width 32 height 19
drag, startPoint x: 80, startPoint y: 373, endPoint x: 115, endPoint y: 321, distance: 62.0
click at [82, 371] on div "Highlight H" at bounding box center [79, 372] width 32 height 19
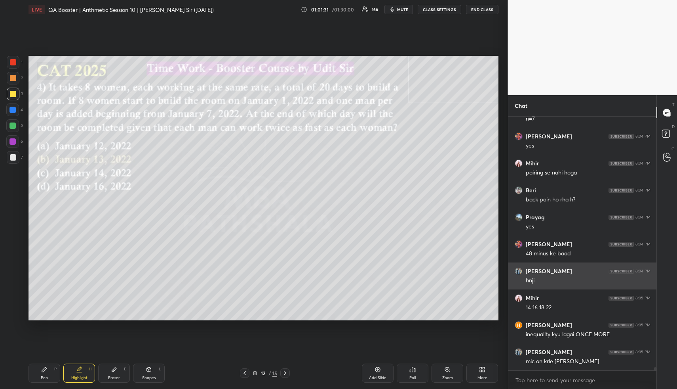
scroll to position [20146, 0]
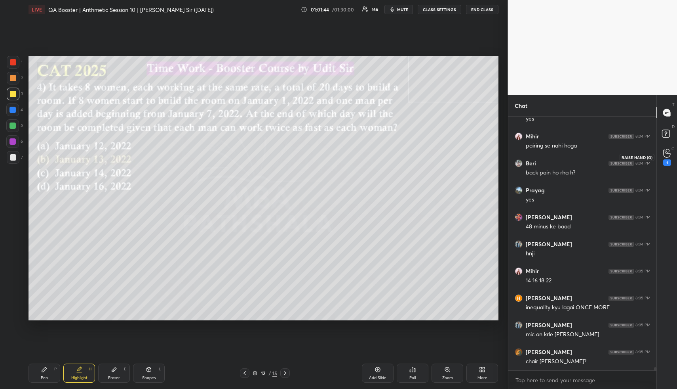
click at [667, 150] on icon at bounding box center [668, 153] width 8 height 9
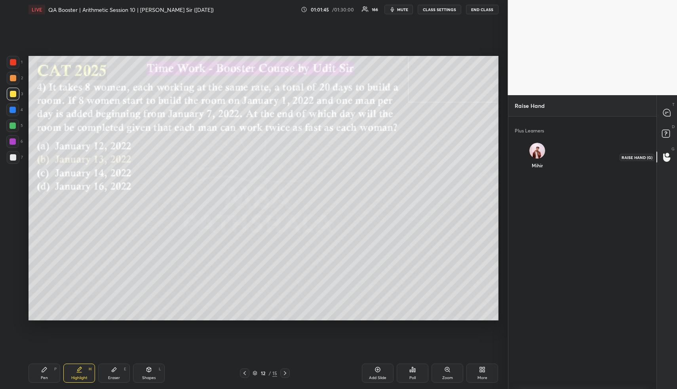
scroll to position [3, 3]
click at [539, 148] on img "grid" at bounding box center [537, 148] width 10 height 10
click at [540, 170] on button "INVITE" at bounding box center [537, 171] width 38 height 10
click at [669, 135] on rect at bounding box center [666, 134] width 8 height 8
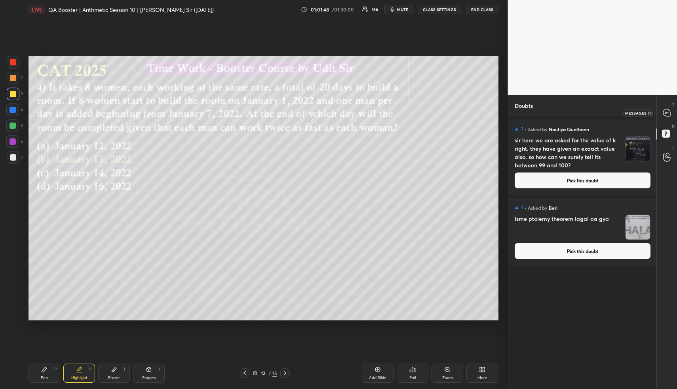
click at [668, 109] on icon at bounding box center [667, 113] width 8 height 8
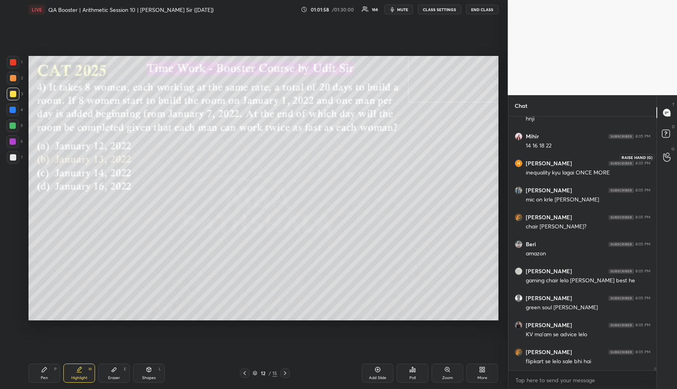
scroll to position [20308, 0]
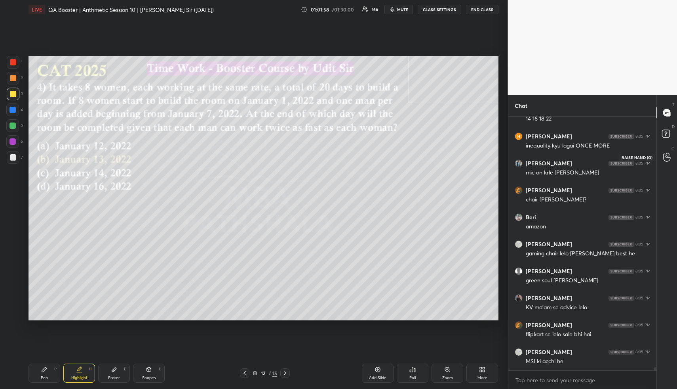
click at [671, 156] on icon at bounding box center [668, 157] width 8 height 9
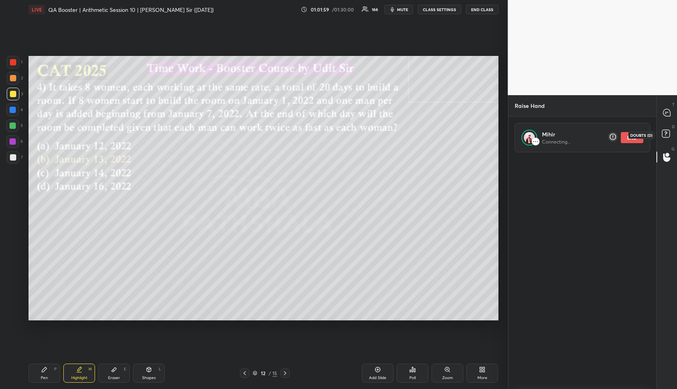
click at [665, 135] on rect at bounding box center [666, 134] width 8 height 8
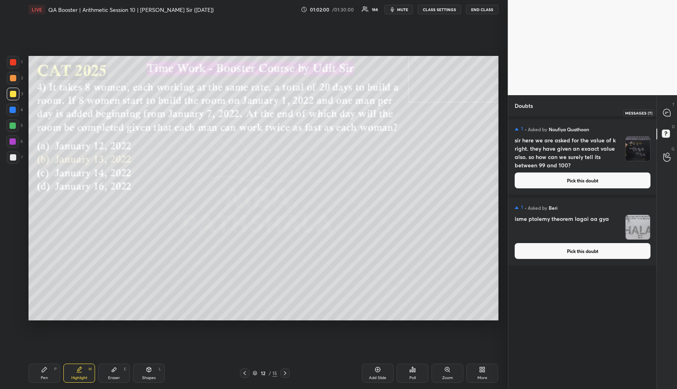
click at [671, 114] on icon at bounding box center [667, 113] width 8 height 8
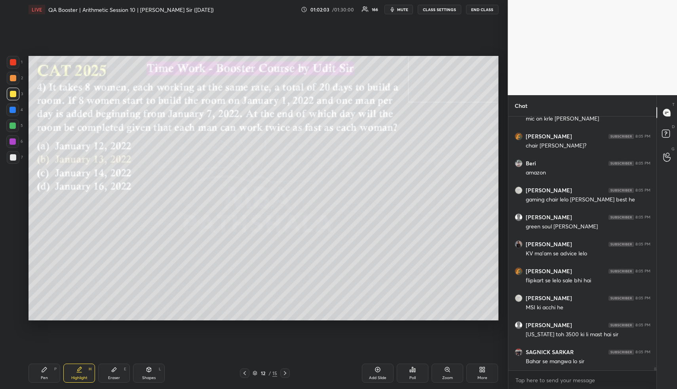
scroll to position [20391, 0]
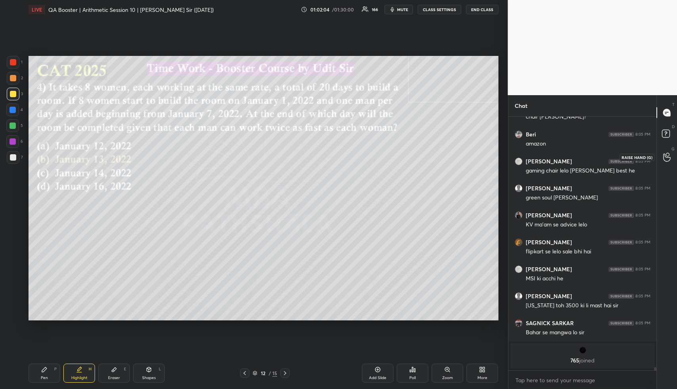
click at [666, 152] on div at bounding box center [668, 157] width 16 height 14
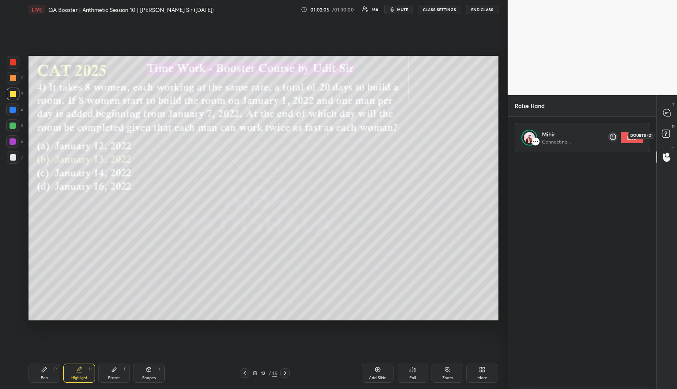
click at [668, 135] on rect at bounding box center [666, 134] width 8 height 8
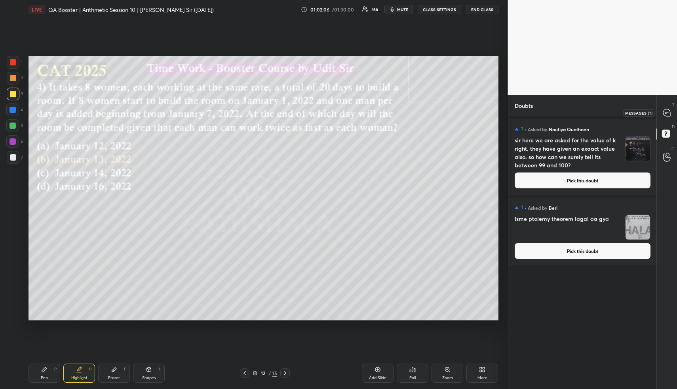
click at [669, 110] on icon at bounding box center [667, 112] width 7 height 7
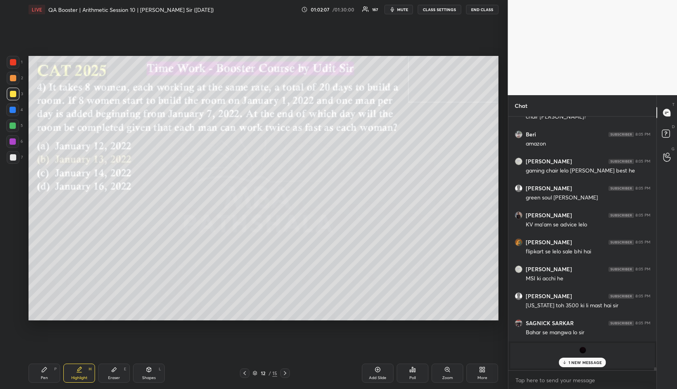
scroll to position [19678, 0]
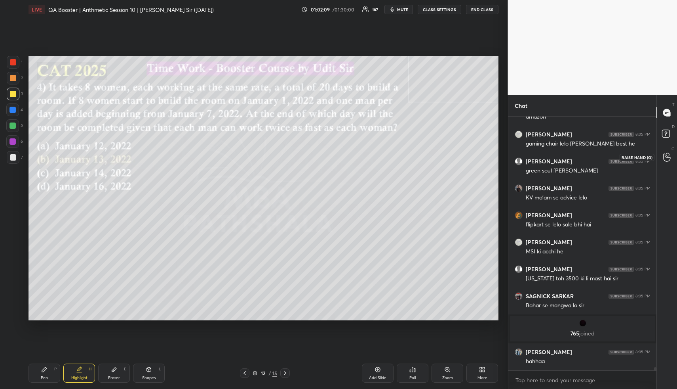
click at [665, 154] on icon at bounding box center [668, 157] width 8 height 9
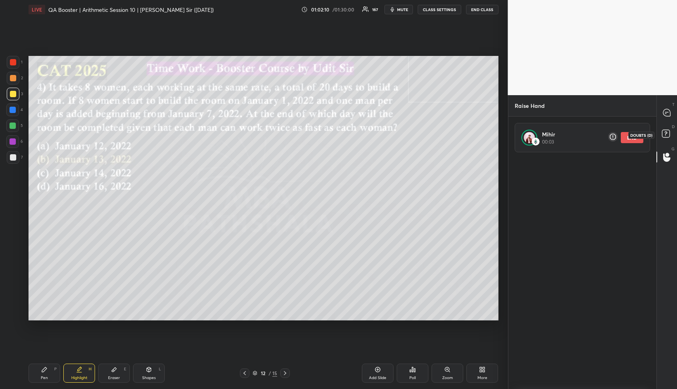
click at [667, 135] on rect at bounding box center [666, 134] width 8 height 8
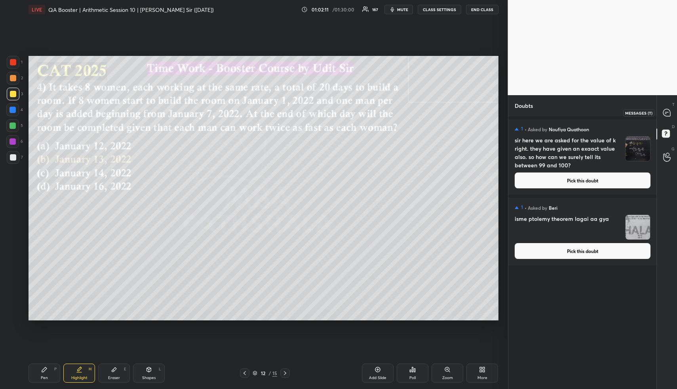
click at [669, 116] on icon at bounding box center [667, 112] width 7 height 7
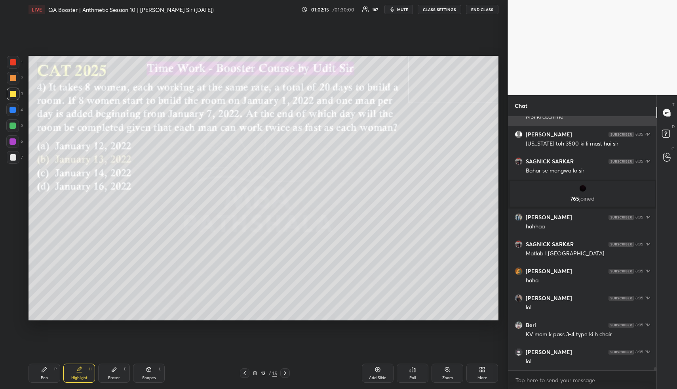
scroll to position [19839, 0]
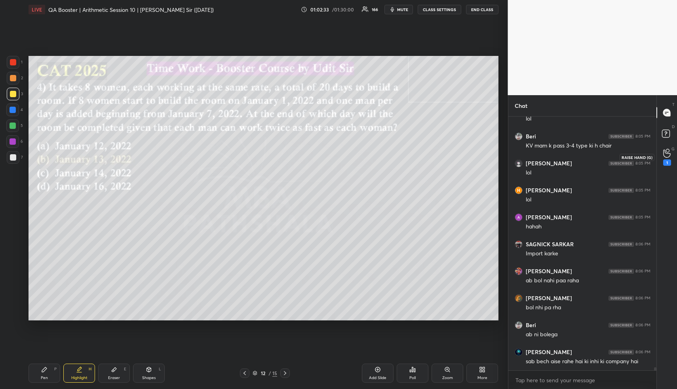
click at [668, 157] on icon at bounding box center [668, 153] width 8 height 9
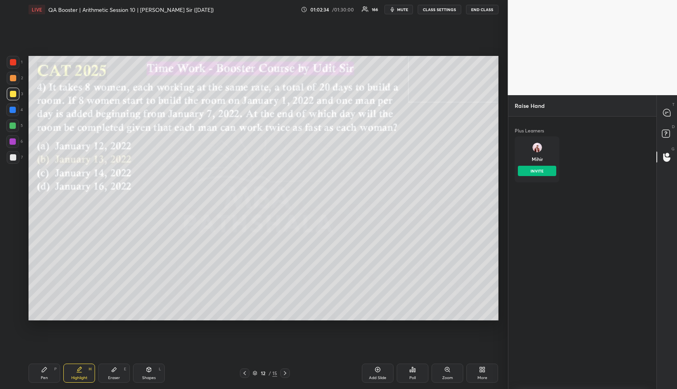
click at [542, 159] on div "[PERSON_NAME] INVITE" at bounding box center [537, 159] width 45 height 46
click at [546, 172] on button "INVITE" at bounding box center [537, 171] width 38 height 10
click at [664, 134] on rect at bounding box center [666, 134] width 8 height 8
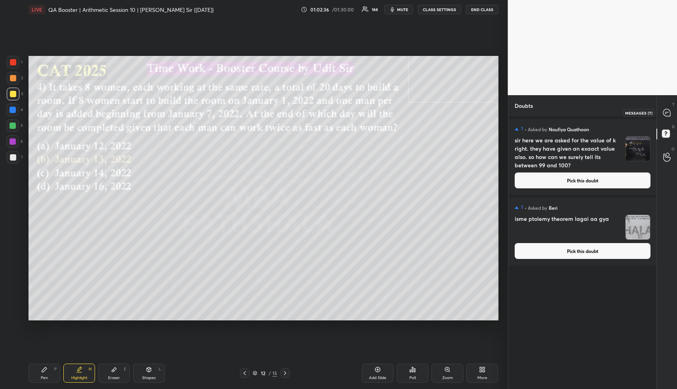
click at [666, 111] on icon at bounding box center [667, 112] width 7 height 7
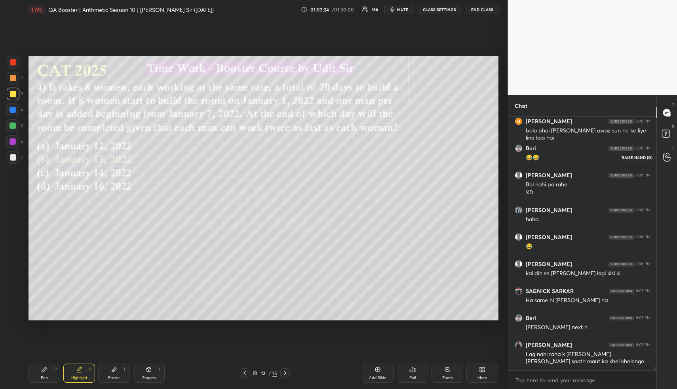
scroll to position [20582, 0]
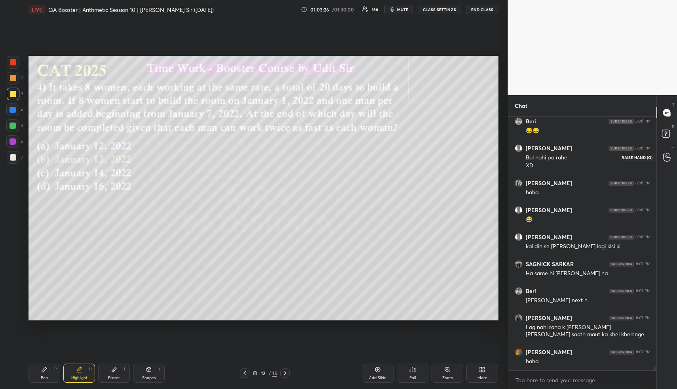
click at [667, 153] on circle at bounding box center [667, 154] width 3 height 3
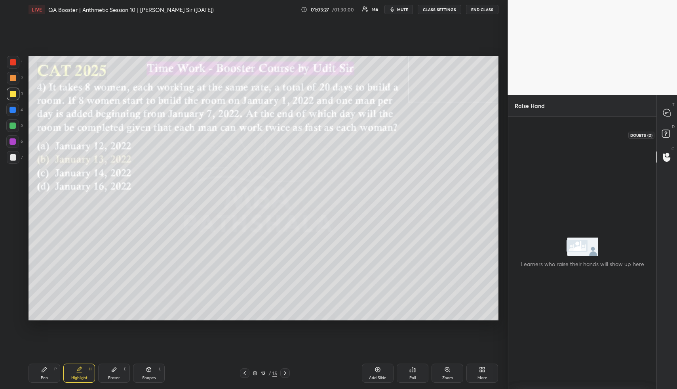
click at [669, 135] on rect at bounding box center [666, 134] width 8 height 8
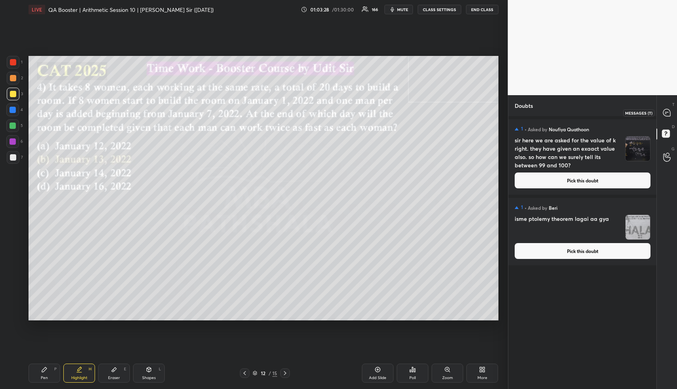
click at [667, 115] on icon at bounding box center [667, 112] width 7 height 7
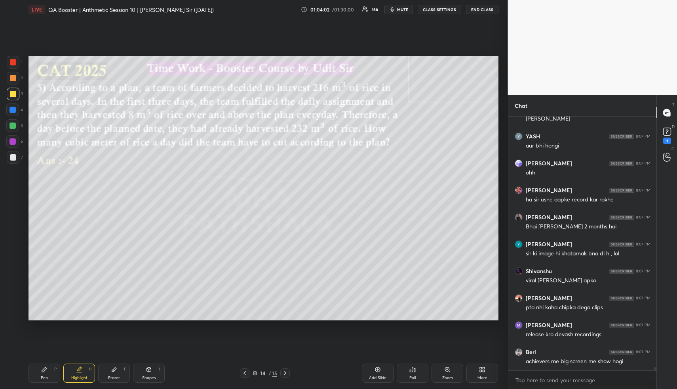
scroll to position [21101, 0]
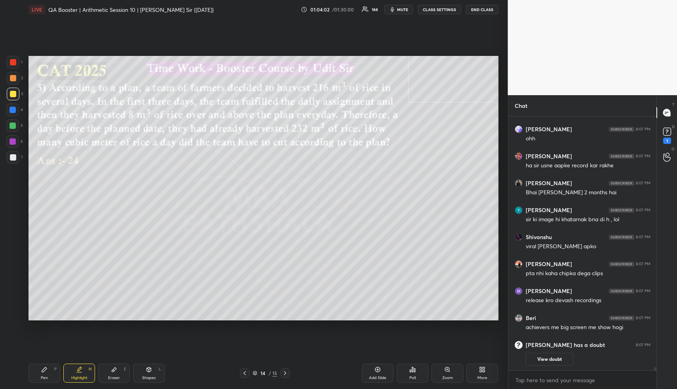
click at [153, 377] on div "Shapes" at bounding box center [148, 378] width 13 height 4
click at [11, 92] on div at bounding box center [13, 94] width 6 height 6
click at [15, 92] on div at bounding box center [13, 94] width 6 height 6
click at [73, 372] on div "Highlight H" at bounding box center [79, 372] width 32 height 19
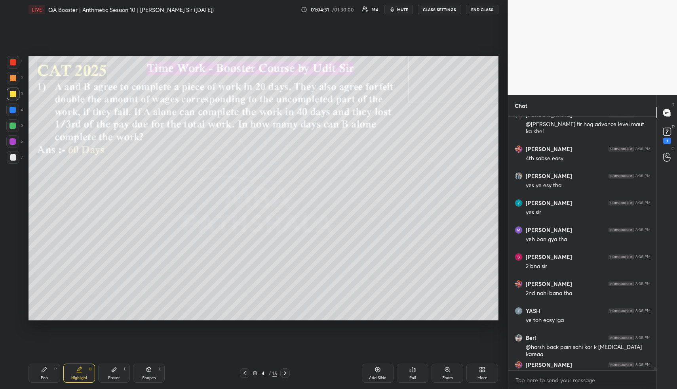
scroll to position [20854, 0]
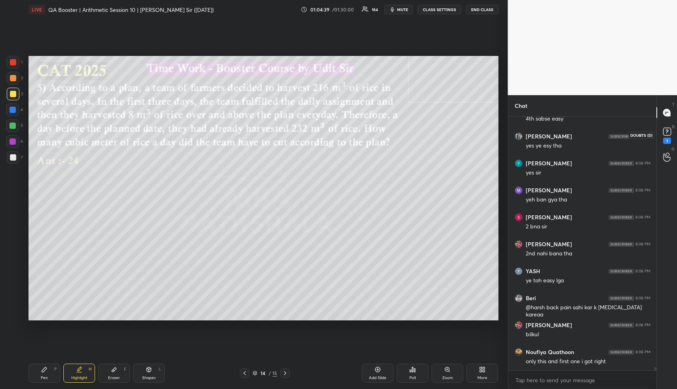
click at [667, 137] on icon at bounding box center [668, 132] width 12 height 12
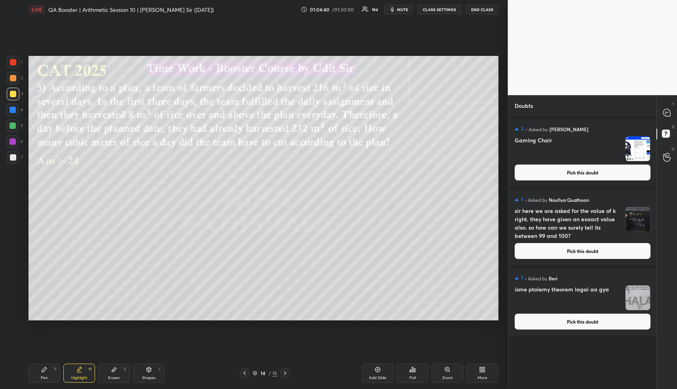
click at [594, 170] on button "Pick this doubt" at bounding box center [583, 172] width 136 height 16
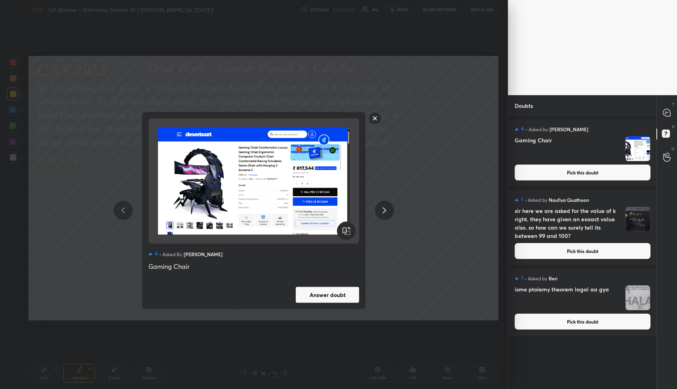
click at [317, 300] on button "Answer doubt" at bounding box center [327, 294] width 63 height 16
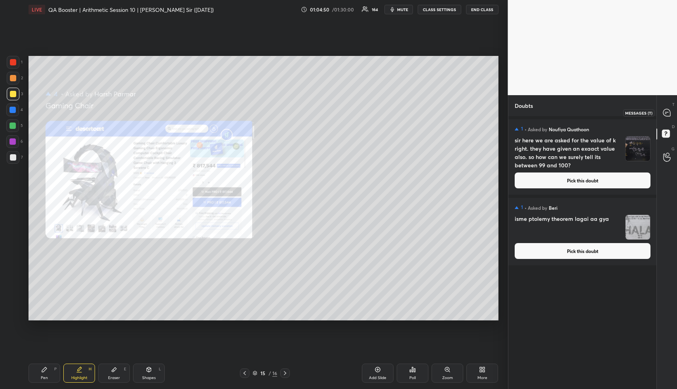
click at [671, 113] on icon at bounding box center [667, 112] width 7 height 7
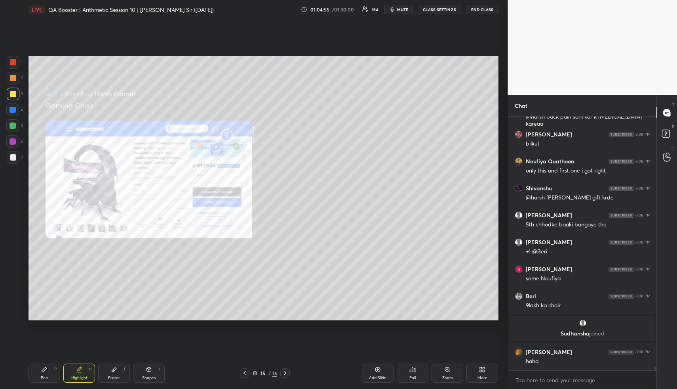
scroll to position [21225, 0]
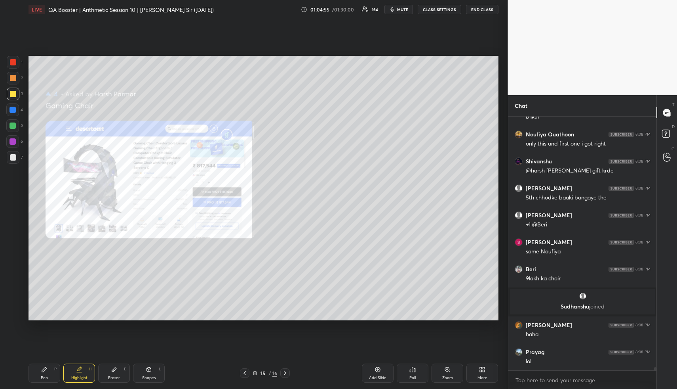
click at [449, 371] on icon at bounding box center [447, 369] width 6 height 6
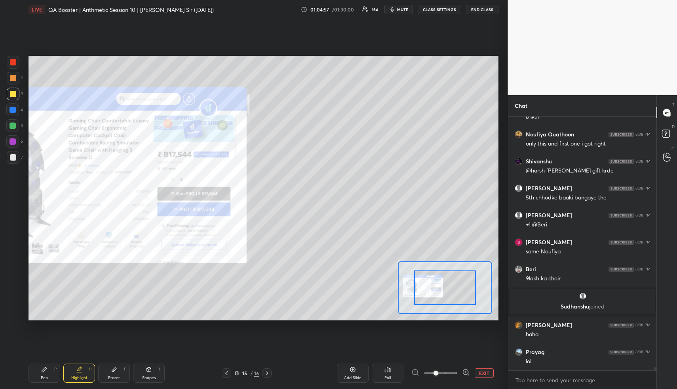
scroll to position [21252, 0]
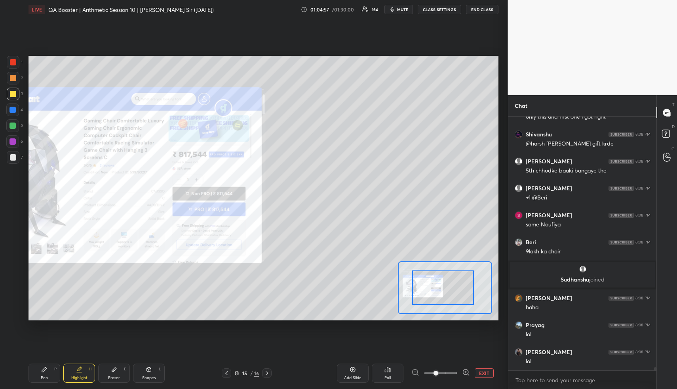
drag, startPoint x: 463, startPoint y: 284, endPoint x: 432, endPoint y: 281, distance: 31.0
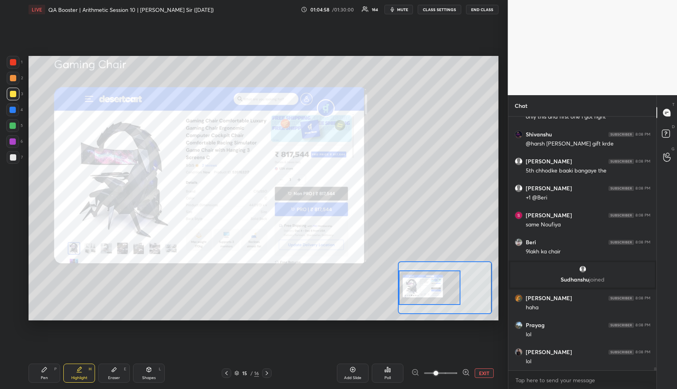
scroll to position [21279, 0]
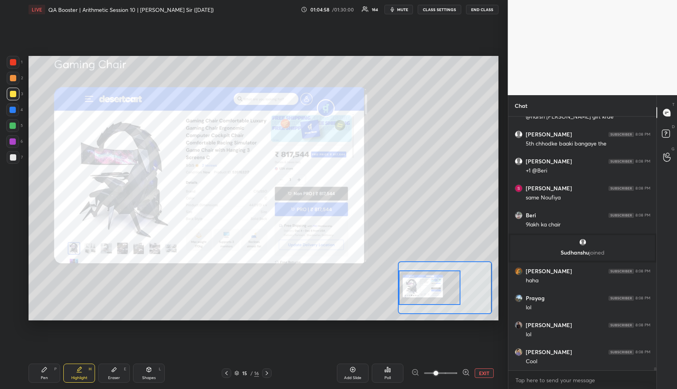
drag, startPoint x: 432, startPoint y: 281, endPoint x: 402, endPoint y: 281, distance: 30.5
click at [402, 281] on div at bounding box center [430, 287] width 62 height 34
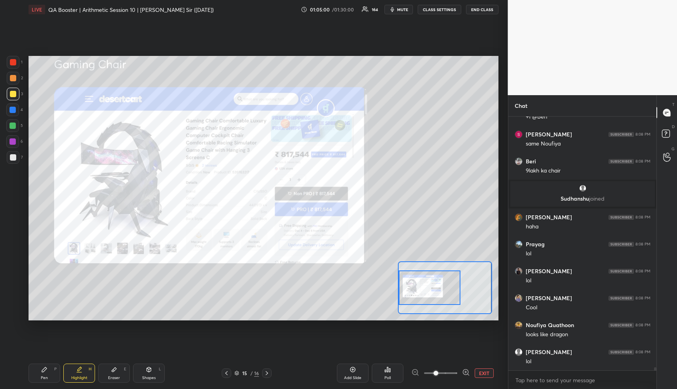
scroll to position [21360, 0]
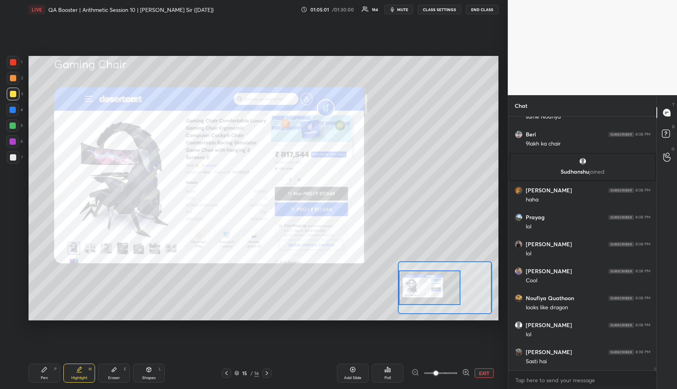
click at [152, 370] on div "Shapes L" at bounding box center [149, 372] width 32 height 19
click at [156, 369] on div "Shapes L" at bounding box center [149, 372] width 32 height 19
click at [9, 61] on div at bounding box center [13, 62] width 13 height 13
click at [9, 63] on div at bounding box center [13, 62] width 13 height 13
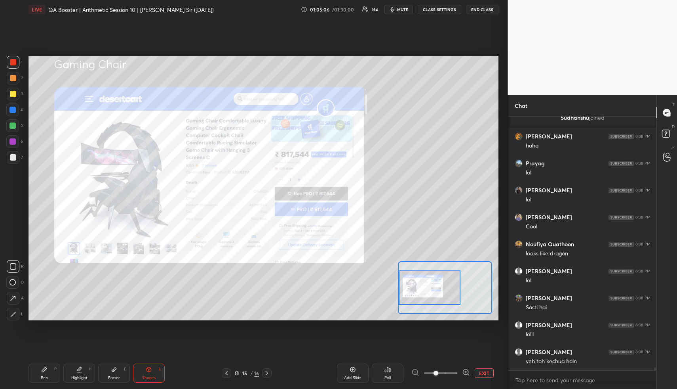
scroll to position [21441, 0]
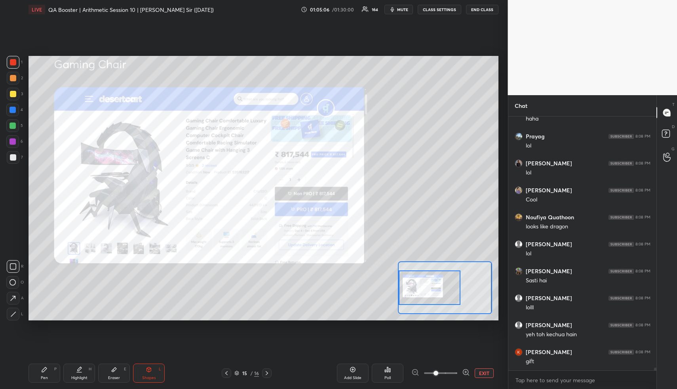
click at [41, 372] on div "Pen P" at bounding box center [45, 372] width 32 height 19
click at [44, 372] on div "Pen P" at bounding box center [45, 372] width 32 height 19
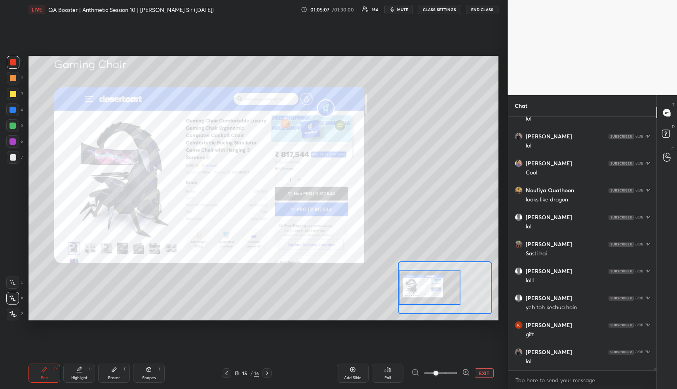
click at [13, 63] on div at bounding box center [13, 62] width 6 height 6
drag, startPoint x: 89, startPoint y: 372, endPoint x: 82, endPoint y: 374, distance: 6.8
click at [84, 374] on div "Highlight H" at bounding box center [79, 372] width 32 height 19
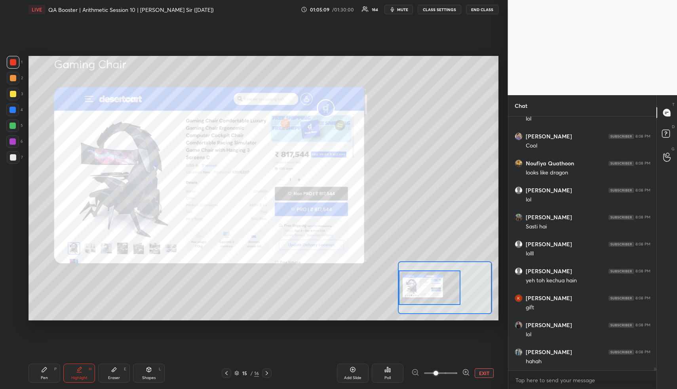
drag, startPoint x: 82, startPoint y: 372, endPoint x: 114, endPoint y: 331, distance: 51.7
click at [81, 373] on div "Highlight H" at bounding box center [79, 372] width 32 height 19
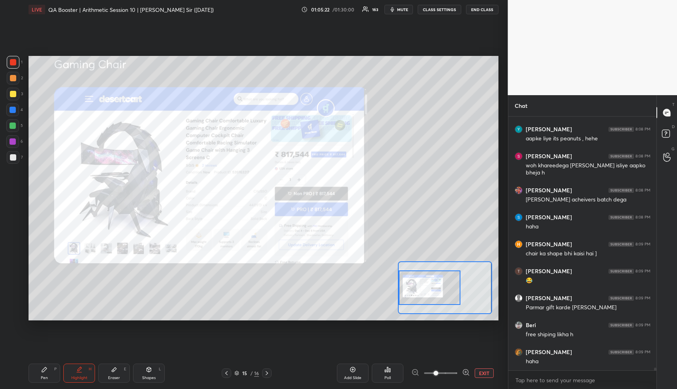
scroll to position [22067, 0]
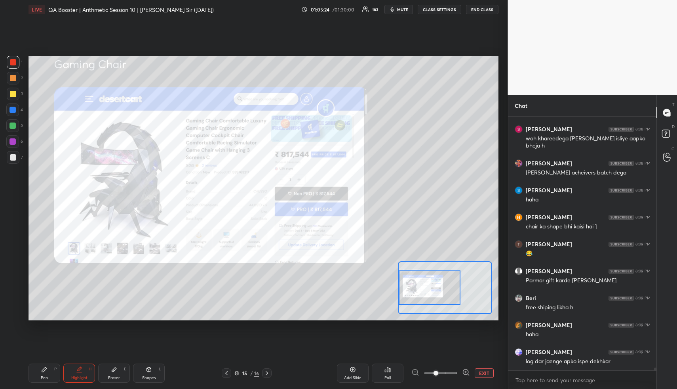
drag, startPoint x: 84, startPoint y: 374, endPoint x: 86, endPoint y: 356, distance: 18.8
click at [82, 373] on div "Highlight H" at bounding box center [79, 372] width 32 height 19
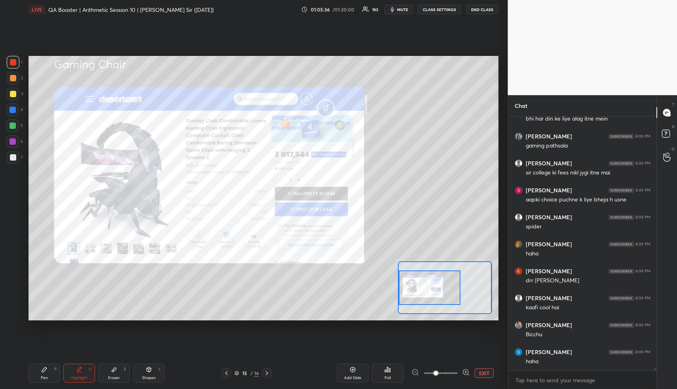
scroll to position [22506, 0]
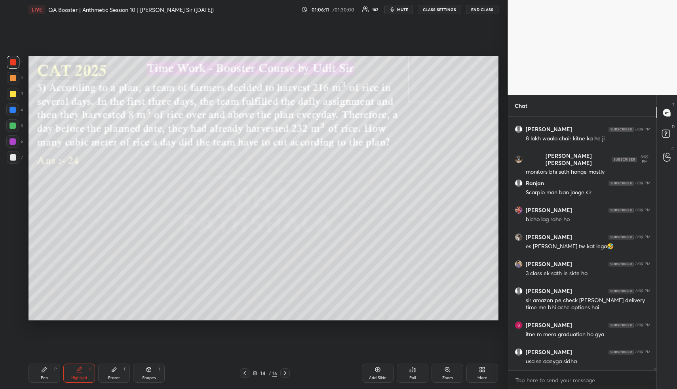
click at [44, 372] on div "Pen P" at bounding box center [45, 372] width 32 height 19
click at [10, 76] on div at bounding box center [13, 78] width 6 height 6
click at [12, 76] on div at bounding box center [13, 78] width 6 height 6
drag, startPoint x: 76, startPoint y: 373, endPoint x: 74, endPoint y: 369, distance: 4.4
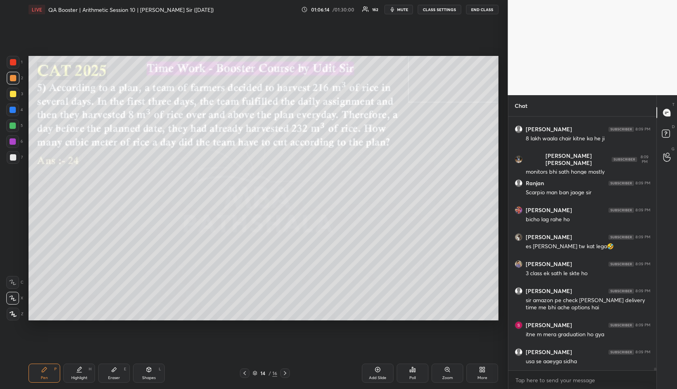
click at [74, 374] on div "Highlight H" at bounding box center [79, 372] width 32 height 19
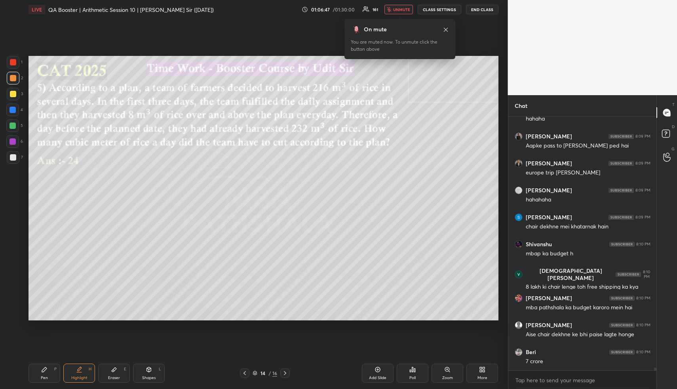
scroll to position [23732, 0]
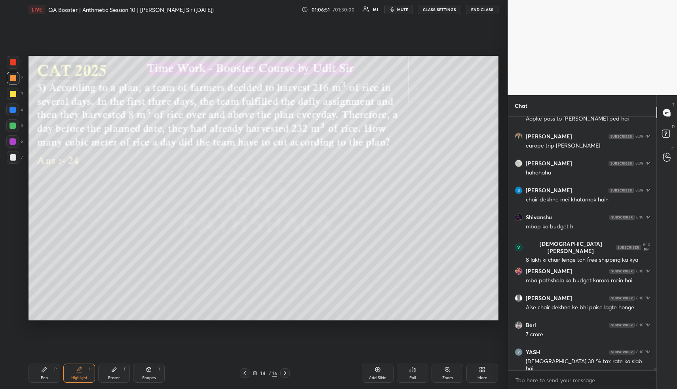
drag, startPoint x: 86, startPoint y: 378, endPoint x: 88, endPoint y: 343, distance: 34.5
click at [81, 374] on div "Highlight H" at bounding box center [79, 372] width 32 height 19
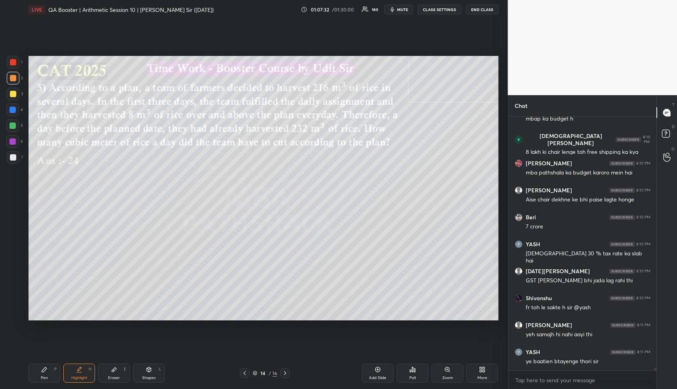
scroll to position [23867, 0]
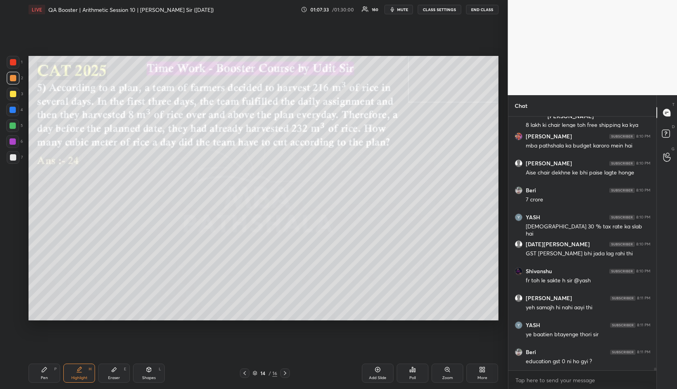
drag, startPoint x: 85, startPoint y: 372, endPoint x: 109, endPoint y: 324, distance: 53.9
click at [84, 370] on div "Highlight H" at bounding box center [79, 372] width 32 height 19
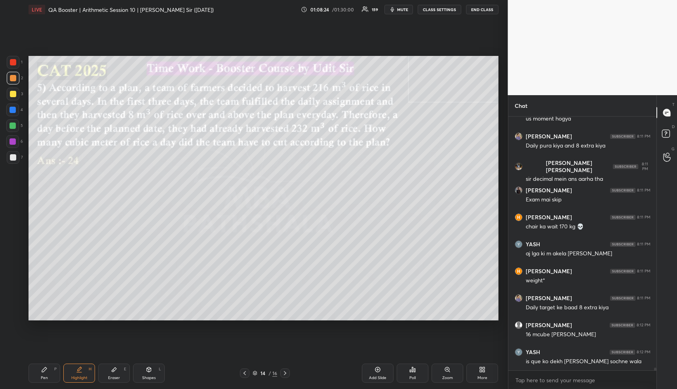
scroll to position [24163, 0]
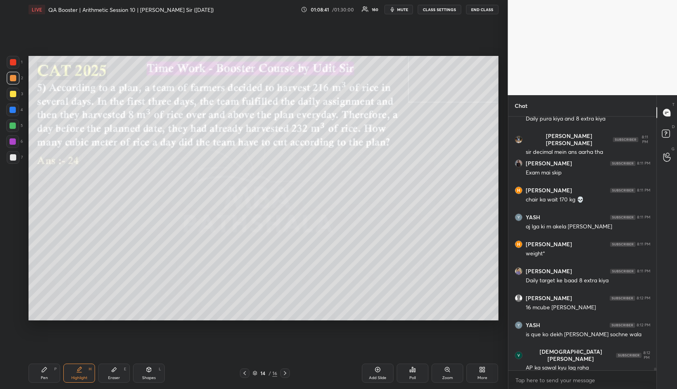
click at [40, 370] on div "Pen P" at bounding box center [45, 372] width 32 height 19
click at [41, 370] on icon at bounding box center [44, 369] width 6 height 6
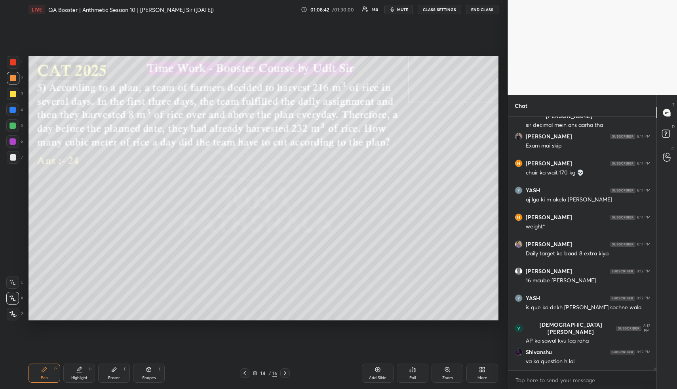
click at [16, 82] on div at bounding box center [13, 78] width 13 height 13
click at [15, 82] on div at bounding box center [13, 78] width 13 height 13
click at [15, 80] on div at bounding box center [13, 78] width 6 height 6
click at [14, 82] on div at bounding box center [13, 78] width 13 height 13
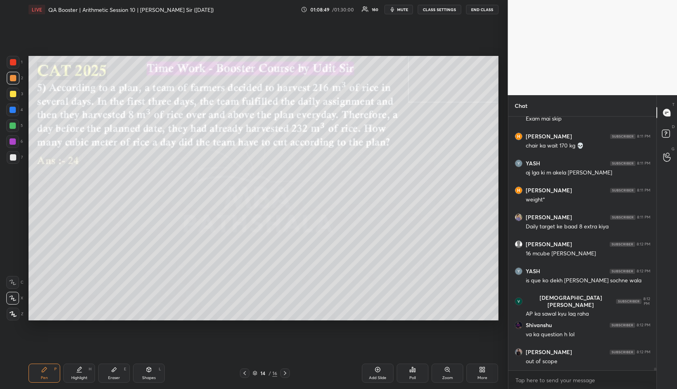
click at [42, 374] on div "Pen P" at bounding box center [45, 372] width 32 height 19
click at [8, 97] on div at bounding box center [13, 94] width 13 height 13
click at [8, 96] on div at bounding box center [13, 94] width 13 height 13
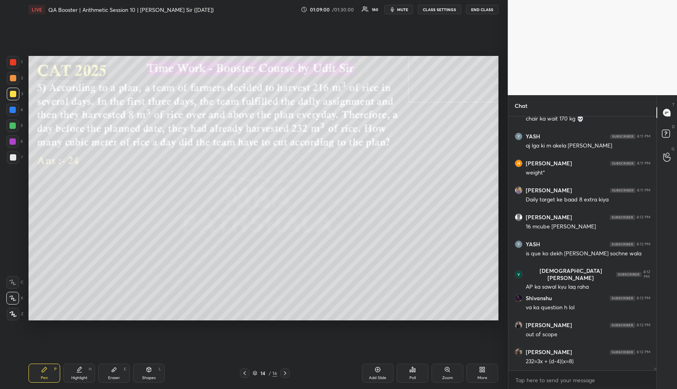
click at [109, 374] on div "Eraser E" at bounding box center [114, 372] width 32 height 19
drag, startPoint x: 75, startPoint y: 376, endPoint x: 103, endPoint y: 326, distance: 57.0
click at [74, 375] on div "Highlight H" at bounding box center [79, 372] width 32 height 19
click at [40, 379] on div "Pen P" at bounding box center [45, 372] width 32 height 19
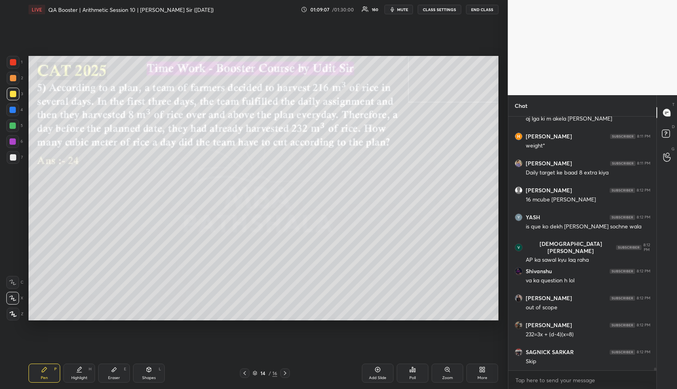
drag, startPoint x: 42, startPoint y: 379, endPoint x: 42, endPoint y: 371, distance: 8.4
click at [42, 379] on div "Pen" at bounding box center [44, 378] width 7 height 4
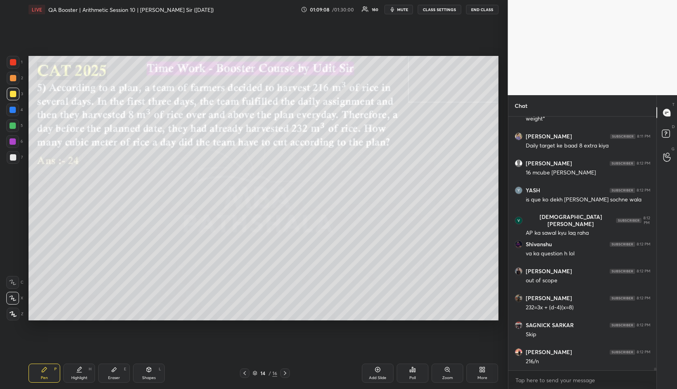
click at [12, 76] on div at bounding box center [13, 78] width 6 height 6
click at [38, 380] on div "Pen P" at bounding box center [45, 372] width 32 height 19
drag, startPoint x: 6, startPoint y: 93, endPoint x: 12, endPoint y: 92, distance: 6.1
click at [9, 93] on div at bounding box center [13, 94] width 13 height 13
click at [12, 92] on div at bounding box center [13, 94] width 6 height 6
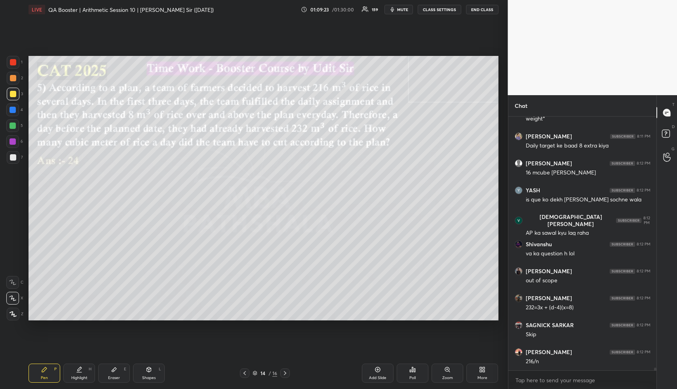
click at [14, 95] on div at bounding box center [13, 94] width 6 height 6
drag, startPoint x: 108, startPoint y: 373, endPoint x: 113, endPoint y: 357, distance: 16.2
click at [109, 373] on div "Eraser E" at bounding box center [114, 372] width 32 height 19
click at [44, 363] on div "Pen P Highlight H Eraser E Shapes L 14 / 16 Add Slide Poll Zoom More" at bounding box center [264, 373] width 470 height 32
click at [46, 368] on icon at bounding box center [44, 369] width 6 height 6
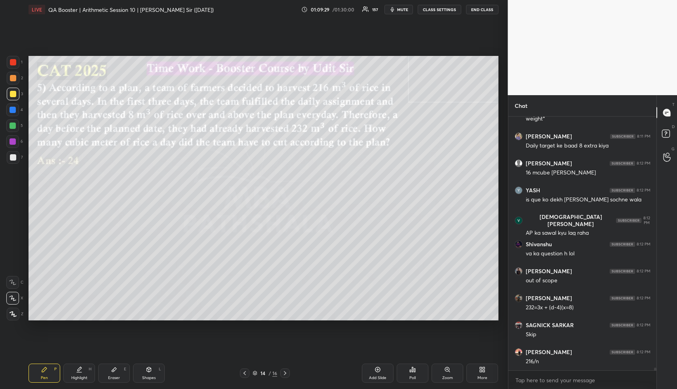
click at [10, 80] on div at bounding box center [13, 78] width 6 height 6
click at [11, 81] on div at bounding box center [13, 78] width 6 height 6
click at [12, 109] on div at bounding box center [13, 110] width 6 height 6
click at [15, 111] on div at bounding box center [13, 110] width 6 height 6
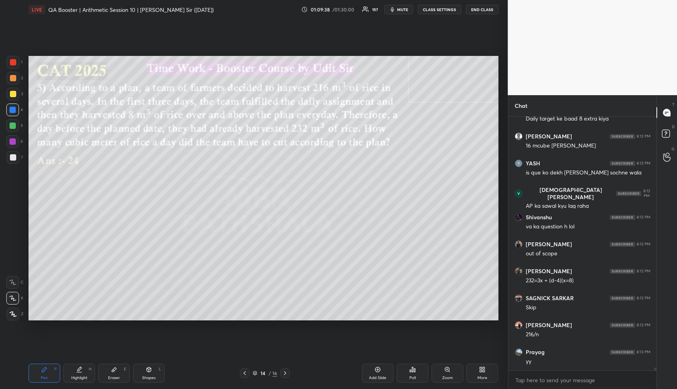
click at [83, 371] on div "Highlight H" at bounding box center [79, 372] width 32 height 19
drag, startPoint x: 83, startPoint y: 374, endPoint x: 82, endPoint y: 362, distance: 11.5
click at [82, 374] on div "Highlight H" at bounding box center [79, 372] width 32 height 19
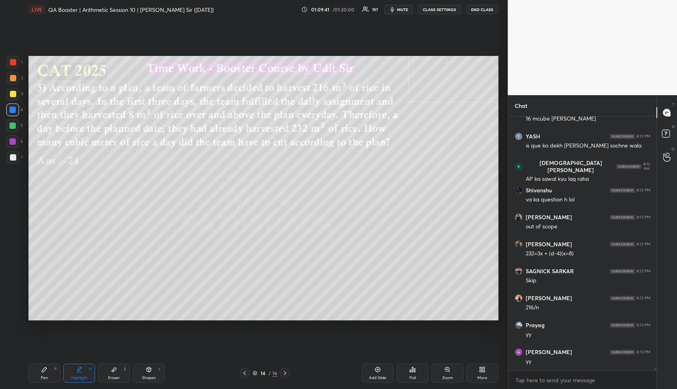
click at [87, 371] on div "Highlight H" at bounding box center [79, 372] width 32 height 19
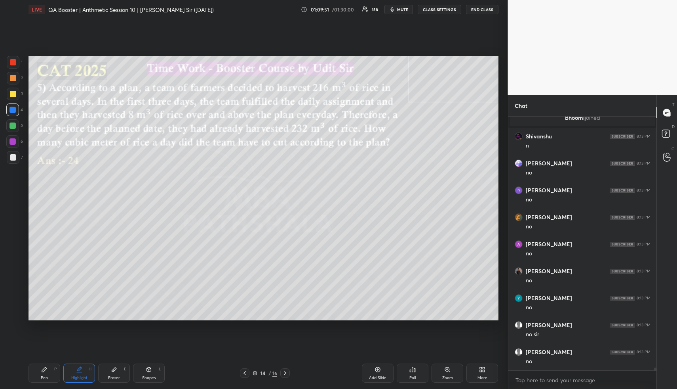
scroll to position [23541, 0]
drag, startPoint x: 46, startPoint y: 367, endPoint x: 47, endPoint y: 355, distance: 12.3
click at [47, 364] on div "Pen P" at bounding box center [45, 372] width 32 height 19
click at [11, 126] on div at bounding box center [13, 125] width 6 height 6
click at [12, 126] on div at bounding box center [13, 125] width 6 height 6
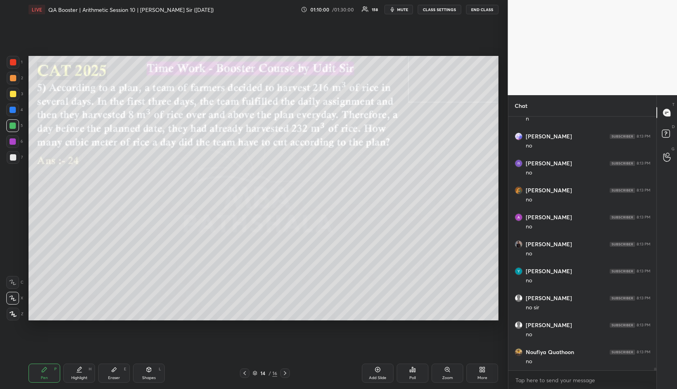
scroll to position [23570, 0]
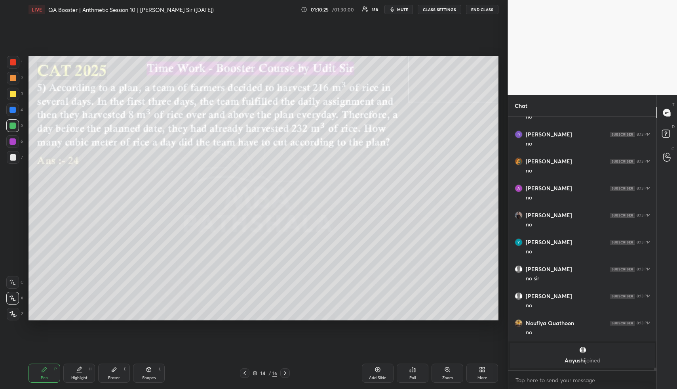
drag, startPoint x: 69, startPoint y: 378, endPoint x: 75, endPoint y: 376, distance: 6.4
click at [69, 378] on div "Highlight H" at bounding box center [79, 372] width 32 height 19
drag, startPoint x: 75, startPoint y: 376, endPoint x: 109, endPoint y: 322, distance: 63.6
click at [77, 372] on div "Highlight H" at bounding box center [79, 372] width 32 height 19
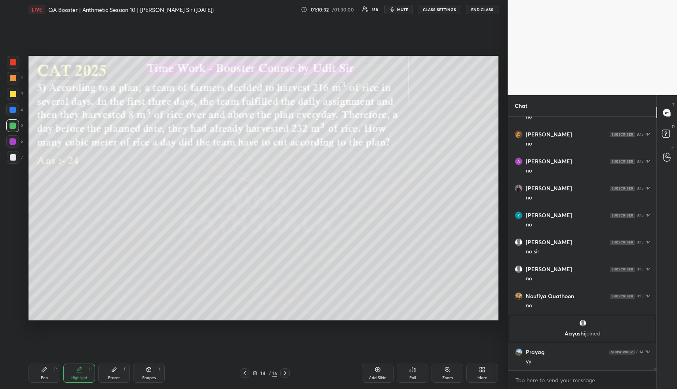
click at [50, 379] on div "Pen P" at bounding box center [45, 372] width 32 height 19
drag, startPoint x: 14, startPoint y: 125, endPoint x: 15, endPoint y: 108, distance: 17.4
click at [14, 125] on div at bounding box center [13, 125] width 6 height 6
click at [13, 83] on div at bounding box center [13, 78] width 13 height 13
click at [86, 376] on div "Highlight" at bounding box center [79, 378] width 16 height 4
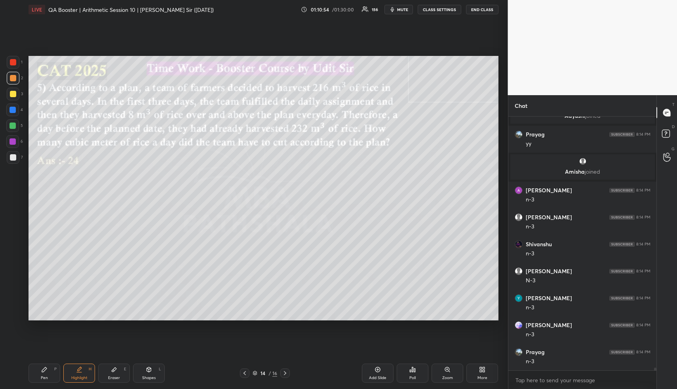
scroll to position [23748, 0]
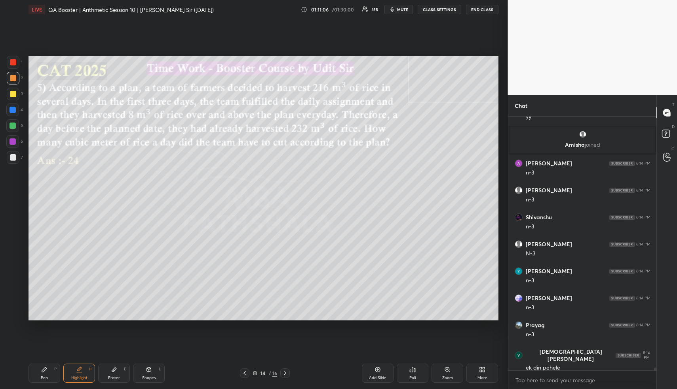
drag, startPoint x: 43, startPoint y: 378, endPoint x: 42, endPoint y: 373, distance: 4.4
click at [42, 376] on div "Pen" at bounding box center [44, 378] width 7 height 4
click at [10, 126] on div at bounding box center [13, 125] width 6 height 6
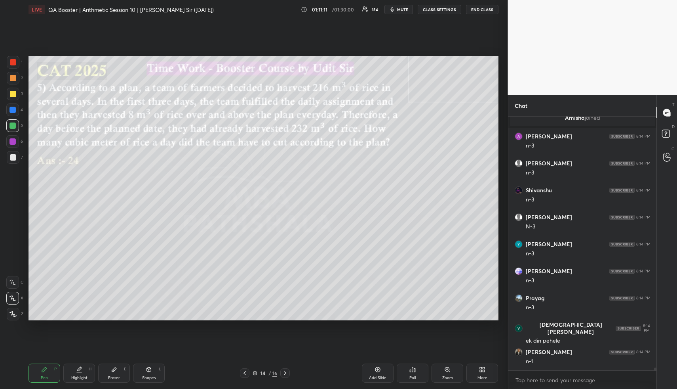
scroll to position [23802, 0]
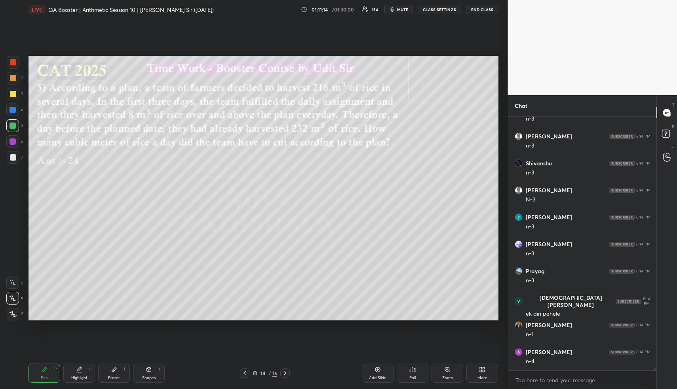
click at [81, 371] on icon at bounding box center [79, 369] width 6 height 6
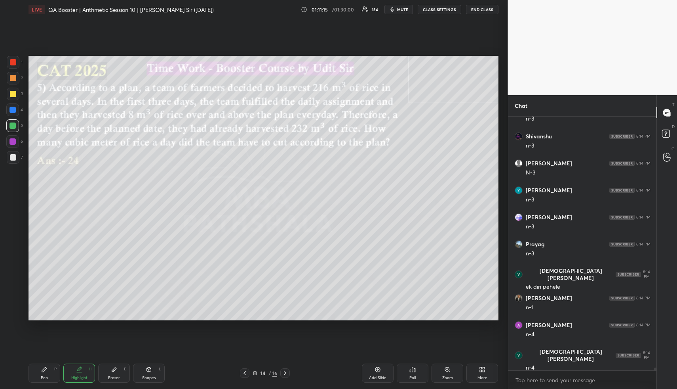
drag, startPoint x: 53, startPoint y: 376, endPoint x: 77, endPoint y: 354, distance: 32.8
click at [53, 375] on div "Pen P" at bounding box center [45, 372] width 32 height 19
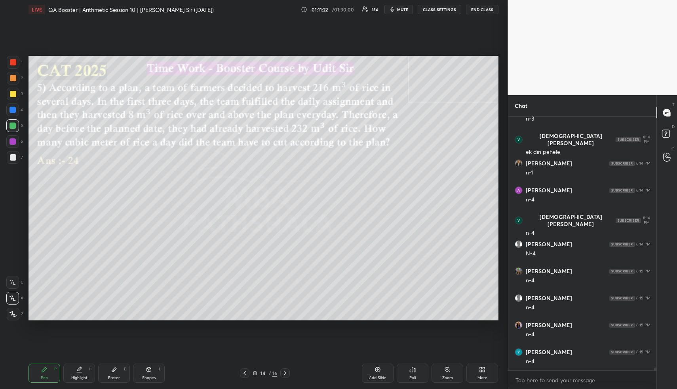
scroll to position [23991, 0]
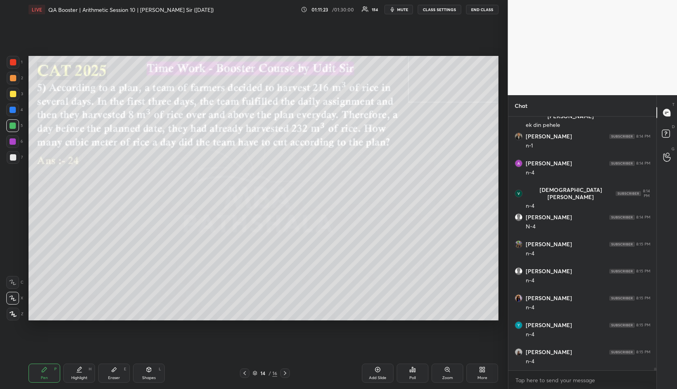
click at [80, 371] on div "Highlight H" at bounding box center [79, 372] width 32 height 19
click at [40, 376] on div "Pen P" at bounding box center [45, 372] width 32 height 19
click at [44, 372] on div "Pen P" at bounding box center [45, 372] width 32 height 19
drag, startPoint x: 137, startPoint y: 379, endPoint x: 136, endPoint y: 374, distance: 4.8
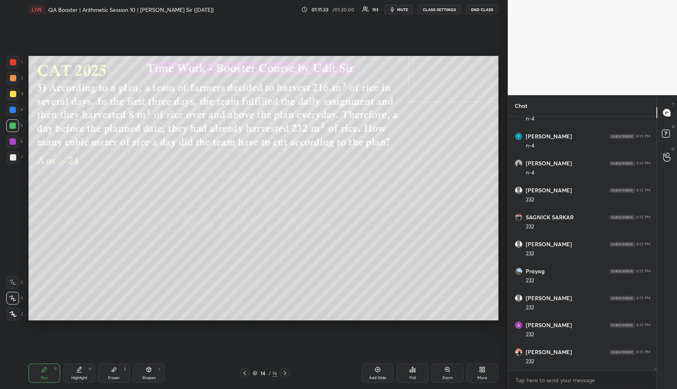
click at [137, 378] on div "Shapes L" at bounding box center [149, 372] width 32 height 19
click at [13, 160] on div at bounding box center [13, 157] width 6 height 6
click at [78, 372] on icon at bounding box center [79, 369] width 6 height 6
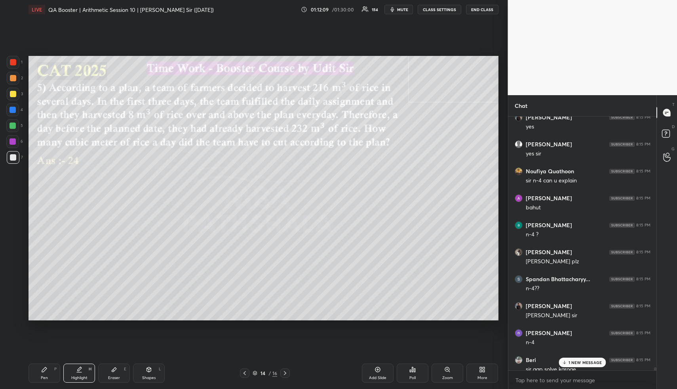
scroll to position [24464, 0]
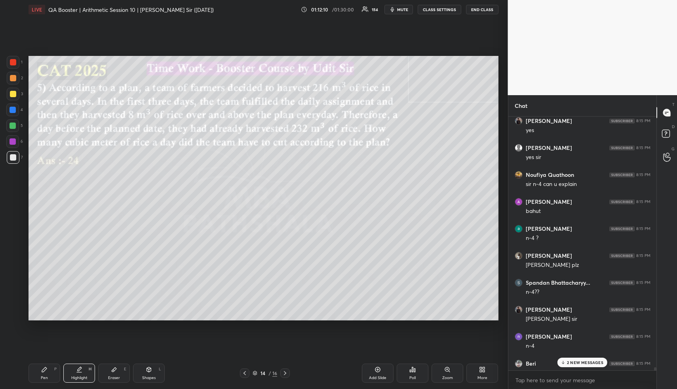
click at [44, 376] on div "Pen" at bounding box center [44, 378] width 7 height 4
drag, startPoint x: 11, startPoint y: 90, endPoint x: 22, endPoint y: 91, distance: 10.8
click at [11, 90] on div at bounding box center [13, 94] width 13 height 13
click at [82, 364] on div "Highlight H" at bounding box center [79, 372] width 32 height 19
drag, startPoint x: 83, startPoint y: 369, endPoint x: 86, endPoint y: 364, distance: 6.4
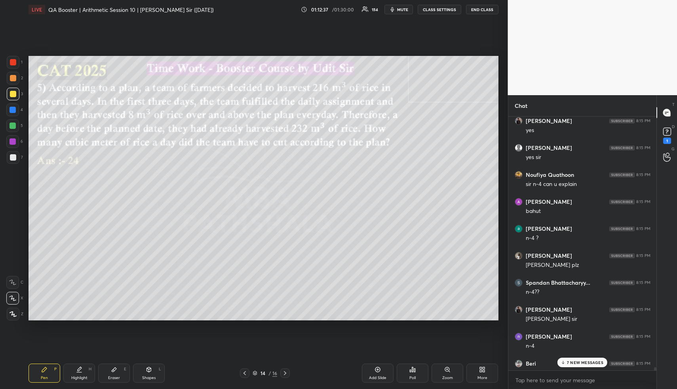
click at [83, 370] on div "Highlight H" at bounding box center [79, 372] width 32 height 19
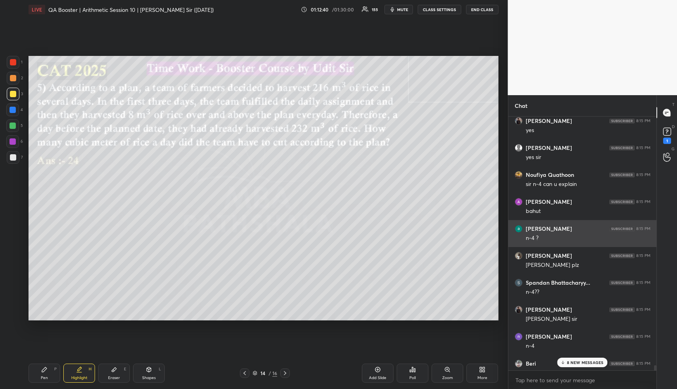
scroll to position [24756, 0]
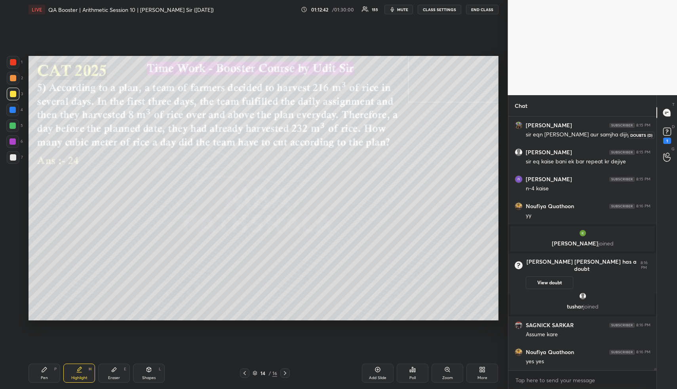
click at [667, 132] on rect at bounding box center [668, 132] width 8 height 8
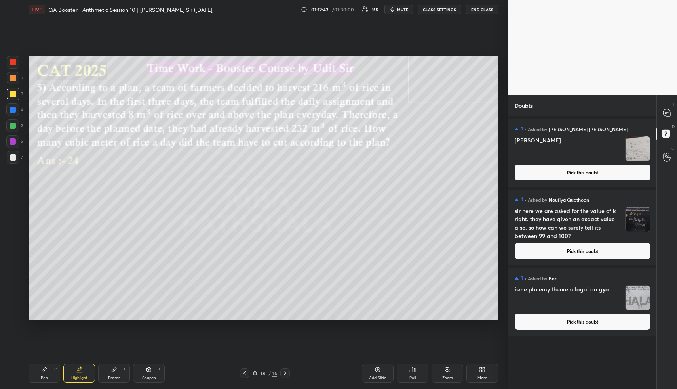
click at [583, 168] on button "Pick this doubt" at bounding box center [583, 172] width 136 height 16
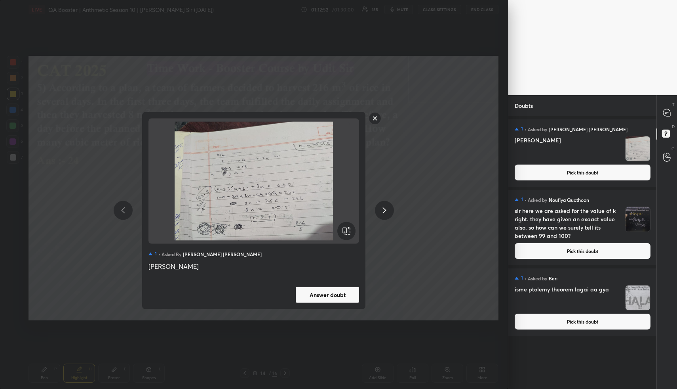
click at [377, 118] on rect at bounding box center [375, 118] width 12 height 12
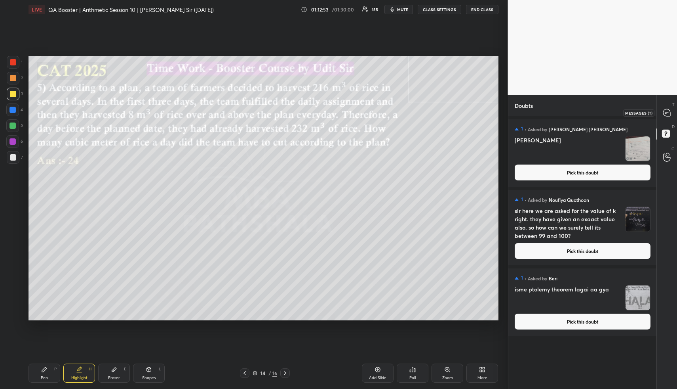
click at [669, 107] on div at bounding box center [668, 112] width 16 height 14
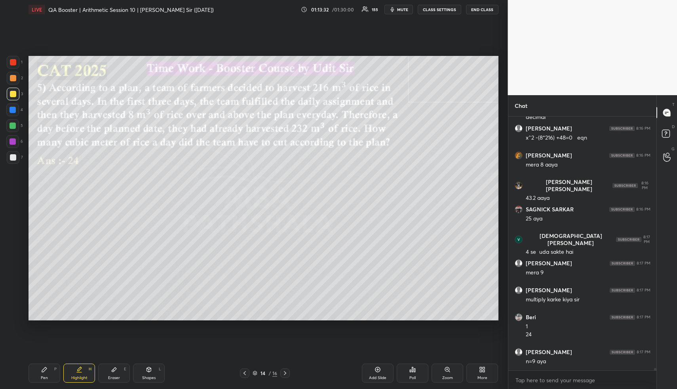
scroll to position [25373, 0]
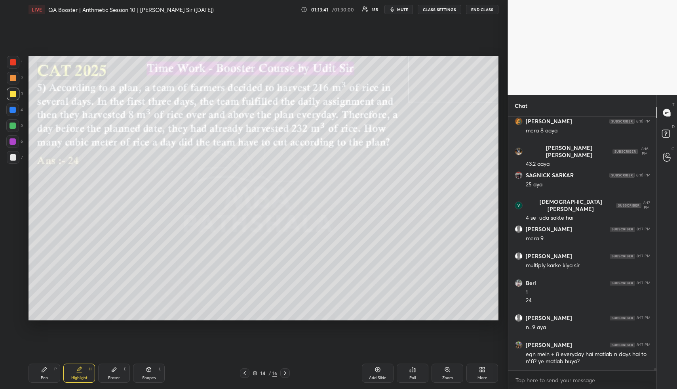
click at [74, 376] on div "Highlight" at bounding box center [79, 378] width 16 height 4
drag, startPoint x: 50, startPoint y: 376, endPoint x: 54, endPoint y: 343, distance: 33.2
click at [50, 374] on div "Pen P" at bounding box center [45, 372] width 32 height 19
click at [10, 76] on div at bounding box center [13, 78] width 6 height 6
click at [77, 376] on div "Highlight" at bounding box center [79, 378] width 16 height 4
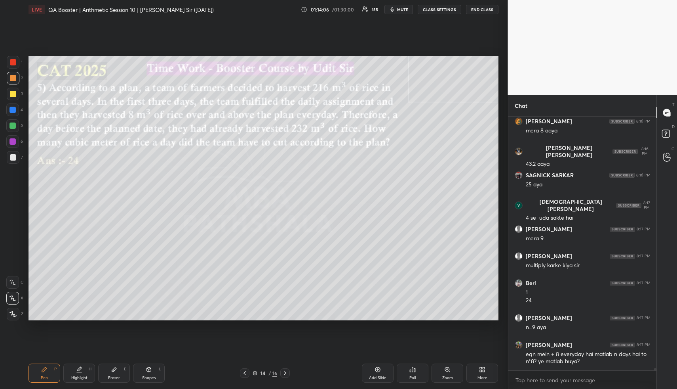
click at [78, 374] on div "Highlight H" at bounding box center [79, 372] width 32 height 19
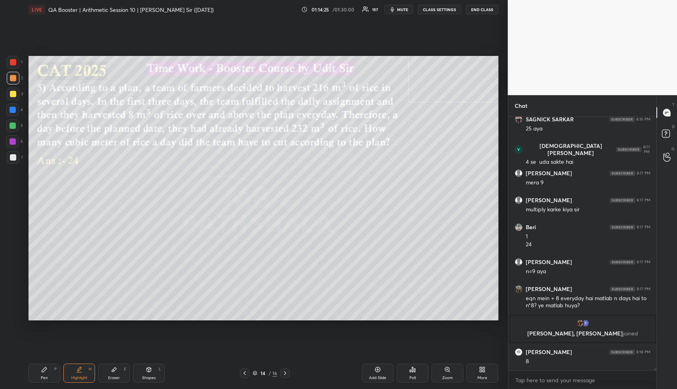
scroll to position [24834, 0]
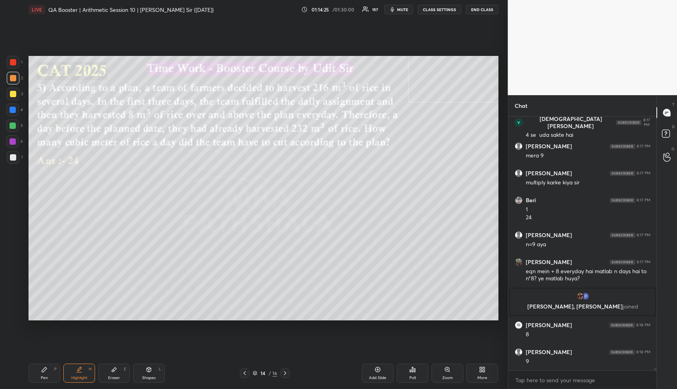
click at [44, 376] on div "Pen" at bounding box center [44, 378] width 7 height 4
click at [15, 153] on div at bounding box center [13, 157] width 13 height 13
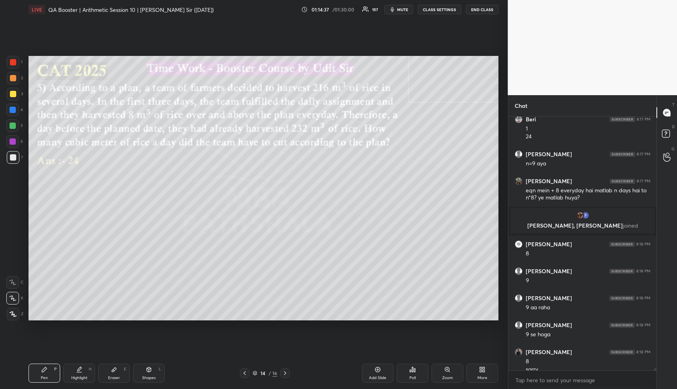
scroll to position [24930, 0]
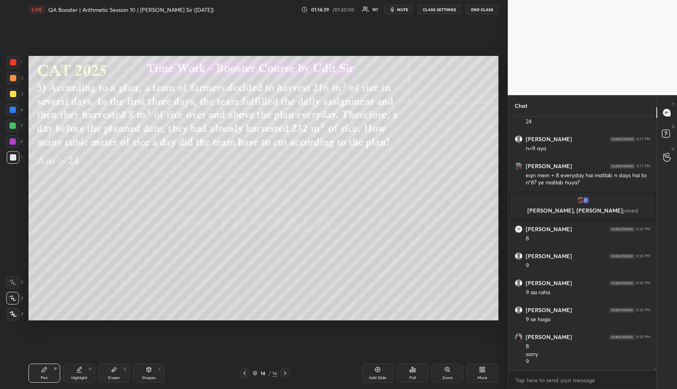
click at [113, 372] on div "Eraser E" at bounding box center [114, 372] width 32 height 19
drag, startPoint x: 39, startPoint y: 381, endPoint x: 43, endPoint y: 375, distance: 7.5
click at [39, 380] on div "Pen P" at bounding box center [45, 372] width 32 height 19
click at [42, 376] on div "Pen" at bounding box center [44, 378] width 7 height 4
drag, startPoint x: 87, startPoint y: 374, endPoint x: 98, endPoint y: 326, distance: 49.5
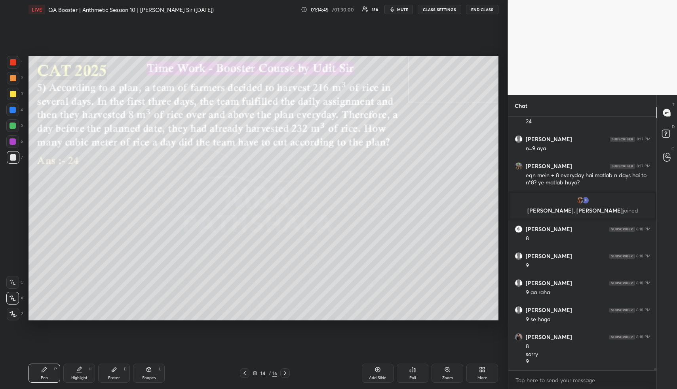
click at [88, 372] on div "Highlight H" at bounding box center [79, 372] width 32 height 19
click at [116, 372] on div "Eraser E" at bounding box center [114, 372] width 32 height 19
click at [84, 380] on div "Highlight H" at bounding box center [79, 372] width 32 height 19
click at [44, 372] on icon at bounding box center [44, 369] width 6 height 6
drag, startPoint x: 14, startPoint y: 127, endPoint x: 23, endPoint y: 134, distance: 11.3
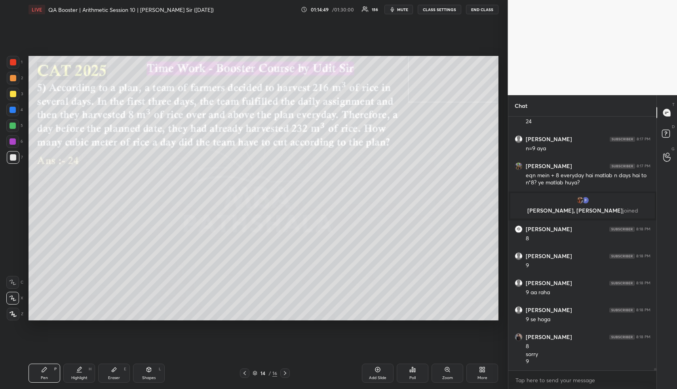
click at [14, 128] on div at bounding box center [13, 125] width 6 height 6
click at [46, 376] on div "Pen" at bounding box center [44, 378] width 7 height 4
click at [11, 138] on div at bounding box center [12, 141] width 13 height 13
drag, startPoint x: 13, startPoint y: 154, endPoint x: 13, endPoint y: 159, distance: 5.5
click at [13, 154] on div at bounding box center [13, 157] width 13 height 13
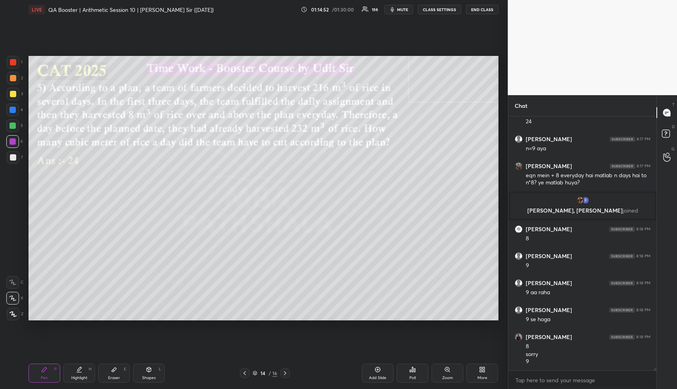
click at [13, 160] on div at bounding box center [13, 157] width 6 height 6
click at [78, 365] on div "Highlight H" at bounding box center [79, 372] width 32 height 19
click at [81, 368] on icon at bounding box center [79, 369] width 6 height 6
drag, startPoint x: 54, startPoint y: 379, endPoint x: 56, endPoint y: 374, distance: 5.0
click at [53, 378] on div "Pen P" at bounding box center [45, 372] width 32 height 19
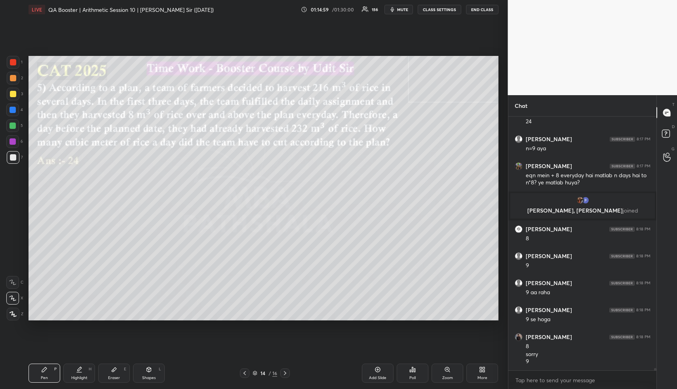
click at [12, 78] on div at bounding box center [13, 78] width 6 height 6
drag, startPoint x: 76, startPoint y: 374, endPoint x: 77, endPoint y: 370, distance: 4.4
click at [75, 374] on div "Highlight H" at bounding box center [79, 372] width 32 height 19
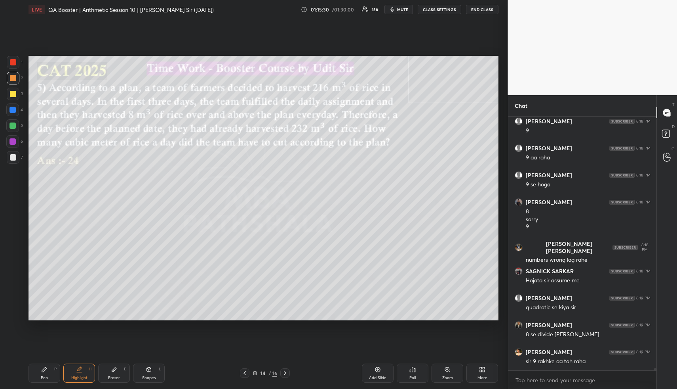
scroll to position [25092, 0]
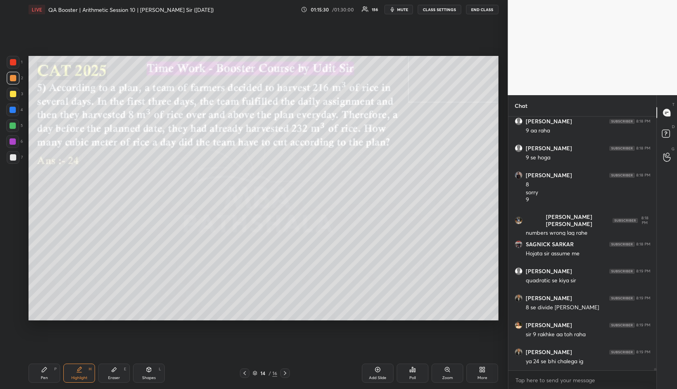
click at [47, 371] on div "Pen P" at bounding box center [45, 372] width 32 height 19
click at [46, 371] on icon at bounding box center [44, 369] width 6 height 6
click at [13, 93] on div at bounding box center [13, 94] width 6 height 6
click at [13, 95] on div at bounding box center [13, 94] width 6 height 6
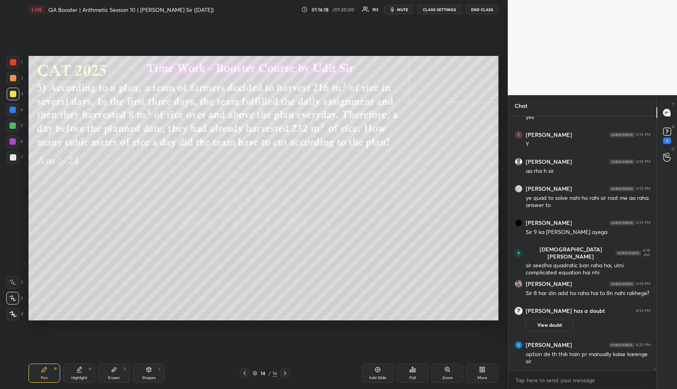
scroll to position [25204, 0]
click at [667, 133] on rect at bounding box center [668, 132] width 8 height 8
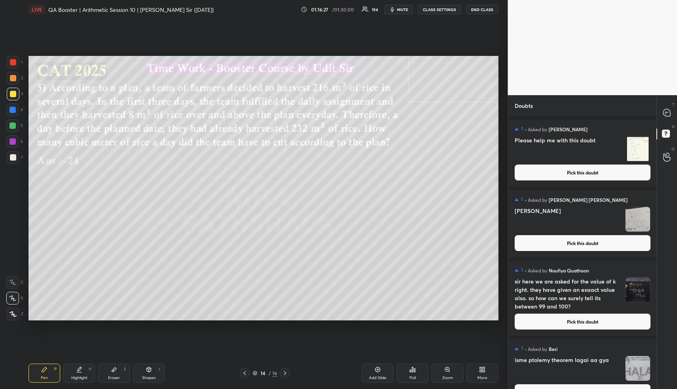
click at [572, 171] on button "Pick this doubt" at bounding box center [583, 172] width 136 height 16
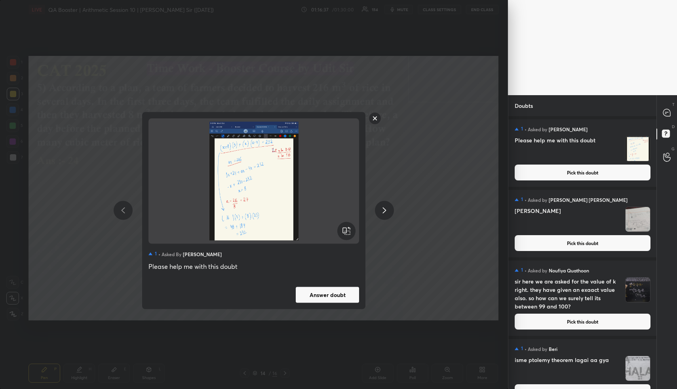
click at [345, 292] on button "Answer doubt" at bounding box center [327, 294] width 63 height 16
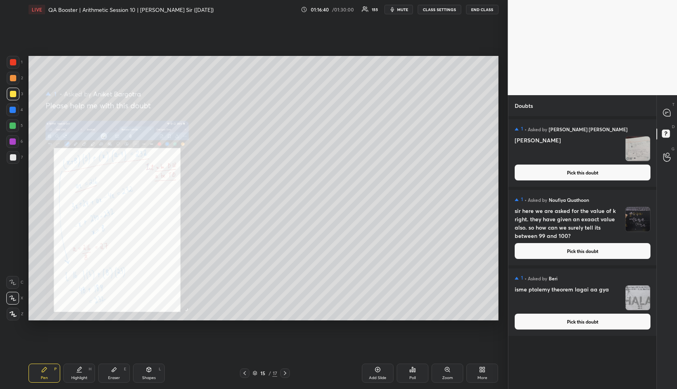
click at [605, 174] on button "Pick this doubt" at bounding box center [583, 172] width 136 height 16
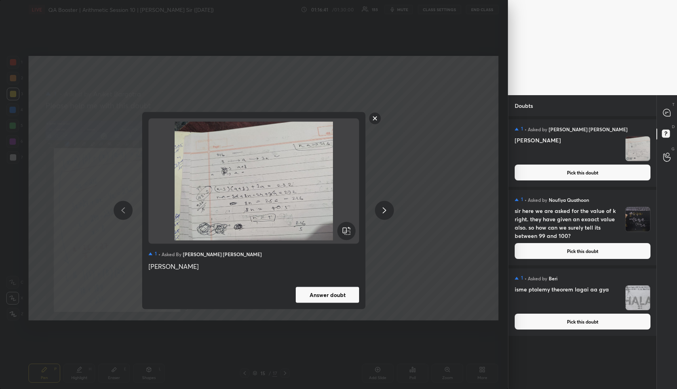
click at [332, 297] on button "Answer doubt" at bounding box center [327, 294] width 63 height 16
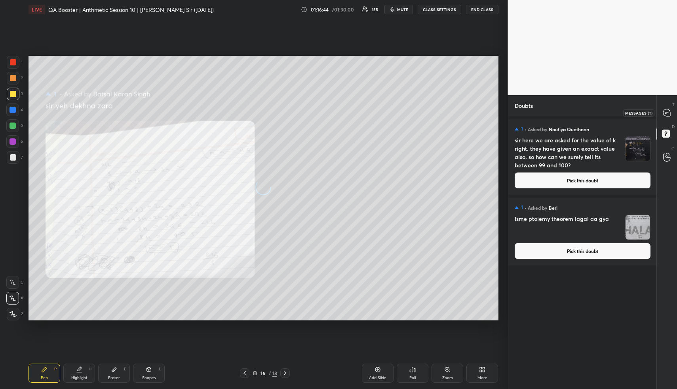
click at [669, 114] on icon at bounding box center [667, 112] width 7 height 7
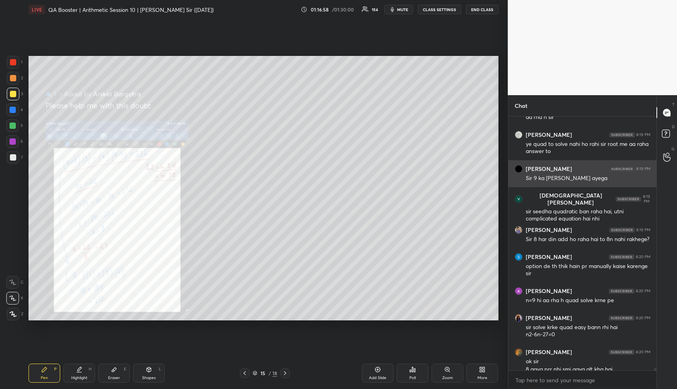
scroll to position [25404, 0]
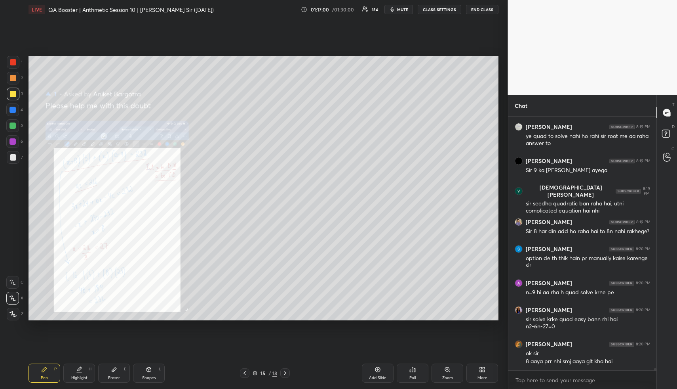
drag, startPoint x: 449, startPoint y: 370, endPoint x: 447, endPoint y: 364, distance: 6.6
click at [449, 369] on icon at bounding box center [447, 369] width 6 height 6
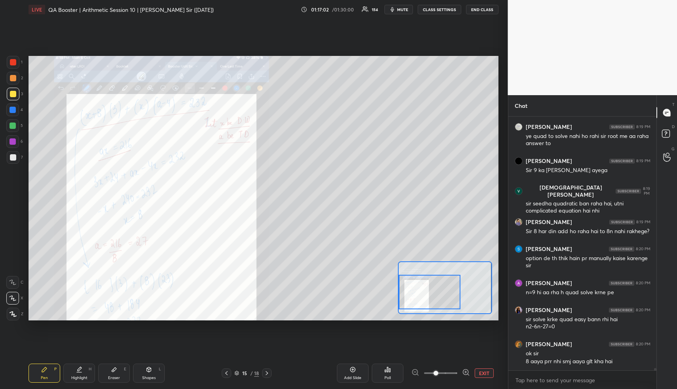
drag, startPoint x: 428, startPoint y: 292, endPoint x: 418, endPoint y: 289, distance: 10.4
click at [419, 289] on div at bounding box center [430, 292] width 62 height 34
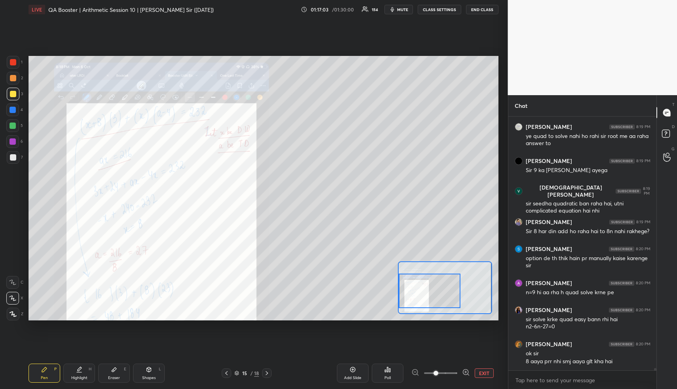
click at [46, 364] on div "Pen P" at bounding box center [45, 372] width 32 height 19
click at [45, 363] on div "Pen P" at bounding box center [45, 372] width 32 height 19
click at [11, 76] on div at bounding box center [13, 78] width 6 height 6
click at [14, 78] on div at bounding box center [13, 78] width 6 height 6
click at [83, 373] on div "Highlight H" at bounding box center [79, 372] width 32 height 19
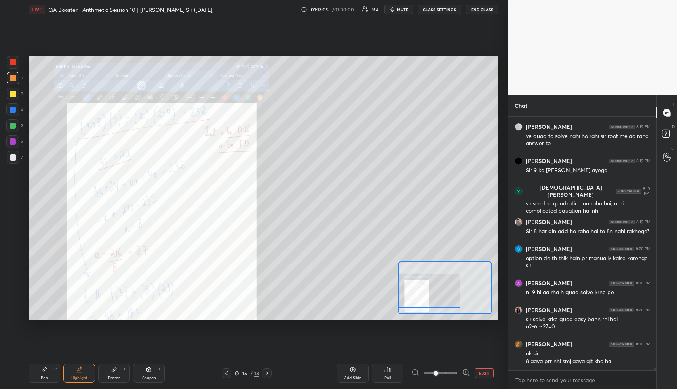
click at [84, 371] on div "Highlight H" at bounding box center [79, 372] width 32 height 19
click at [52, 375] on div "Pen P" at bounding box center [45, 372] width 32 height 19
drag, startPoint x: 51, startPoint y: 374, endPoint x: 40, endPoint y: 334, distance: 42.3
click at [50, 374] on div "Pen P" at bounding box center [45, 372] width 32 height 19
drag, startPoint x: 14, startPoint y: 67, endPoint x: 16, endPoint y: 62, distance: 5.5
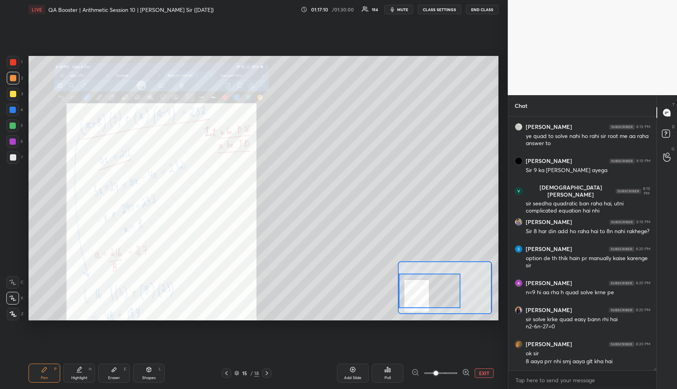
click at [14, 65] on div at bounding box center [13, 62] width 13 height 13
click at [16, 63] on div at bounding box center [13, 62] width 13 height 13
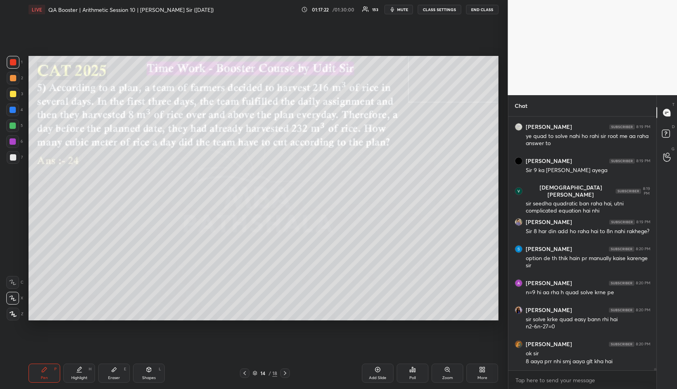
click at [75, 377] on div "Highlight" at bounding box center [79, 378] width 16 height 4
click at [80, 377] on div "Highlight" at bounding box center [79, 378] width 16 height 4
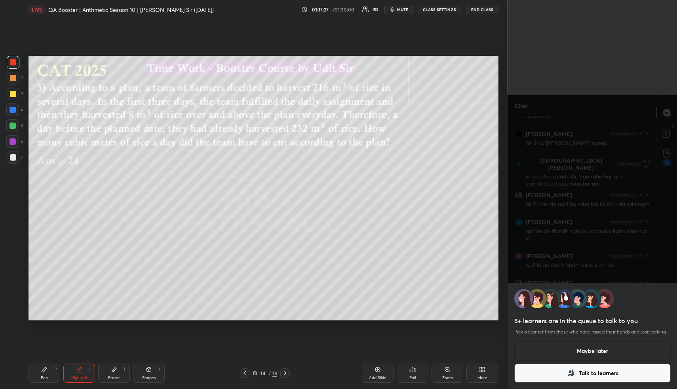
click at [614, 348] on button "Maybe later" at bounding box center [593, 350] width 157 height 19
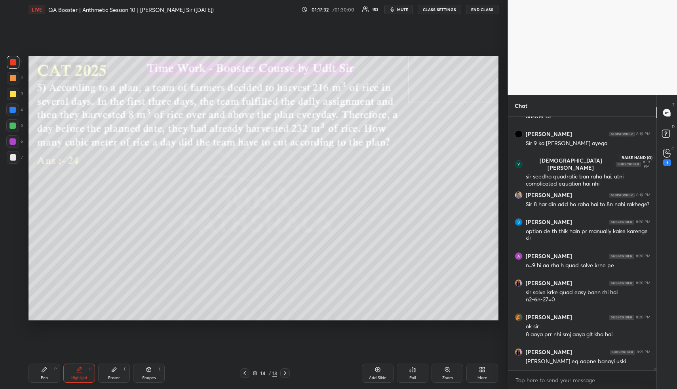
drag, startPoint x: 673, startPoint y: 156, endPoint x: 671, endPoint y: 153, distance: 4.3
click at [673, 155] on div "1" at bounding box center [668, 157] width 16 height 14
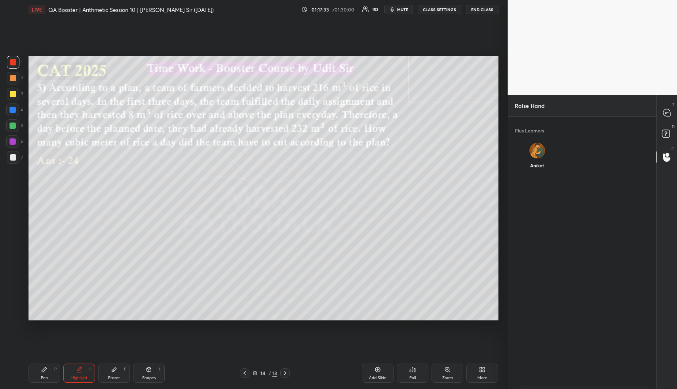
click at [530, 155] on div "Aniket" at bounding box center [537, 157] width 45 height 42
click at [544, 173] on button "INVITE" at bounding box center [537, 171] width 38 height 10
click at [669, 132] on rect at bounding box center [666, 134] width 8 height 8
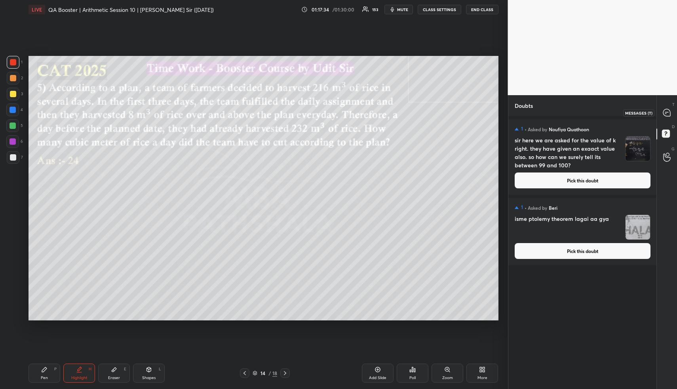
click at [667, 116] on div at bounding box center [668, 112] width 16 height 14
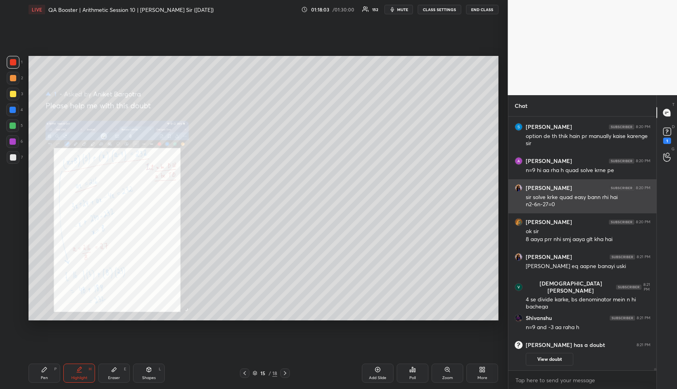
scroll to position [25301, 0]
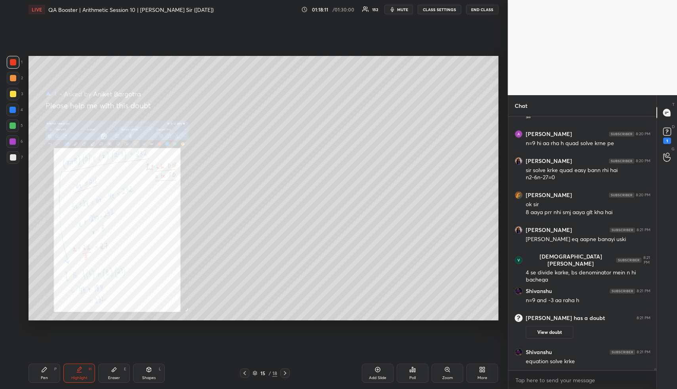
click at [46, 376] on div "Pen" at bounding box center [44, 378] width 7 height 4
click at [83, 376] on div "Highlight" at bounding box center [79, 378] width 16 height 4
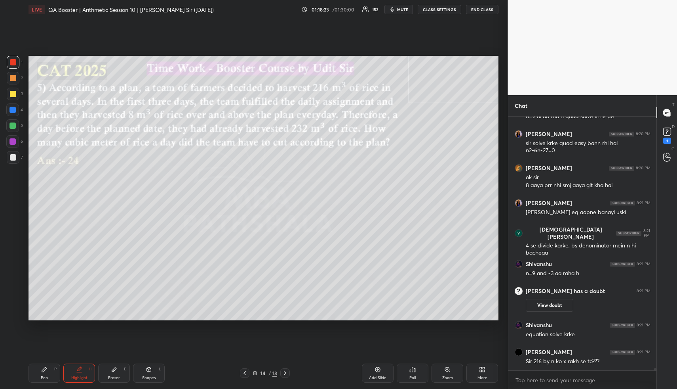
scroll to position [25355, 0]
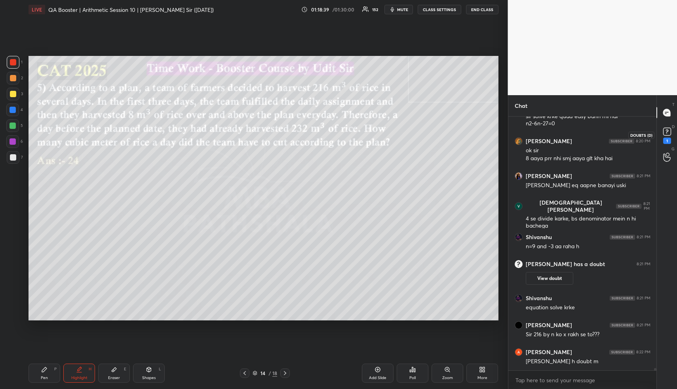
click at [666, 135] on rect at bounding box center [668, 132] width 8 height 8
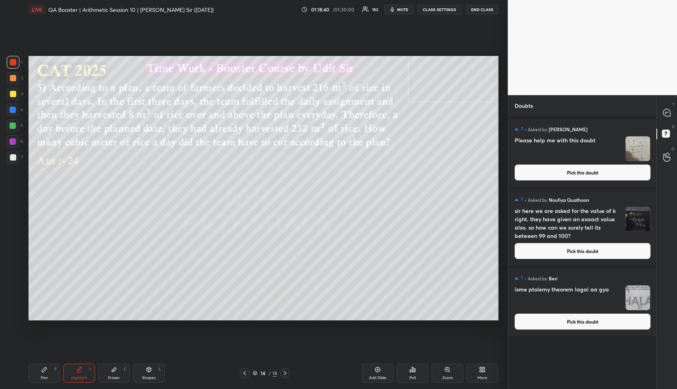
click at [573, 171] on button "Pick this doubt" at bounding box center [583, 172] width 136 height 16
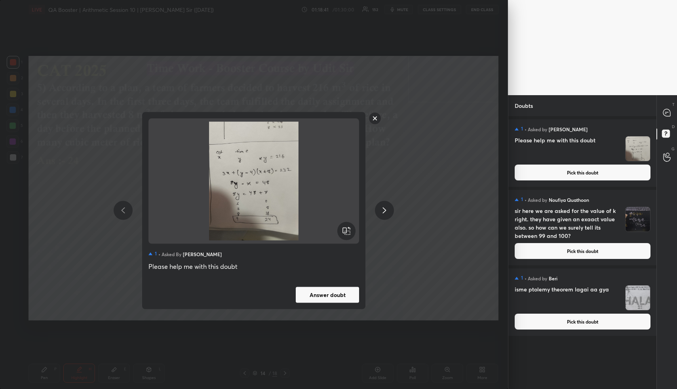
click at [336, 298] on button "Answer doubt" at bounding box center [327, 294] width 63 height 16
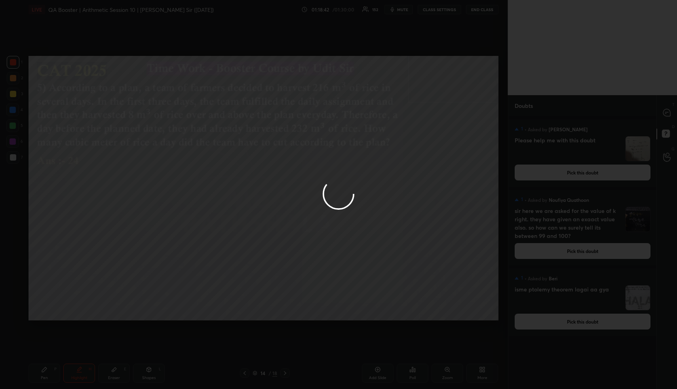
click at [670, 114] on div at bounding box center [338, 194] width 677 height 389
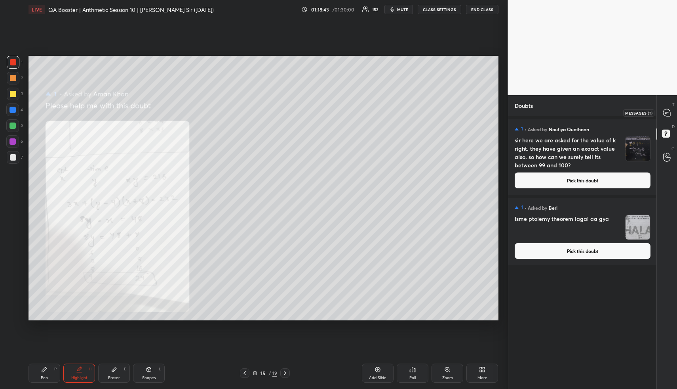
drag, startPoint x: 672, startPoint y: 113, endPoint x: 664, endPoint y: 109, distance: 8.5
click at [672, 113] on div at bounding box center [668, 112] width 16 height 14
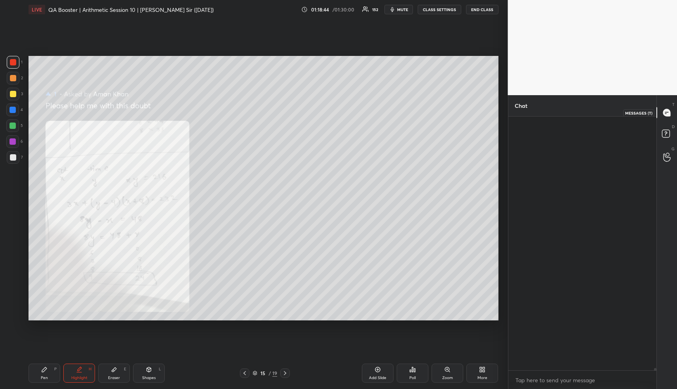
scroll to position [251, 146]
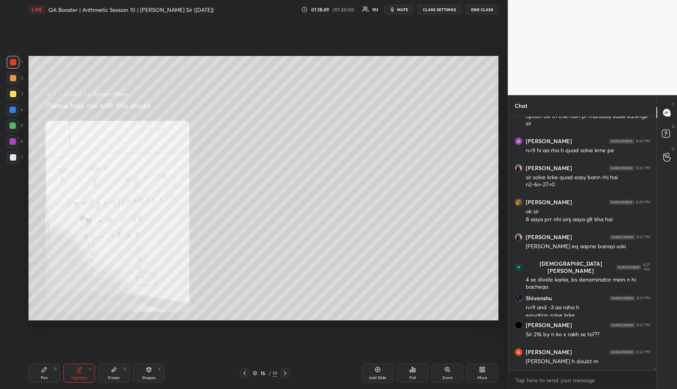
drag, startPoint x: 81, startPoint y: 376, endPoint x: 77, endPoint y: 326, distance: 50.1
click at [80, 374] on div "Highlight H" at bounding box center [79, 372] width 32 height 19
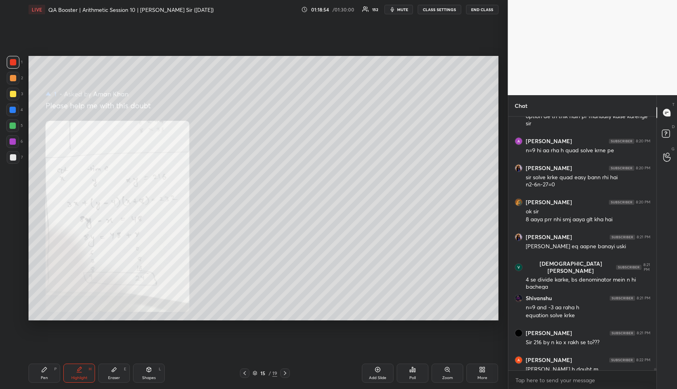
scroll to position [25518, 0]
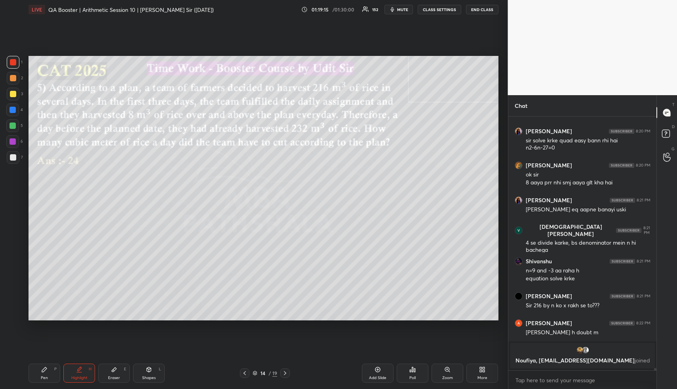
drag, startPoint x: 79, startPoint y: 381, endPoint x: 85, endPoint y: 372, distance: 10.0
click at [82, 376] on div "Highlight H" at bounding box center [79, 372] width 32 height 19
click at [378, 373] on div "Add Slide" at bounding box center [378, 372] width 32 height 19
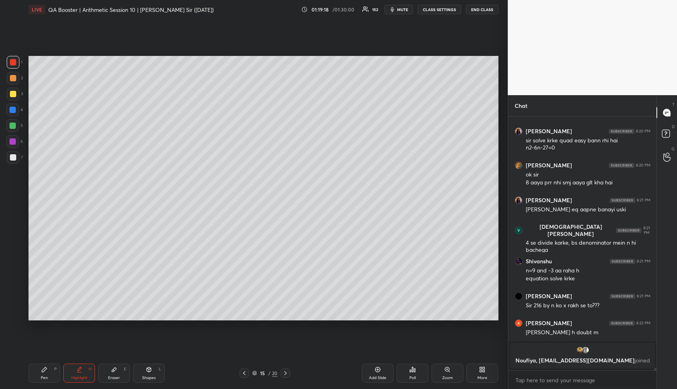
drag, startPoint x: 46, startPoint y: 372, endPoint x: 45, endPoint y: 350, distance: 21.4
click at [43, 371] on icon at bounding box center [44, 369] width 6 height 6
click at [10, 75] on div at bounding box center [13, 78] width 6 height 6
click at [12, 77] on div at bounding box center [13, 78] width 6 height 6
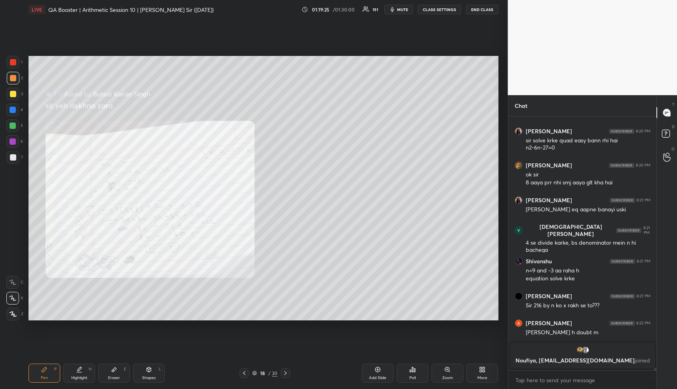
drag, startPoint x: 449, startPoint y: 375, endPoint x: 450, endPoint y: 362, distance: 12.7
click at [448, 373] on div "Zoom" at bounding box center [448, 372] width 32 height 19
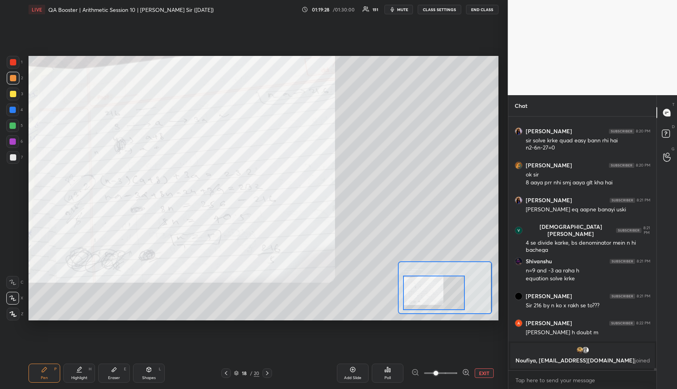
drag, startPoint x: 434, startPoint y: 296, endPoint x: 415, endPoint y: 299, distance: 18.9
click at [437, 296] on div at bounding box center [434, 292] width 62 height 34
drag, startPoint x: 42, startPoint y: 377, endPoint x: 45, endPoint y: 373, distance: 4.5
click at [41, 376] on div "Pen" at bounding box center [44, 378] width 7 height 4
click at [43, 372] on div "Pen P" at bounding box center [45, 372] width 32 height 19
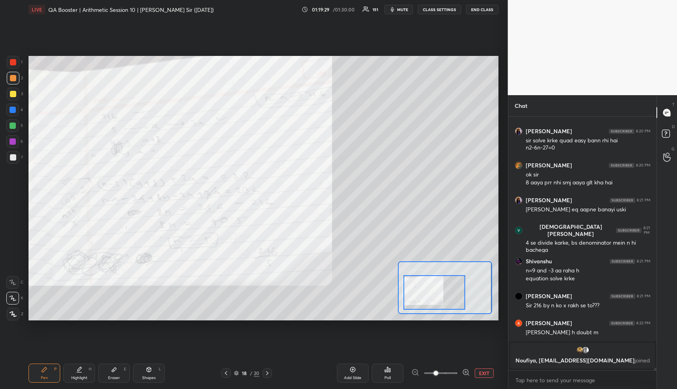
click at [10, 55] on div "1 2 3 4 5 6 7 R O A L C X Z Erase all C X Z LIVE QA Booster | Arithmetic Sessio…" at bounding box center [251, 194] width 502 height 389
click at [11, 57] on div at bounding box center [13, 62] width 13 height 13
click at [13, 57] on div at bounding box center [13, 62] width 13 height 13
click at [14, 59] on div at bounding box center [13, 62] width 13 height 13
click at [14, 62] on div at bounding box center [13, 62] width 6 height 6
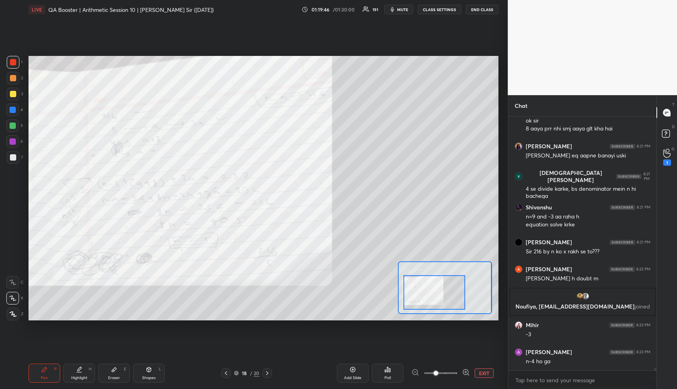
scroll to position [25397, 0]
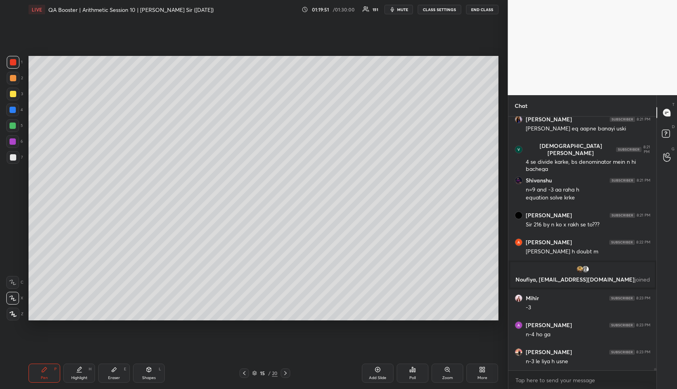
drag, startPoint x: 48, startPoint y: 372, endPoint x: 48, endPoint y: 342, distance: 29.7
click at [43, 374] on div "Pen P" at bounding box center [45, 372] width 32 height 19
click at [11, 79] on div at bounding box center [13, 78] width 13 height 13
click at [12, 78] on div at bounding box center [13, 78] width 6 height 6
click at [16, 76] on div at bounding box center [13, 78] width 13 height 13
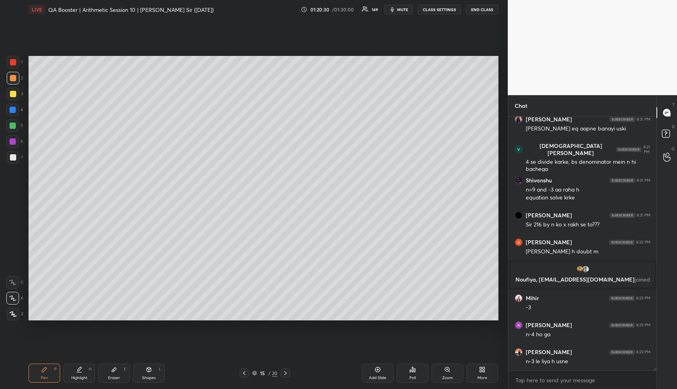
drag, startPoint x: 152, startPoint y: 378, endPoint x: 149, endPoint y: 370, distance: 8.7
click at [151, 376] on div "Shapes" at bounding box center [148, 378] width 13 height 4
click at [10, 93] on div at bounding box center [13, 94] width 6 height 6
click at [40, 377] on div "Pen P" at bounding box center [45, 372] width 32 height 19
click at [42, 376] on div "Pen" at bounding box center [44, 378] width 7 height 4
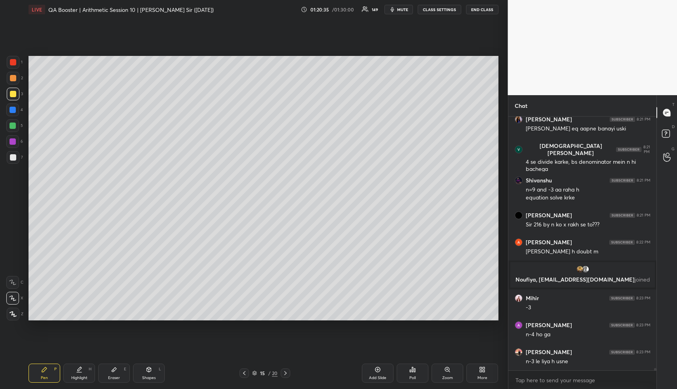
click at [9, 107] on div at bounding box center [12, 109] width 13 height 13
click at [10, 81] on div at bounding box center [13, 78] width 13 height 13
drag, startPoint x: 15, startPoint y: 126, endPoint x: 25, endPoint y: 131, distance: 11.5
click at [15, 125] on div at bounding box center [13, 125] width 6 height 6
drag, startPoint x: 12, startPoint y: 94, endPoint x: 16, endPoint y: 97, distance: 5.1
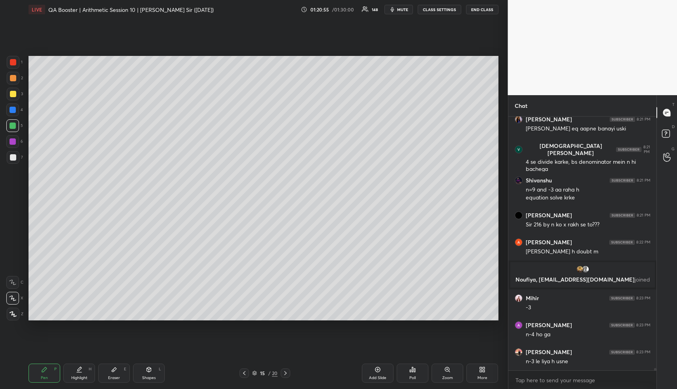
click at [12, 94] on div at bounding box center [13, 94] width 6 height 6
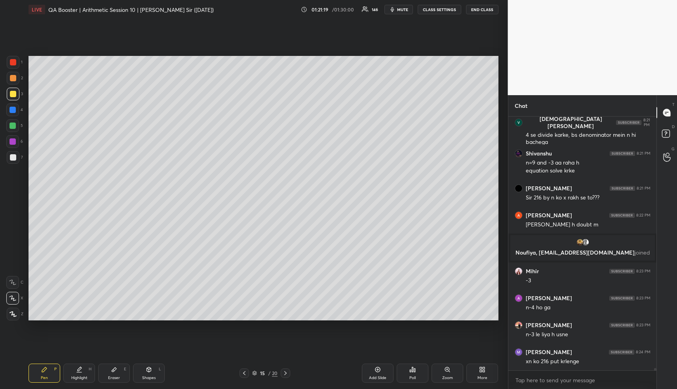
drag, startPoint x: 74, startPoint y: 380, endPoint x: 77, endPoint y: 324, distance: 55.9
click at [74, 377] on div "Highlight" at bounding box center [79, 378] width 16 height 4
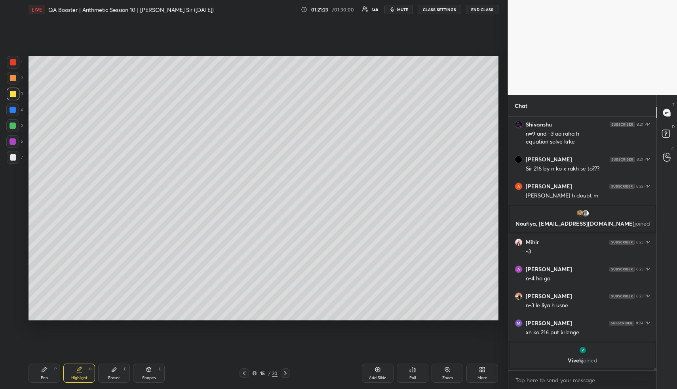
drag, startPoint x: 50, startPoint y: 376, endPoint x: 47, endPoint y: 372, distance: 4.5
click at [48, 375] on div "Pen P" at bounding box center [45, 372] width 32 height 19
click at [12, 80] on div at bounding box center [13, 78] width 6 height 6
click at [84, 378] on div "Highlight" at bounding box center [79, 378] width 16 height 4
drag, startPoint x: 85, startPoint y: 376, endPoint x: 126, endPoint y: 327, distance: 63.6
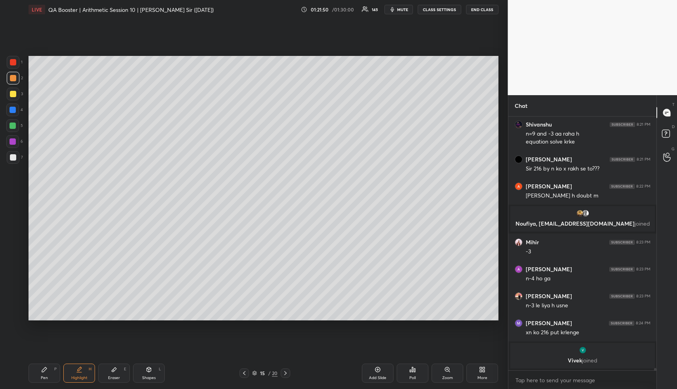
click at [86, 376] on div "Highlight" at bounding box center [79, 378] width 16 height 4
click at [74, 373] on div "Highlight H" at bounding box center [79, 372] width 32 height 19
click at [87, 374] on div "Highlight H" at bounding box center [79, 372] width 32 height 19
click at [86, 372] on div "Highlight H" at bounding box center [79, 372] width 32 height 19
click at [42, 374] on div "Pen P" at bounding box center [45, 372] width 32 height 19
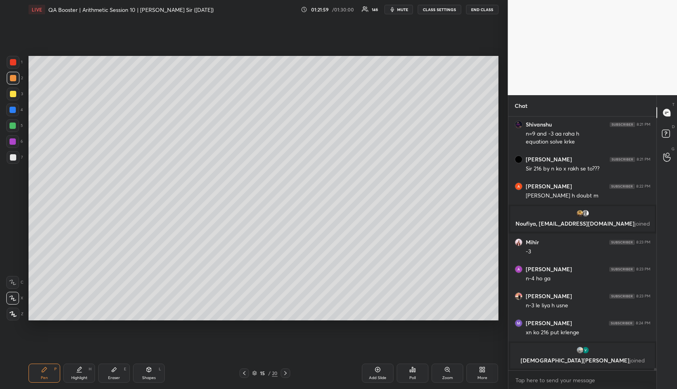
drag, startPoint x: 13, startPoint y: 156, endPoint x: 17, endPoint y: 158, distance: 4.8
click at [13, 156] on div at bounding box center [13, 157] width 6 height 6
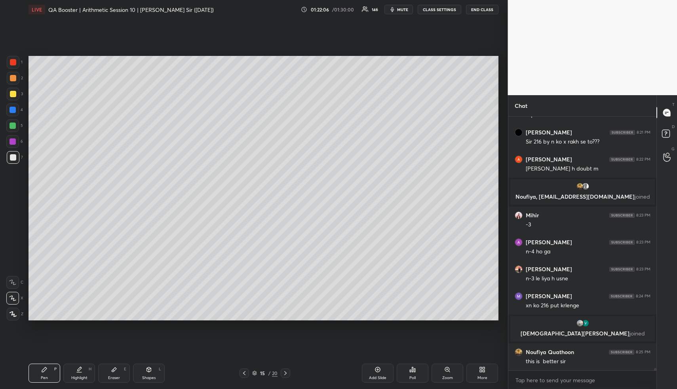
scroll to position [25512, 0]
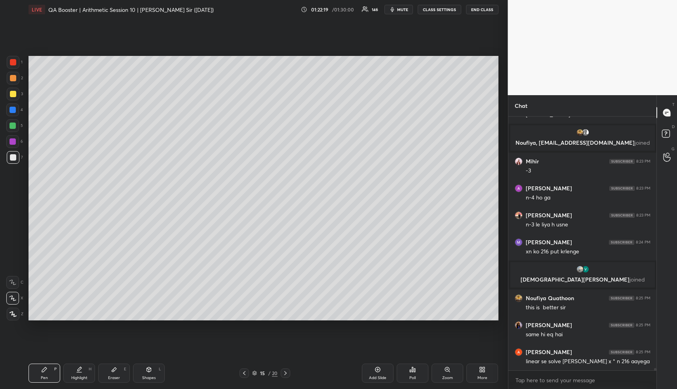
click at [74, 369] on div "Highlight H" at bounding box center [79, 372] width 32 height 19
drag, startPoint x: 76, startPoint y: 370, endPoint x: 100, endPoint y: 351, distance: 30.4
click at [77, 370] on icon at bounding box center [79, 369] width 6 height 6
click at [55, 366] on div "Pen P" at bounding box center [45, 372] width 32 height 19
click at [55, 367] on div "P" at bounding box center [55, 369] width 2 height 4
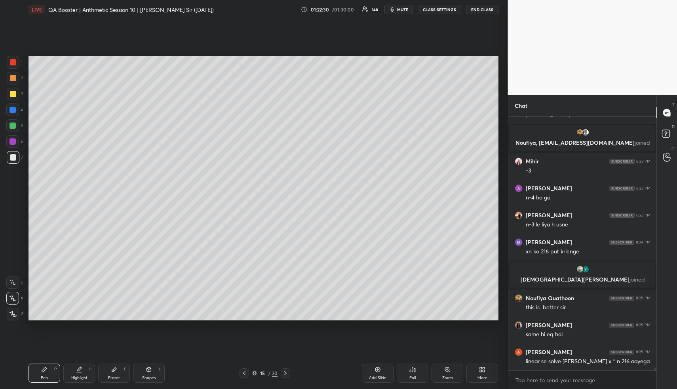
click at [11, 109] on div at bounding box center [13, 110] width 6 height 6
click at [13, 109] on div at bounding box center [13, 110] width 6 height 6
click at [86, 379] on div "Highlight H" at bounding box center [79, 372] width 32 height 19
click at [84, 376] on div "Highlight" at bounding box center [79, 378] width 16 height 4
drag, startPoint x: 82, startPoint y: 376, endPoint x: 79, endPoint y: 372, distance: 4.8
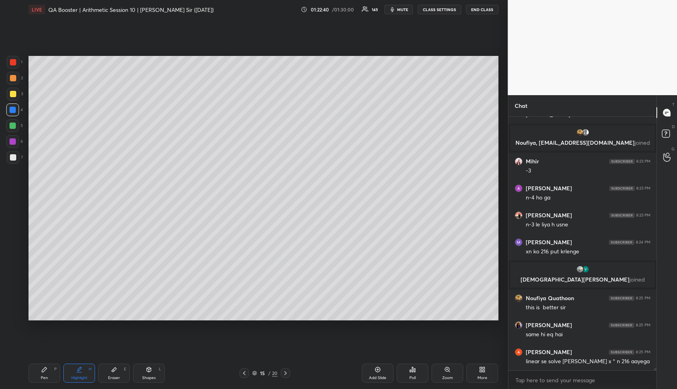
click at [80, 376] on div "Highlight" at bounding box center [79, 378] width 16 height 4
drag, startPoint x: 50, startPoint y: 373, endPoint x: 46, endPoint y: 370, distance: 4.8
click at [48, 372] on div "Pen P" at bounding box center [45, 372] width 32 height 19
drag, startPoint x: 13, startPoint y: 126, endPoint x: 20, endPoint y: 126, distance: 7.5
click at [12, 124] on div at bounding box center [13, 125] width 6 height 6
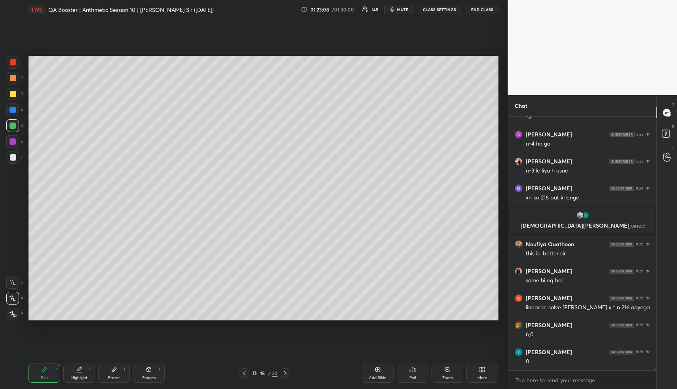
scroll to position [25595, 0]
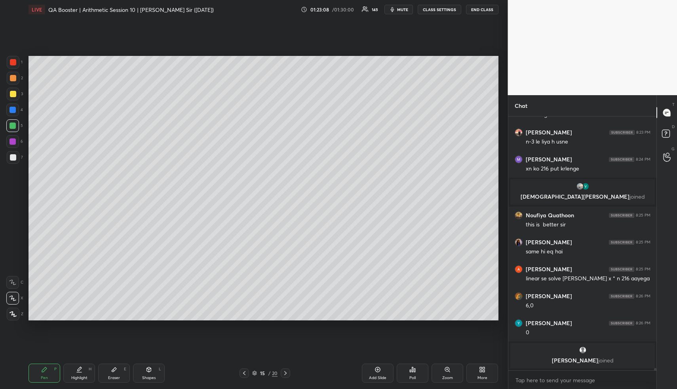
drag, startPoint x: 81, startPoint y: 376, endPoint x: 90, endPoint y: 350, distance: 28.2
click at [80, 376] on div "Highlight" at bounding box center [79, 378] width 16 height 4
click at [155, 370] on div "Shapes L" at bounding box center [149, 372] width 32 height 19
click at [17, 108] on div at bounding box center [12, 109] width 13 height 13
click at [78, 371] on icon at bounding box center [79, 369] width 6 height 6
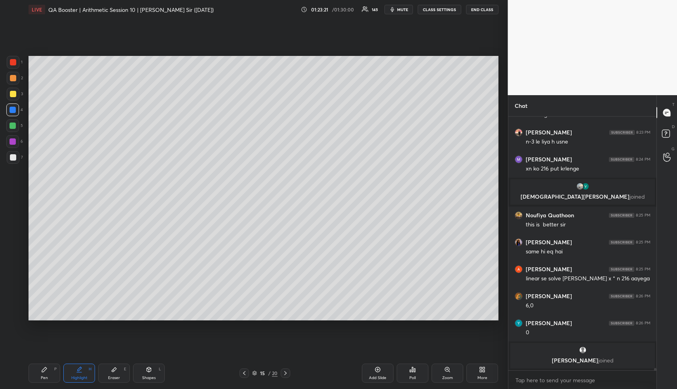
drag, startPoint x: 83, startPoint y: 376, endPoint x: 98, endPoint y: 345, distance: 34.5
click at [82, 376] on div "Highlight" at bounding box center [79, 378] width 16 height 4
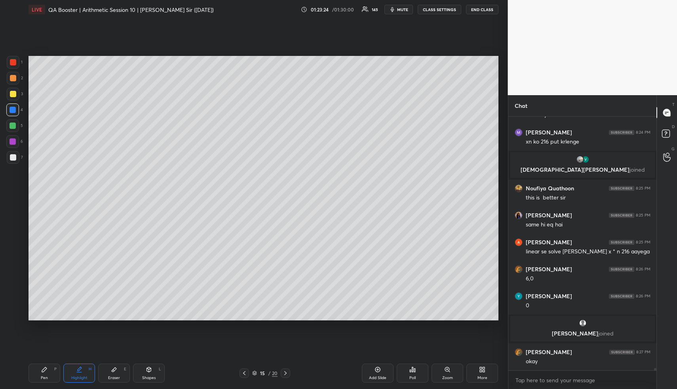
scroll to position [25579, 0]
click at [80, 378] on div "Highlight" at bounding box center [79, 378] width 16 height 4
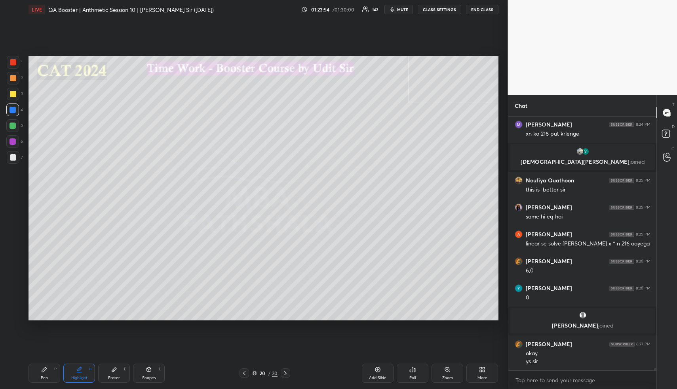
drag, startPoint x: 45, startPoint y: 375, endPoint x: 55, endPoint y: 359, distance: 19.2
click at [45, 376] on div "Pen" at bounding box center [44, 378] width 7 height 4
click at [15, 75] on div at bounding box center [13, 78] width 13 height 13
click at [15, 78] on div at bounding box center [13, 78] width 6 height 6
drag, startPoint x: 79, startPoint y: 374, endPoint x: 78, endPoint y: 359, distance: 15.5
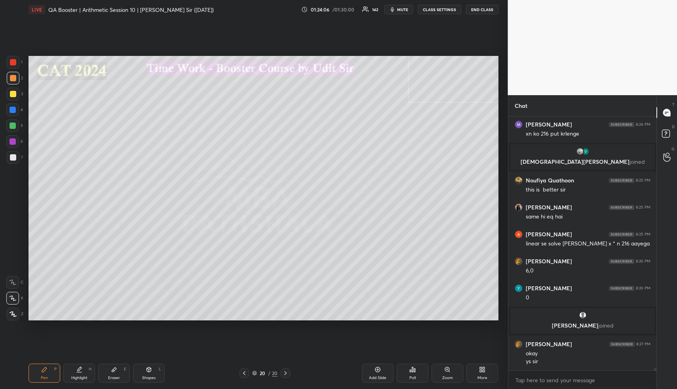
click at [77, 376] on div "Highlight" at bounding box center [79, 378] width 16 height 4
drag, startPoint x: 50, startPoint y: 371, endPoint x: 44, endPoint y: 330, distance: 42.0
click at [49, 369] on div "Pen P" at bounding box center [45, 372] width 32 height 19
click at [13, 124] on div at bounding box center [13, 125] width 6 height 6
click at [71, 371] on div "Highlight H" at bounding box center [79, 372] width 32 height 19
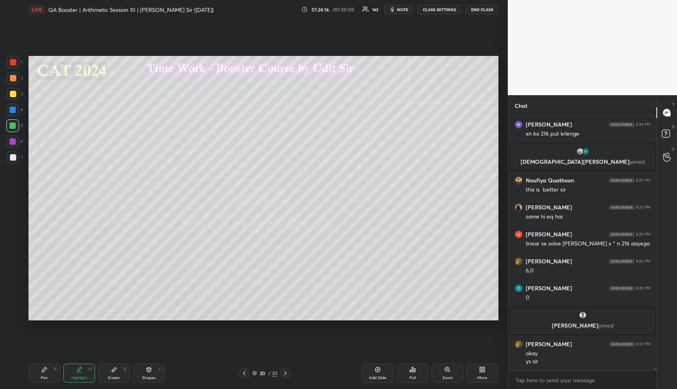
drag, startPoint x: 74, startPoint y: 373, endPoint x: 75, endPoint y: 369, distance: 4.1
click at [74, 372] on div "Highlight H" at bounding box center [79, 372] width 32 height 19
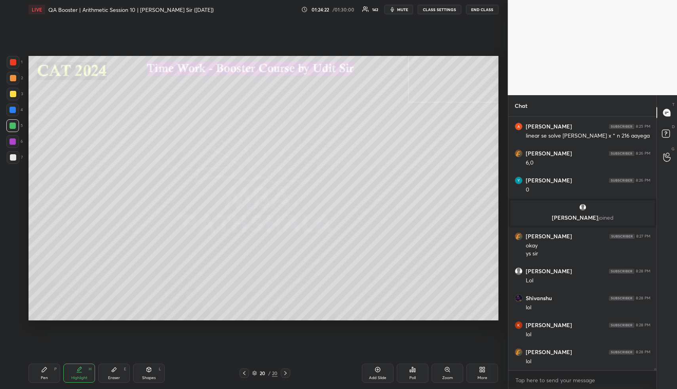
scroll to position [25722, 0]
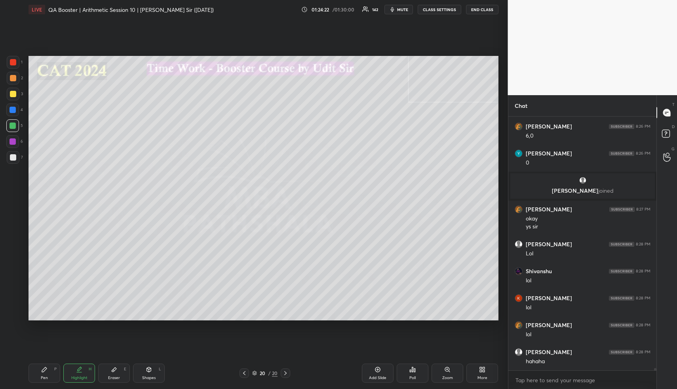
click at [48, 375] on div "Pen P" at bounding box center [45, 372] width 32 height 19
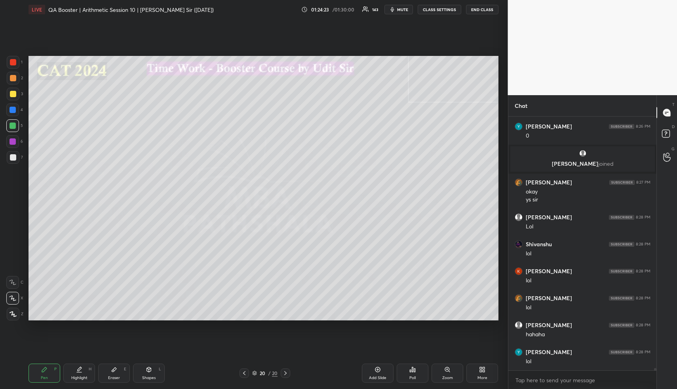
click at [11, 157] on div at bounding box center [13, 157] width 6 height 6
click at [75, 376] on div "Highlight H" at bounding box center [79, 372] width 32 height 19
click at [75, 376] on div "Highlight" at bounding box center [79, 378] width 16 height 4
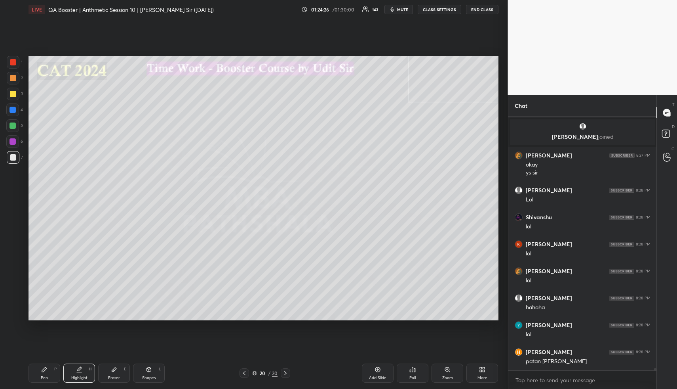
click at [38, 374] on div "Pen P" at bounding box center [45, 372] width 32 height 19
drag, startPoint x: 11, startPoint y: 156, endPoint x: 25, endPoint y: 147, distance: 16.2
click at [11, 156] on div at bounding box center [13, 157] width 6 height 6
click at [44, 376] on div "Pen" at bounding box center [44, 378] width 7 height 4
click at [144, 377] on div "Shapes" at bounding box center [148, 378] width 13 height 4
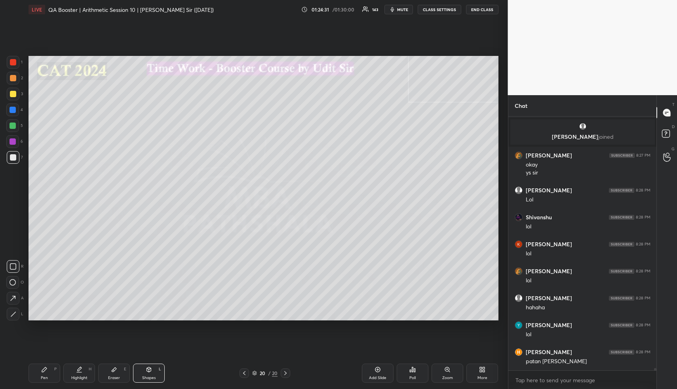
click at [15, 95] on div at bounding box center [13, 94] width 6 height 6
drag, startPoint x: 11, startPoint y: 279, endPoint x: 23, endPoint y: 272, distance: 13.4
click at [13, 278] on div at bounding box center [12, 282] width 13 height 13
click at [50, 373] on div "Pen P" at bounding box center [45, 372] width 32 height 19
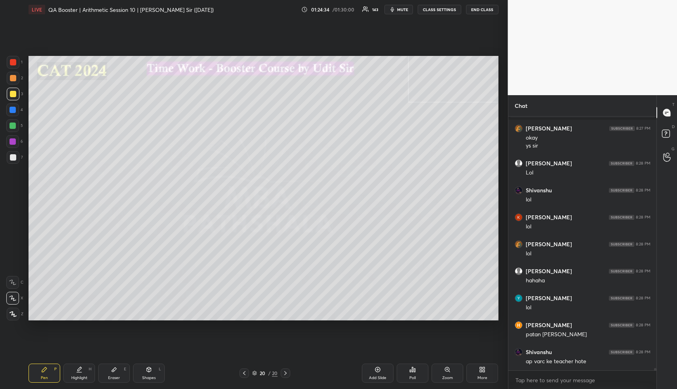
drag, startPoint x: 11, startPoint y: 74, endPoint x: 12, endPoint y: 99, distance: 24.6
click at [11, 75] on div at bounding box center [13, 78] width 13 height 13
drag, startPoint x: 13, startPoint y: 112, endPoint x: 21, endPoint y: 113, distance: 7.6
click at [13, 111] on div at bounding box center [13, 110] width 6 height 6
click at [13, 129] on div at bounding box center [12, 125] width 13 height 13
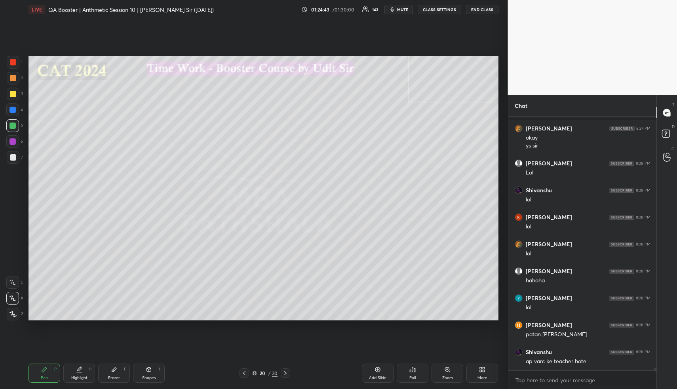
click at [15, 128] on div at bounding box center [13, 125] width 6 height 6
click at [155, 382] on div "Shapes L" at bounding box center [149, 372] width 32 height 19
click at [153, 379] on div "Shapes" at bounding box center [148, 378] width 13 height 4
click at [10, 77] on div at bounding box center [13, 78] width 6 height 6
click at [13, 279] on rect at bounding box center [13, 282] width 6 height 6
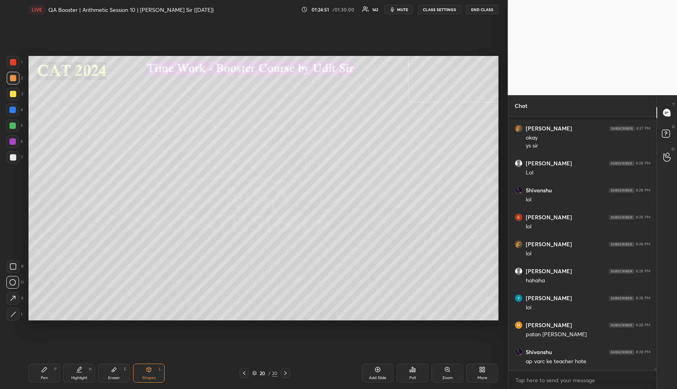
drag, startPoint x: 47, startPoint y: 374, endPoint x: 40, endPoint y: 321, distance: 53.6
click at [46, 373] on div "Pen P" at bounding box center [45, 372] width 32 height 19
drag, startPoint x: 9, startPoint y: 154, endPoint x: 27, endPoint y: 186, distance: 36.7
click at [9, 155] on div at bounding box center [13, 157] width 13 height 13
click at [144, 369] on div "Shapes L" at bounding box center [149, 372] width 32 height 19
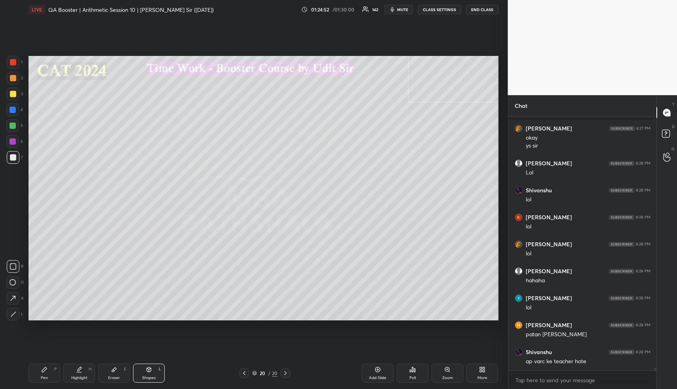
click at [145, 371] on div "Shapes L" at bounding box center [149, 372] width 32 height 19
drag, startPoint x: 13, startPoint y: 311, endPoint x: 27, endPoint y: 295, distance: 21.6
click at [15, 310] on div at bounding box center [13, 313] width 13 height 13
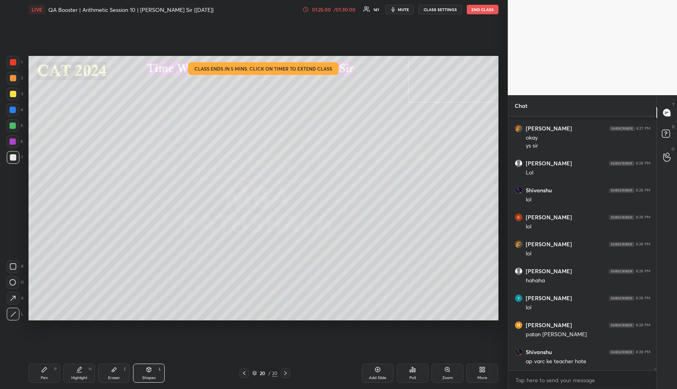
click at [48, 376] on div "Pen P" at bounding box center [45, 372] width 32 height 19
click at [11, 123] on div at bounding box center [13, 125] width 6 height 6
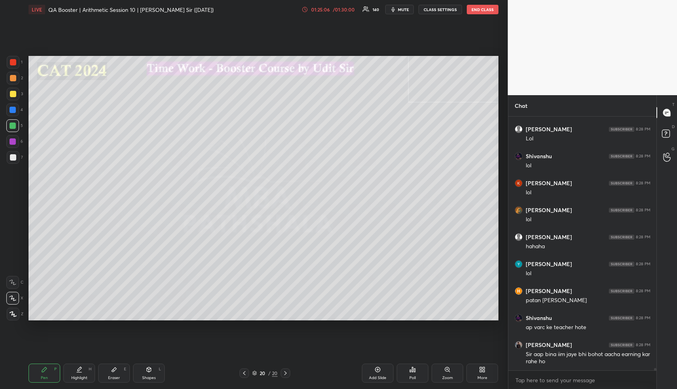
scroll to position [25864, 0]
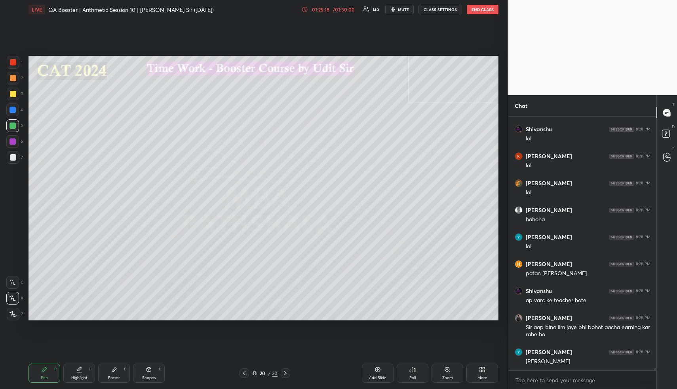
drag, startPoint x: 42, startPoint y: 379, endPoint x: 94, endPoint y: 374, distance: 52.2
click at [43, 378] on div "Pen" at bounding box center [44, 378] width 7 height 4
click at [143, 374] on div "Shapes L" at bounding box center [149, 372] width 32 height 19
drag, startPoint x: 12, startPoint y: 111, endPoint x: 11, endPoint y: 118, distance: 6.8
click at [11, 112] on div at bounding box center [13, 110] width 6 height 6
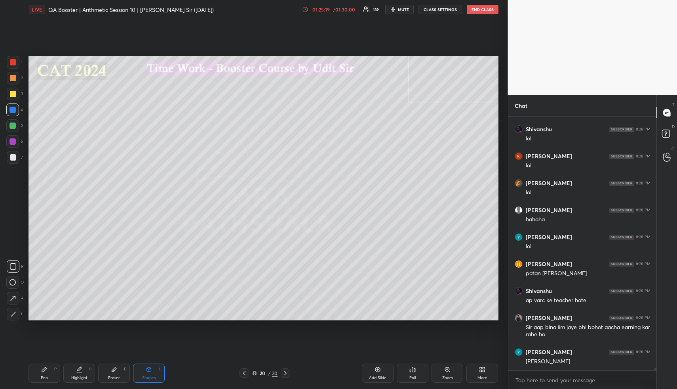
drag, startPoint x: 13, startPoint y: 313, endPoint x: 15, endPoint y: 305, distance: 7.8
click at [13, 312] on icon at bounding box center [13, 314] width 6 height 6
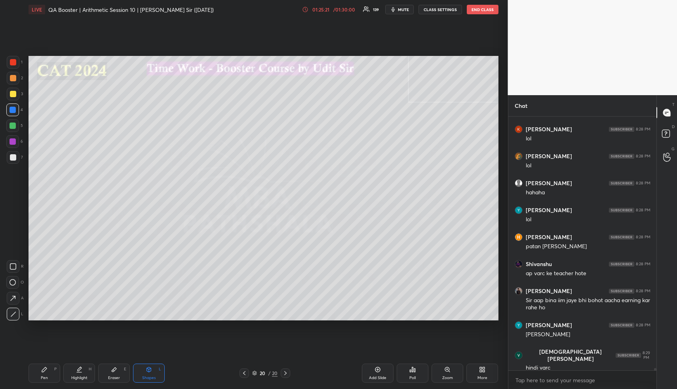
scroll to position [25918, 0]
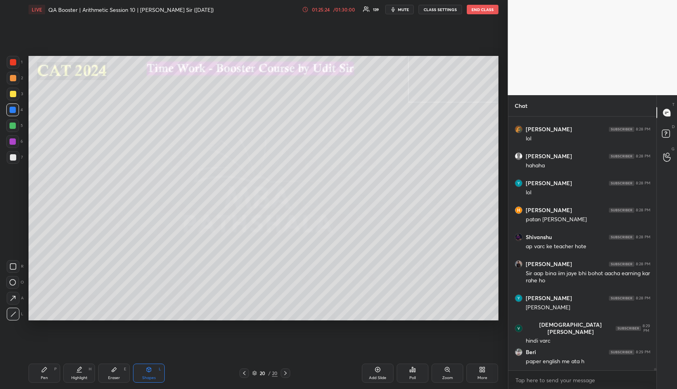
click at [38, 374] on div "Pen P" at bounding box center [45, 372] width 32 height 19
click at [12, 78] on div at bounding box center [13, 78] width 6 height 6
click at [109, 370] on div "Eraser E" at bounding box center [114, 372] width 32 height 19
click at [112, 371] on icon at bounding box center [114, 369] width 5 height 4
drag, startPoint x: 51, startPoint y: 364, endPoint x: 48, endPoint y: 368, distance: 4.5
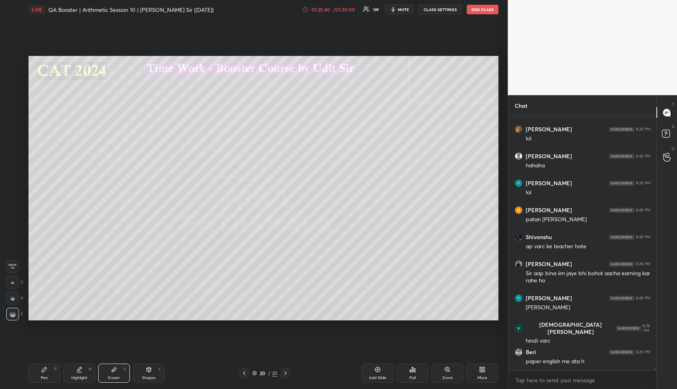
click at [50, 365] on div "Pen P" at bounding box center [45, 372] width 32 height 19
click at [48, 368] on div "Pen P" at bounding box center [45, 372] width 32 height 19
click at [11, 92] on div at bounding box center [13, 94] width 6 height 6
click at [12, 93] on div at bounding box center [13, 94] width 6 height 6
click at [43, 372] on icon at bounding box center [44, 369] width 6 height 6
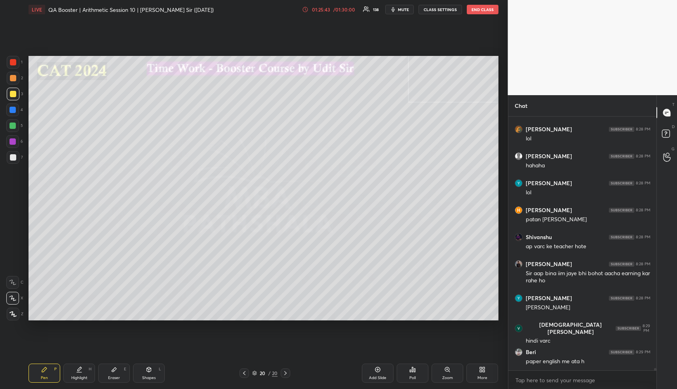
click at [11, 157] on div at bounding box center [13, 157] width 6 height 6
drag, startPoint x: 12, startPoint y: 111, endPoint x: 12, endPoint y: 119, distance: 7.9
click at [12, 111] on div at bounding box center [13, 110] width 6 height 6
click at [9, 82] on div at bounding box center [13, 78] width 13 height 13
click at [11, 84] on div "1 2 3 4 5 6 7" at bounding box center [14, 111] width 17 height 111
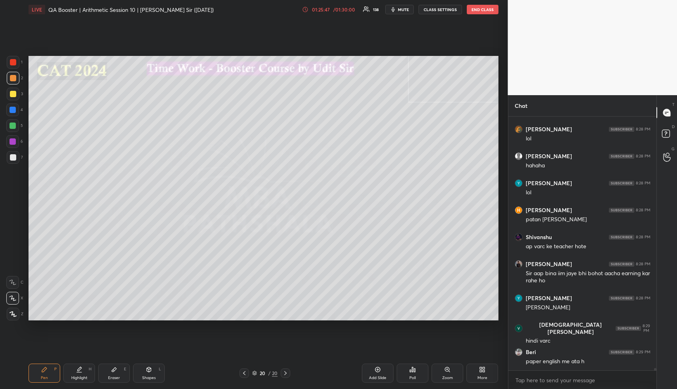
click at [11, 156] on div at bounding box center [13, 157] width 6 height 6
drag, startPoint x: 11, startPoint y: 111, endPoint x: 17, endPoint y: 134, distance: 23.8
click at [12, 112] on div at bounding box center [13, 110] width 6 height 6
click at [15, 156] on div at bounding box center [13, 157] width 6 height 6
click at [44, 369] on icon at bounding box center [44, 369] width 5 height 5
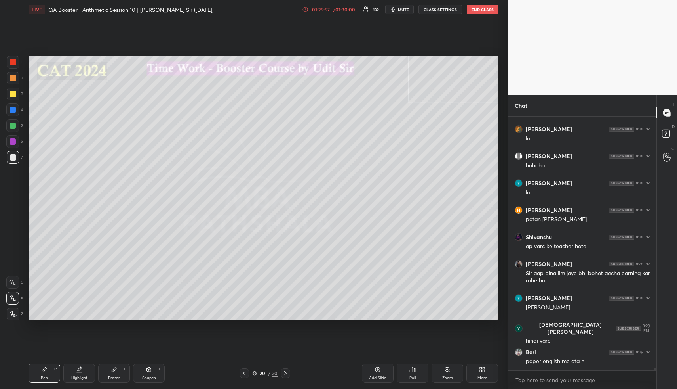
scroll to position [25945, 0]
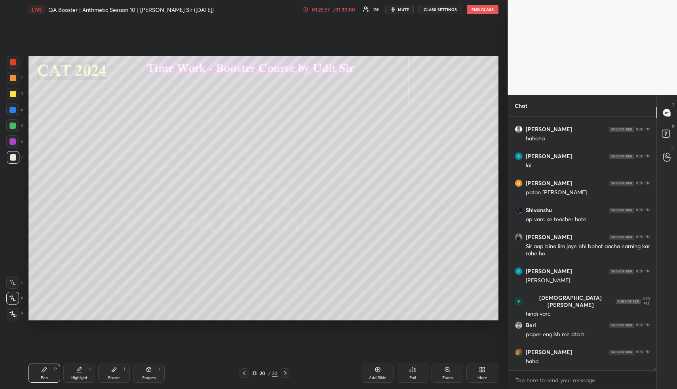
drag, startPoint x: 11, startPoint y: 80, endPoint x: 13, endPoint y: 84, distance: 4.6
click at [11, 82] on div at bounding box center [13, 78] width 13 height 13
drag, startPoint x: 41, startPoint y: 377, endPoint x: 39, endPoint y: 351, distance: 25.8
click at [39, 376] on div "Pen P" at bounding box center [45, 372] width 32 height 19
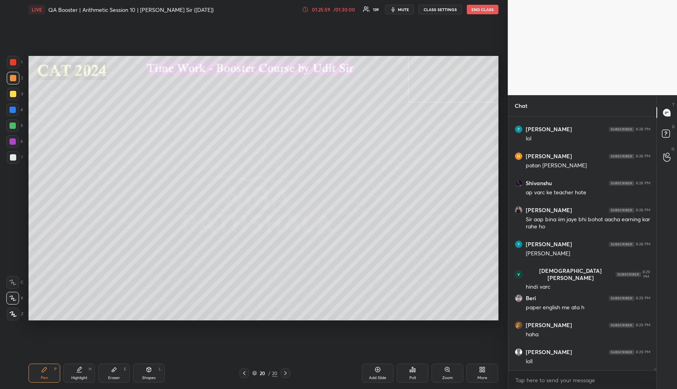
click at [12, 156] on div at bounding box center [13, 157] width 6 height 6
drag, startPoint x: 12, startPoint y: 159, endPoint x: 13, endPoint y: 154, distance: 5.6
click at [13, 156] on div at bounding box center [13, 157] width 6 height 6
click at [10, 125] on div at bounding box center [13, 125] width 6 height 6
click at [11, 125] on div at bounding box center [13, 125] width 6 height 6
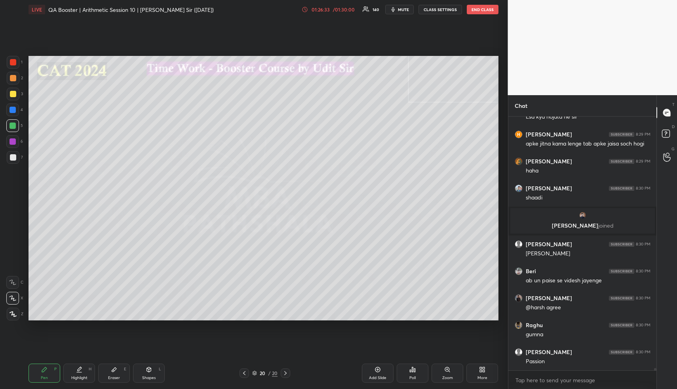
scroll to position [26065, 0]
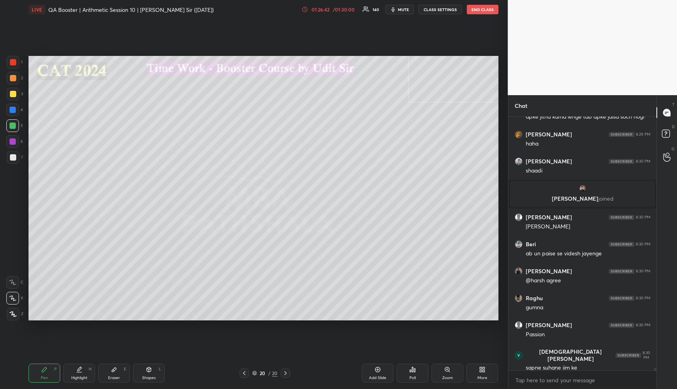
click at [33, 373] on div "Pen P" at bounding box center [45, 372] width 32 height 19
click at [10, 95] on div at bounding box center [13, 94] width 6 height 6
click at [12, 93] on div at bounding box center [13, 94] width 6 height 6
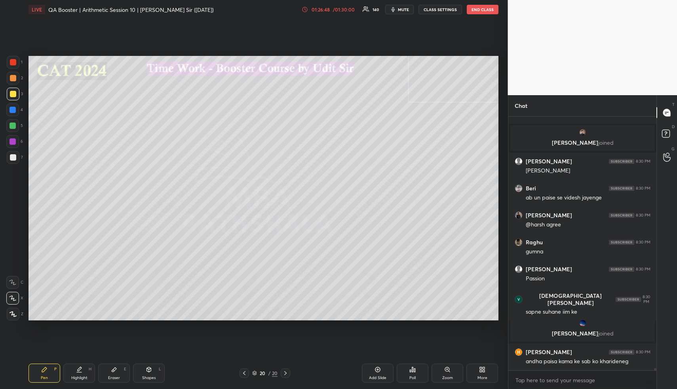
scroll to position [26088, 0]
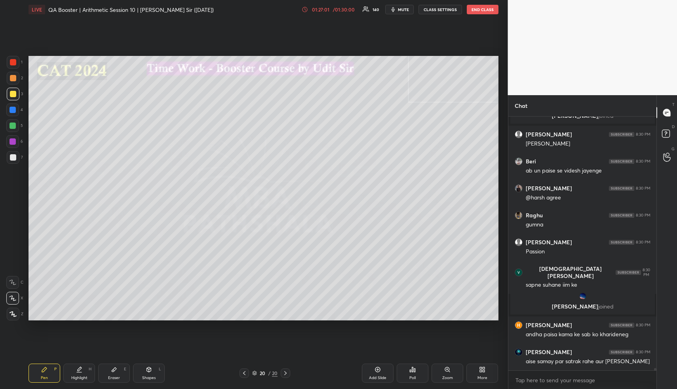
click at [146, 374] on div "Shapes L" at bounding box center [149, 372] width 32 height 19
click at [15, 109] on div at bounding box center [13, 110] width 6 height 6
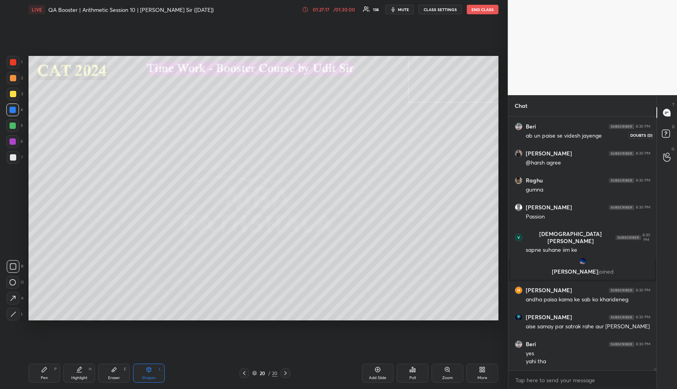
click at [668, 134] on rect at bounding box center [666, 134] width 8 height 8
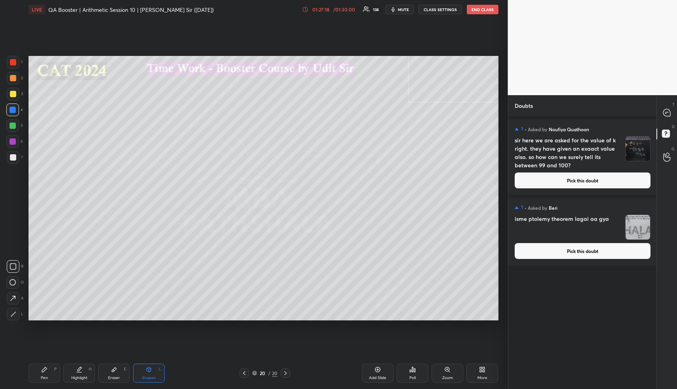
click at [577, 249] on button "Pick this doubt" at bounding box center [583, 251] width 136 height 16
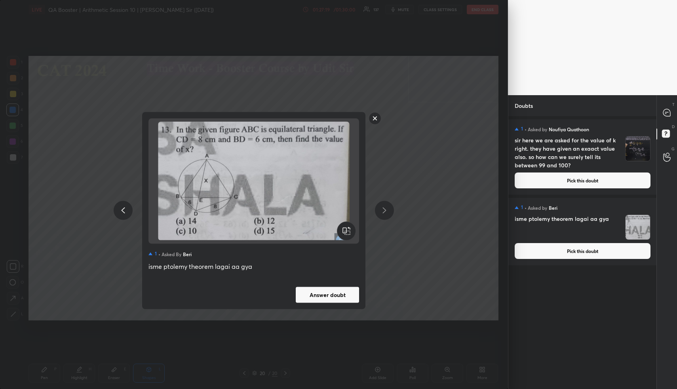
click at [352, 300] on button "Answer doubt" at bounding box center [327, 294] width 63 height 16
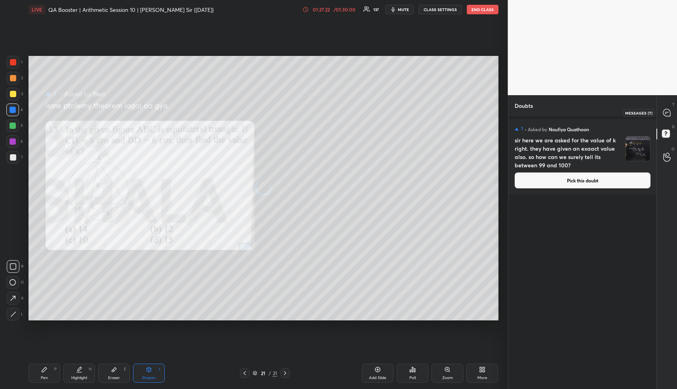
click at [669, 114] on icon at bounding box center [667, 112] width 7 height 7
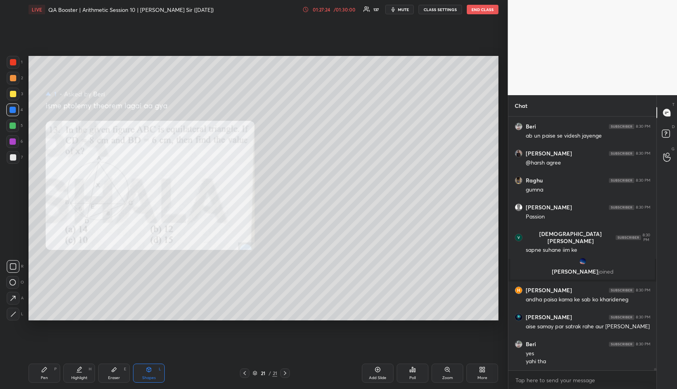
scroll to position [26317, 0]
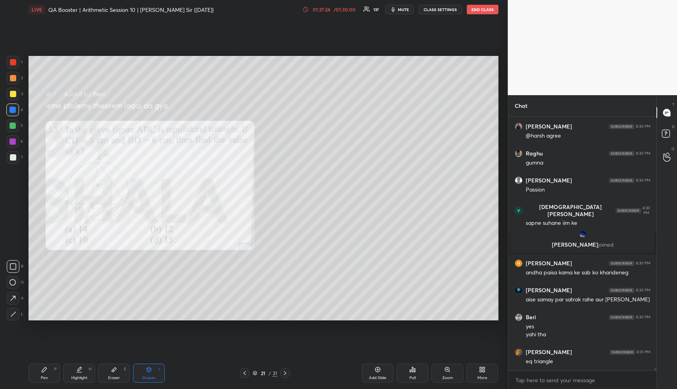
click at [50, 373] on div "Pen P" at bounding box center [45, 372] width 32 height 19
click at [54, 371] on div "P" at bounding box center [55, 369] width 2 height 4
drag, startPoint x: 76, startPoint y: 368, endPoint x: 90, endPoint y: 340, distance: 31.7
click at [74, 368] on div "Highlight H" at bounding box center [79, 372] width 32 height 19
click at [49, 375] on div "Pen P" at bounding box center [45, 372] width 32 height 19
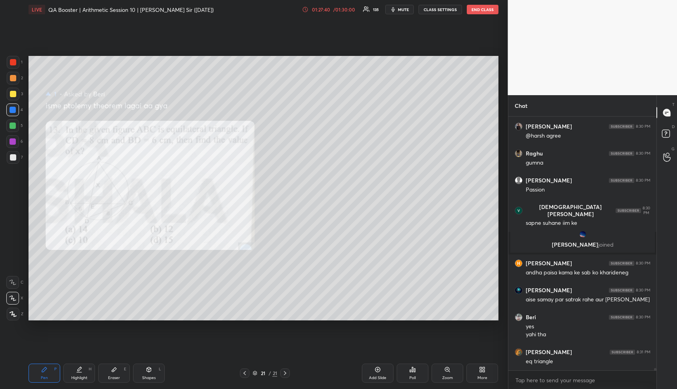
click at [10, 65] on div at bounding box center [13, 62] width 6 height 6
click at [82, 371] on div "Highlight H" at bounding box center [79, 372] width 32 height 19
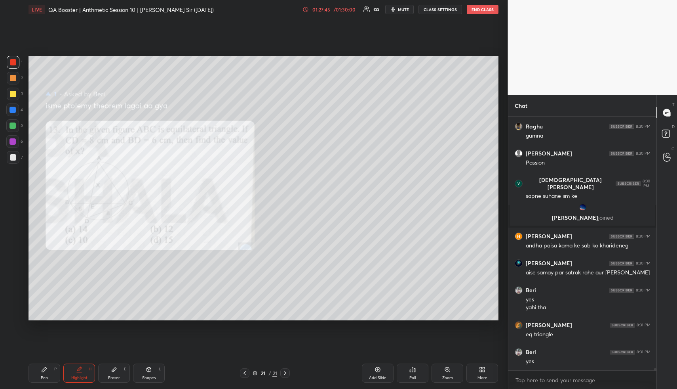
scroll to position [26371, 0]
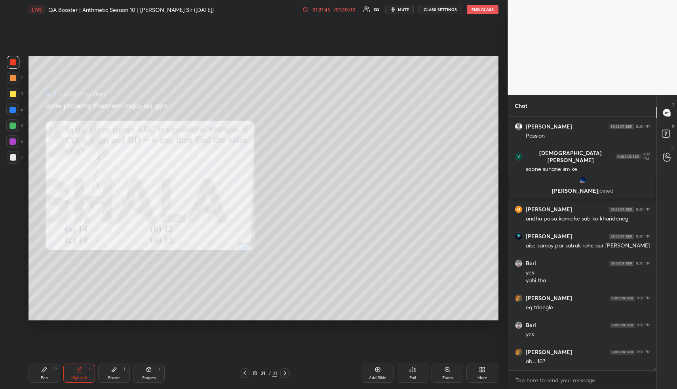
click at [43, 381] on div "Pen P" at bounding box center [45, 372] width 32 height 19
drag, startPoint x: 72, startPoint y: 385, endPoint x: 82, endPoint y: 322, distance: 63.8
click at [72, 382] on div "Pen P Highlight H Eraser E Shapes L 21 / 21 Add Slide Poll Zoom More" at bounding box center [264, 373] width 470 height 32
click at [80, 371] on div "Highlight H" at bounding box center [79, 372] width 32 height 19
click at [81, 368] on icon at bounding box center [79, 369] width 6 height 6
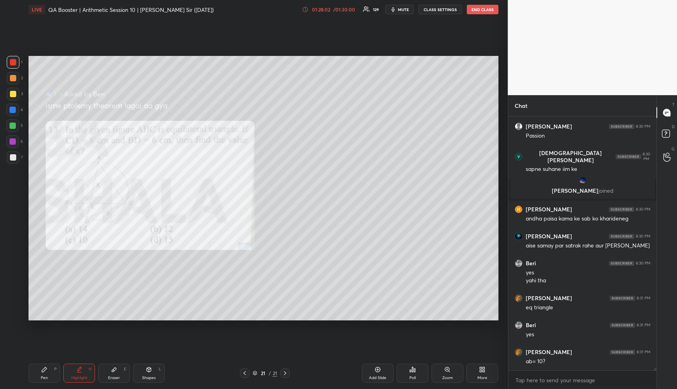
scroll to position [26400, 0]
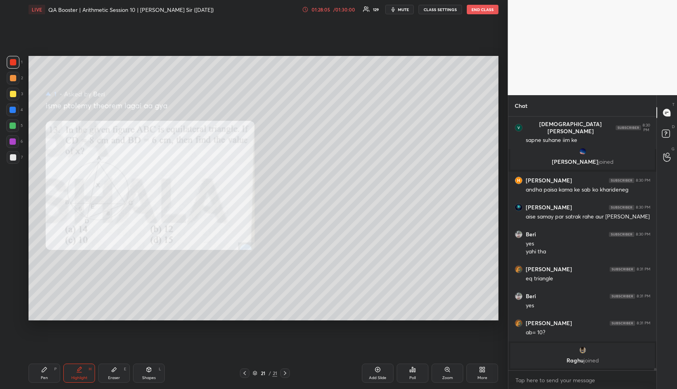
click at [42, 379] on div "Pen P" at bounding box center [45, 372] width 32 height 19
drag, startPoint x: 44, startPoint y: 378, endPoint x: 43, endPoint y: 373, distance: 4.4
click at [44, 376] on div "Pen" at bounding box center [44, 378] width 7 height 4
click at [15, 64] on div at bounding box center [13, 62] width 6 height 6
drag, startPoint x: 84, startPoint y: 374, endPoint x: 84, endPoint y: 368, distance: 6.0
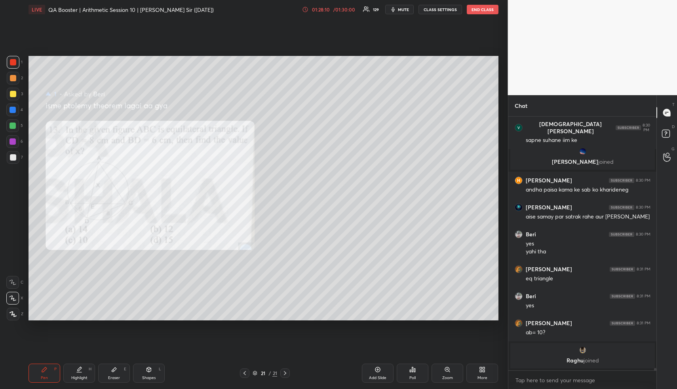
click at [84, 371] on div "Highlight H" at bounding box center [79, 372] width 32 height 19
drag, startPoint x: 50, startPoint y: 375, endPoint x: 50, endPoint y: 370, distance: 5.2
click at [49, 374] on div "Pen P" at bounding box center [45, 372] width 32 height 19
click at [88, 374] on div "Highlight H" at bounding box center [79, 372] width 32 height 19
click at [86, 373] on div "Highlight H" at bounding box center [79, 372] width 32 height 19
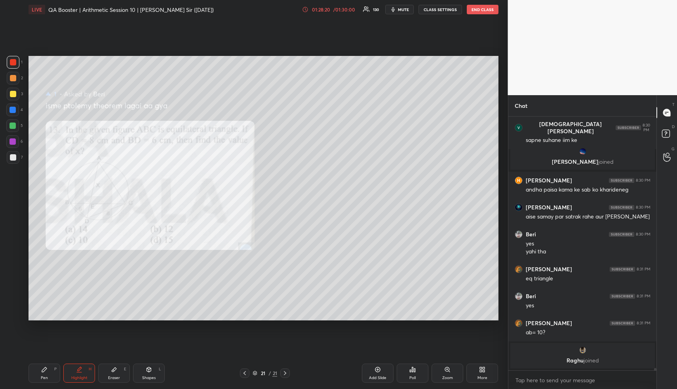
click at [52, 376] on div "Pen P" at bounding box center [45, 372] width 32 height 19
drag, startPoint x: 53, startPoint y: 375, endPoint x: 58, endPoint y: 362, distance: 14.2
click at [53, 374] on div "Pen P" at bounding box center [45, 372] width 32 height 19
click at [118, 369] on div "Eraser E" at bounding box center [114, 372] width 32 height 19
drag, startPoint x: 37, startPoint y: 375, endPoint x: 76, endPoint y: 338, distance: 54.1
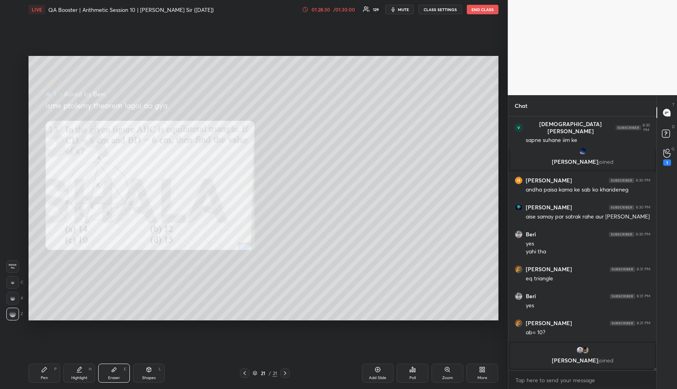
click at [38, 375] on div "Pen P" at bounding box center [45, 372] width 32 height 19
click at [670, 154] on icon at bounding box center [668, 153] width 8 height 9
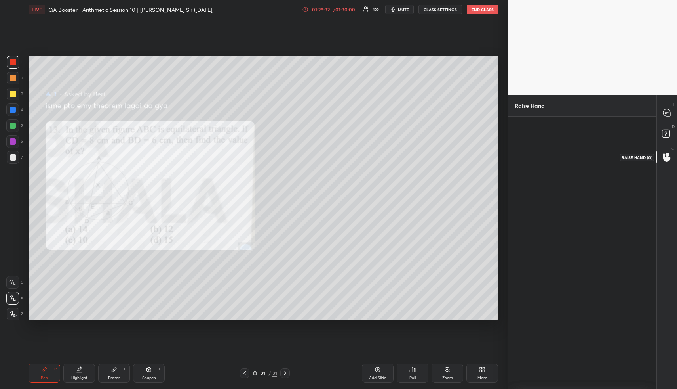
scroll to position [3, 3]
click at [536, 156] on div "[PERSON_NAME] INVITE" at bounding box center [537, 159] width 45 height 46
drag, startPoint x: 541, startPoint y: 172, endPoint x: 551, endPoint y: 166, distance: 11.2
click at [542, 171] on button "INVITE" at bounding box center [537, 171] width 38 height 10
click at [668, 133] on rect at bounding box center [666, 134] width 8 height 8
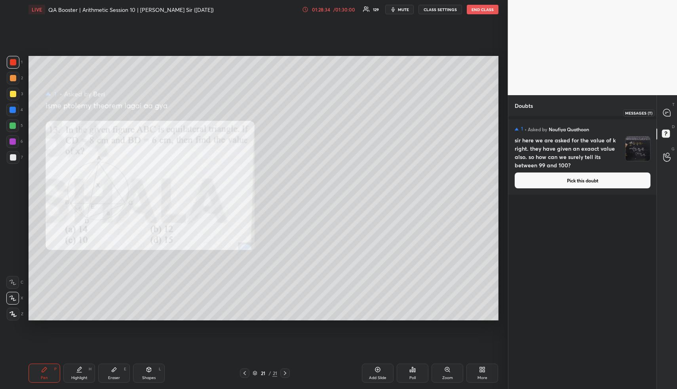
click at [663, 115] on icon at bounding box center [667, 113] width 8 height 8
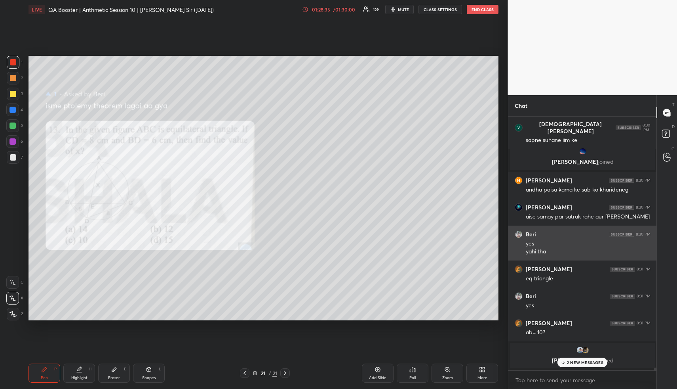
scroll to position [26304, 0]
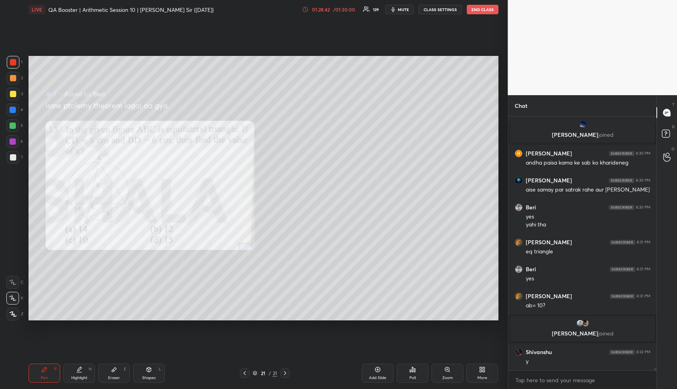
click at [45, 369] on icon at bounding box center [44, 369] width 6 height 6
click at [12, 112] on div at bounding box center [12, 109] width 13 height 13
drag, startPoint x: 13, startPoint y: 109, endPoint x: 25, endPoint y: 107, distance: 13.0
click at [12, 109] on div at bounding box center [13, 110] width 6 height 6
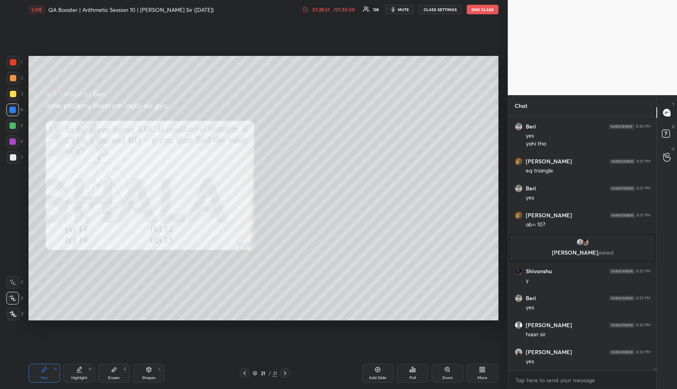
scroll to position [26411, 0]
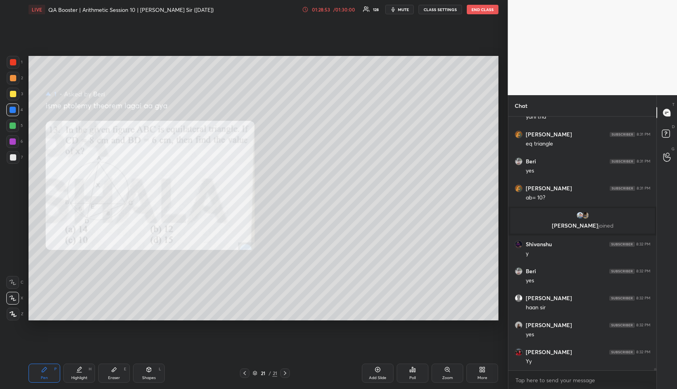
drag, startPoint x: 78, startPoint y: 370, endPoint x: 82, endPoint y: 353, distance: 17.4
click at [78, 370] on icon at bounding box center [80, 368] width 4 height 4
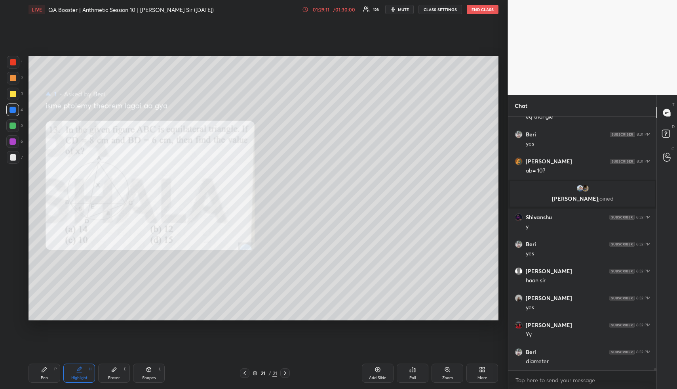
drag, startPoint x: 83, startPoint y: 372, endPoint x: 83, endPoint y: 347, distance: 25.4
click at [82, 374] on div "Highlight H" at bounding box center [79, 372] width 32 height 19
click at [244, 373] on icon at bounding box center [245, 373] width 6 height 6
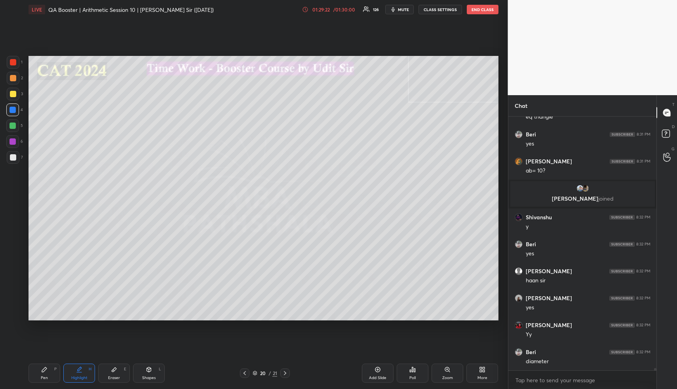
click at [90, 376] on div "Highlight H" at bounding box center [79, 372] width 32 height 19
drag, startPoint x: 287, startPoint y: 374, endPoint x: 285, endPoint y: 362, distance: 11.3
click at [286, 373] on icon at bounding box center [285, 373] width 6 height 6
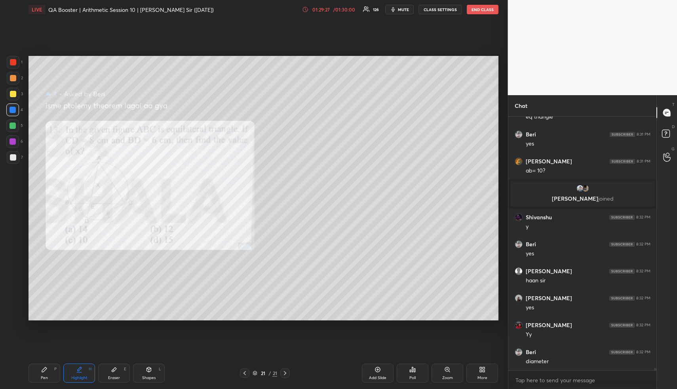
drag, startPoint x: 167, startPoint y: 359, endPoint x: 164, endPoint y: 361, distance: 4.1
click at [165, 361] on div "Pen P Highlight H Eraser E Shapes L 21 / 21 Add Slide Poll Zoom More" at bounding box center [264, 373] width 470 height 32
click at [156, 370] on div "Shapes L" at bounding box center [149, 372] width 32 height 19
click at [13, 95] on div at bounding box center [13, 94] width 6 height 6
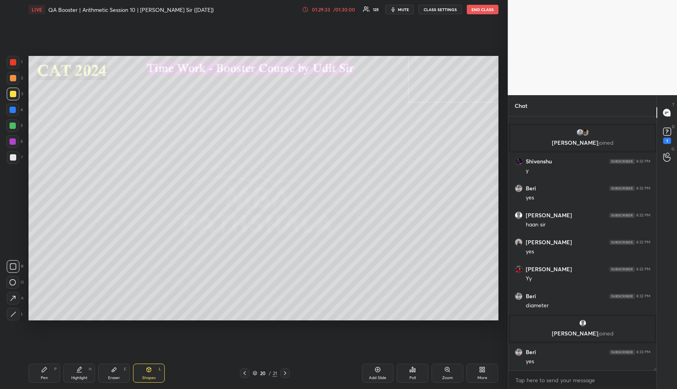
scroll to position [26355, 0]
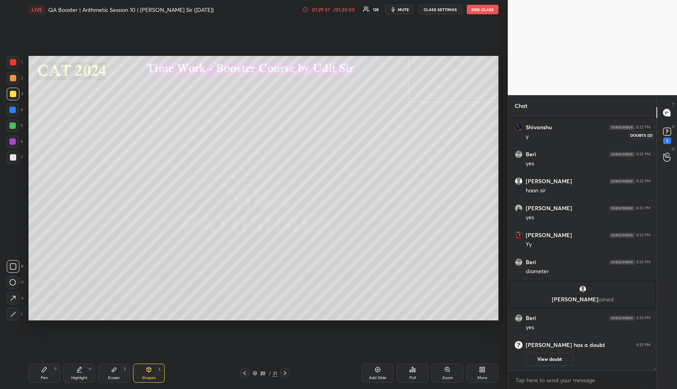
click at [669, 130] on rect at bounding box center [668, 132] width 8 height 8
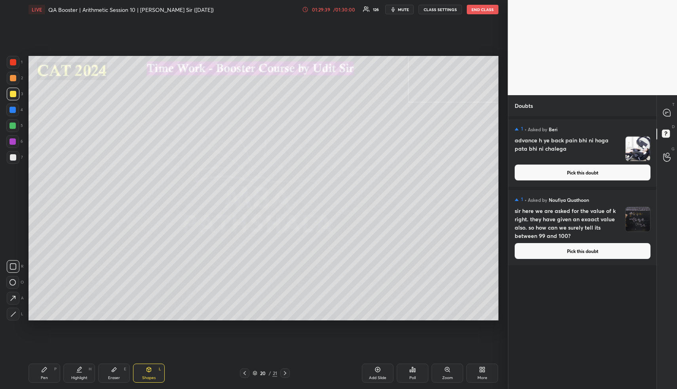
click at [599, 169] on button "Pick this doubt" at bounding box center [583, 172] width 136 height 16
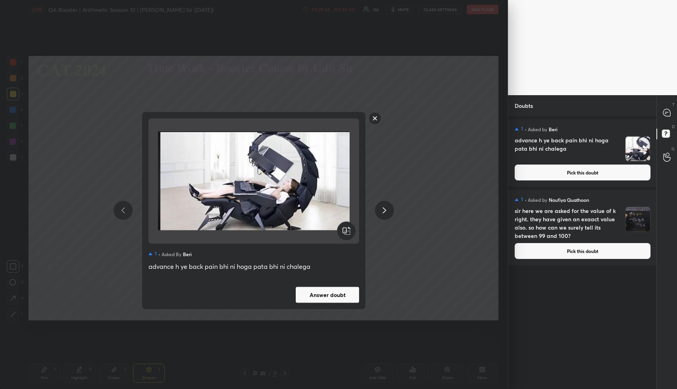
click at [375, 117] on rect at bounding box center [375, 118] width 12 height 12
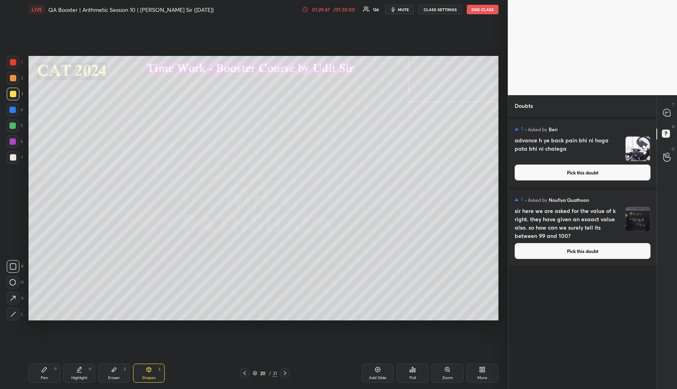
click at [596, 169] on button "Pick this doubt" at bounding box center [583, 172] width 136 height 16
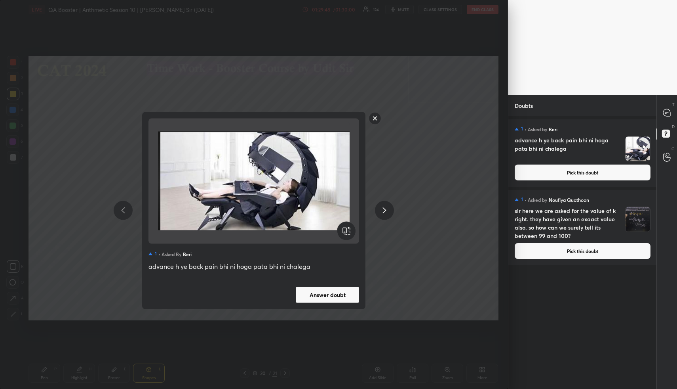
click at [340, 291] on button "Answer doubt" at bounding box center [327, 294] width 63 height 16
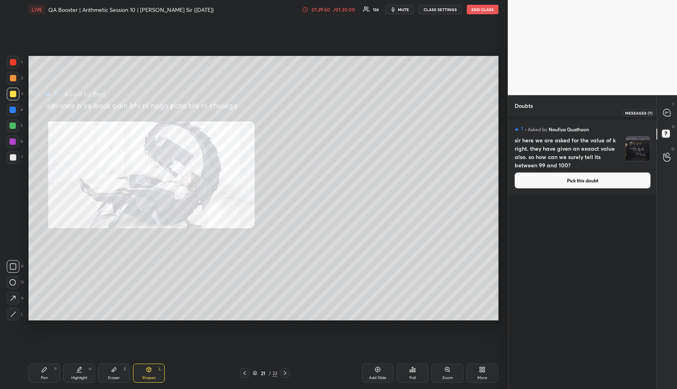
click at [667, 114] on icon at bounding box center [667, 112] width 7 height 7
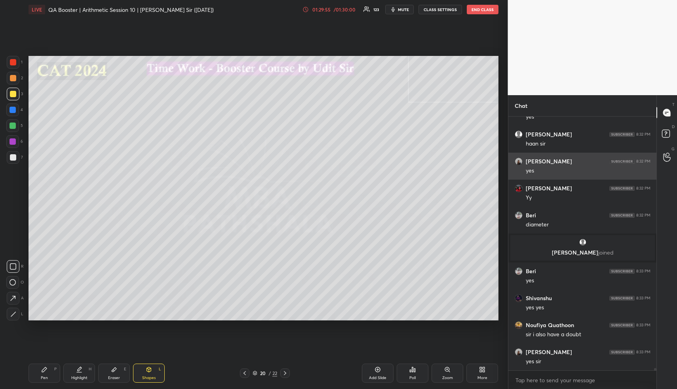
scroll to position [26528, 0]
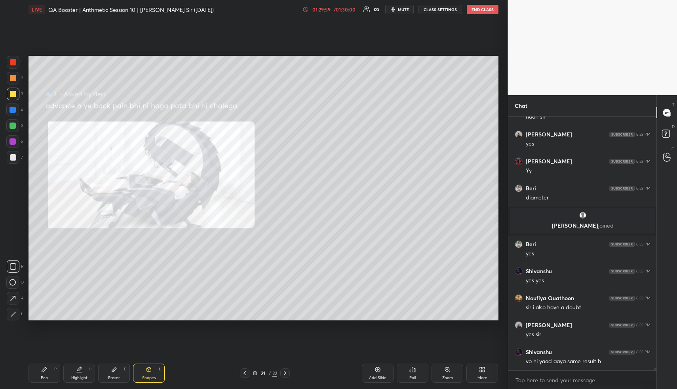
click at [156, 378] on div "Shapes L" at bounding box center [149, 372] width 32 height 19
drag, startPoint x: 156, startPoint y: 376, endPoint x: 143, endPoint y: 327, distance: 51.2
click at [154, 374] on div "Shapes L" at bounding box center [149, 372] width 32 height 19
click at [11, 60] on div at bounding box center [13, 62] width 6 height 6
click at [12, 61] on div at bounding box center [13, 62] width 6 height 6
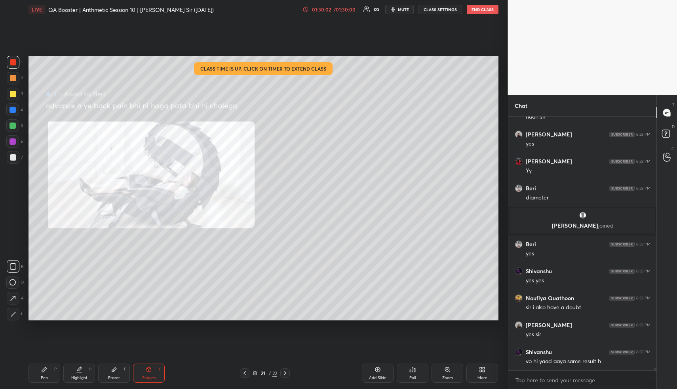
scroll to position [26555, 0]
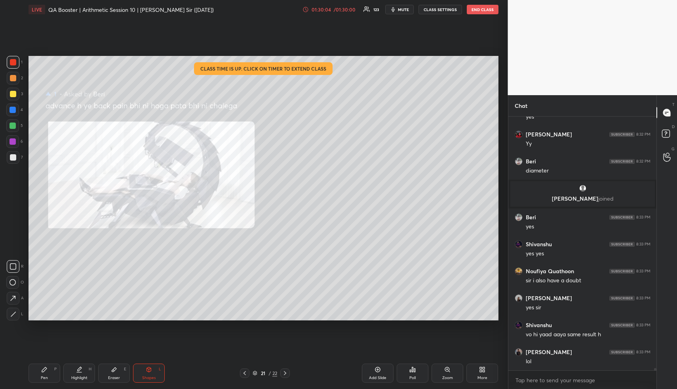
click at [73, 376] on div "Highlight" at bounding box center [79, 378] width 16 height 4
click at [72, 364] on div "Highlight H" at bounding box center [79, 372] width 32 height 19
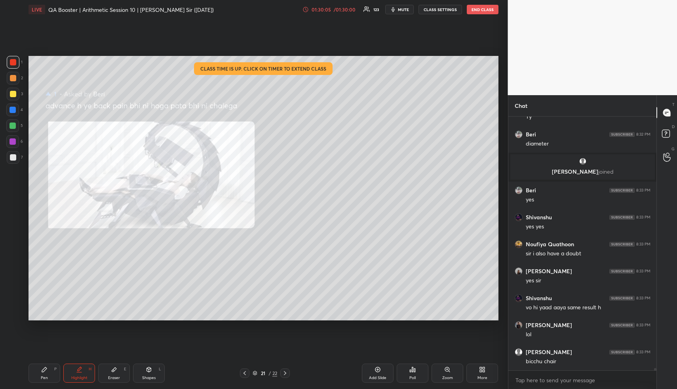
scroll to position [26609, 0]
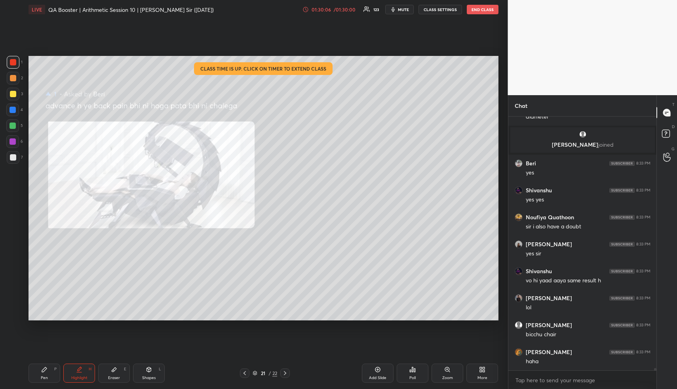
drag, startPoint x: 82, startPoint y: 372, endPoint x: 93, endPoint y: 322, distance: 50.5
click at [80, 369] on div "Highlight H" at bounding box center [79, 372] width 32 height 19
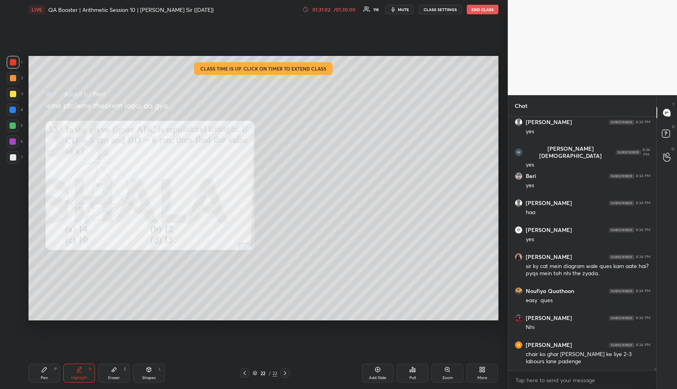
scroll to position [27438, 0]
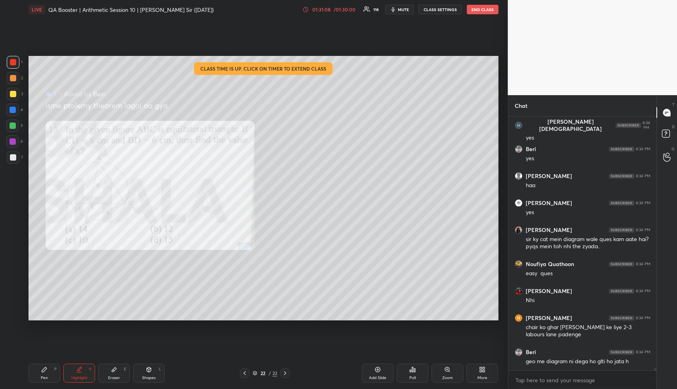
click at [71, 380] on div "Highlight H" at bounding box center [79, 372] width 32 height 19
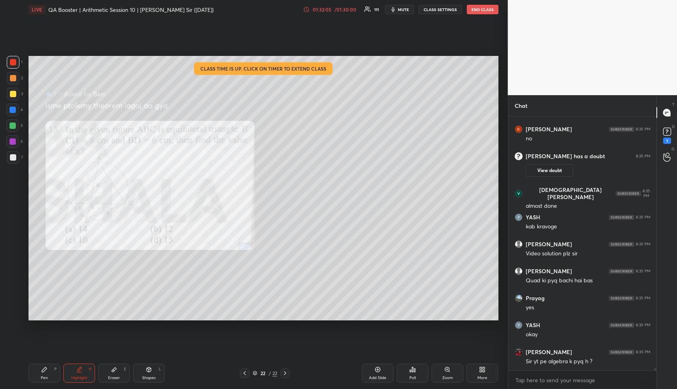
scroll to position [27556, 0]
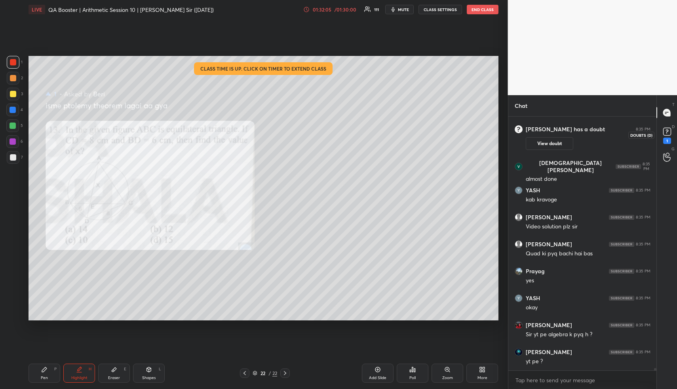
click at [666, 135] on icon at bounding box center [668, 132] width 12 height 12
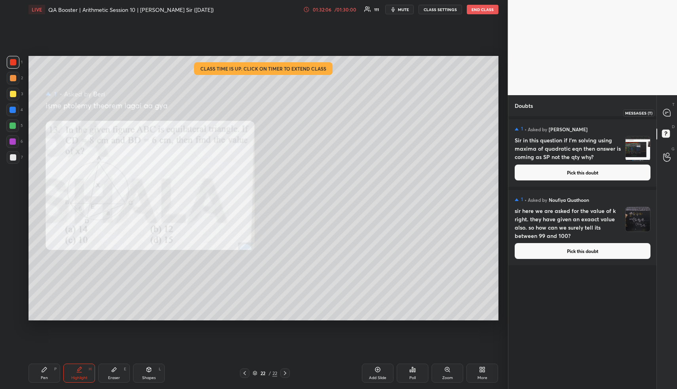
click at [668, 111] on icon at bounding box center [667, 112] width 7 height 7
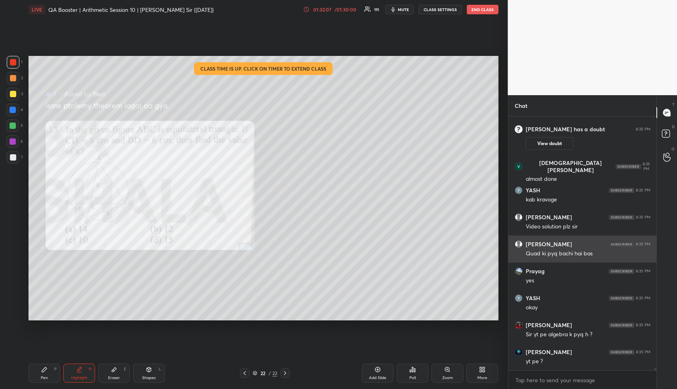
scroll to position [27770, 0]
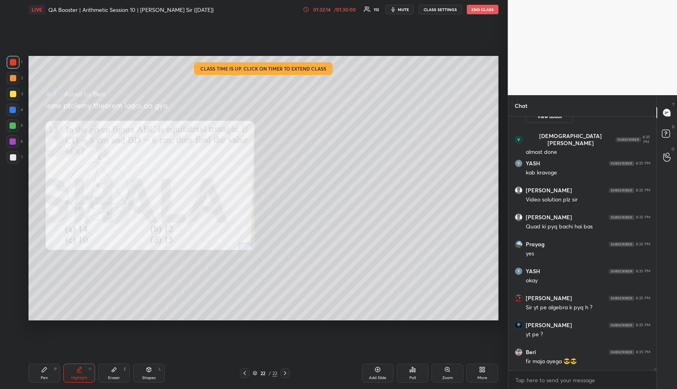
drag, startPoint x: 87, startPoint y: 370, endPoint x: 109, endPoint y: 335, distance: 41.8
click at [85, 370] on div "Highlight H" at bounding box center [79, 372] width 32 height 19
drag, startPoint x: 84, startPoint y: 377, endPoint x: 93, endPoint y: 370, distance: 11.0
click at [82, 376] on div "Highlight" at bounding box center [79, 378] width 16 height 4
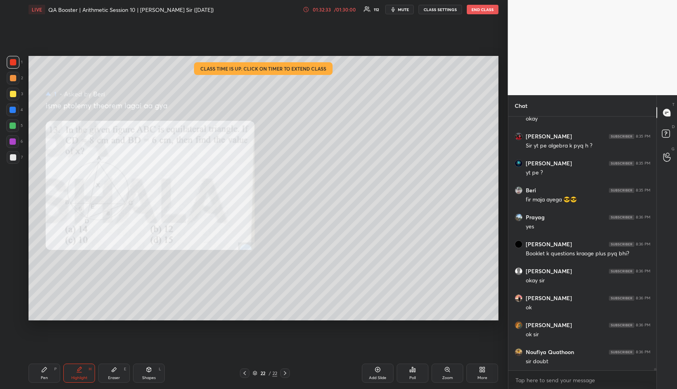
scroll to position [27959, 0]
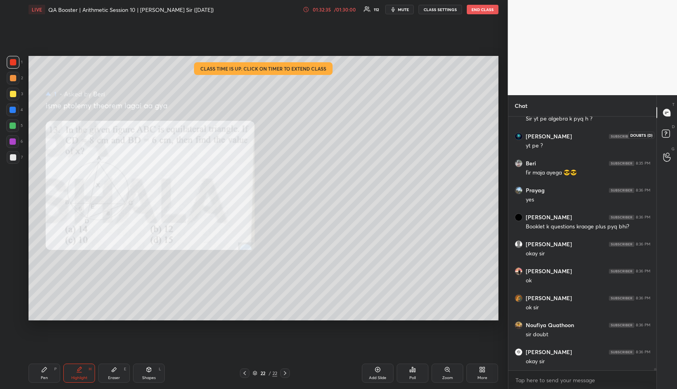
click at [670, 132] on rect at bounding box center [666, 134] width 8 height 8
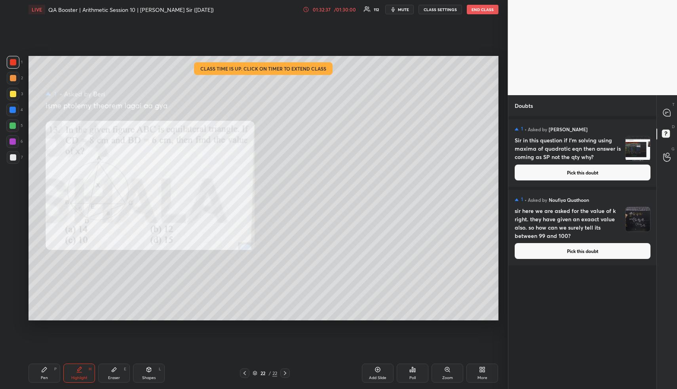
click at [581, 250] on button "Pick this doubt" at bounding box center [583, 251] width 136 height 16
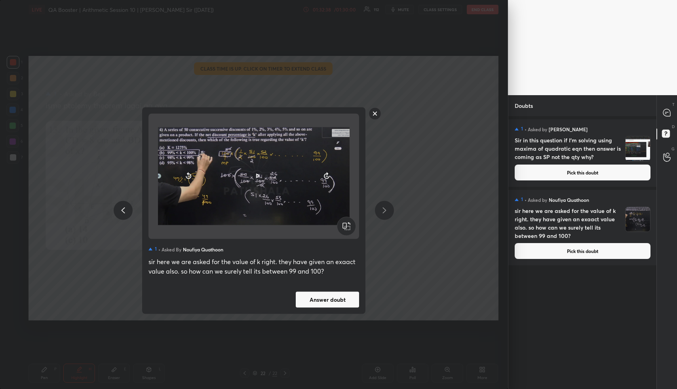
click at [343, 301] on button "Answer doubt" at bounding box center [327, 299] width 63 height 16
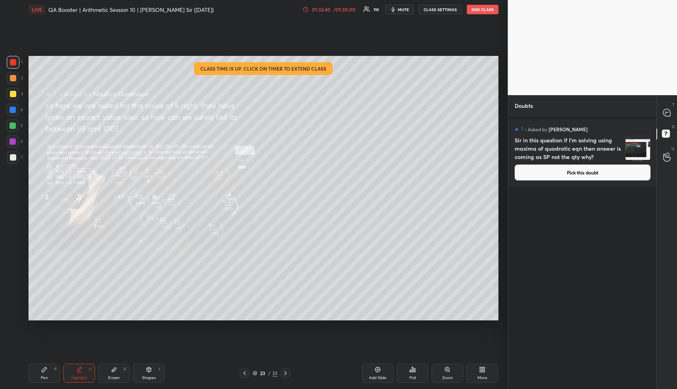
click at [591, 174] on button "Pick this doubt" at bounding box center [583, 172] width 136 height 16
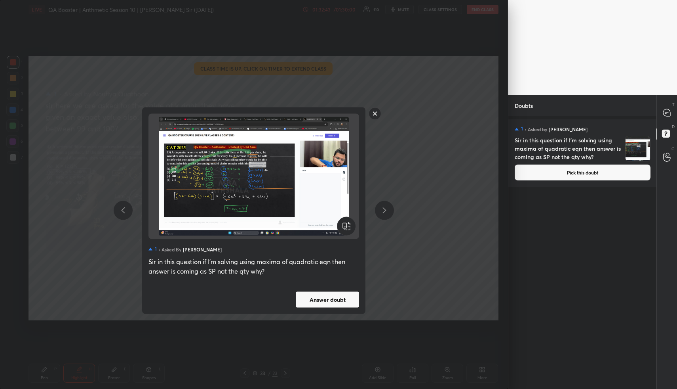
click at [376, 112] on rect at bounding box center [375, 113] width 12 height 12
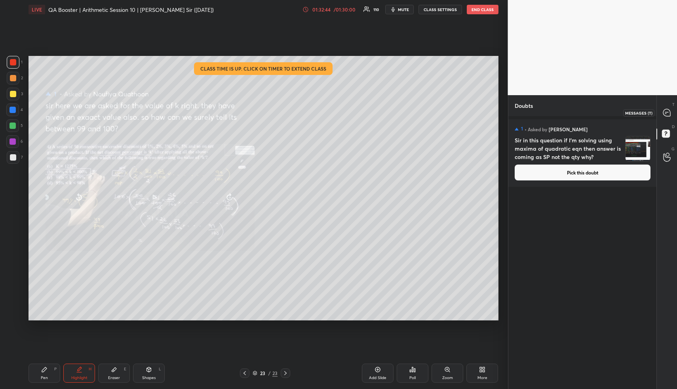
click at [670, 109] on icon at bounding box center [667, 113] width 8 height 8
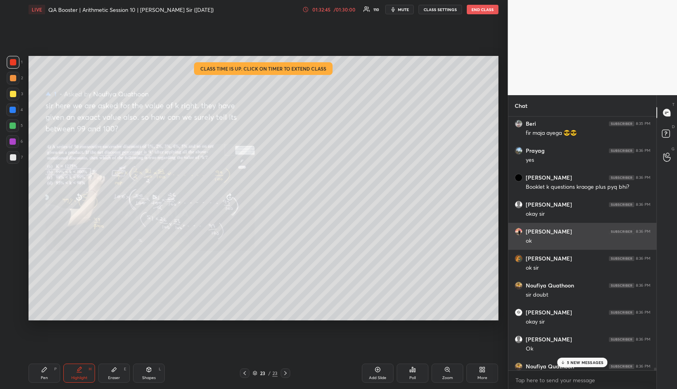
scroll to position [28026, 0]
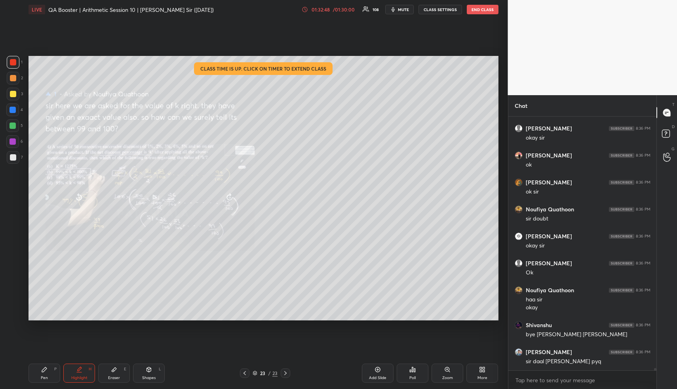
drag, startPoint x: 83, startPoint y: 370, endPoint x: 79, endPoint y: 368, distance: 4.3
click at [80, 370] on icon at bounding box center [79, 369] width 6 height 6
drag, startPoint x: 79, startPoint y: 368, endPoint x: 90, endPoint y: 342, distance: 27.7
click at [80, 366] on icon at bounding box center [79, 369] width 6 height 6
click at [675, 157] on div "G Raise Hand (G) 1" at bounding box center [667, 157] width 20 height 22
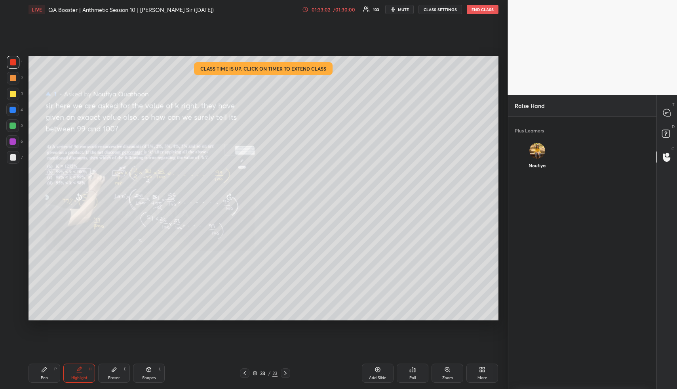
scroll to position [3, 3]
click at [539, 155] on div "Noufiya" at bounding box center [537, 157] width 45 height 42
click at [541, 168] on button "INVITE" at bounding box center [537, 171] width 38 height 10
click at [669, 134] on rect at bounding box center [666, 134] width 8 height 8
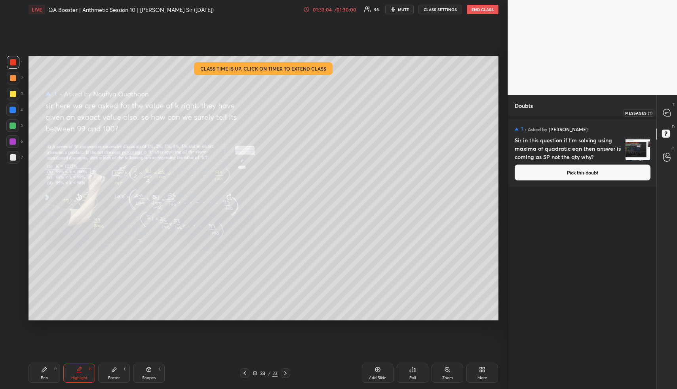
click at [668, 112] on icon at bounding box center [667, 112] width 3 height 0
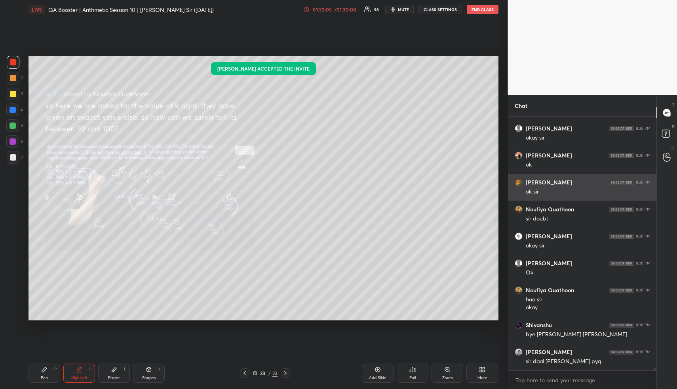
scroll to position [28055, 0]
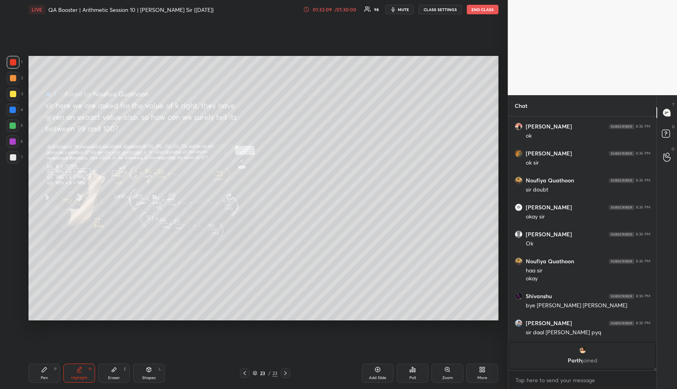
click at [47, 372] on div "Pen P" at bounding box center [45, 372] width 32 height 19
click at [47, 369] on div "Pen P" at bounding box center [45, 372] width 32 height 19
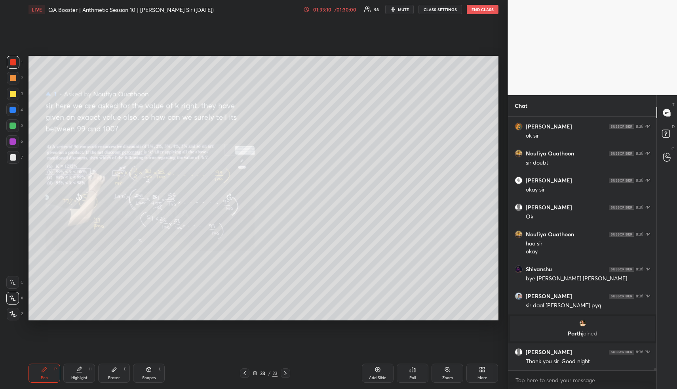
click at [15, 66] on div at bounding box center [13, 62] width 13 height 13
click at [16, 66] on div at bounding box center [13, 62] width 13 height 13
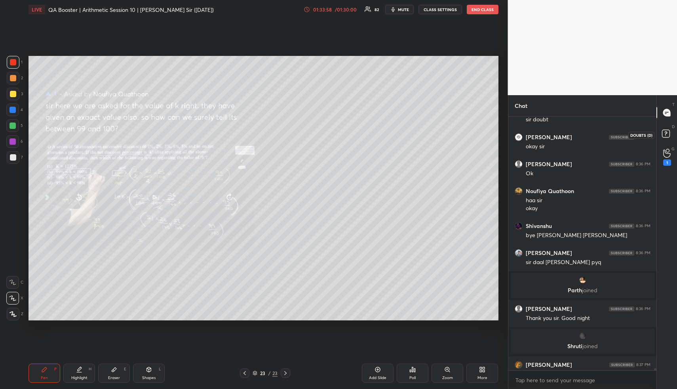
scroll to position [27765, 0]
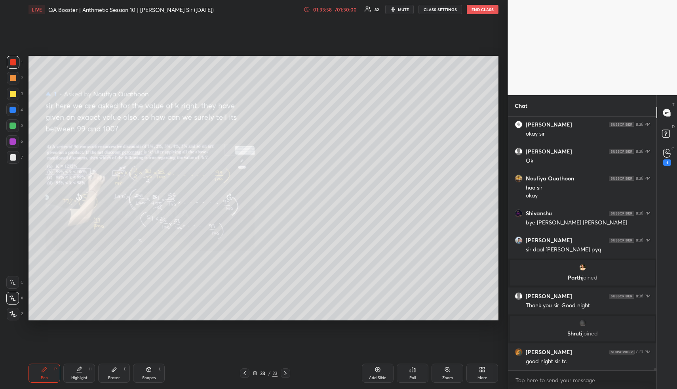
click at [668, 155] on icon at bounding box center [668, 153] width 8 height 9
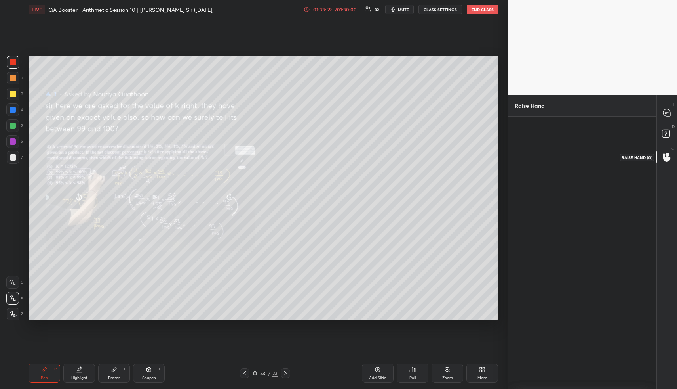
scroll to position [3, 3]
click at [541, 151] on div "Noufiya INVITE" at bounding box center [537, 159] width 45 height 46
click at [541, 173] on button "INVITE" at bounding box center [537, 171] width 38 height 10
click at [670, 126] on div "D Doubts (D)" at bounding box center [667, 135] width 20 height 22
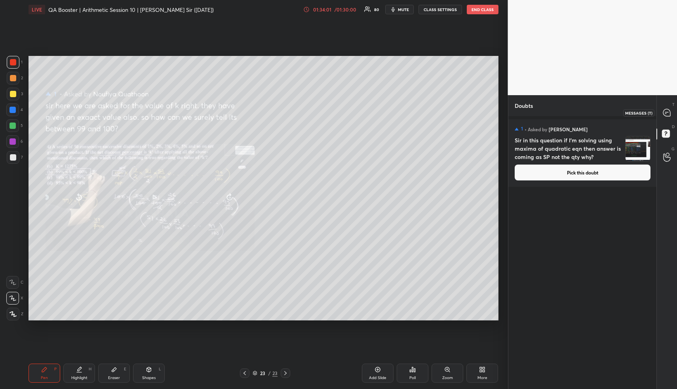
click at [668, 111] on icon at bounding box center [667, 112] width 7 height 7
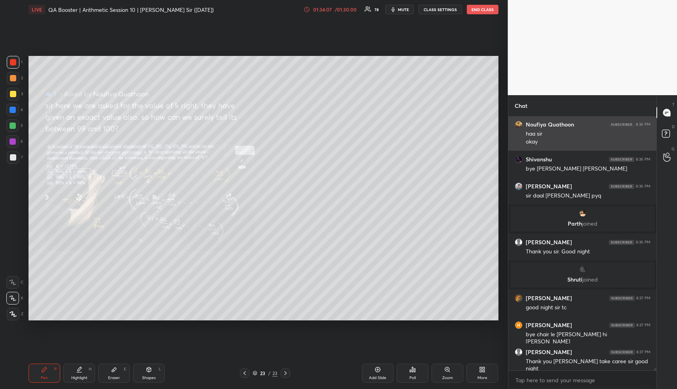
scroll to position [28035, 0]
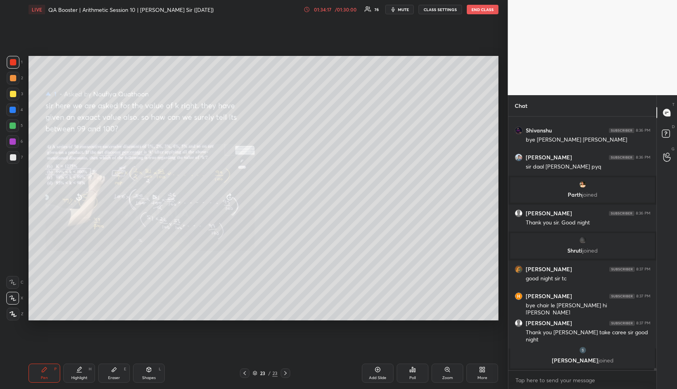
drag, startPoint x: 38, startPoint y: 381, endPoint x: 31, endPoint y: 328, distance: 52.8
click at [36, 380] on div "Pen P" at bounding box center [45, 372] width 32 height 19
click at [13, 126] on div at bounding box center [13, 125] width 6 height 6
drag, startPoint x: 11, startPoint y: 96, endPoint x: 17, endPoint y: 93, distance: 6.2
click at [11, 96] on div at bounding box center [13, 94] width 6 height 6
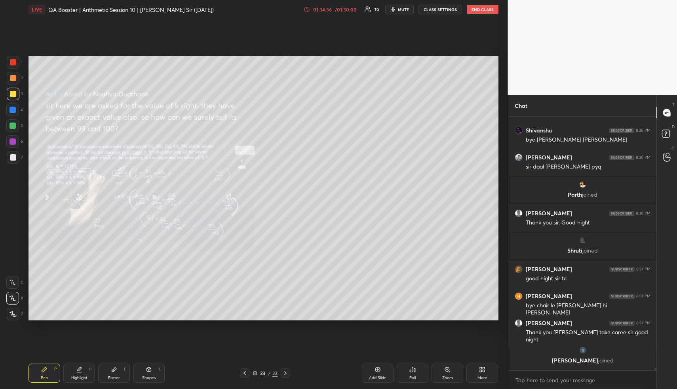
click at [48, 375] on div "Pen P" at bounding box center [45, 372] width 32 height 19
click at [14, 110] on div at bounding box center [13, 110] width 6 height 6
drag, startPoint x: 46, startPoint y: 377, endPoint x: 45, endPoint y: 341, distance: 35.3
click at [44, 376] on div "Pen" at bounding box center [44, 378] width 7 height 4
click at [12, 126] on div at bounding box center [13, 125] width 6 height 6
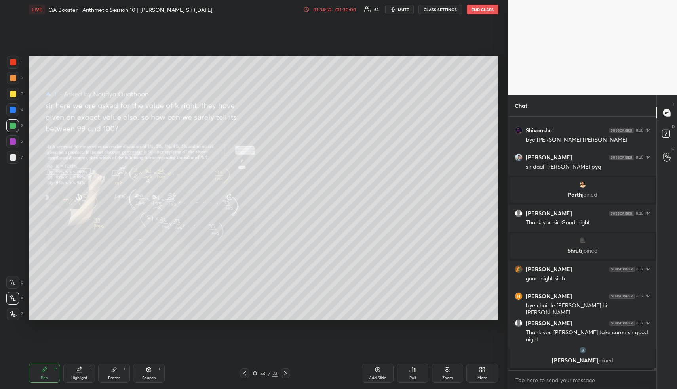
click at [114, 376] on div "Eraser" at bounding box center [114, 378] width 12 height 4
click at [44, 370] on icon at bounding box center [44, 369] width 6 height 6
click at [13, 82] on div at bounding box center [13, 78] width 13 height 13
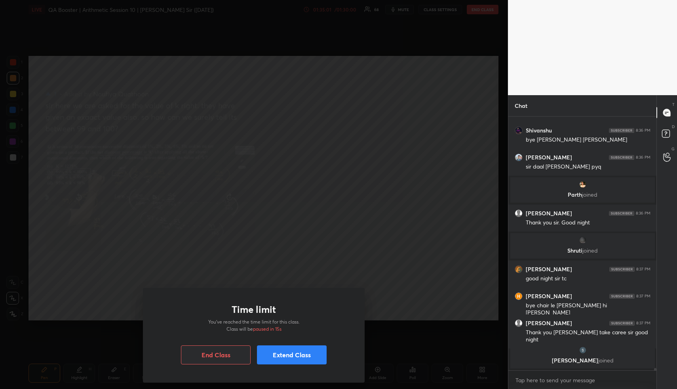
click at [311, 165] on div "Time limit You’ve reached the time limit for this class. Class will be paused i…" at bounding box center [254, 194] width 508 height 389
click at [315, 165] on div "Time limit You’ve reached the time limit for this class. Class will be paused i…" at bounding box center [254, 194] width 508 height 389
drag, startPoint x: 281, startPoint y: 357, endPoint x: 273, endPoint y: 349, distance: 11.2
click at [280, 357] on button "Extend Class" at bounding box center [292, 354] width 70 height 19
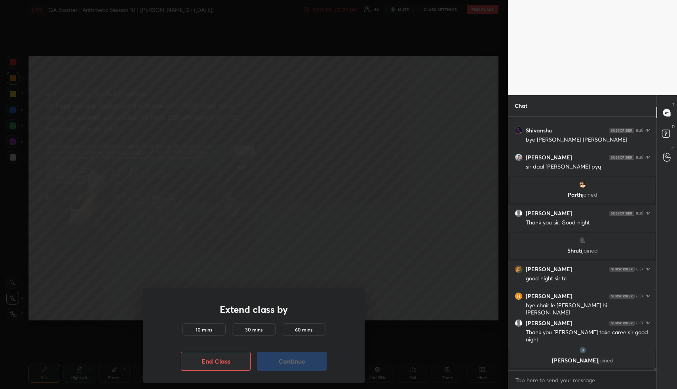
click at [199, 327] on h5 "10 mins" at bounding box center [204, 329] width 17 height 7
click at [294, 363] on button "Continue" at bounding box center [292, 360] width 70 height 19
drag, startPoint x: 297, startPoint y: 364, endPoint x: 305, endPoint y: 336, distance: 29.3
click at [296, 363] on button "Continue" at bounding box center [292, 360] width 70 height 19
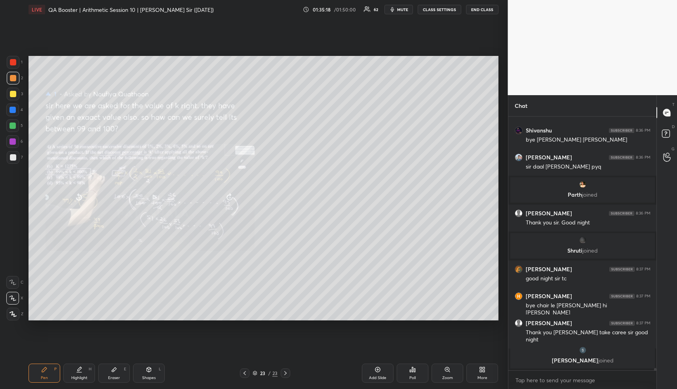
drag, startPoint x: 79, startPoint y: 377, endPoint x: 115, endPoint y: 324, distance: 64.3
click at [79, 377] on div "Highlight" at bounding box center [79, 378] width 16 height 4
drag, startPoint x: 40, startPoint y: 377, endPoint x: 38, endPoint y: 326, distance: 50.7
click at [40, 374] on div "Pen P" at bounding box center [45, 372] width 32 height 19
click at [15, 110] on div at bounding box center [13, 110] width 6 height 6
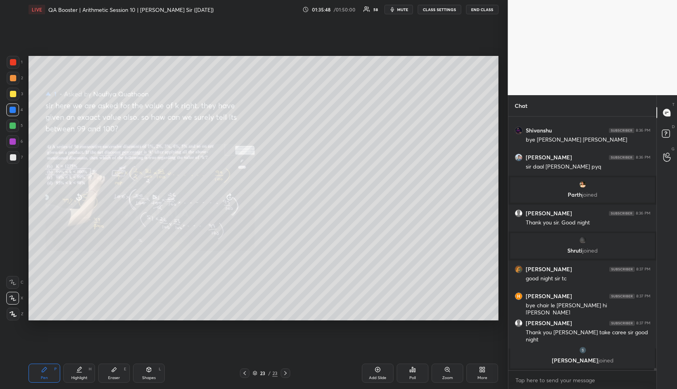
click at [84, 370] on div "Highlight H" at bounding box center [79, 372] width 32 height 19
drag, startPoint x: 82, startPoint y: 378, endPoint x: 104, endPoint y: 338, distance: 45.8
click at [80, 376] on div "Highlight" at bounding box center [79, 378] width 16 height 4
click at [82, 376] on div "Highlight" at bounding box center [79, 378] width 16 height 4
click at [490, 10] on button "END CLASS" at bounding box center [482, 10] width 32 height 10
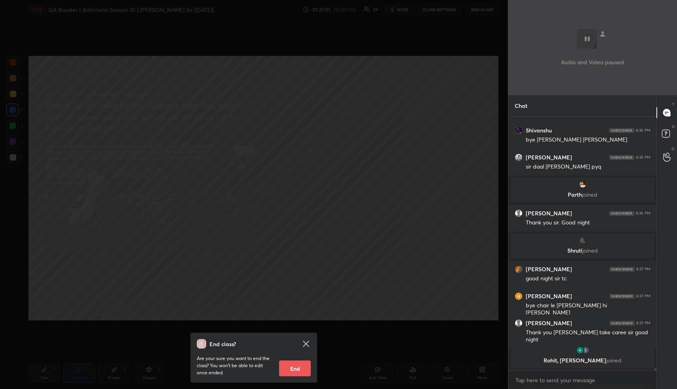
click at [302, 370] on button "End" at bounding box center [295, 368] width 32 height 16
type textarea "x"
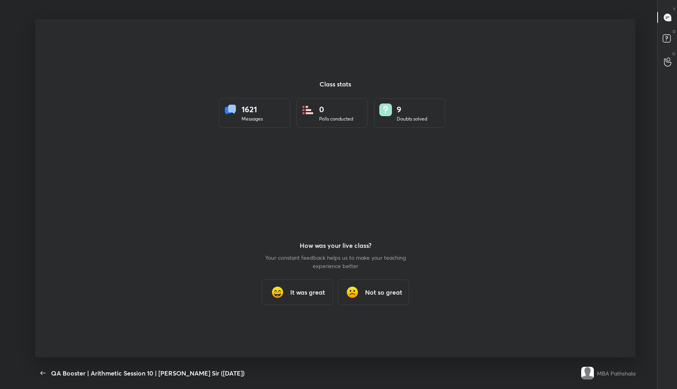
scroll to position [39278, 38950]
click at [296, 290] on h3 "It was great" at bounding box center [307, 292] width 35 height 10
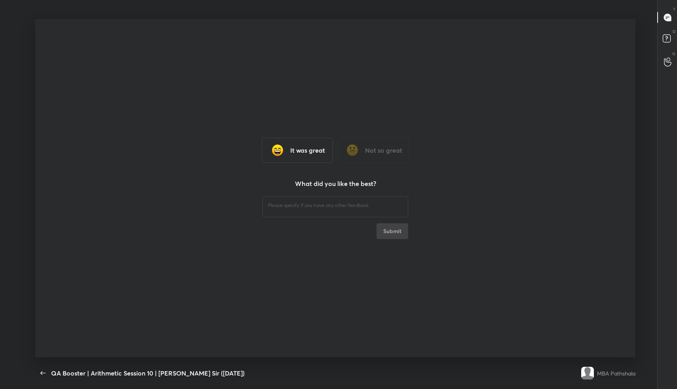
click at [292, 195] on div "​" at bounding box center [336, 206] width 146 height 22
type textarea "fine"
click at [390, 235] on button "Submit" at bounding box center [393, 231] width 32 height 16
